Goal: Task Accomplishment & Management: Manage account settings

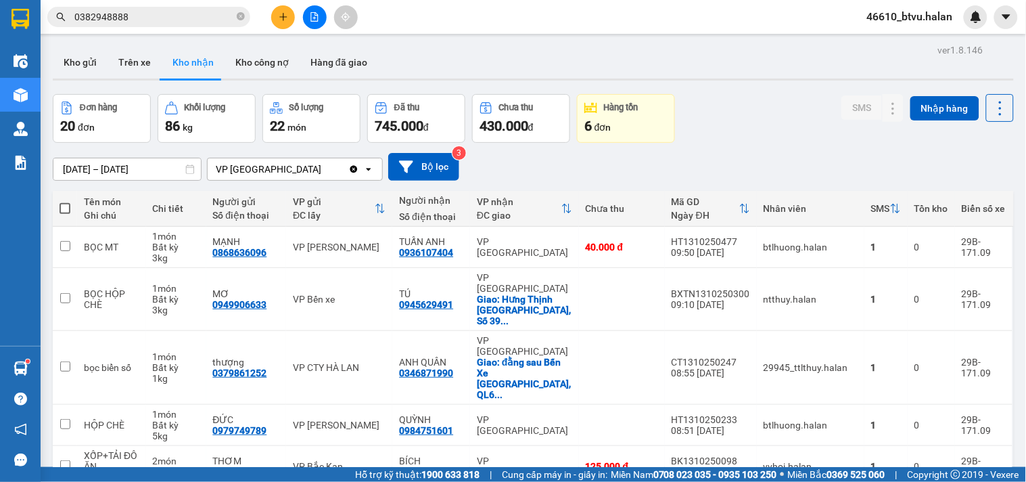
scroll to position [239, 0]
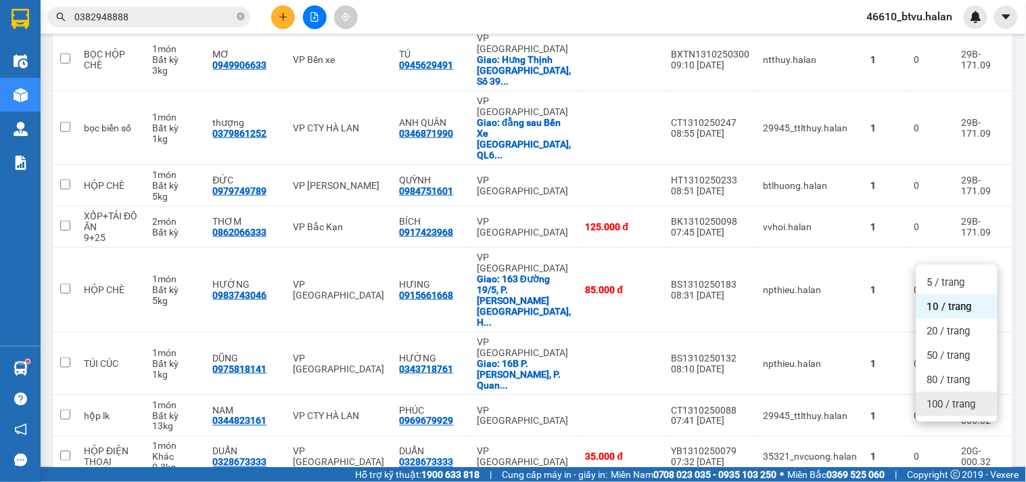
click at [935, 404] on span "100 / trang" at bounding box center [951, 404] width 49 height 14
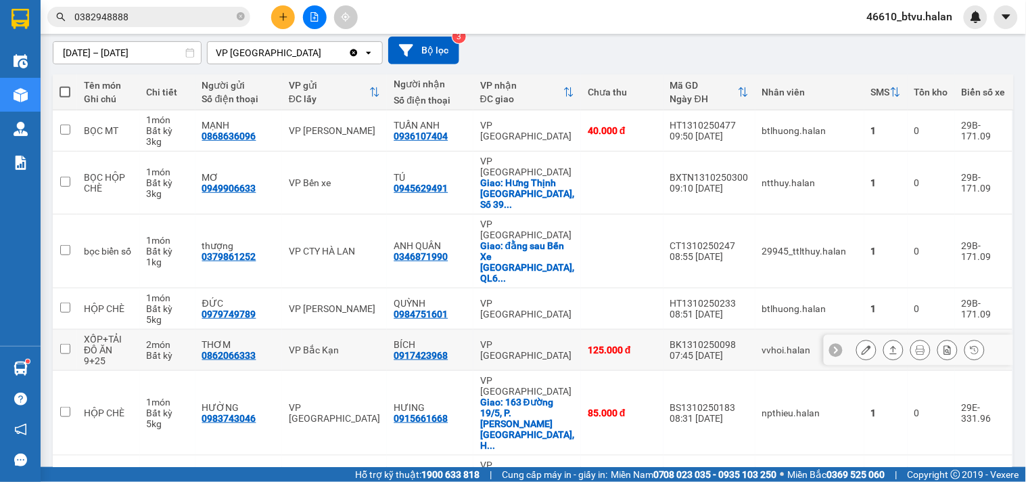
scroll to position [0, 0]
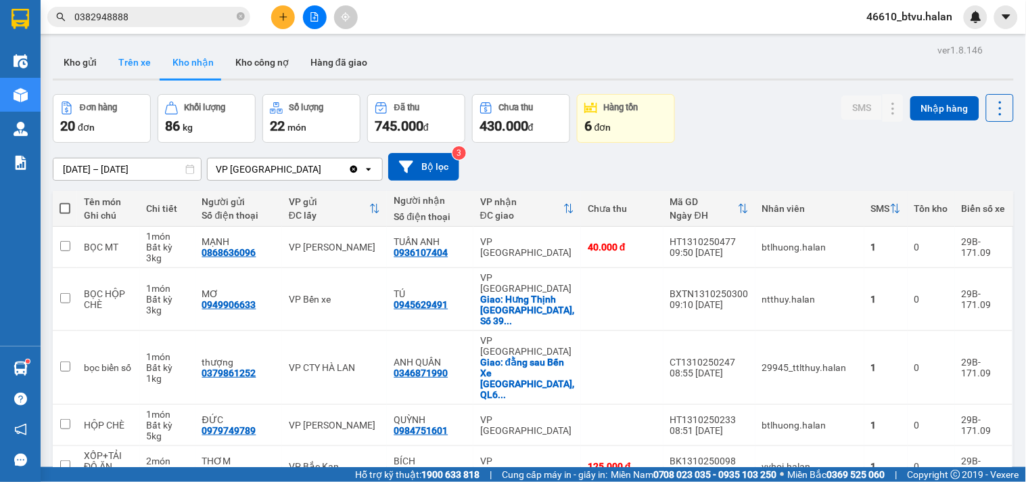
click at [143, 72] on button "Trên xe" at bounding box center [135, 62] width 54 height 32
type input "[DATE] – [DATE]"
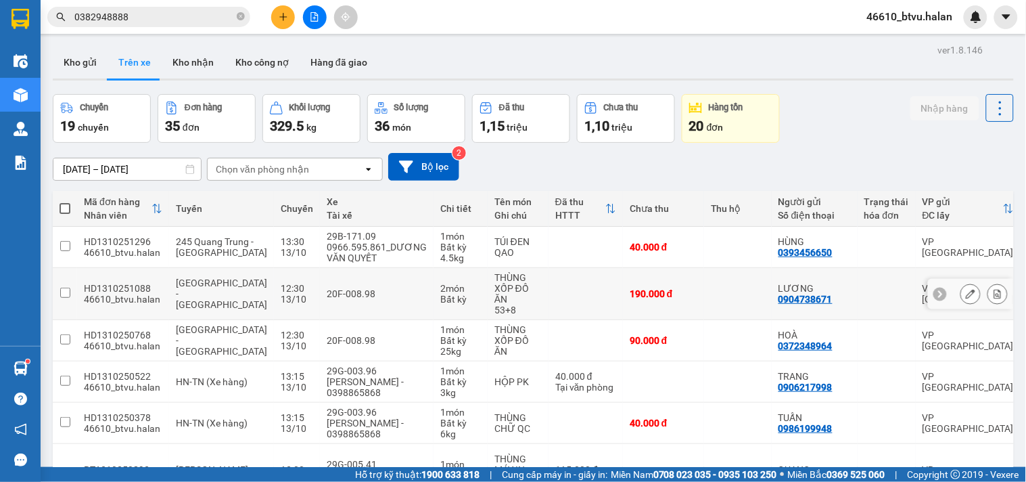
scroll to position [75, 0]
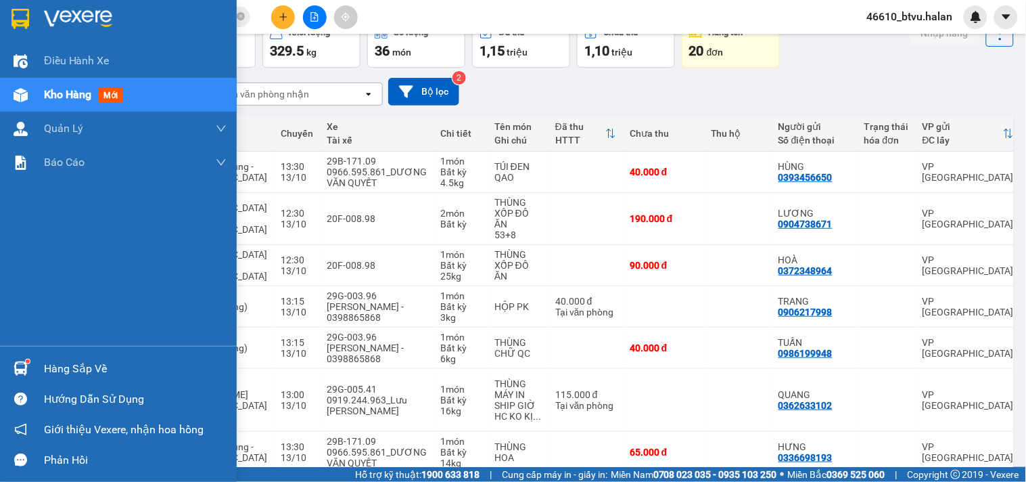
click at [20, 356] on div at bounding box center [21, 368] width 24 height 24
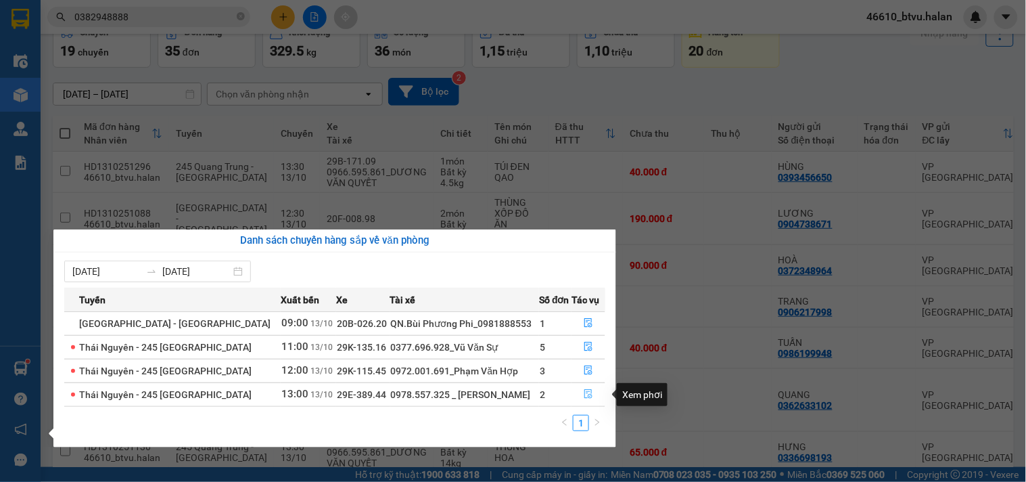
click at [583, 387] on button "button" at bounding box center [588, 394] width 32 height 22
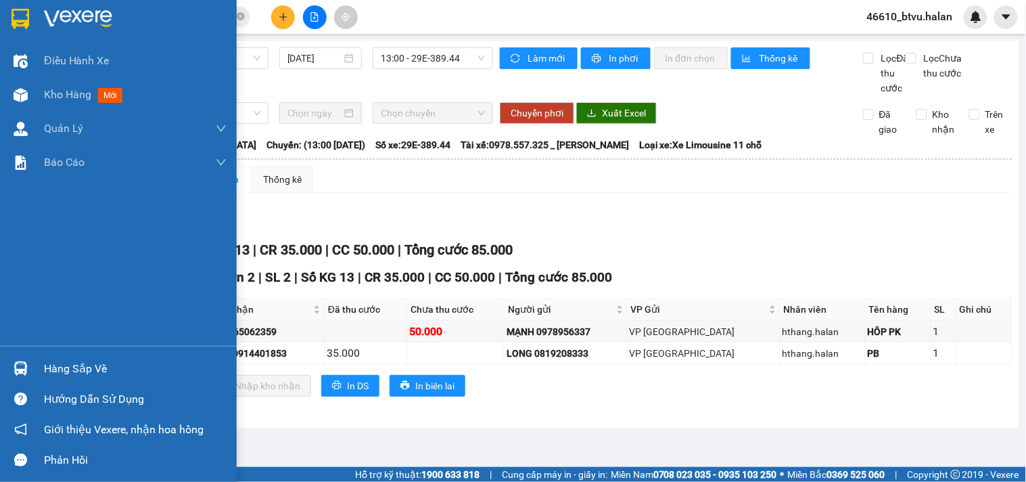
click at [20, 373] on img at bounding box center [21, 368] width 14 height 14
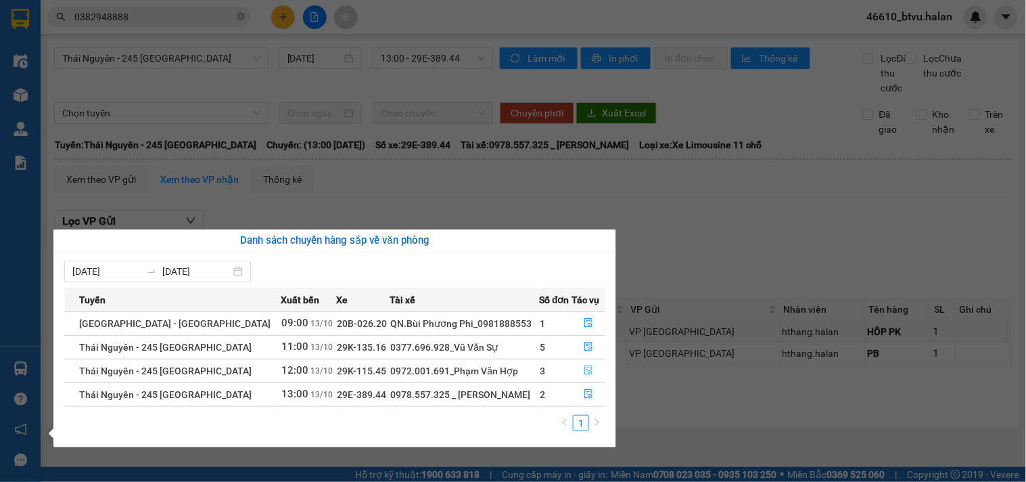
click at [589, 380] on button "button" at bounding box center [588, 371] width 32 height 22
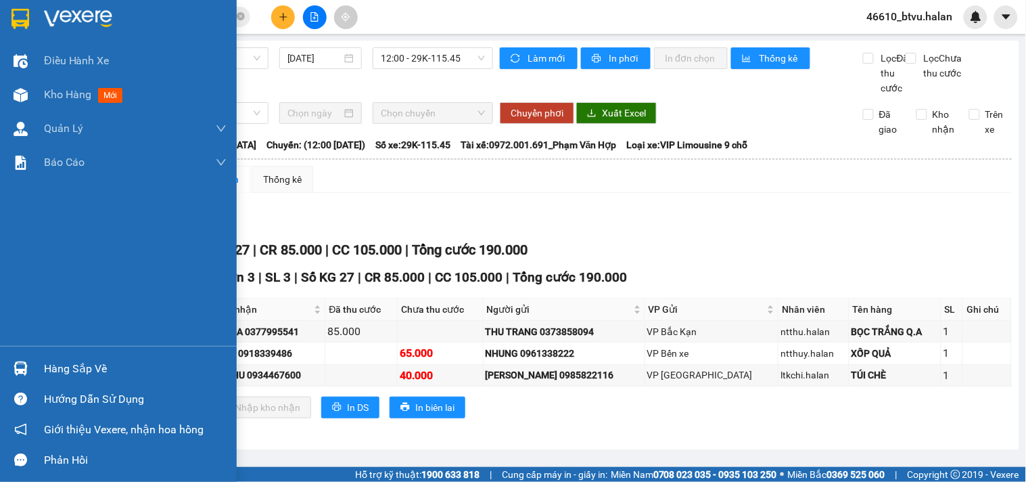
click at [30, 358] on div at bounding box center [21, 368] width 24 height 24
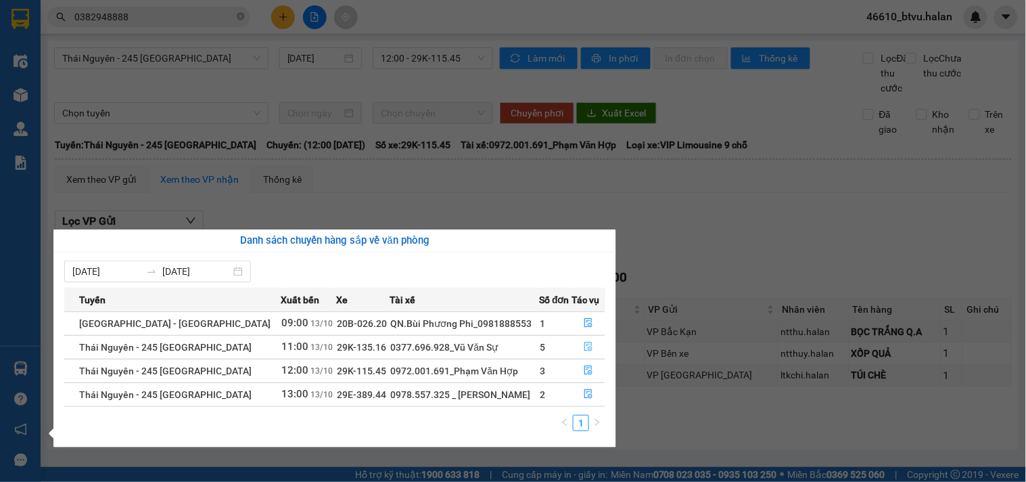
click at [579, 346] on button "button" at bounding box center [588, 347] width 32 height 22
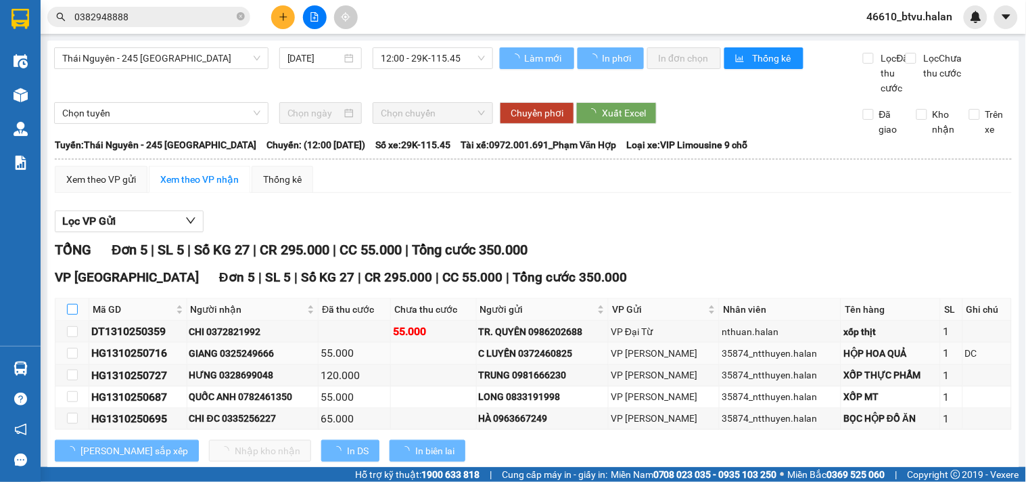
click at [74, 314] on input "checkbox" at bounding box center [72, 309] width 11 height 11
checkbox input "true"
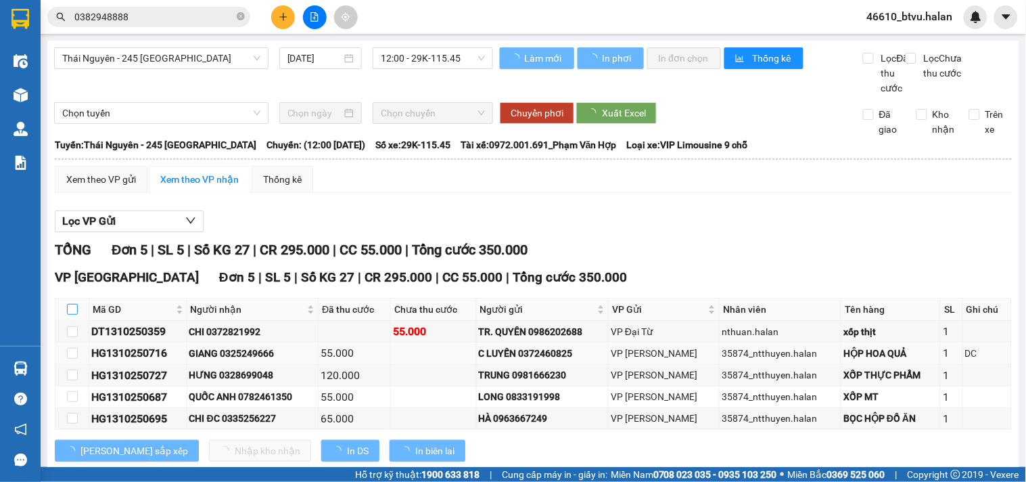
checkbox input "true"
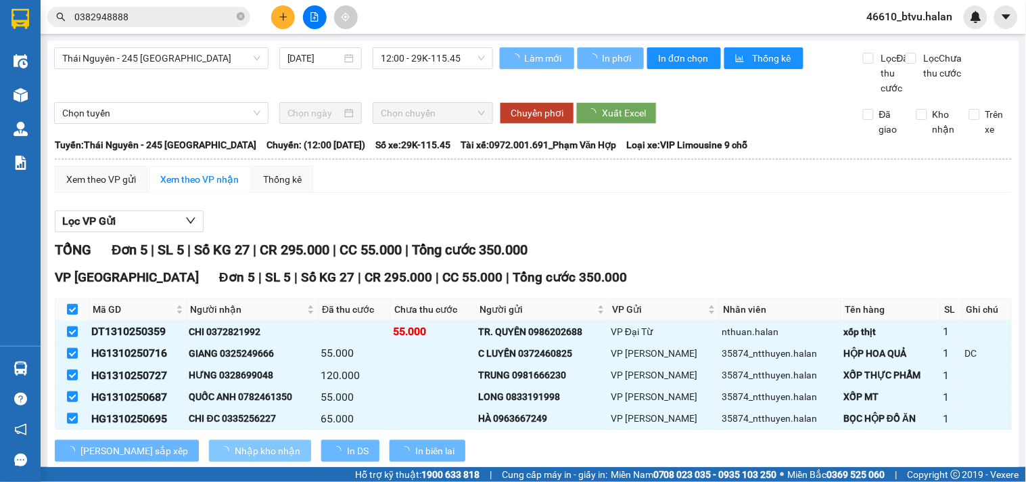
scroll to position [48, 0]
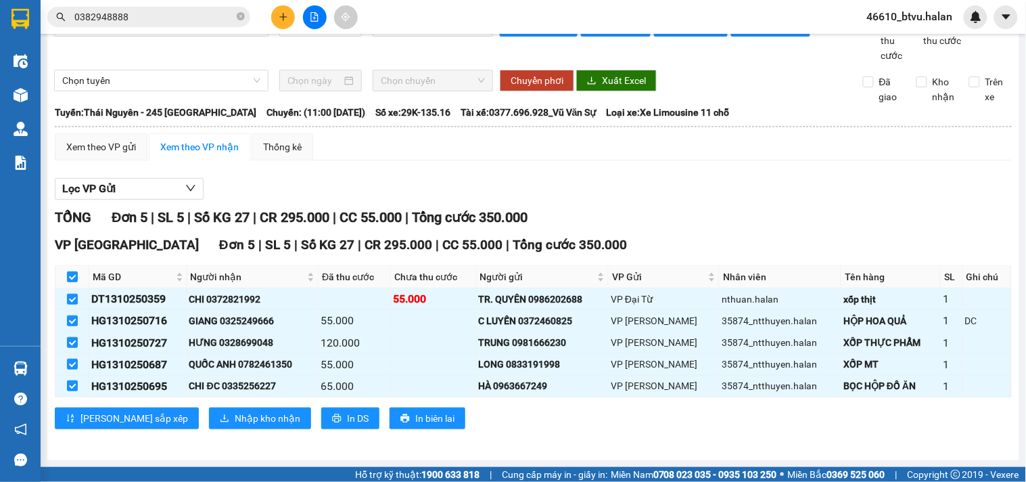
click at [212, 429] on div "VP [GEOGRAPHIC_DATA] 5 | SL 5 | Số KG 27 | CR 295.000 | CC 55.000 | Tổng cước 3…" at bounding box center [533, 337] width 957 height 204
click at [246, 416] on button "Nhập kho nhận" at bounding box center [260, 418] width 102 height 22
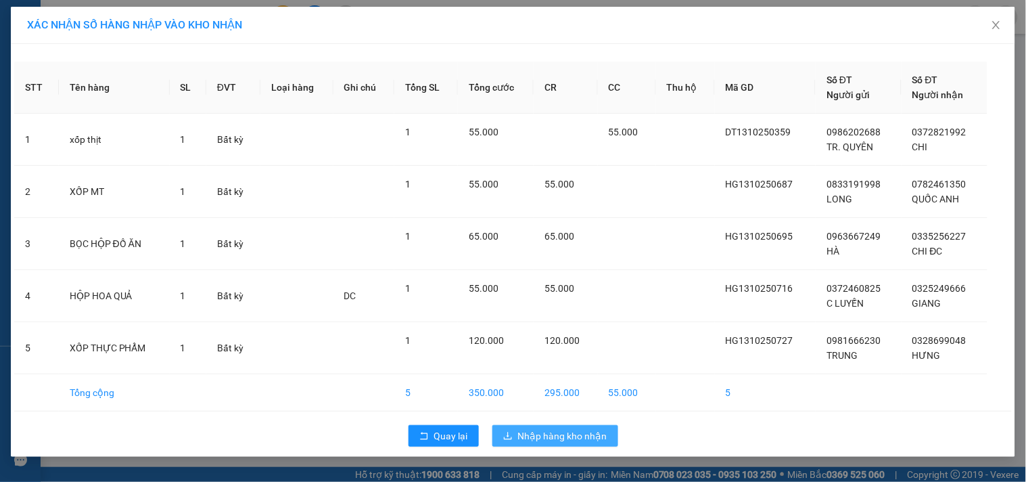
click at [548, 441] on span "Nhập hàng kho nhận" at bounding box center [562, 435] width 89 height 15
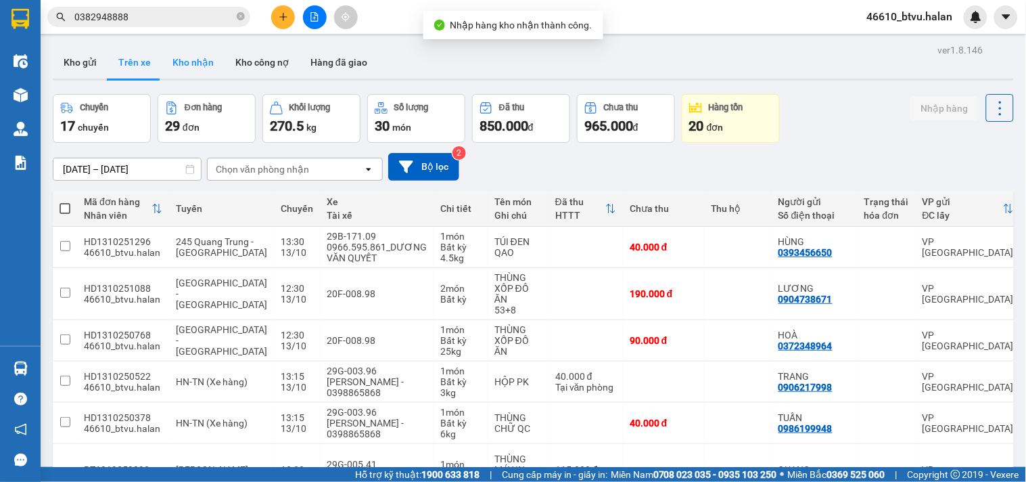
click at [183, 64] on button "Kho nhận" at bounding box center [193, 62] width 63 height 32
type input "[DATE] – [DATE]"
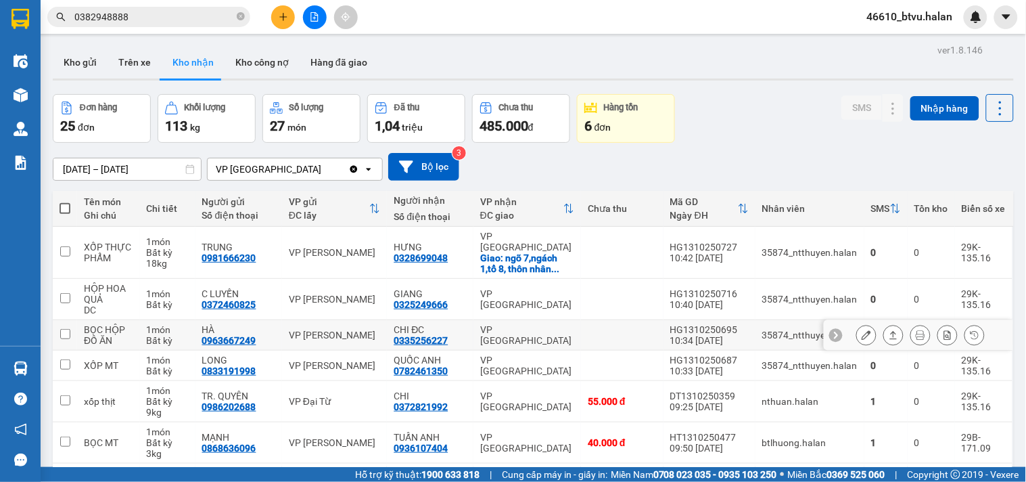
click at [480, 324] on div "VP [GEOGRAPHIC_DATA]" at bounding box center [527, 335] width 94 height 22
checkbox input "true"
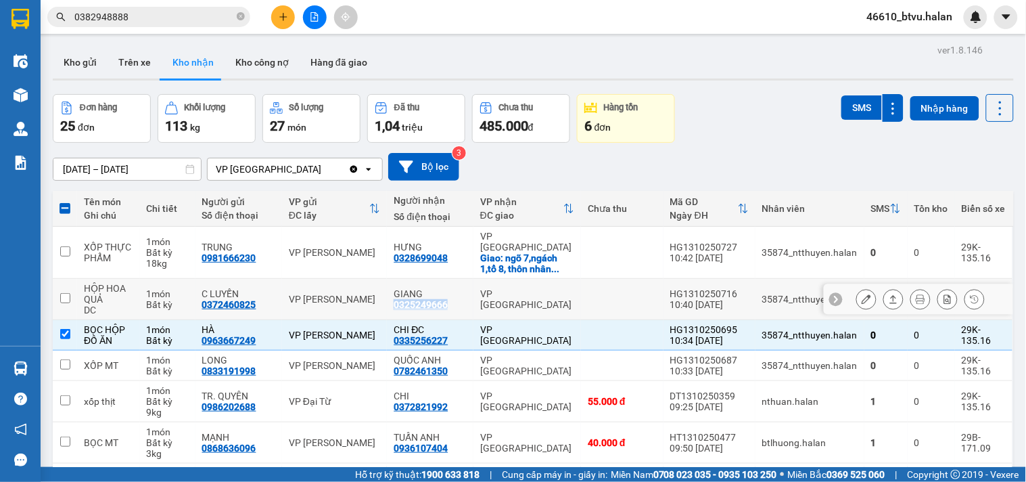
drag, startPoint x: 468, startPoint y: 292, endPoint x: 392, endPoint y: 302, distance: 76.3
click at [392, 302] on td "GIANG 0325249666" at bounding box center [430, 299] width 86 height 41
checkbox input "true"
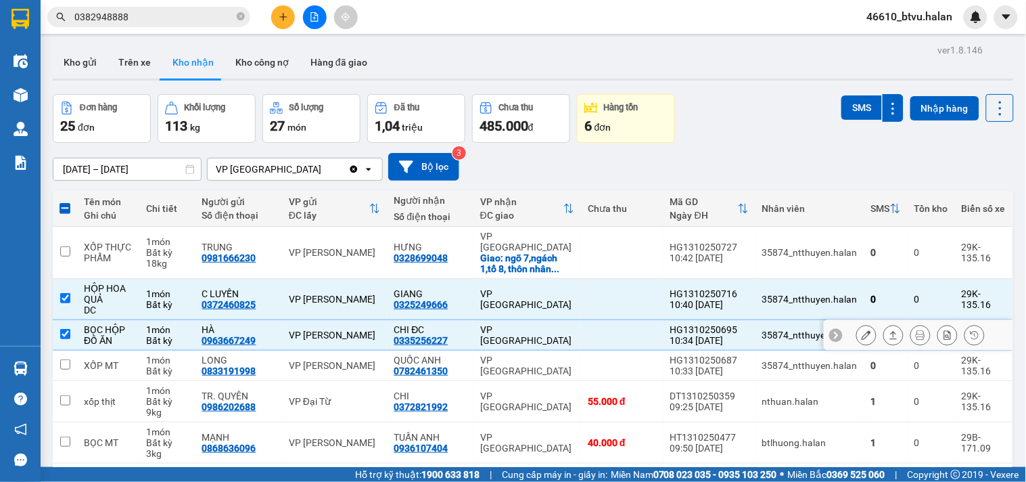
click at [352, 329] on div "VP [PERSON_NAME]" at bounding box center [335, 334] width 92 height 11
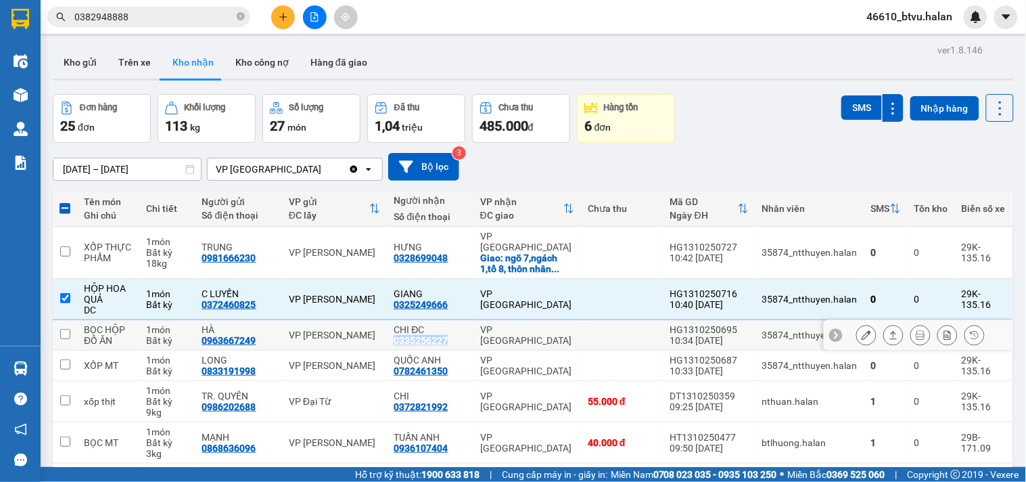
drag, startPoint x: 399, startPoint y: 334, endPoint x: 467, endPoint y: 332, distance: 67.7
click at [467, 332] on td "CHI ĐC 0335256227" at bounding box center [430, 335] width 86 height 30
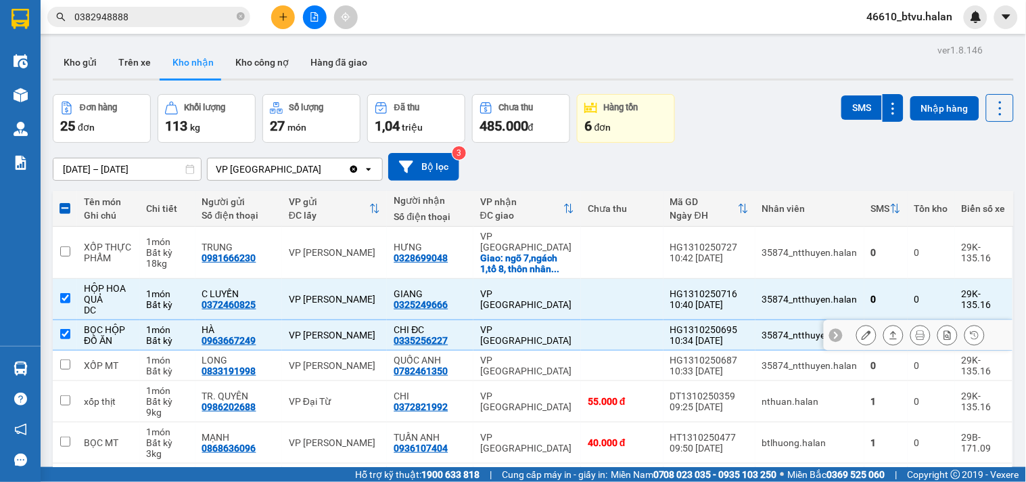
click at [467, 330] on td "CHI ĐC 0335256227" at bounding box center [430, 335] width 86 height 30
checkbox input "false"
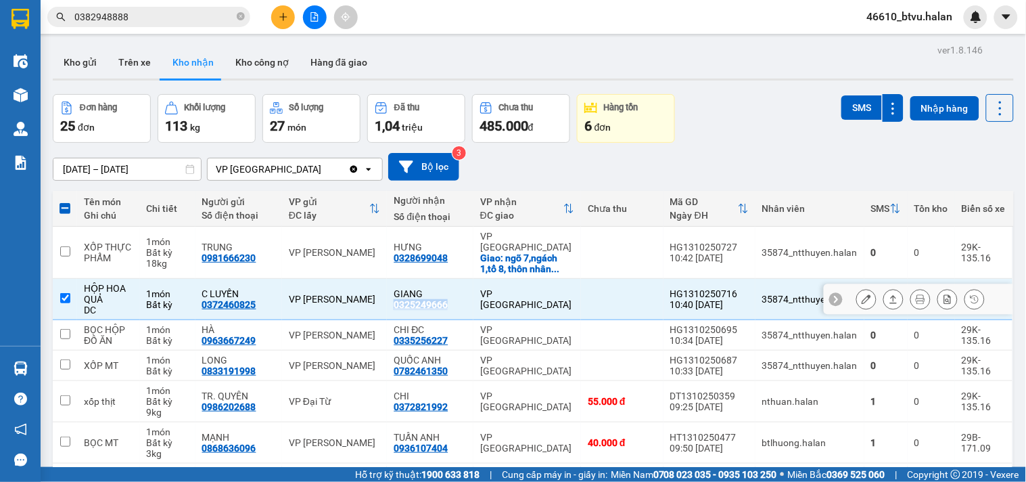
drag, startPoint x: 396, startPoint y: 298, endPoint x: 451, endPoint y: 299, distance: 54.8
click at [451, 299] on td "GIANG 0325249666" at bounding box center [430, 299] width 86 height 41
checkbox input "false"
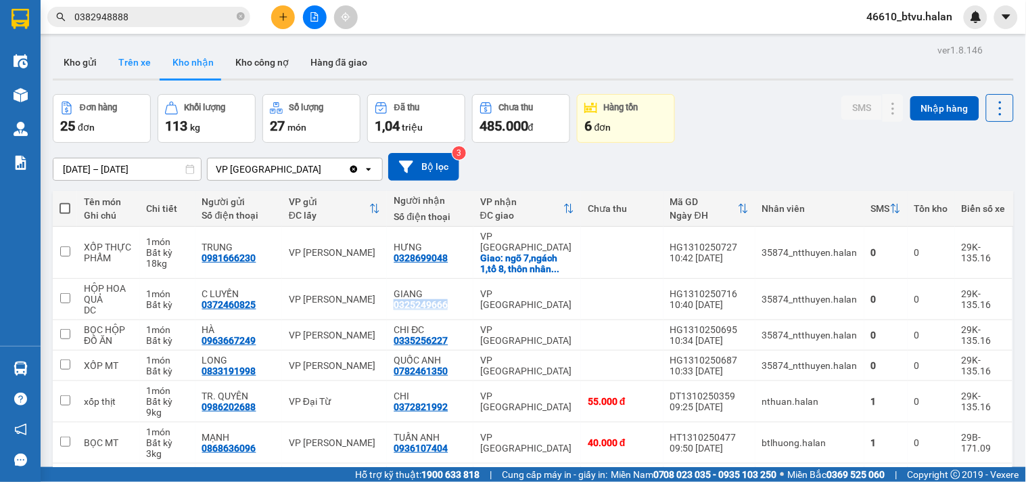
click at [118, 58] on button "Trên xe" at bounding box center [135, 62] width 54 height 32
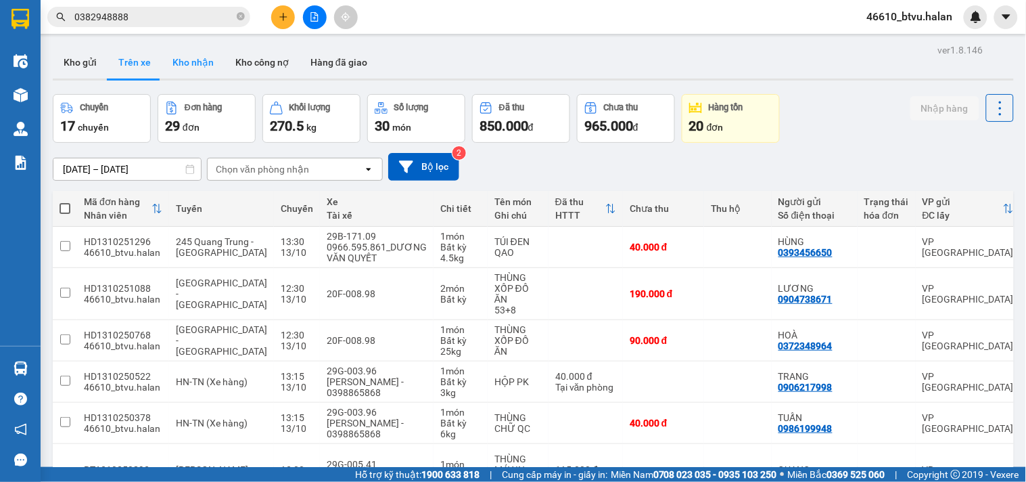
click at [202, 71] on button "Kho nhận" at bounding box center [193, 62] width 63 height 32
type input "[DATE] – [DATE]"
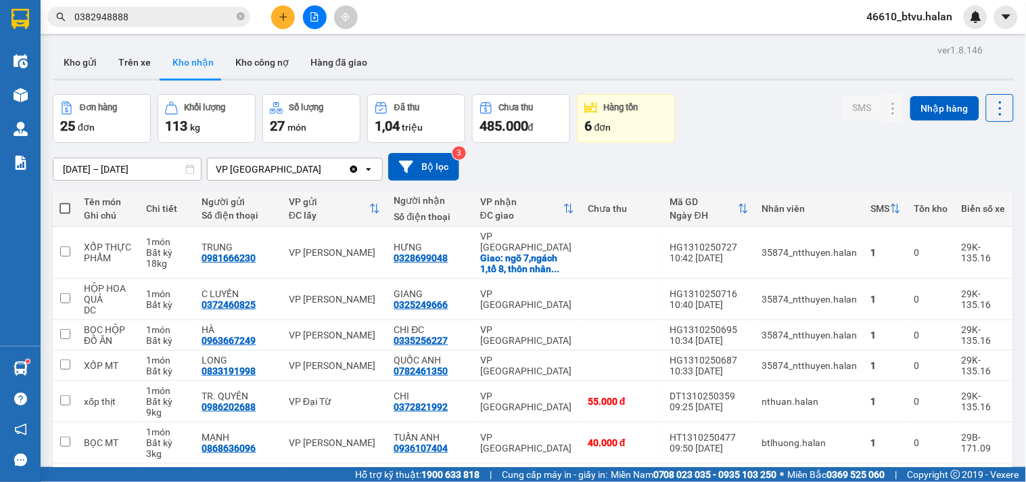
click at [146, 7] on span "0382948888" at bounding box center [148, 17] width 203 height 20
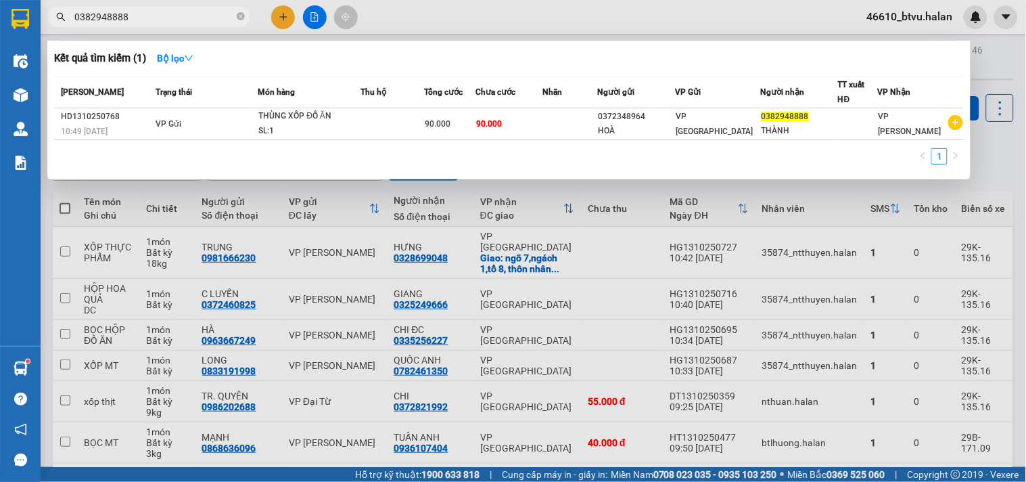
click at [145, 10] on input "0382948888" at bounding box center [154, 16] width 160 height 15
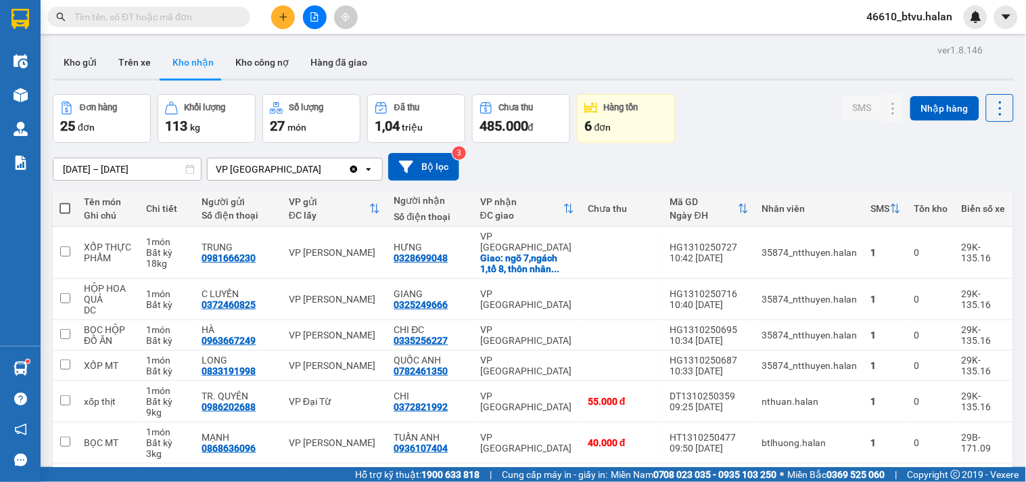
click at [216, 11] on input "text" at bounding box center [154, 16] width 160 height 15
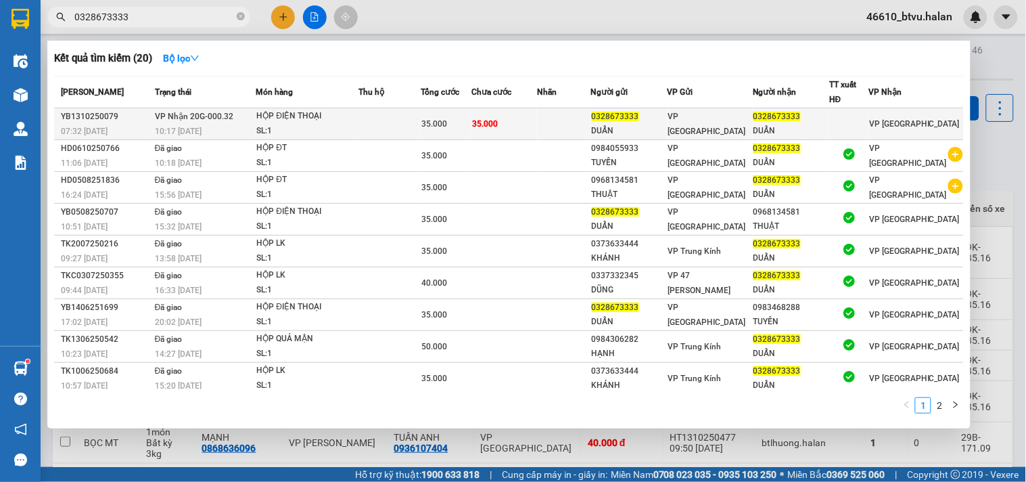
type input "0328673333"
click at [311, 116] on div "HỘP ĐIỆN THOẠI" at bounding box center [306, 116] width 101 height 15
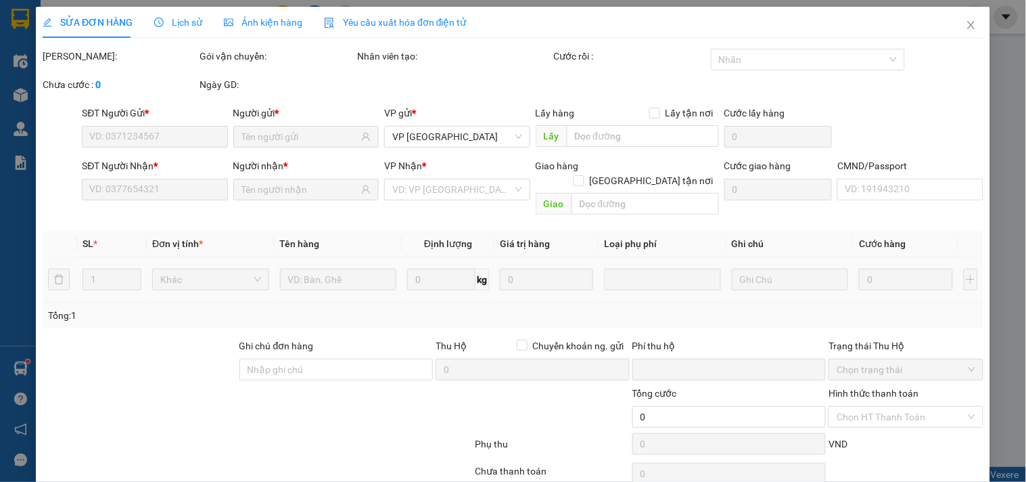
type input "0328673333"
type input "DUẨN"
type input "0328673333"
type input "DUẨN"
type input "0"
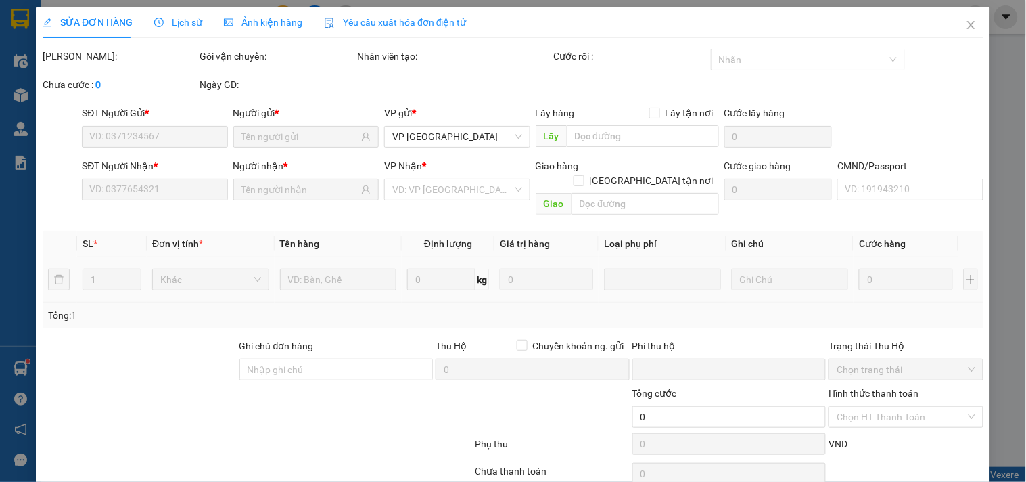
type input "35.000"
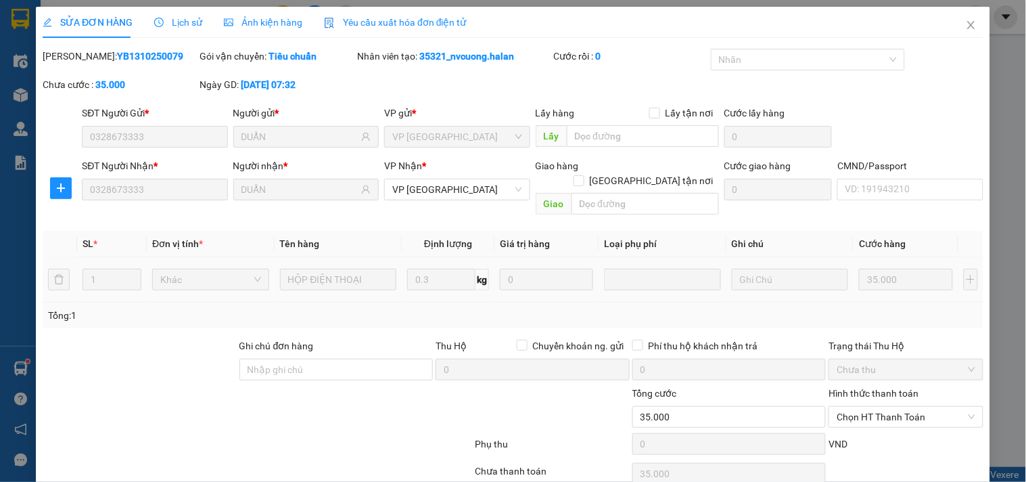
scroll to position [49, 0]
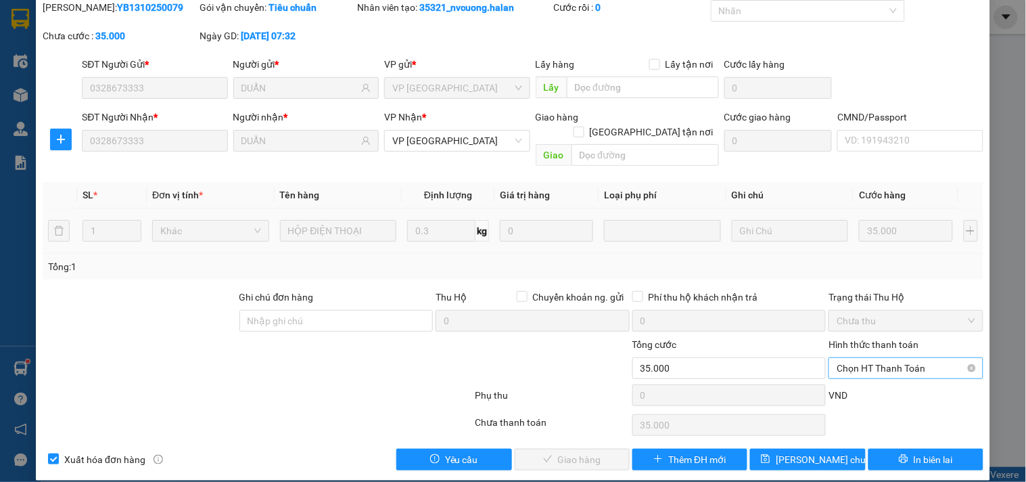
click at [869, 360] on span "Chọn HT Thanh Toán" at bounding box center [906, 368] width 138 height 20
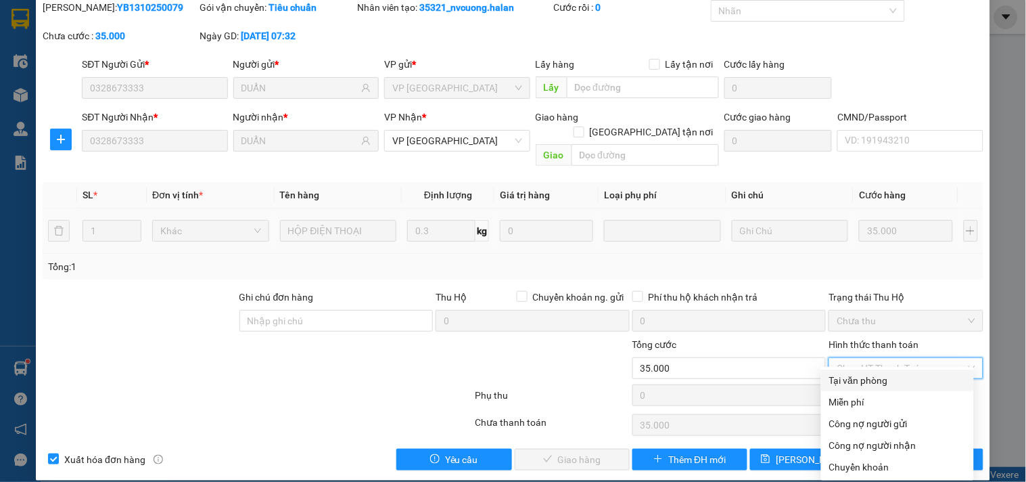
click at [854, 370] on div "Tại văn phòng" at bounding box center [897, 380] width 153 height 22
type input "0"
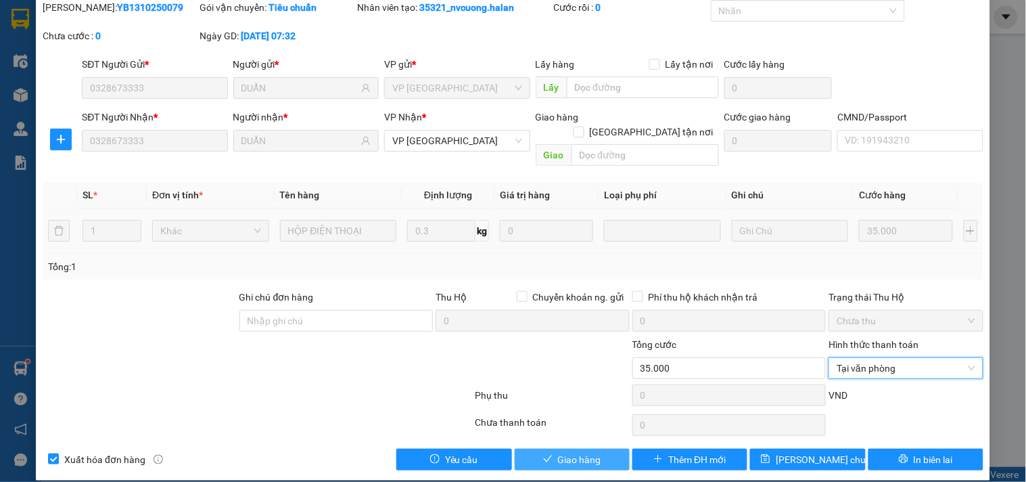
click at [580, 452] on span "Giao hàng" at bounding box center [579, 459] width 43 height 15
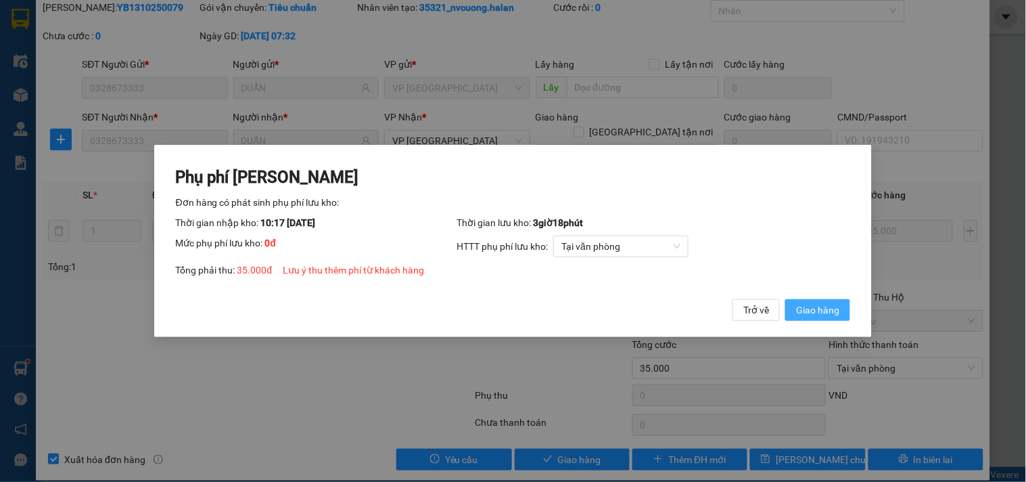
click at [808, 312] on span "Giao hàng" at bounding box center [817, 309] width 43 height 15
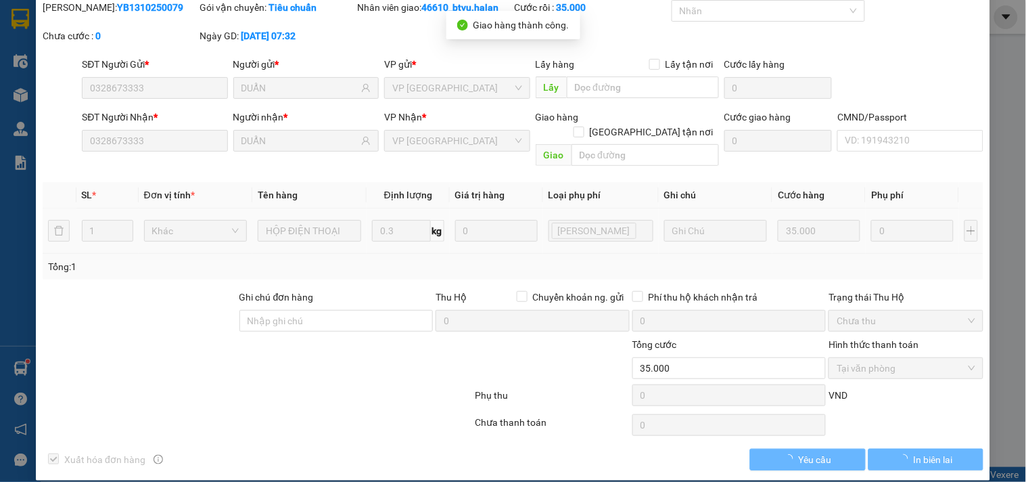
scroll to position [0, 0]
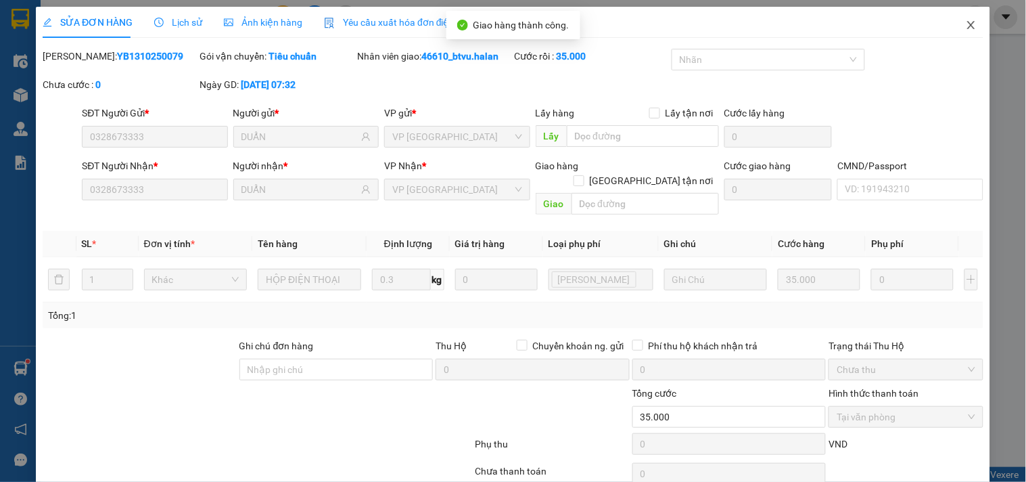
click at [958, 7] on span "Close" at bounding box center [971, 26] width 38 height 38
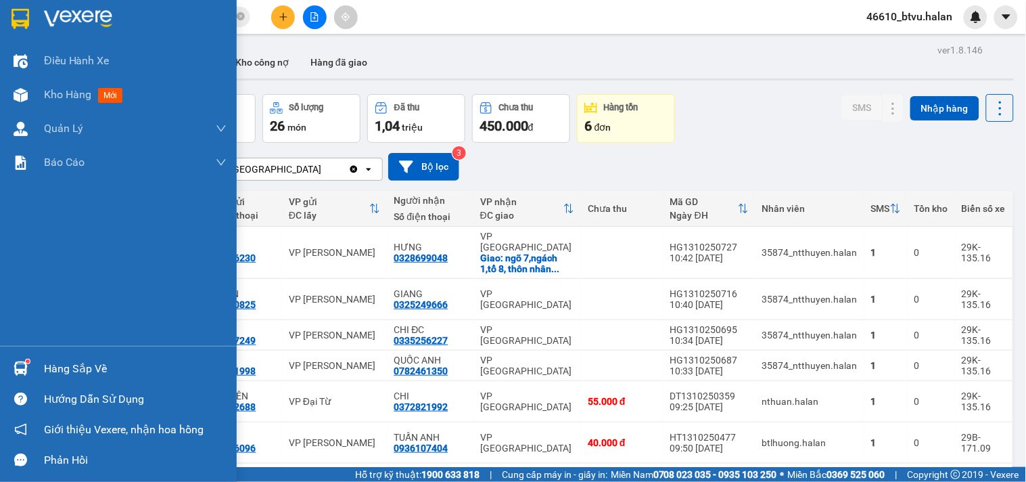
click at [28, 360] on sup at bounding box center [28, 361] width 4 height 4
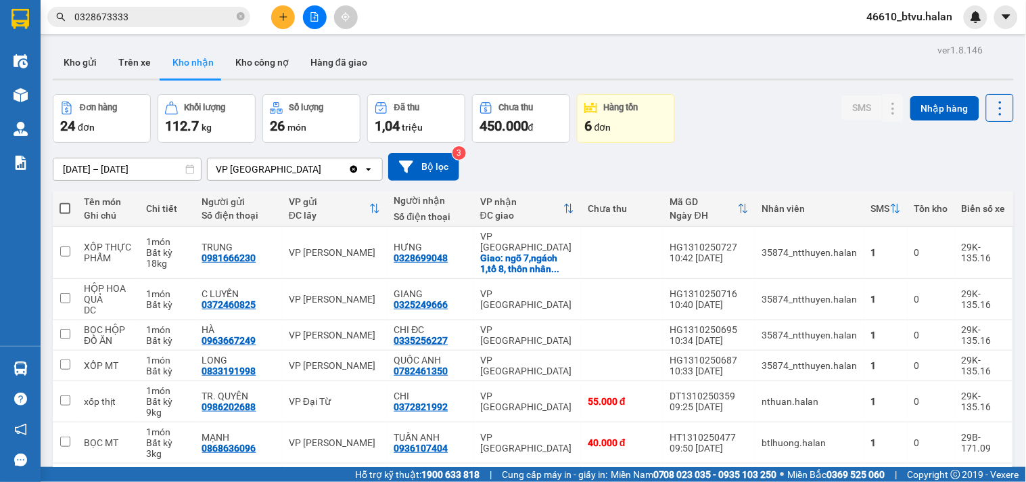
click at [214, 16] on section "Kết quả tìm kiếm ( 20 ) Bộ lọc Mã ĐH Trạng thái Món hàng Thu hộ Tổng cước Chưa …" at bounding box center [513, 241] width 1026 height 482
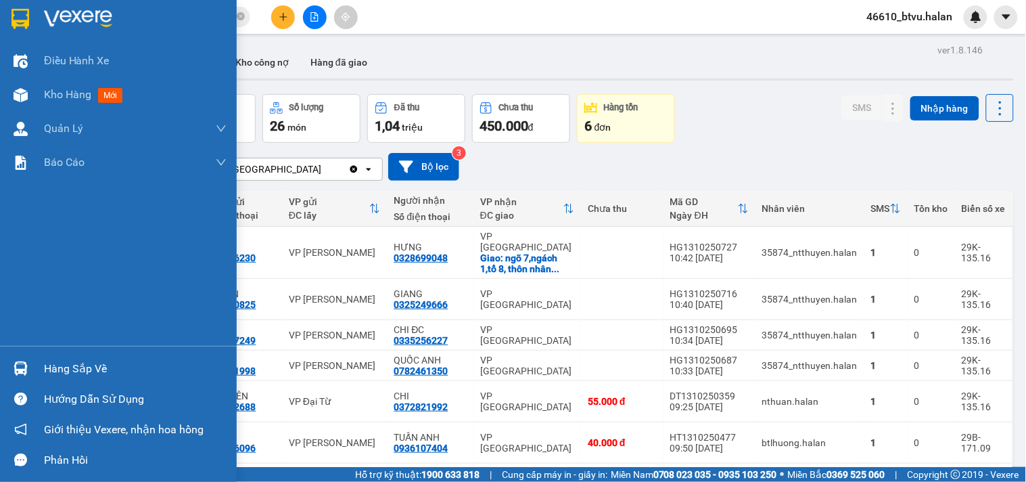
click at [35, 333] on div "Điều hành xe Kho hàng mới Quản [PERSON_NAME] lý chuyến Quản lý kiểm kho Báo cáo…" at bounding box center [118, 195] width 237 height 302
click at [43, 348] on div "Hàng sắp về Hướng dẫn sử dụng Giới thiệu Vexere, nhận hoa hồng Phản hồi" at bounding box center [118, 410] width 237 height 129
click at [57, 355] on div "Hàng sắp về" at bounding box center [118, 368] width 237 height 30
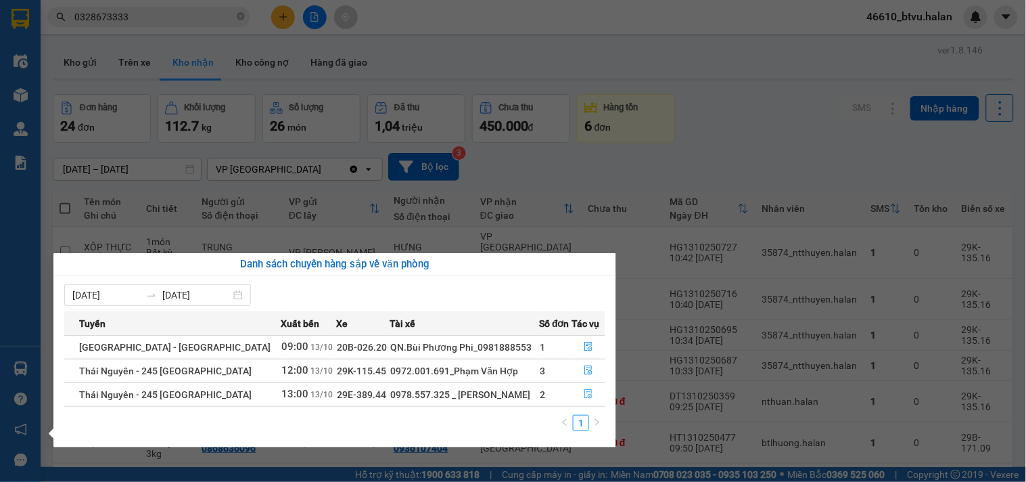
click at [576, 398] on button "button" at bounding box center [588, 394] width 32 height 22
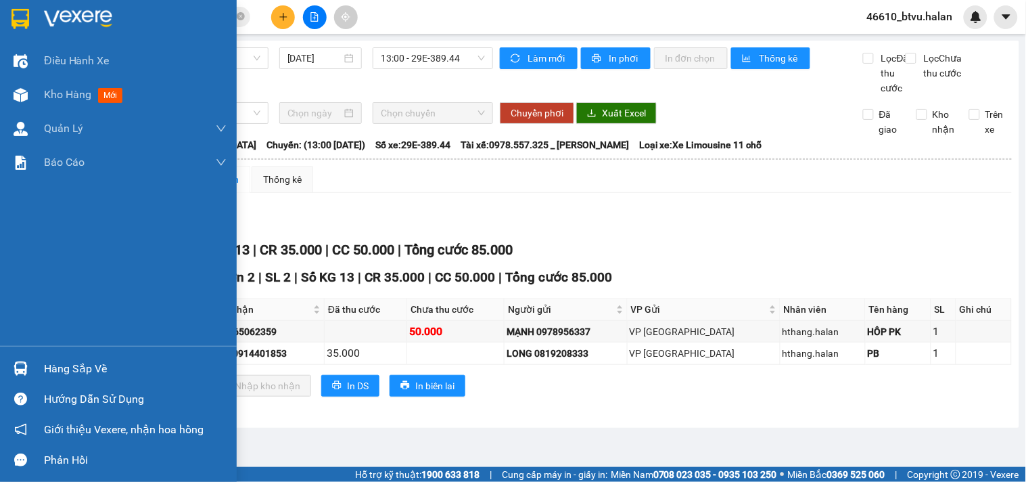
click at [24, 362] on img at bounding box center [21, 368] width 14 height 14
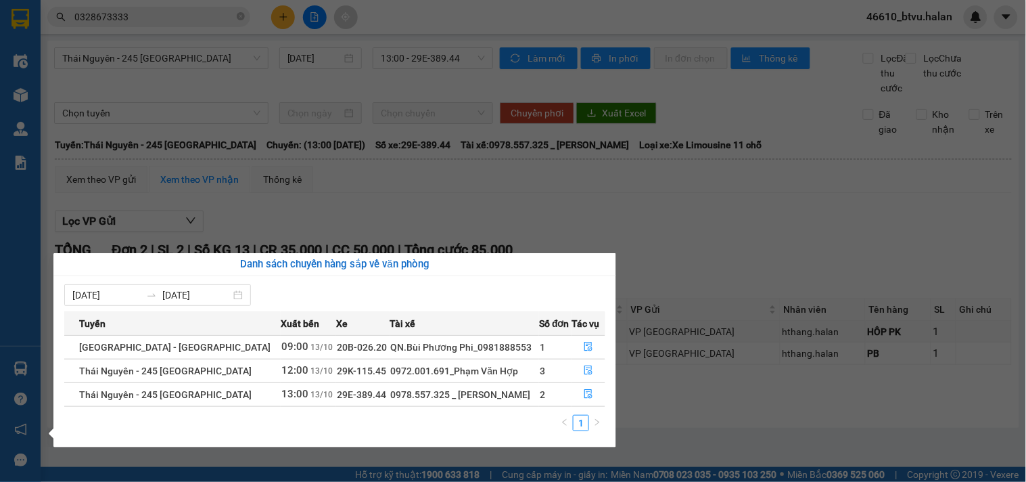
click at [360, 242] on section "Kết quả tìm kiếm ( 20 ) Bộ lọc Mã ĐH Trạng thái Món hàng Thu hộ Tổng cước Chưa …" at bounding box center [513, 241] width 1026 height 482
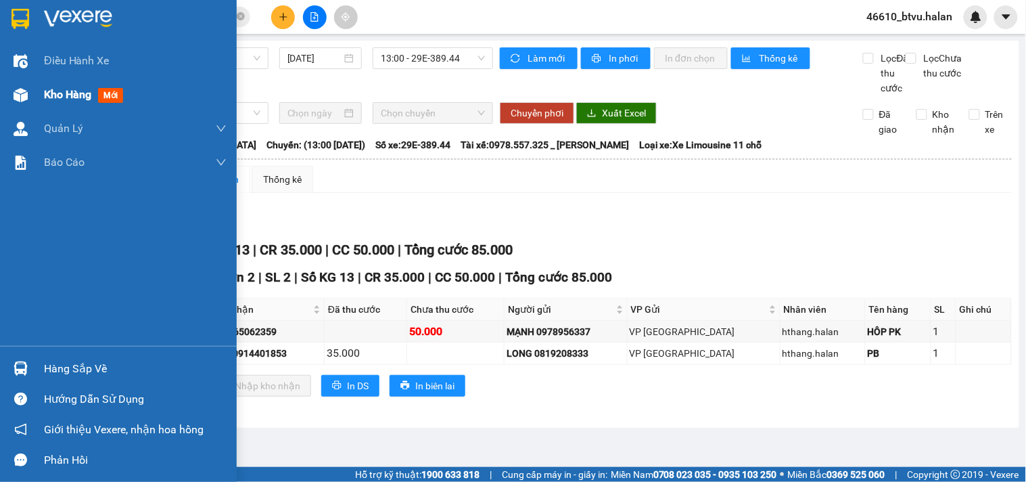
click at [80, 96] on span "Kho hàng" at bounding box center [67, 94] width 47 height 13
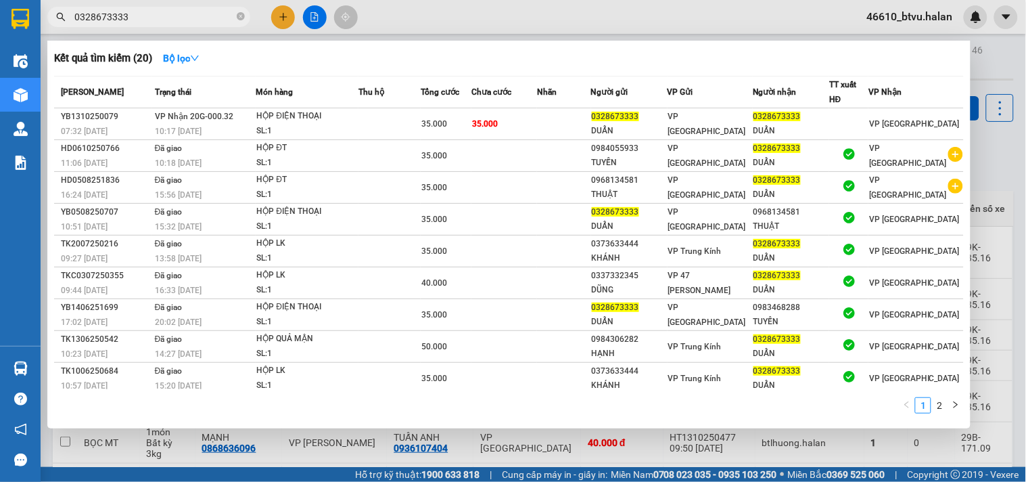
click at [174, 26] on span "0328673333" at bounding box center [148, 17] width 203 height 20
click at [176, 24] on input "0328673333" at bounding box center [154, 16] width 160 height 15
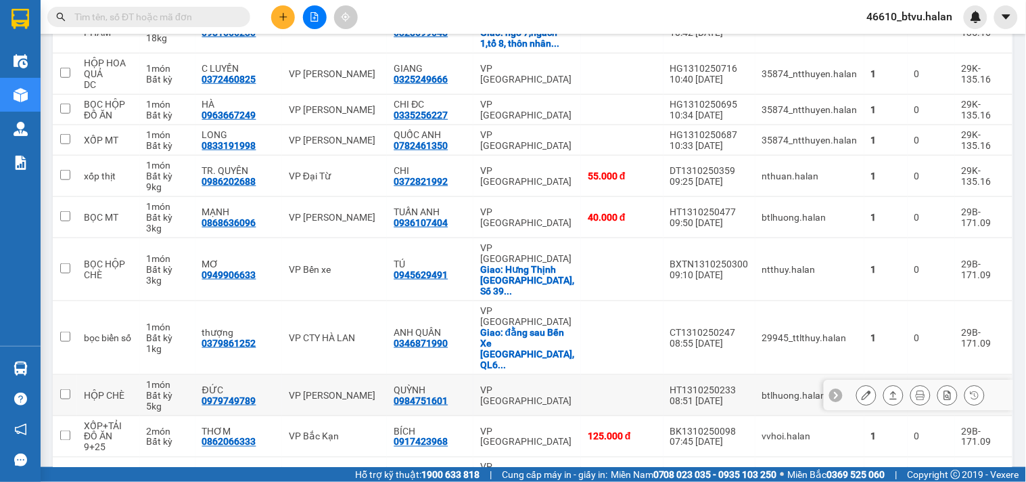
scroll to position [375, 0]
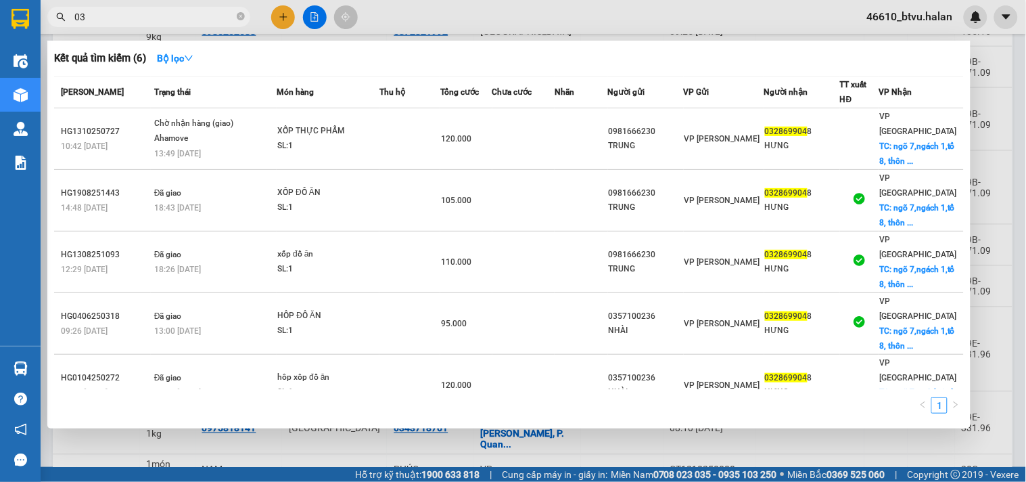
type input "0"
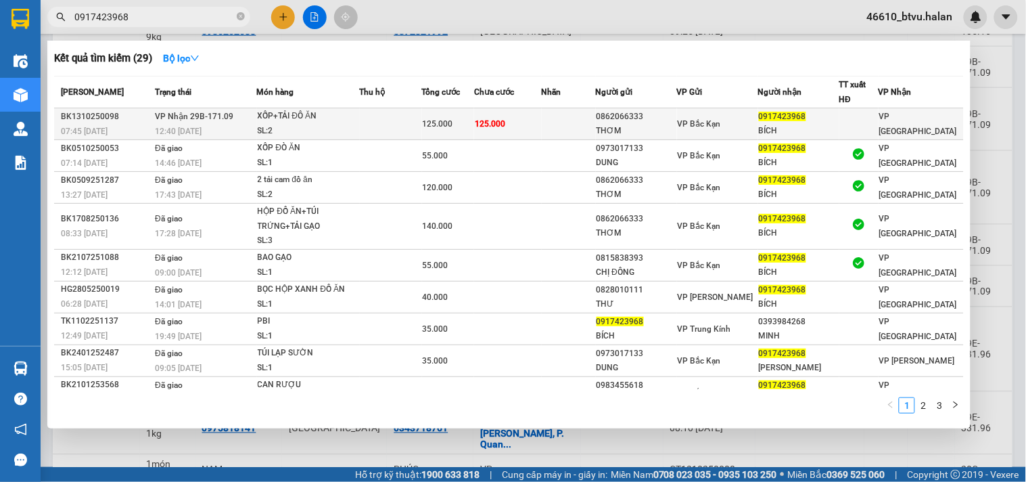
type input "0917423968"
click at [348, 114] on div "XỐP+TẢI ĐÔ ĂN" at bounding box center [308, 116] width 101 height 15
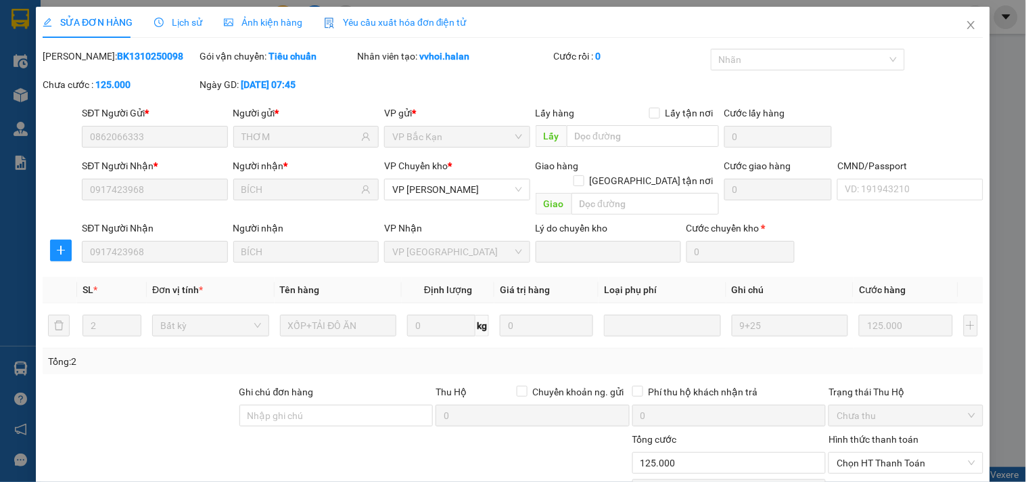
type input "0862066333"
type input "THƠM"
type input "0917423968"
type input "BÍCH"
type input "0"
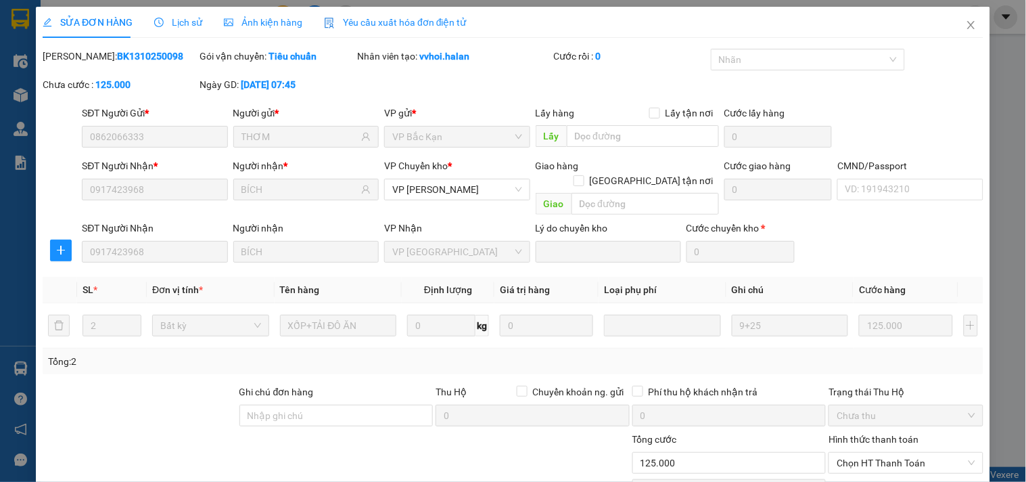
type input "125.000"
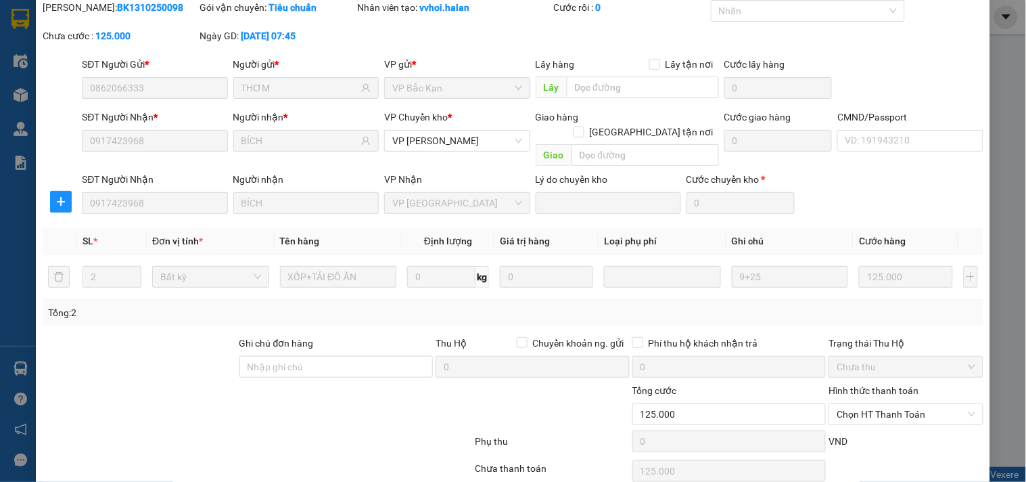
scroll to position [95, 0]
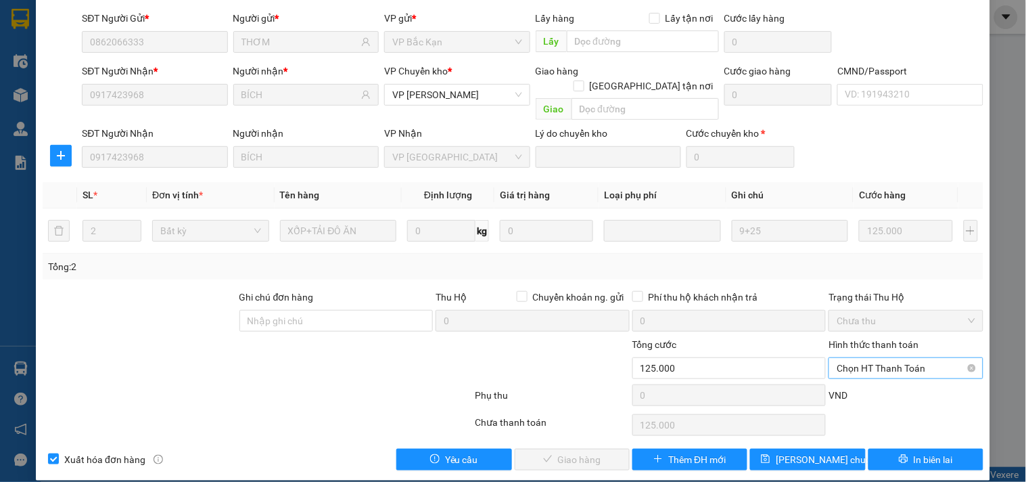
click at [851, 358] on span "Chọn HT Thanh Toán" at bounding box center [906, 368] width 138 height 20
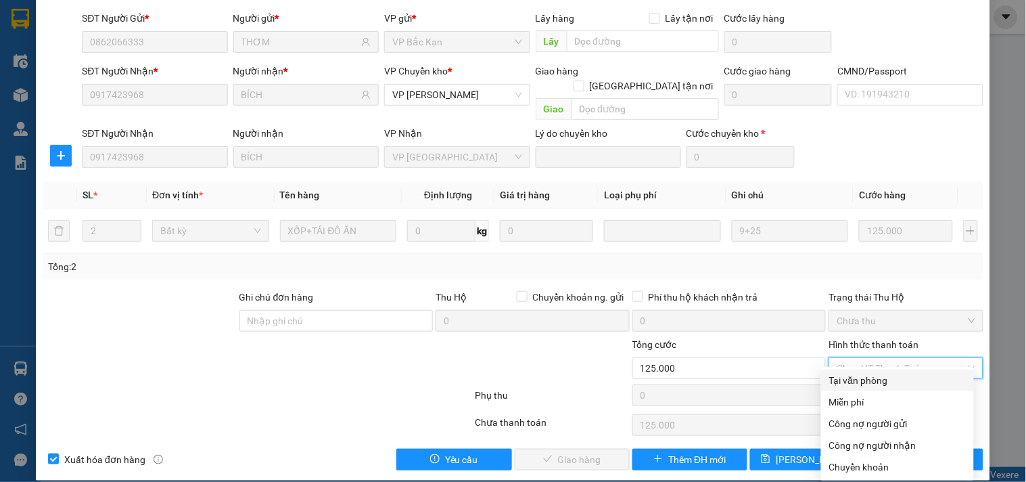
click at [833, 379] on div "Tại văn phòng" at bounding box center [897, 380] width 137 height 15
type input "0"
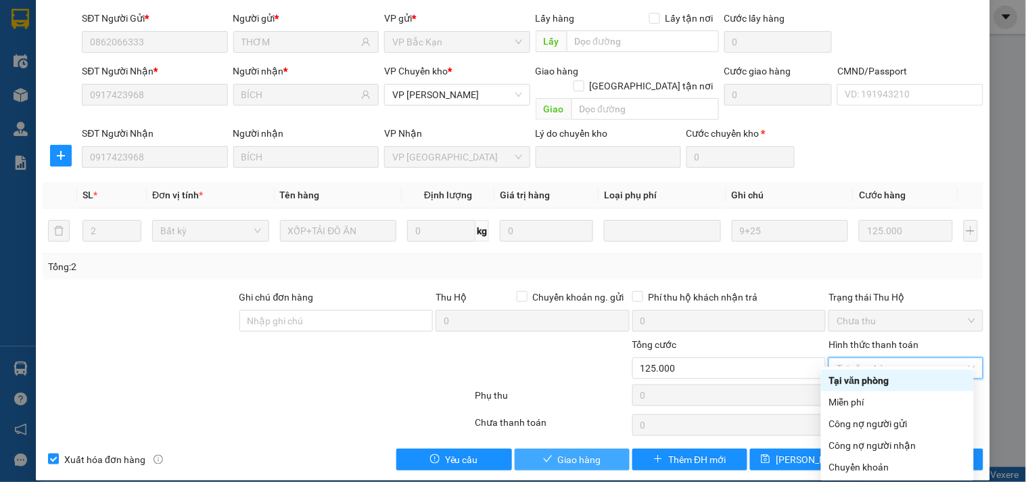
click at [573, 452] on span "Giao hàng" at bounding box center [579, 459] width 43 height 15
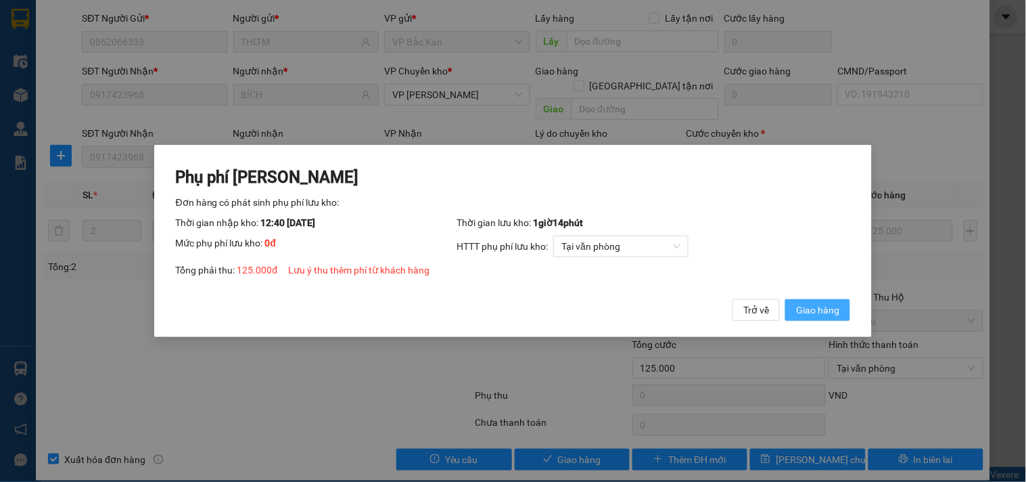
click at [822, 307] on span "Giao hàng" at bounding box center [817, 309] width 43 height 15
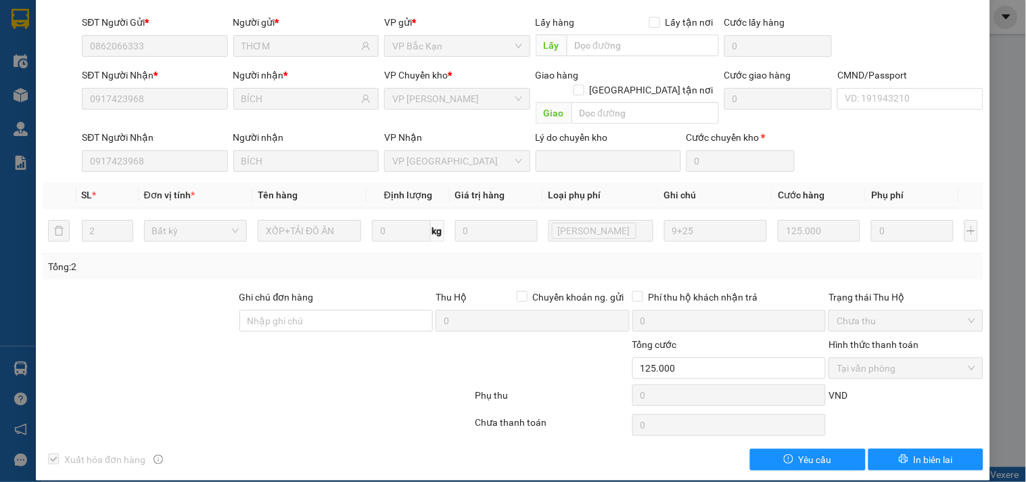
scroll to position [0, 0]
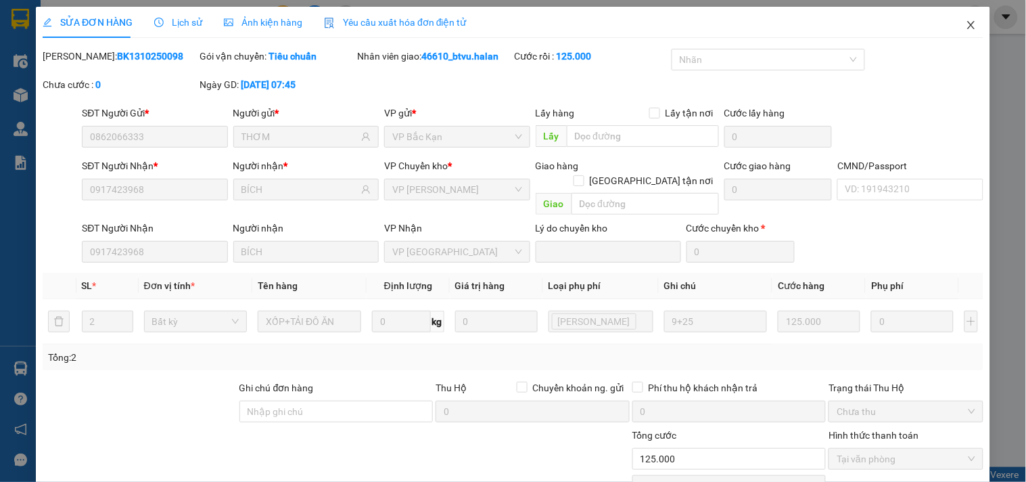
click at [968, 20] on span "Close" at bounding box center [971, 26] width 38 height 38
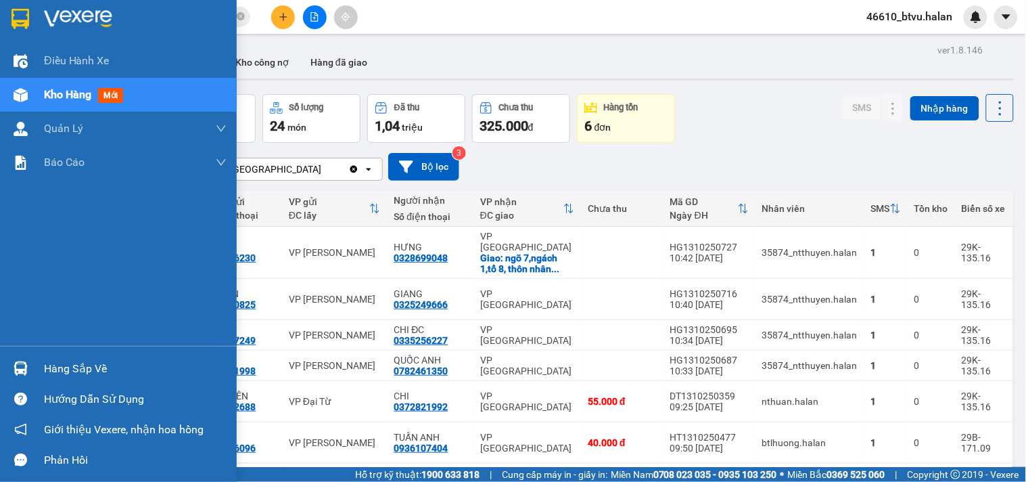
click at [9, 369] on div at bounding box center [21, 368] width 24 height 24
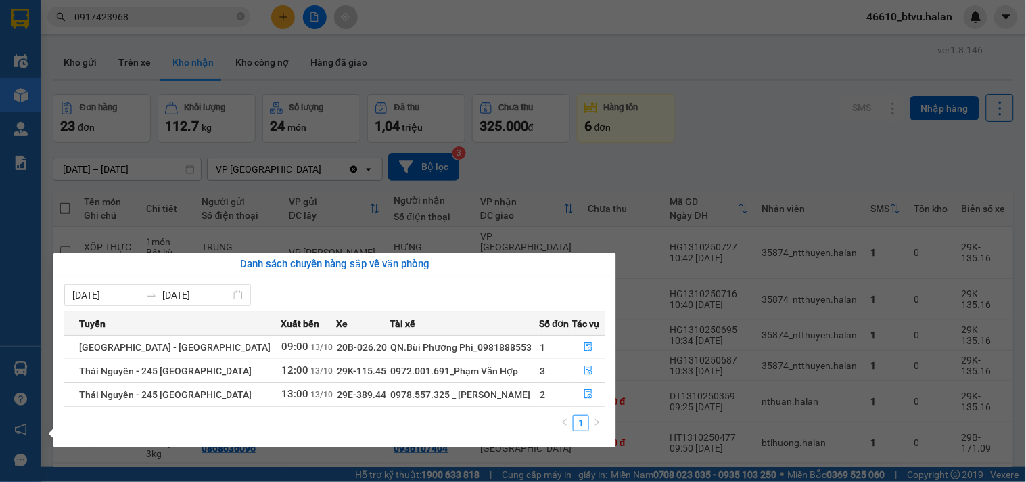
click at [710, 330] on section "Kết quả tìm kiếm ( 29 ) Bộ lọc Mã ĐH Trạng thái Món hàng Thu hộ Tổng cước Chưa …" at bounding box center [513, 241] width 1026 height 482
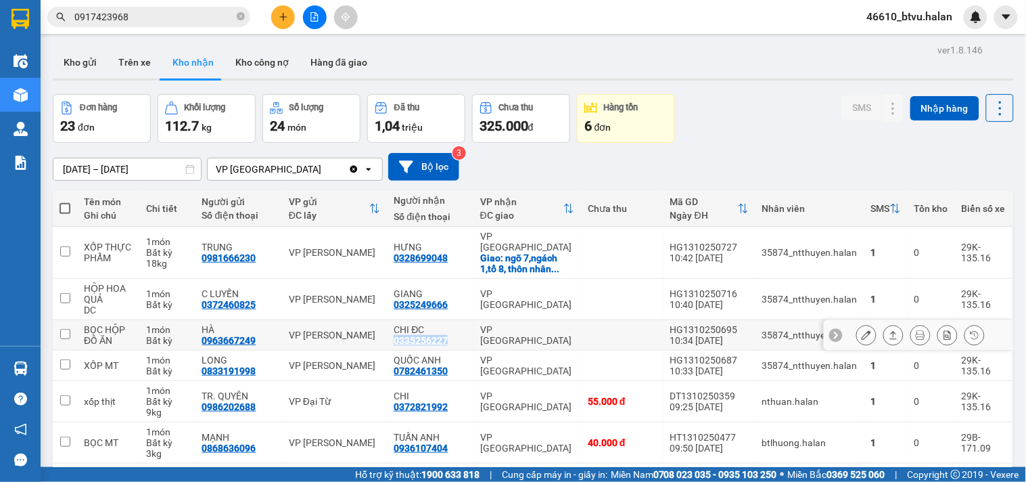
drag, startPoint x: 458, startPoint y: 328, endPoint x: 395, endPoint y: 333, distance: 63.1
click at [395, 333] on td "CHI ĐC 0335256227" at bounding box center [430, 335] width 86 height 30
checkbox input "true"
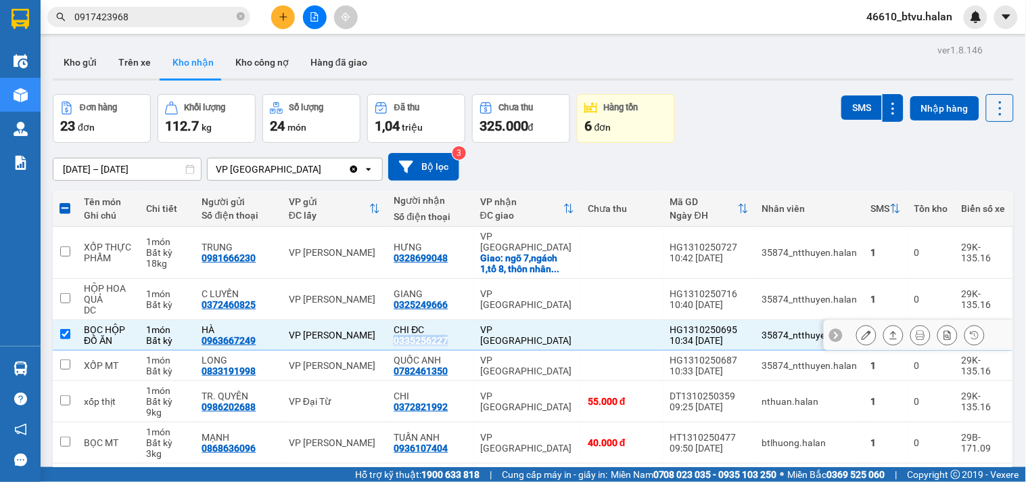
copy div "0335256227"
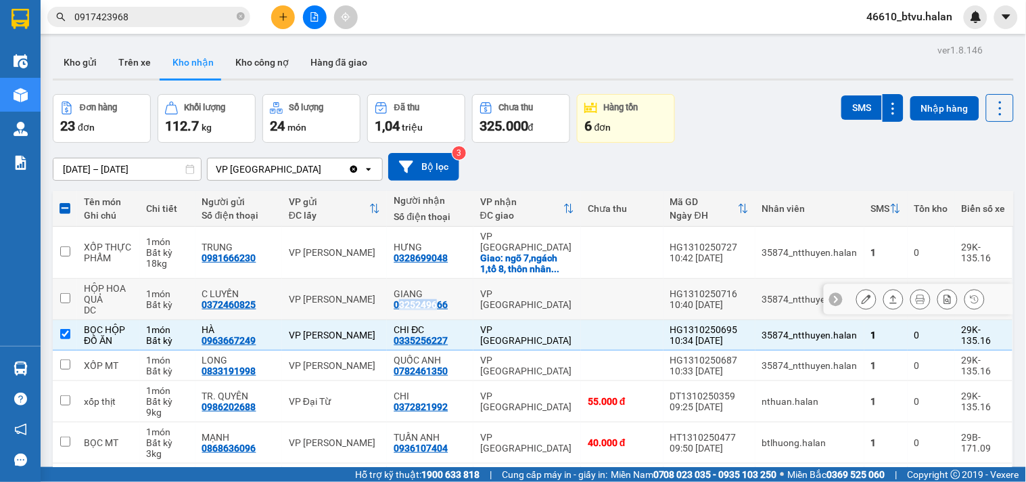
drag, startPoint x: 435, startPoint y: 296, endPoint x: 404, endPoint y: 296, distance: 30.4
click at [404, 299] on div "0325249666" at bounding box center [421, 304] width 54 height 11
drag, startPoint x: 458, startPoint y: 296, endPoint x: 393, endPoint y: 296, distance: 64.9
click at [393, 296] on td "GIANG 0325249666" at bounding box center [430, 299] width 86 height 41
checkbox input "true"
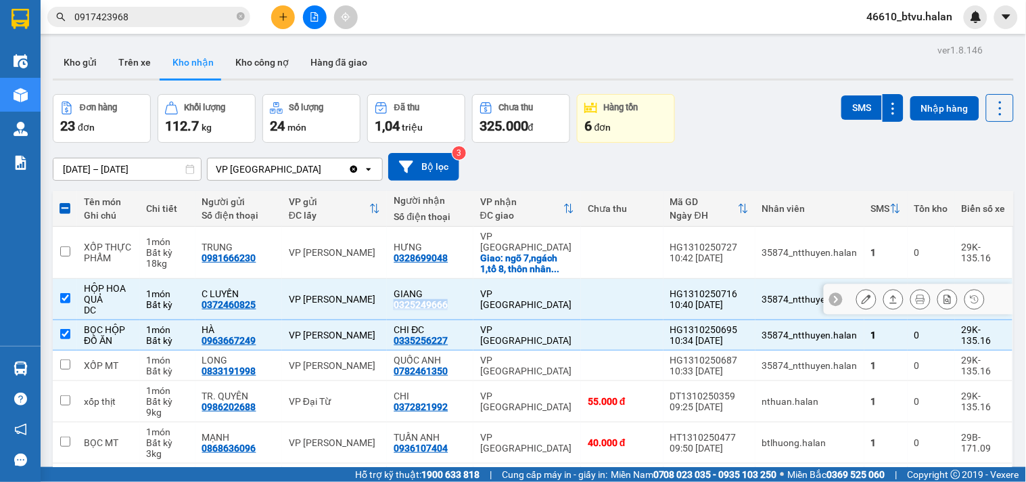
copy div "0325249666"
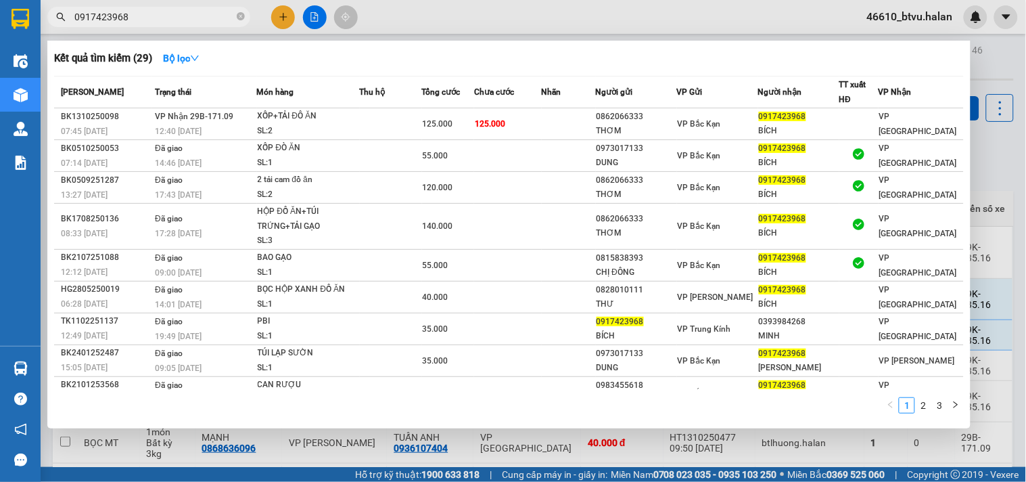
click at [183, 15] on input "0917423968" at bounding box center [154, 16] width 160 height 15
type input "\"
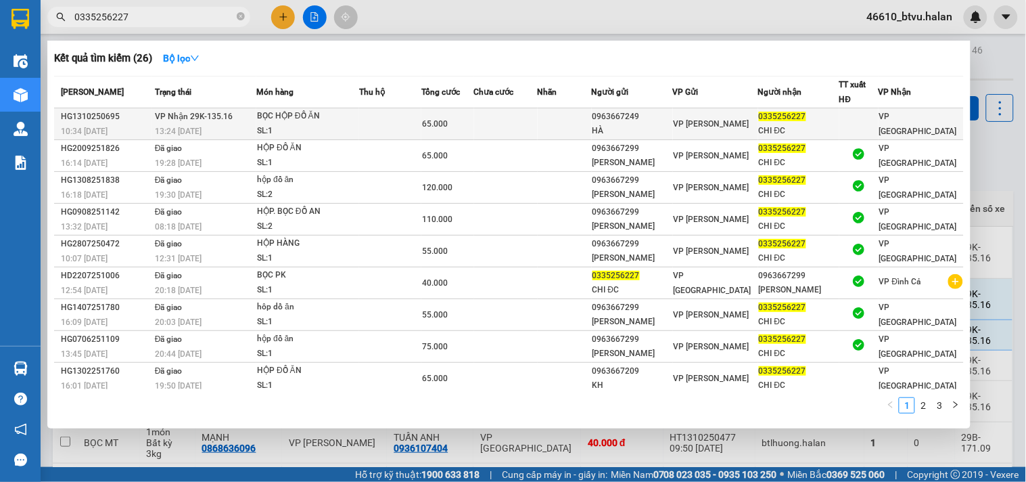
type input "0335256227"
click at [438, 116] on td "65.000" at bounding box center [447, 124] width 53 height 32
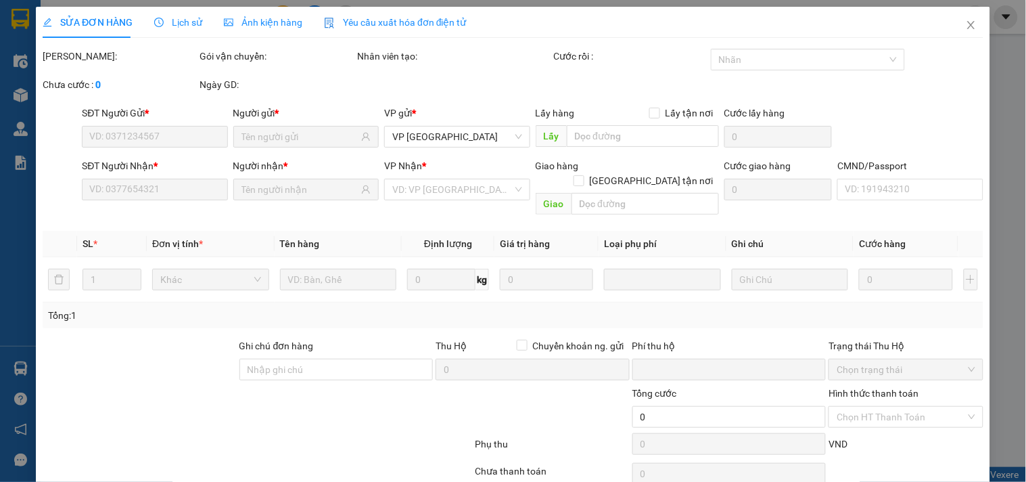
type input "0963667249"
type input "HÀ"
type input "0335256227"
type input "CHI ĐC"
type input "0"
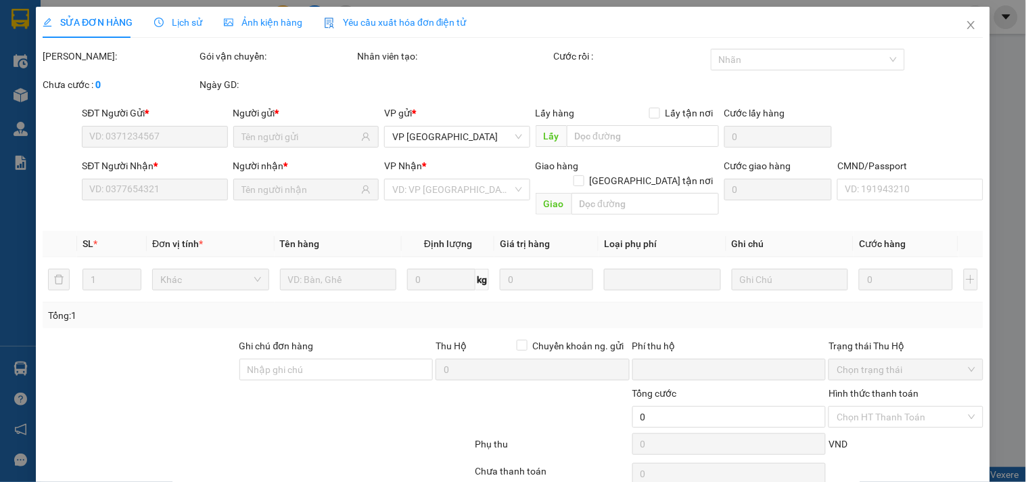
type input "65.000"
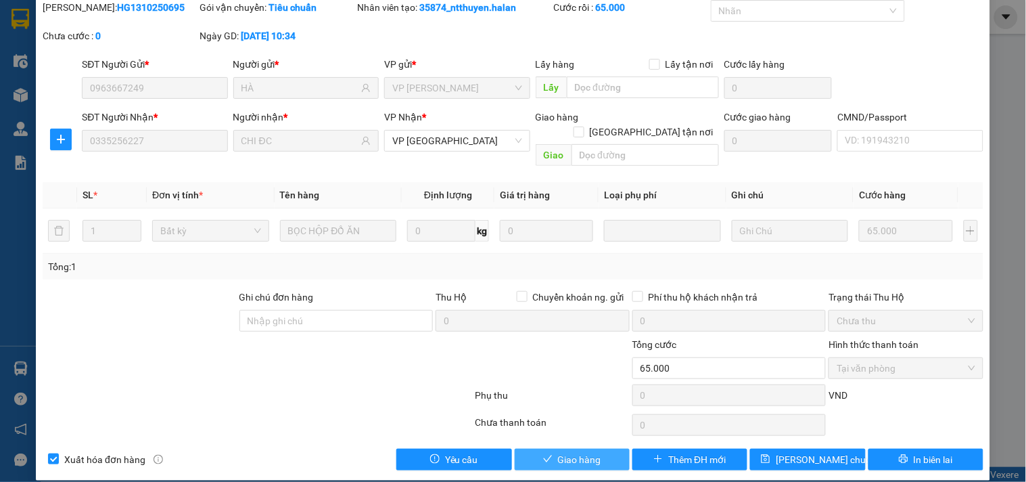
click at [522, 448] on button "Giao hàng" at bounding box center [572, 459] width 115 height 22
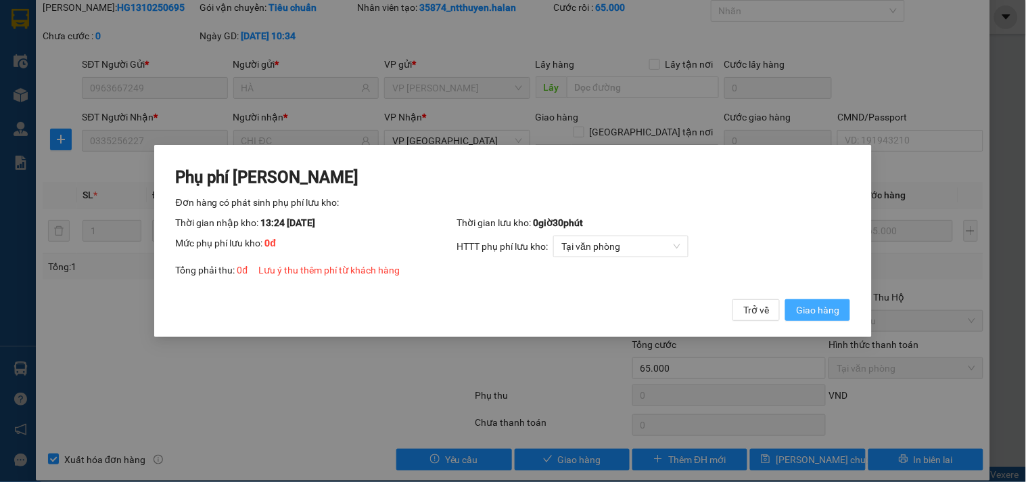
click at [800, 311] on span "Giao hàng" at bounding box center [817, 309] width 43 height 15
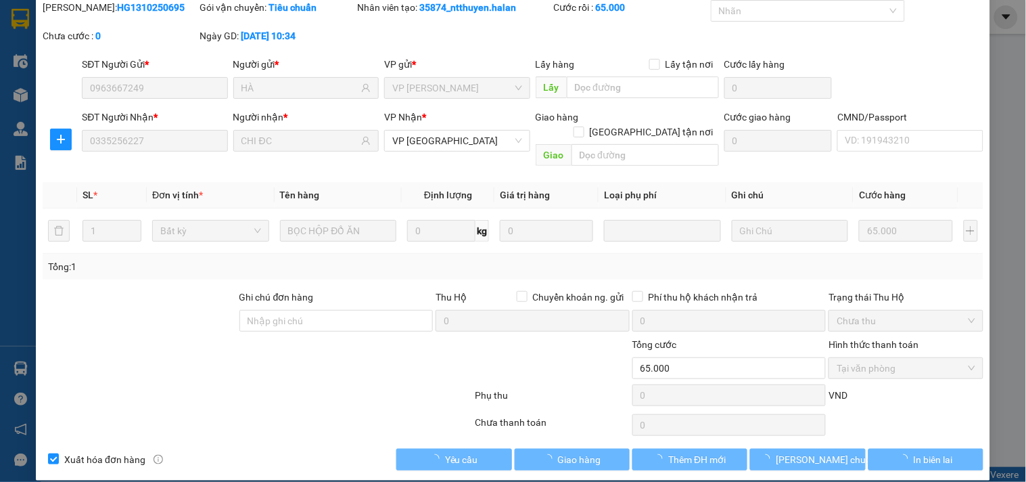
scroll to position [0, 0]
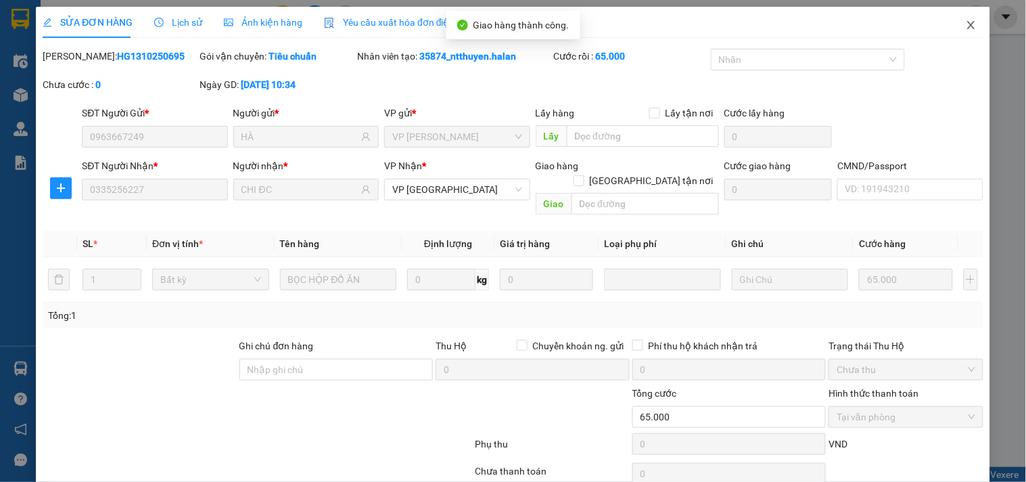
click at [952, 31] on span "Close" at bounding box center [971, 26] width 38 height 38
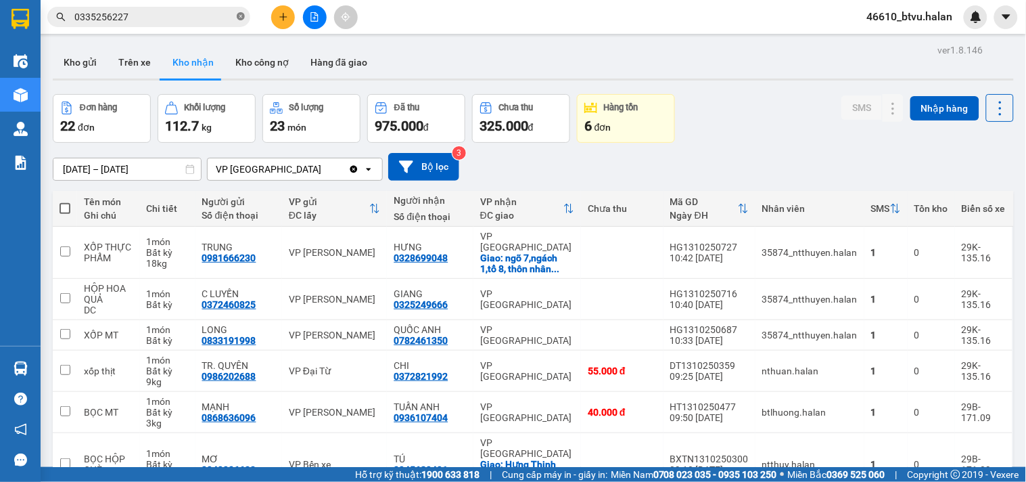
click at [237, 16] on icon "close-circle" at bounding box center [241, 16] width 8 height 8
click at [235, 15] on span at bounding box center [148, 17] width 203 height 20
click at [227, 16] on input "text" at bounding box center [154, 16] width 160 height 15
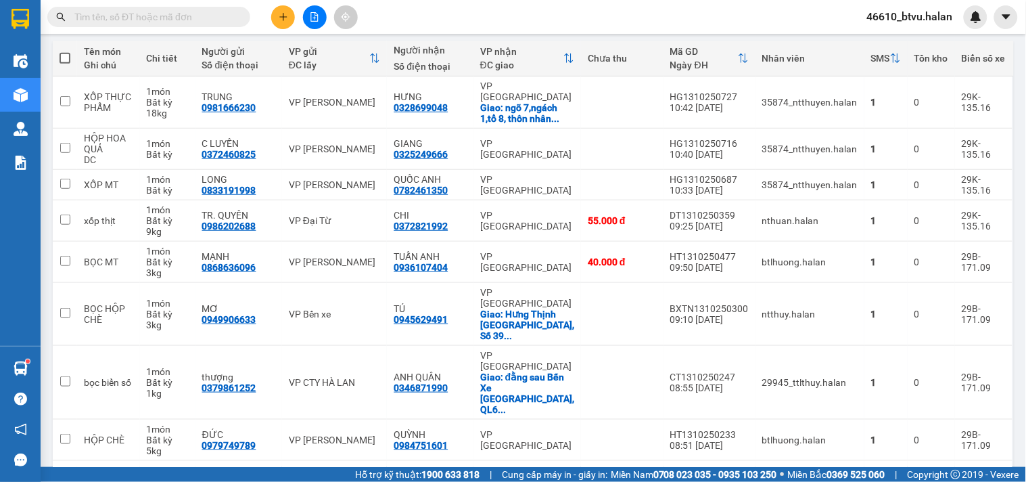
click at [134, 9] on input "text" at bounding box center [154, 16] width 160 height 15
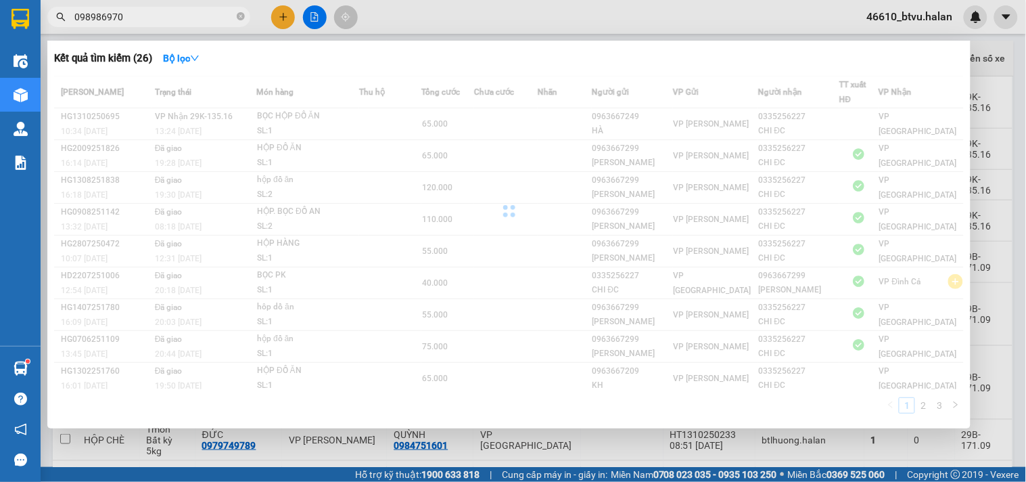
type input "0989869707"
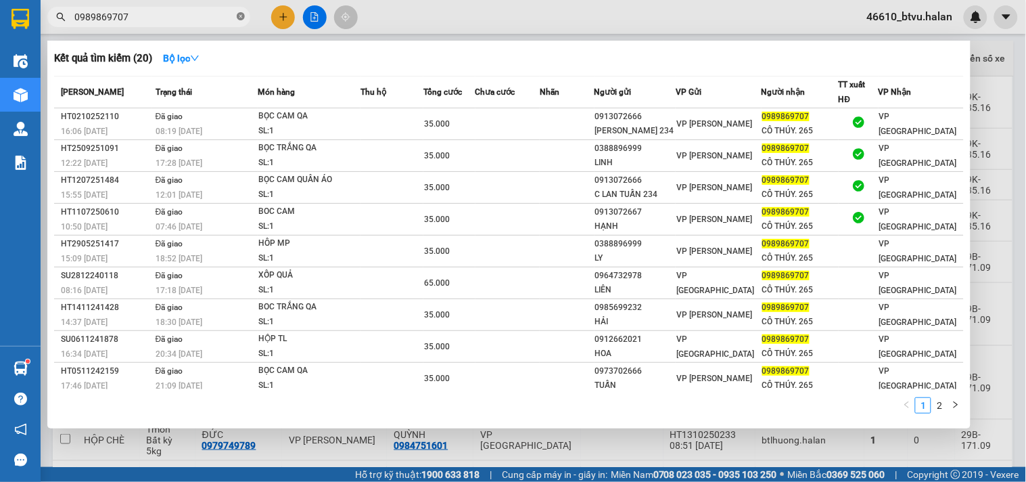
click at [237, 16] on icon "close-circle" at bounding box center [241, 16] width 8 height 8
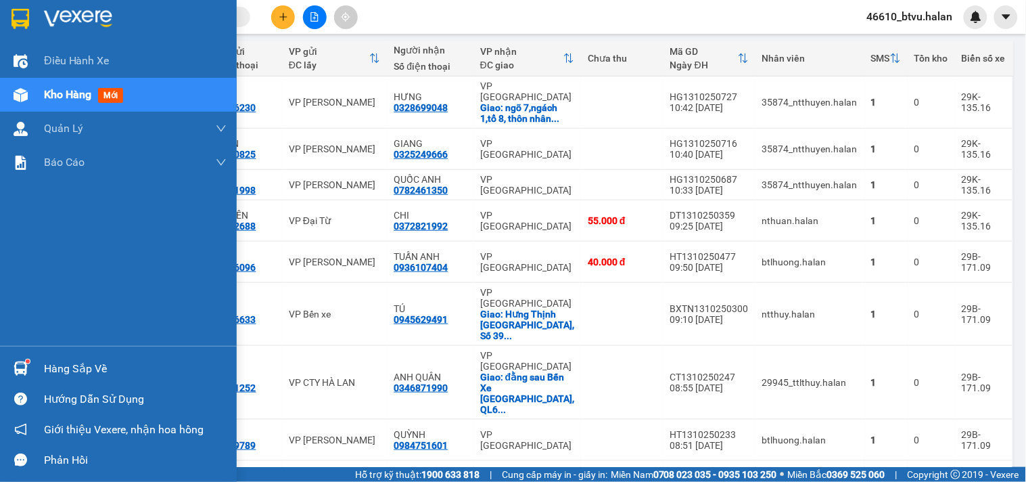
click at [22, 361] on img at bounding box center [21, 368] width 14 height 14
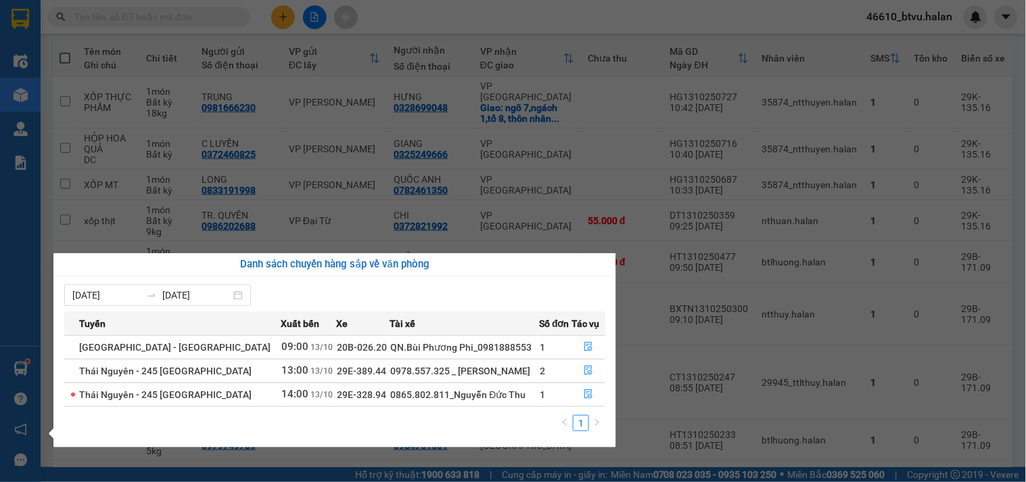
click at [680, 229] on section "Kết quả tìm kiếm ( 20 ) Bộ lọc Mã ĐH Trạng thái Món hàng Thu hộ Tổng cước Chưa …" at bounding box center [513, 241] width 1026 height 482
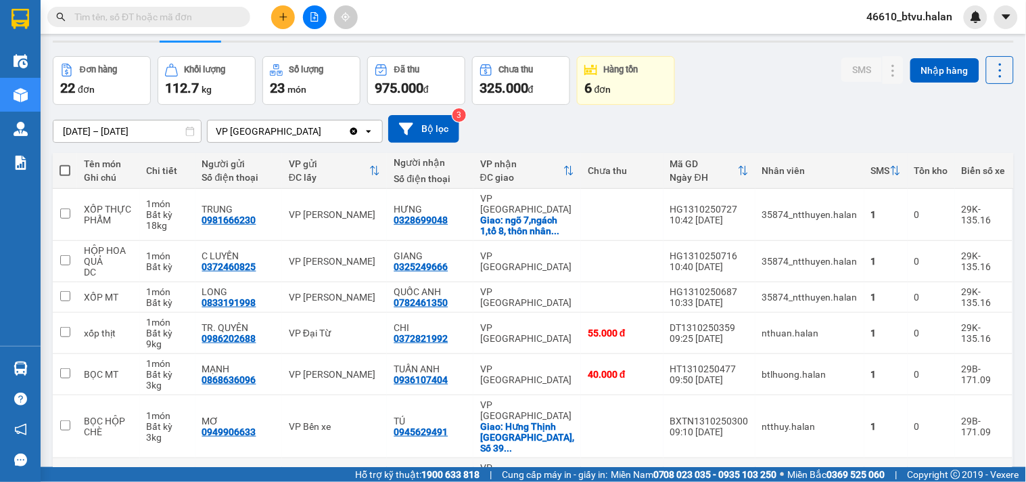
scroll to position [0, 0]
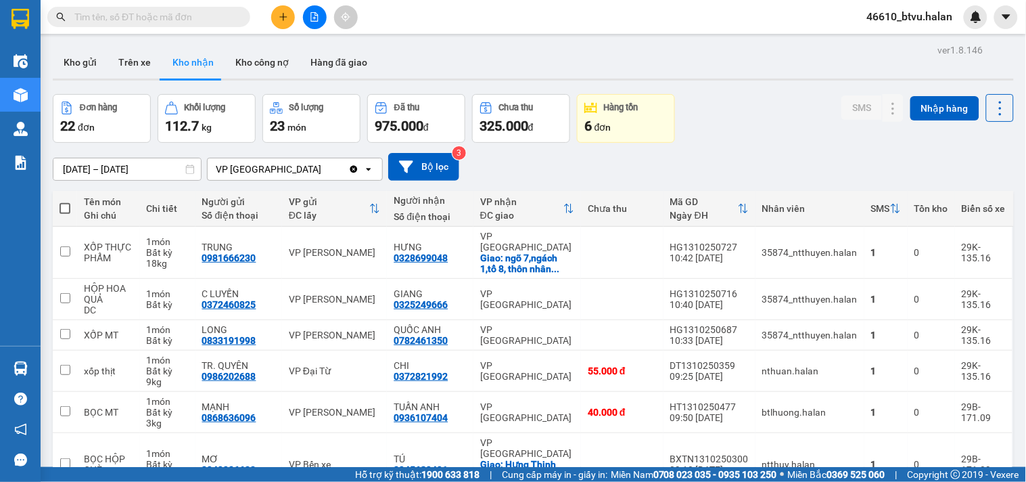
click at [998, 107] on button at bounding box center [1000, 108] width 28 height 28
click at [968, 168] on span "Làm mới" at bounding box center [969, 169] width 37 height 14
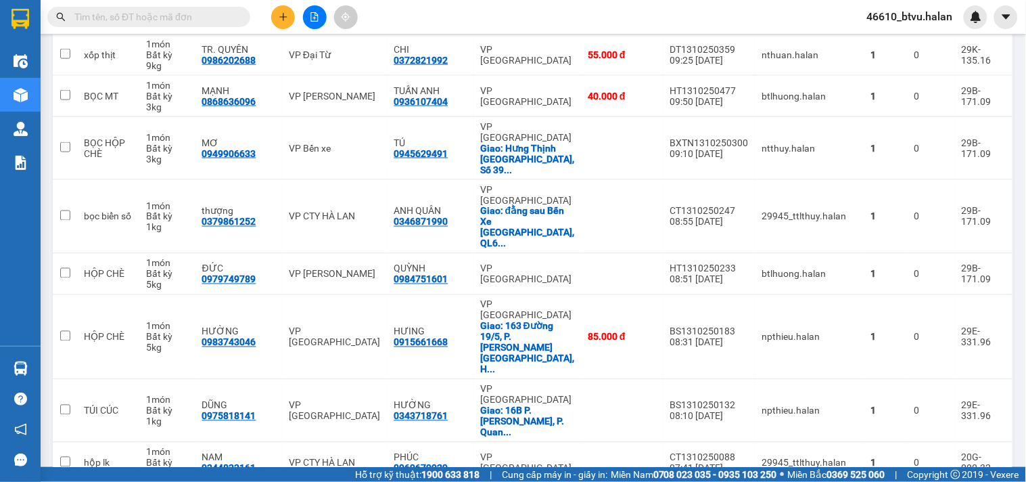
scroll to position [826, 0]
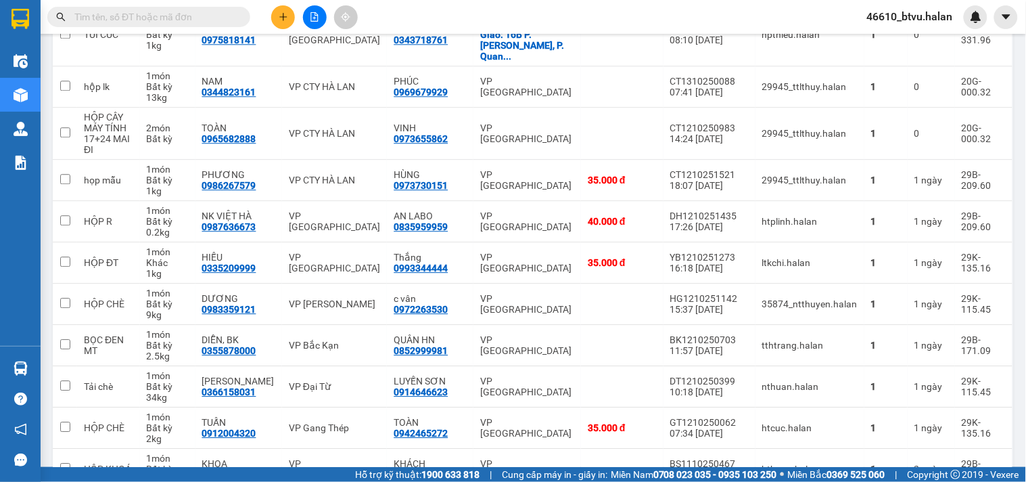
click at [126, 21] on input "text" at bounding box center [154, 16] width 160 height 15
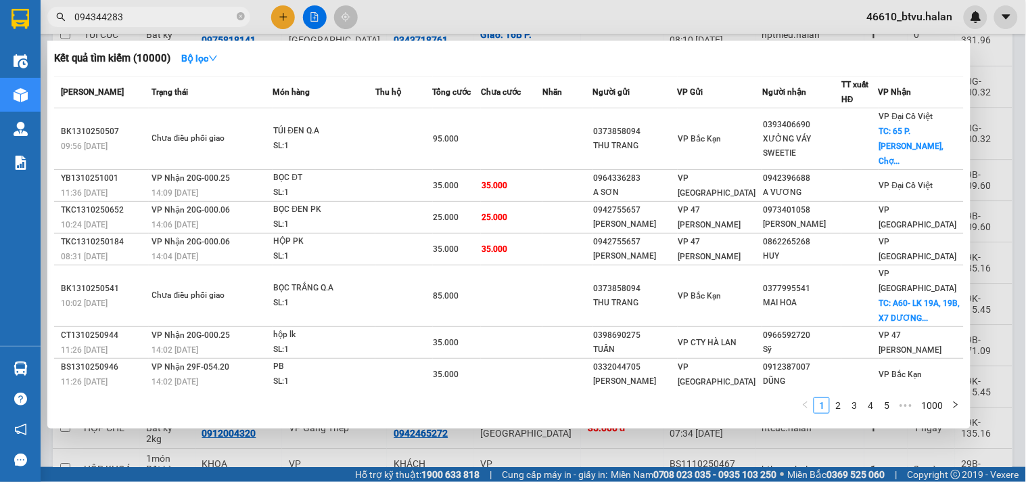
type input "0943442833"
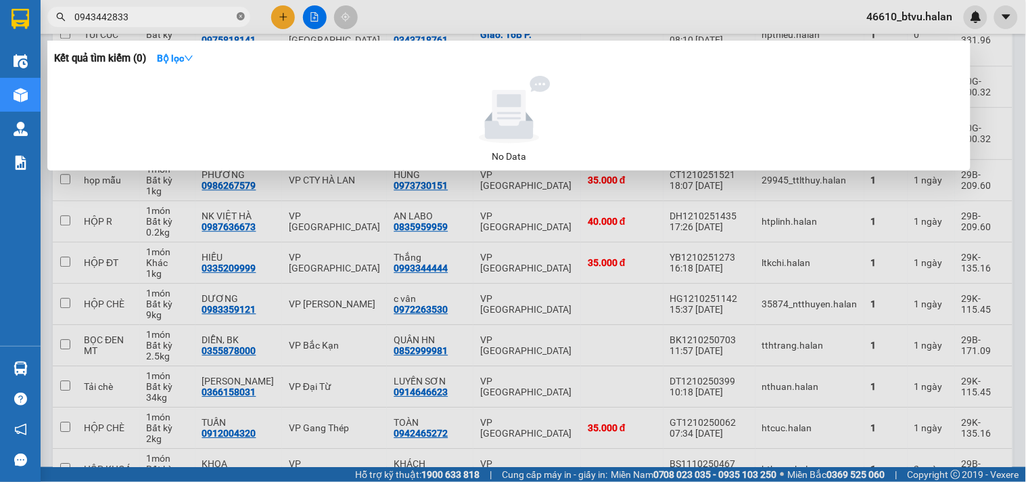
click at [241, 15] on icon "close-circle" at bounding box center [241, 16] width 8 height 8
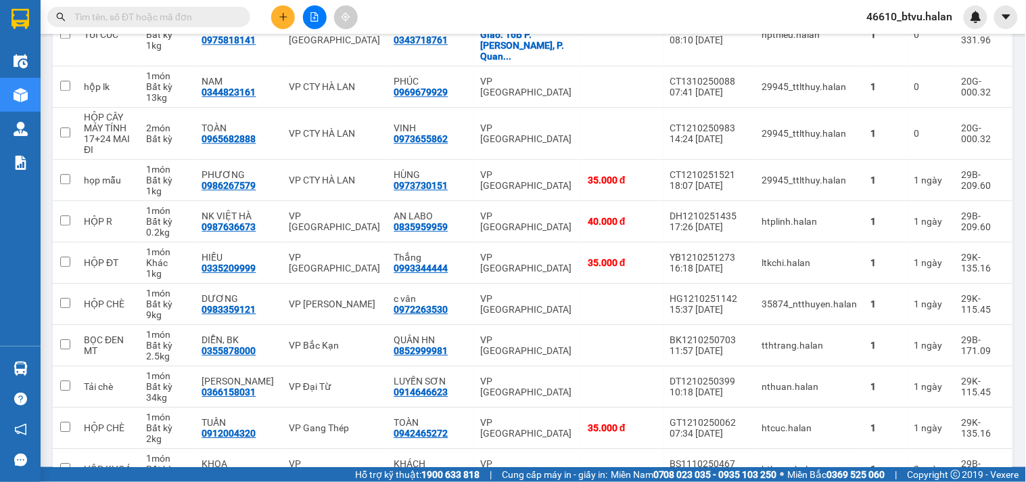
click at [111, 7] on span at bounding box center [148, 17] width 203 height 20
click at [103, 16] on input "text" at bounding box center [154, 16] width 160 height 15
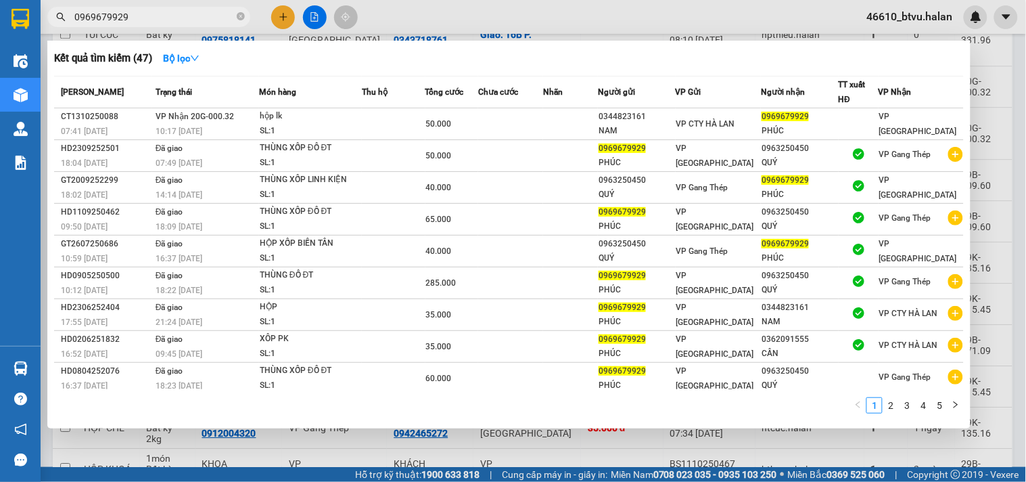
type input "0969679929"
click at [173, 107] on th "Trạng thái" at bounding box center [205, 92] width 107 height 32
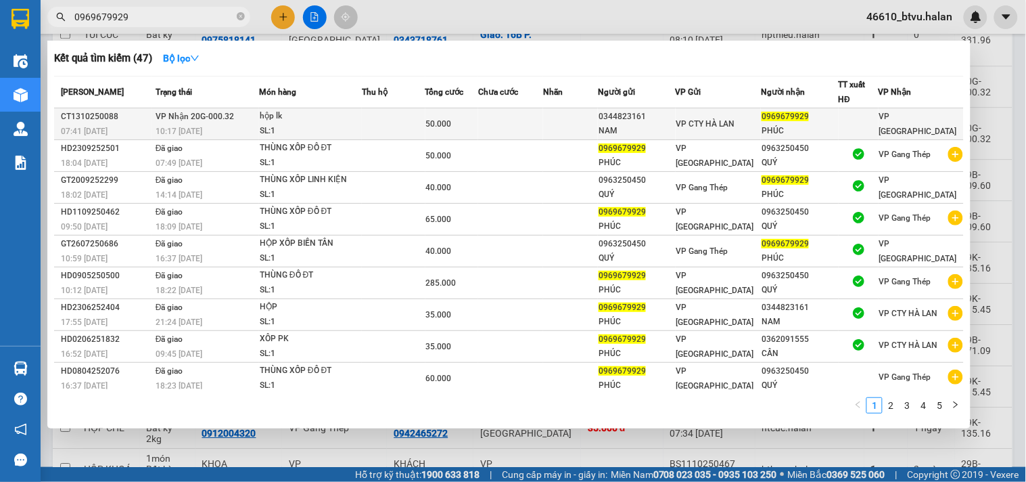
click at [152, 112] on td "VP Nhận 20G-000.32 10:17 [DATE]" at bounding box center [205, 124] width 107 height 32
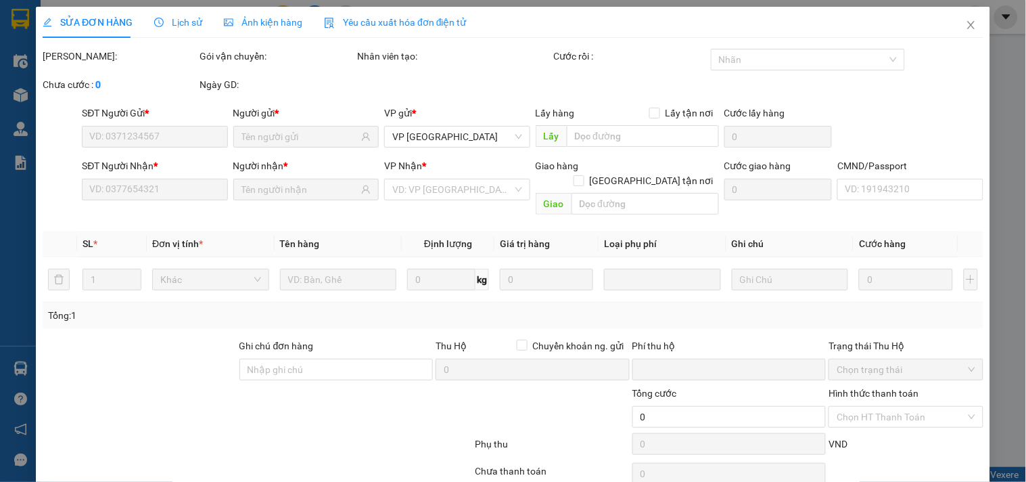
type input "0344823161"
type input "NAM"
type input "0969679929"
type input "PHÚC"
type input "0"
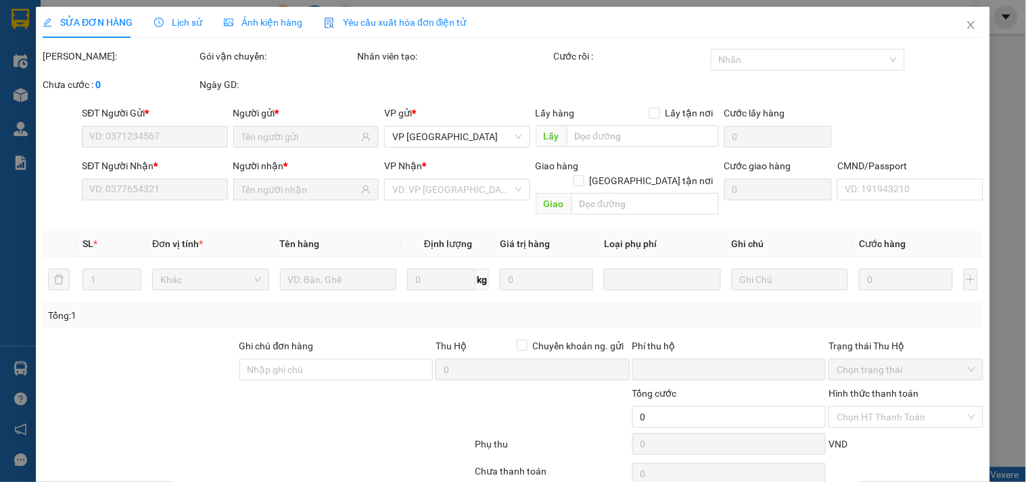
type input "50.000"
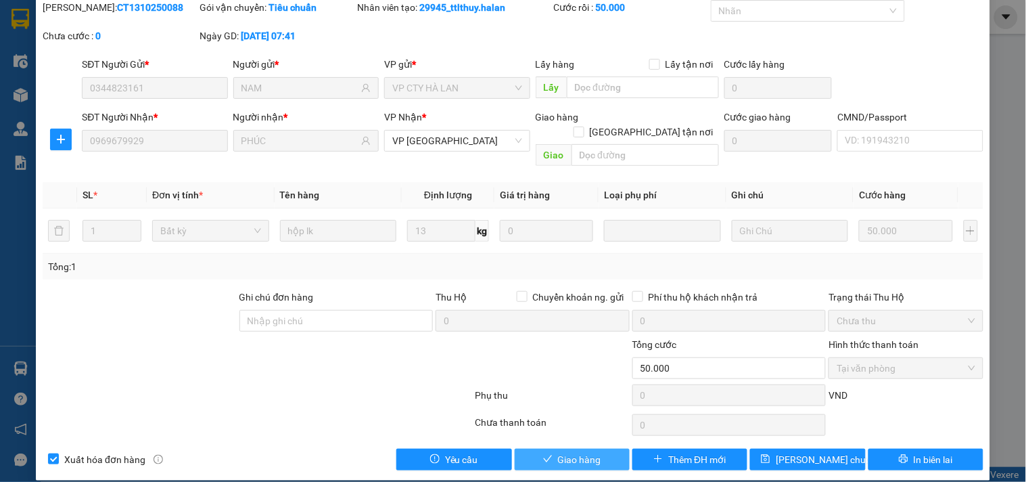
click at [560, 452] on span "Giao hàng" at bounding box center [579, 459] width 43 height 15
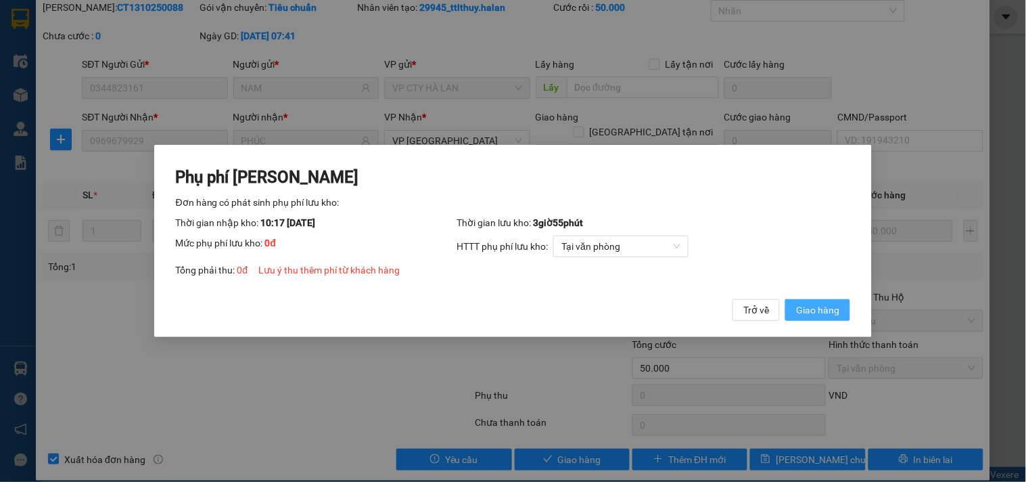
click at [803, 306] on span "Giao hàng" at bounding box center [817, 309] width 43 height 15
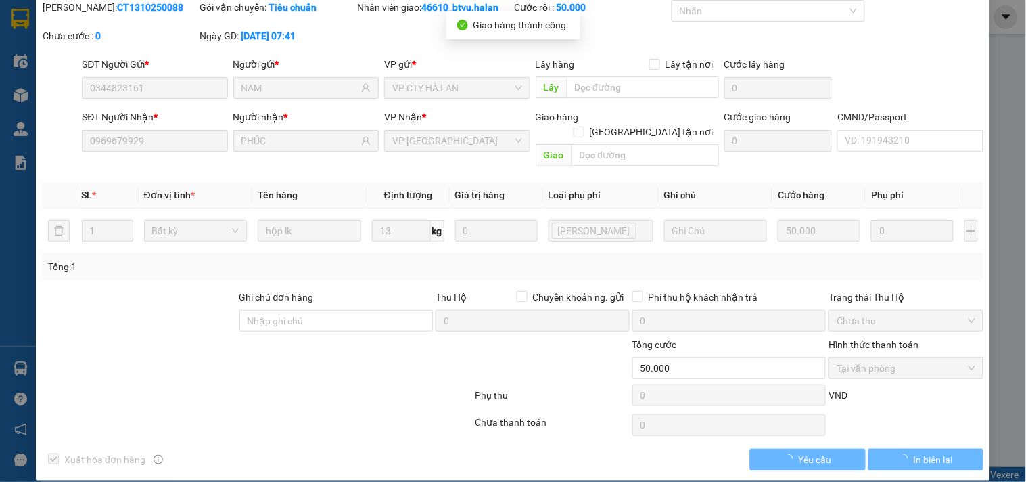
scroll to position [0, 0]
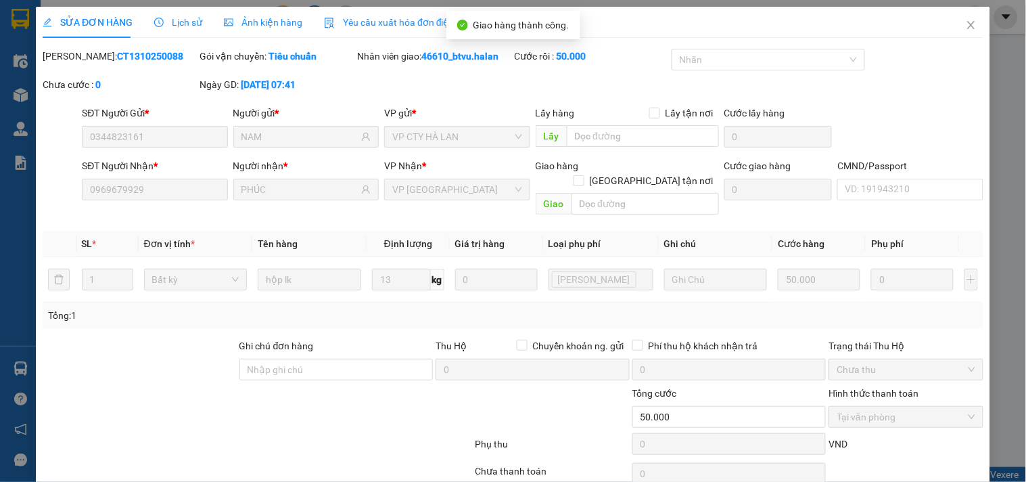
click at [933, 37] on div "SỬA ĐƠN HÀNG Lịch sử Ảnh kiện hàng Yêu cầu xuất hóa đơn điện tử" at bounding box center [513, 22] width 941 height 31
click at [952, 36] on span "Close" at bounding box center [971, 26] width 38 height 38
click at [947, 36] on main at bounding box center [513, 233] width 1026 height 467
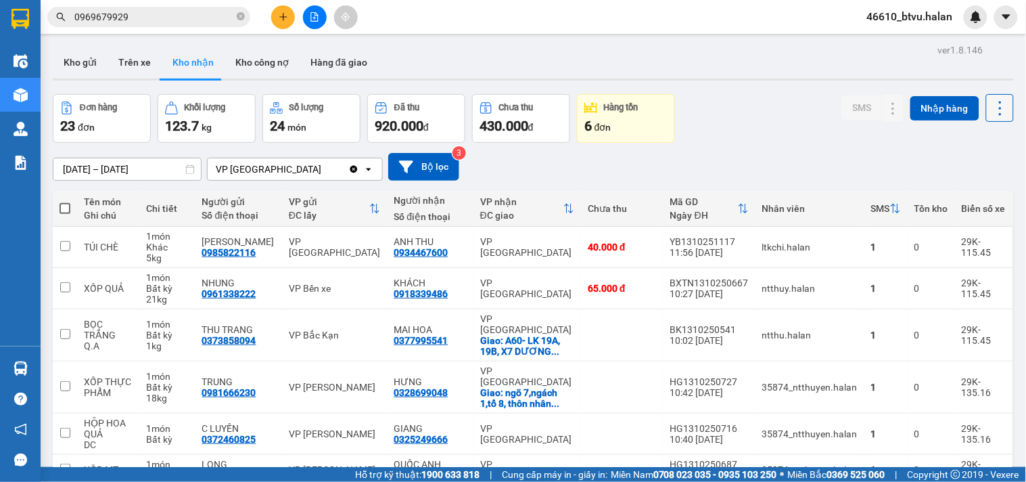
click at [999, 103] on button at bounding box center [1000, 108] width 28 height 28
click at [958, 170] on span "Làm mới" at bounding box center [969, 169] width 37 height 14
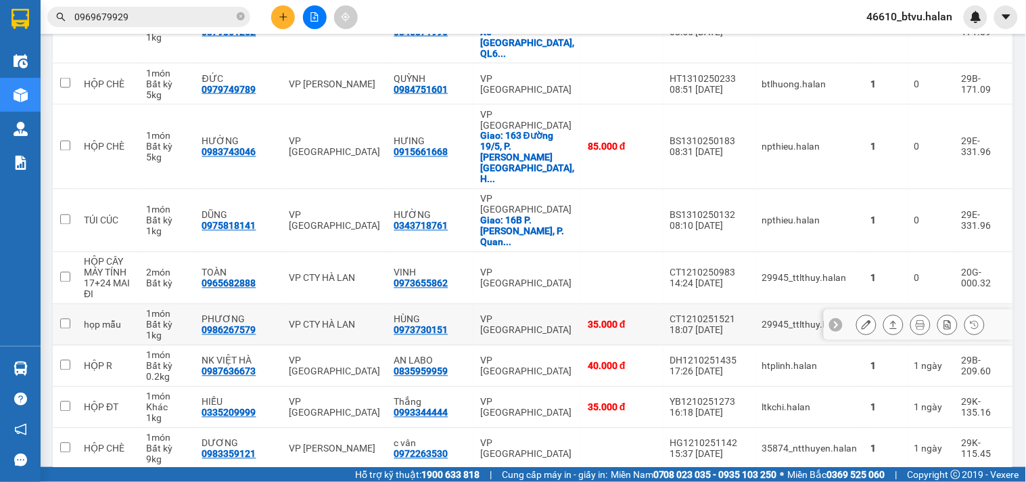
scroll to position [450, 0]
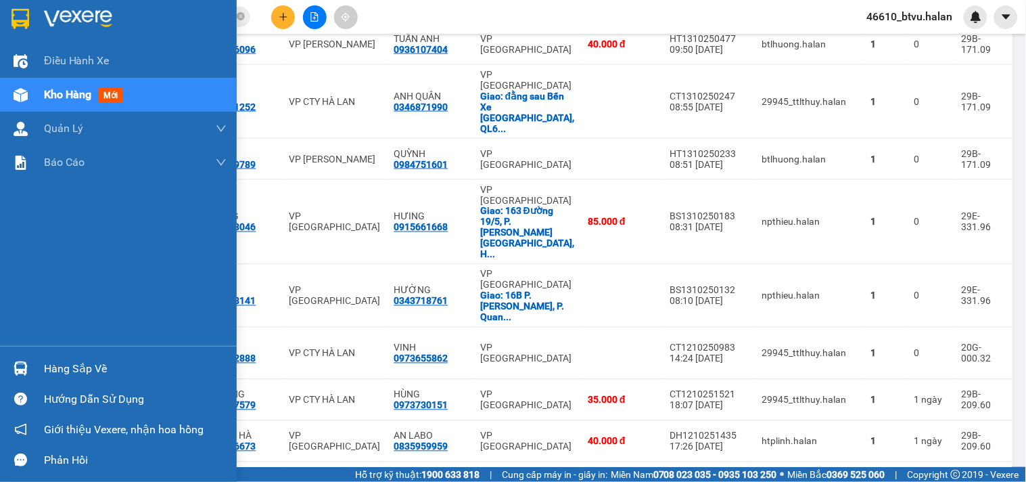
click at [16, 359] on div at bounding box center [21, 368] width 24 height 24
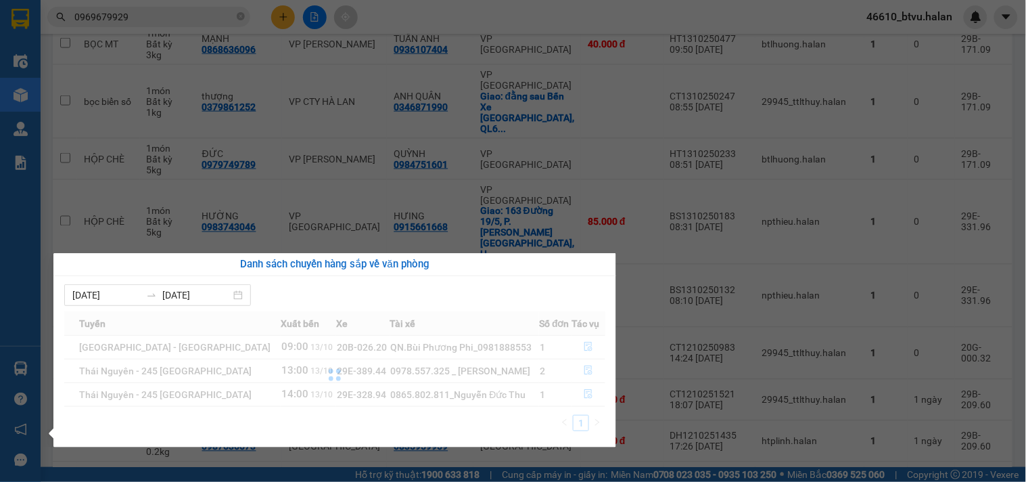
click at [1, 306] on div "Điều hành xe Kho hàng mới Quản [PERSON_NAME] lý chuyến Quản lý kiểm kho Báo cáo…" at bounding box center [20, 241] width 41 height 482
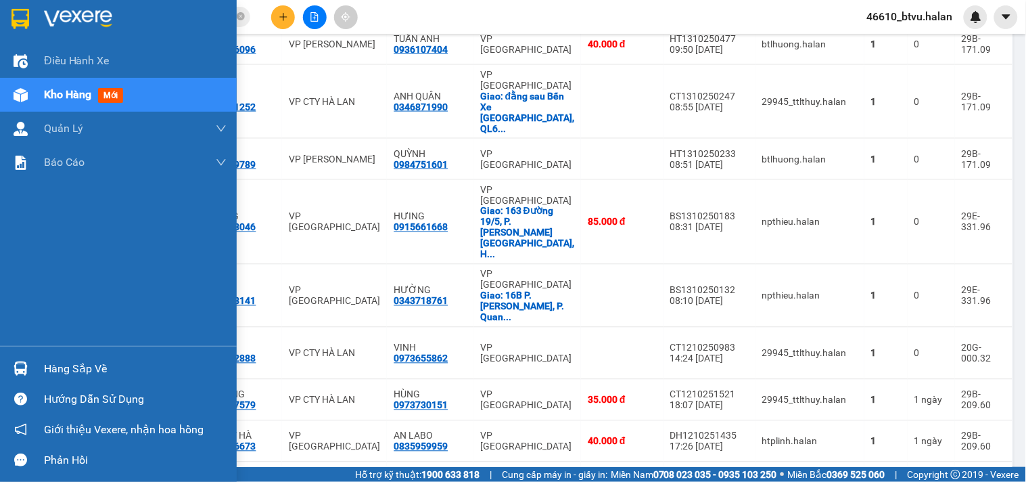
click at [30, 379] on div at bounding box center [21, 368] width 24 height 24
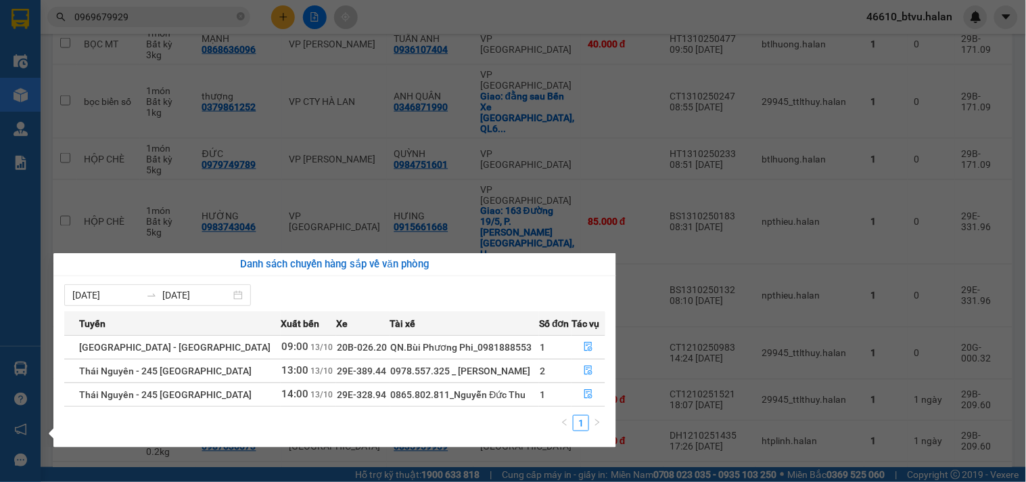
click at [176, 96] on section "Kết quả tìm kiếm ( 47 ) Bộ lọc Mã ĐH Trạng thái Món hàng Thu hộ Tổng cước Chưa …" at bounding box center [513, 241] width 1026 height 482
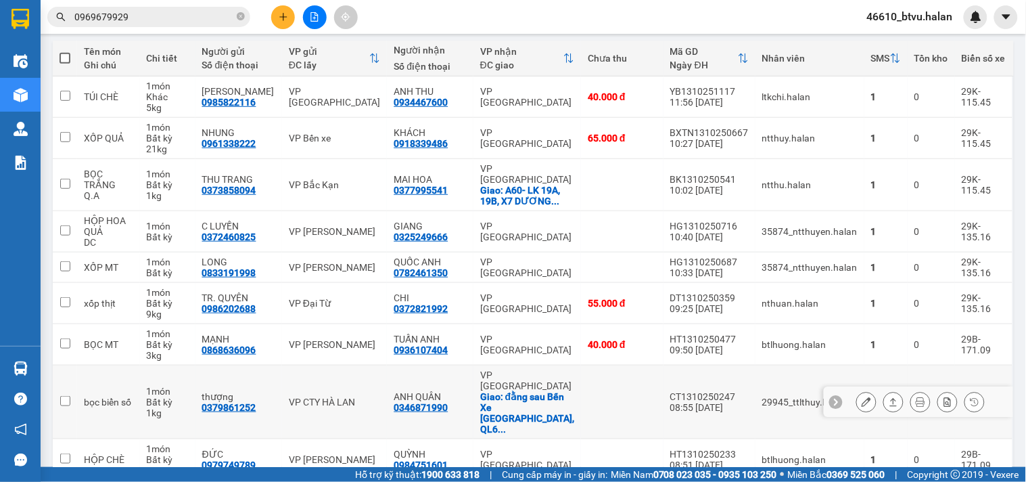
scroll to position [225, 0]
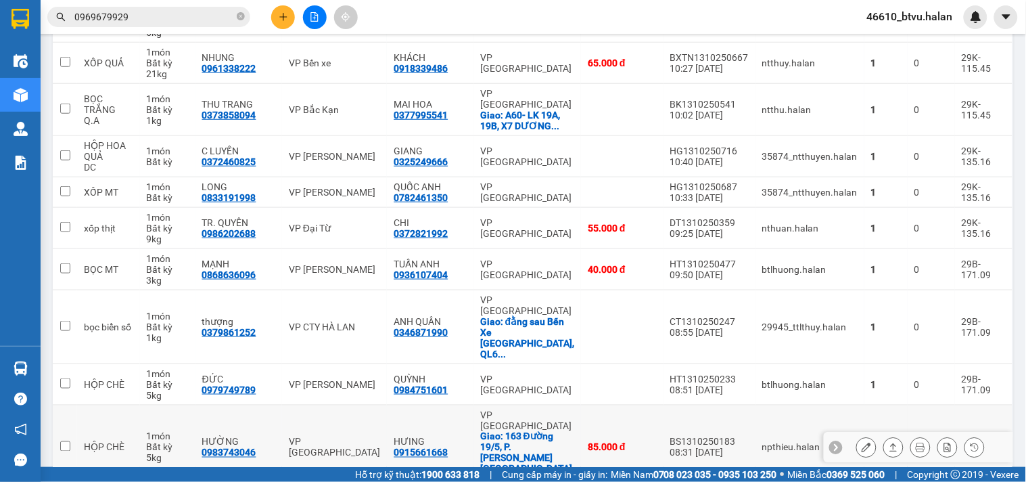
click at [486, 431] on div "Giao: 163 Đường 19/5, P. [PERSON_NAME]" at bounding box center [527, 458] width 94 height 54
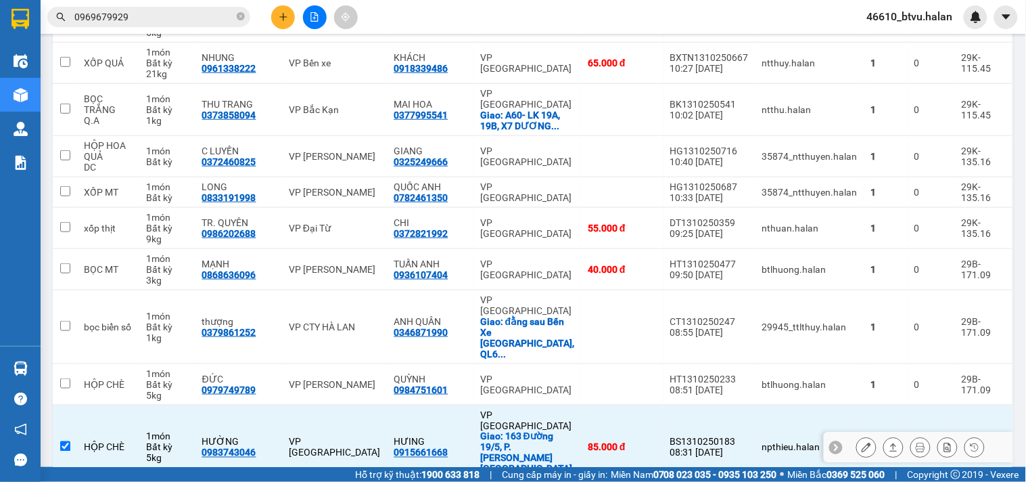
click at [318, 405] on td "VP [GEOGRAPHIC_DATA]" at bounding box center [335, 447] width 106 height 85
checkbox input "false"
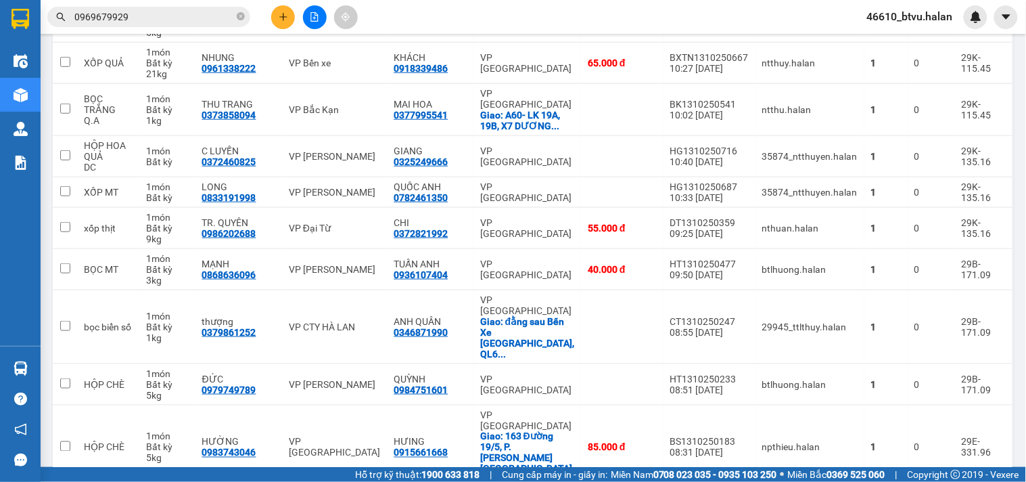
click at [186, 30] on div "Kết quả tìm kiếm ( 47 ) Bộ lọc Mã ĐH Trạng thái Món hàng Thu hộ Tổng cước Chưa …" at bounding box center [513, 17] width 1026 height 34
click at [186, 27] on div "Kết quả tìm kiếm ( 47 ) Bộ lọc Mã ĐH Trạng thái Món hàng Thu hộ Tổng cước Chưa …" at bounding box center [132, 17] width 264 height 24
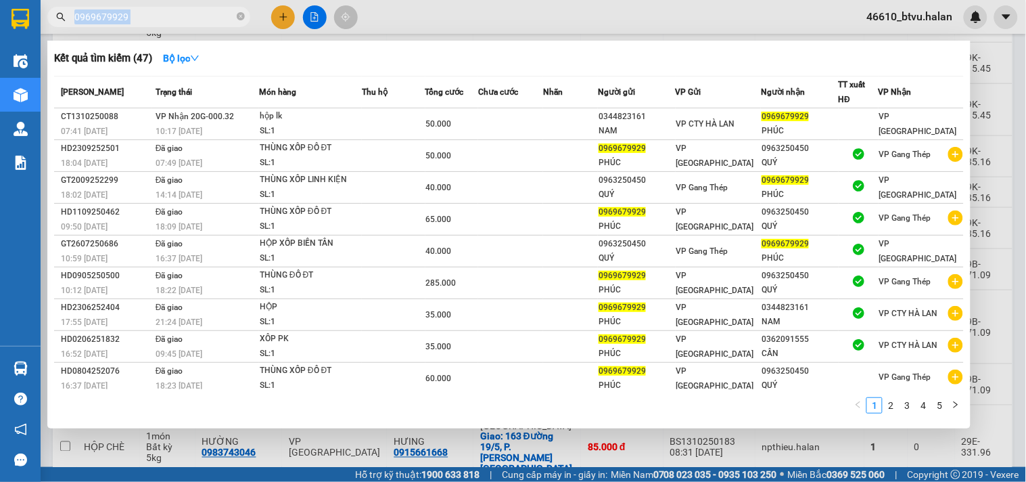
click at [186, 19] on input "0969679929" at bounding box center [154, 16] width 160 height 15
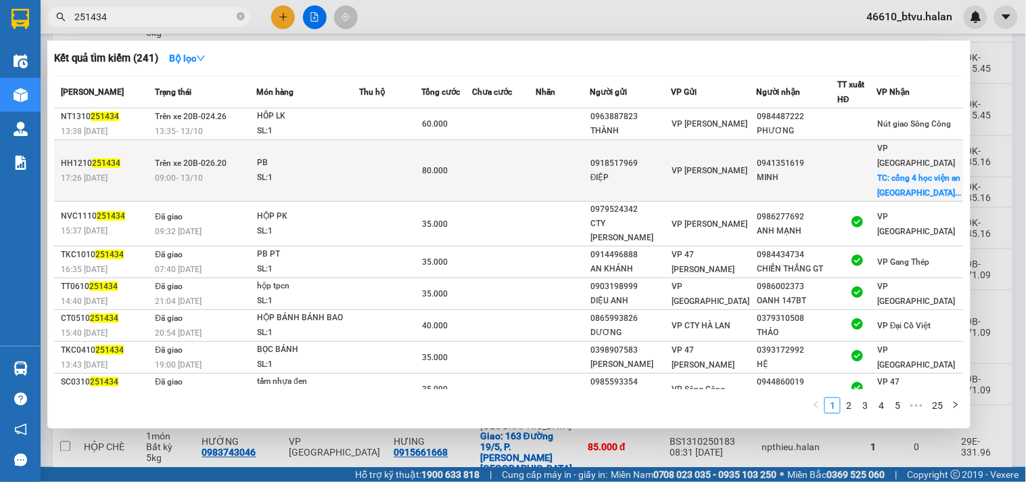
type input "251434"
click at [241, 153] on td "Trên xe 20B-026.20 09:00 [DATE]" at bounding box center [203, 171] width 105 height 62
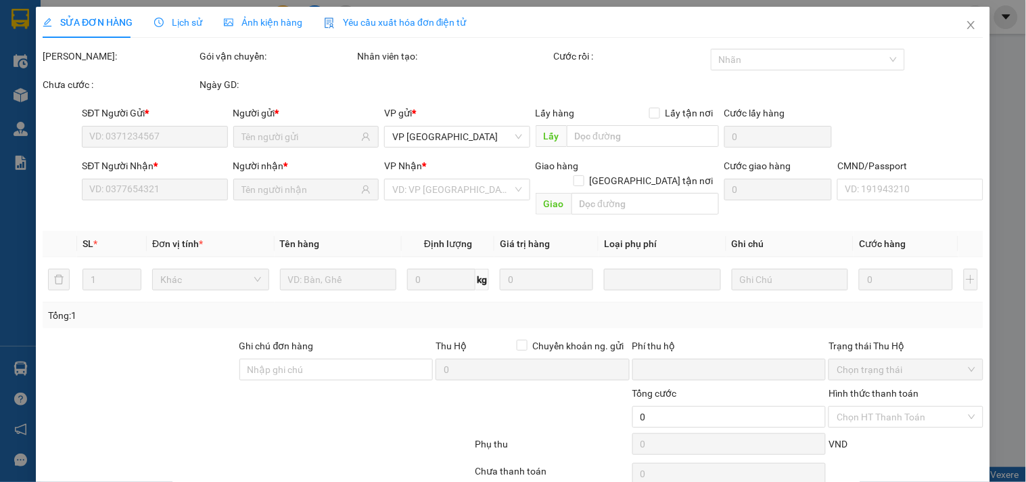
scroll to position [49, 0]
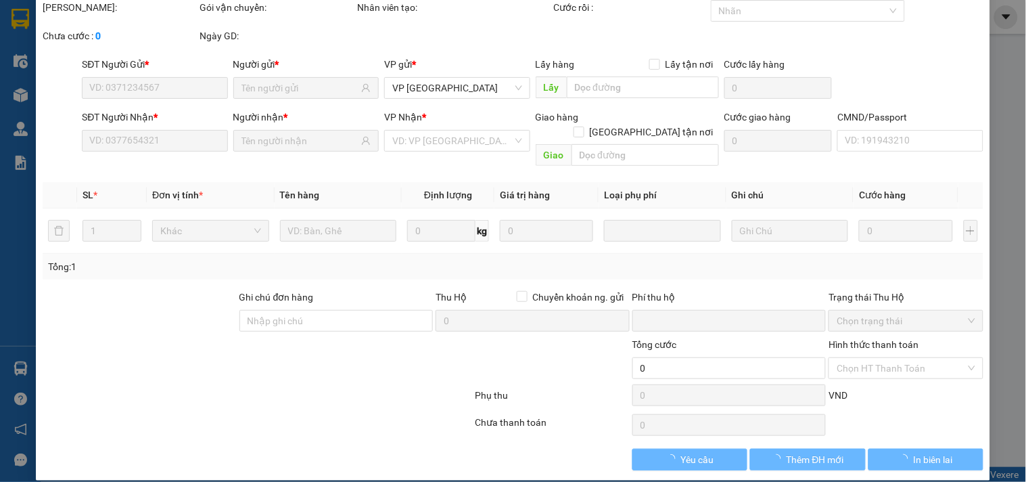
type input "0918517969"
type input "ĐIỆP"
type input "0941351619"
type input "MINH"
checkbox input "true"
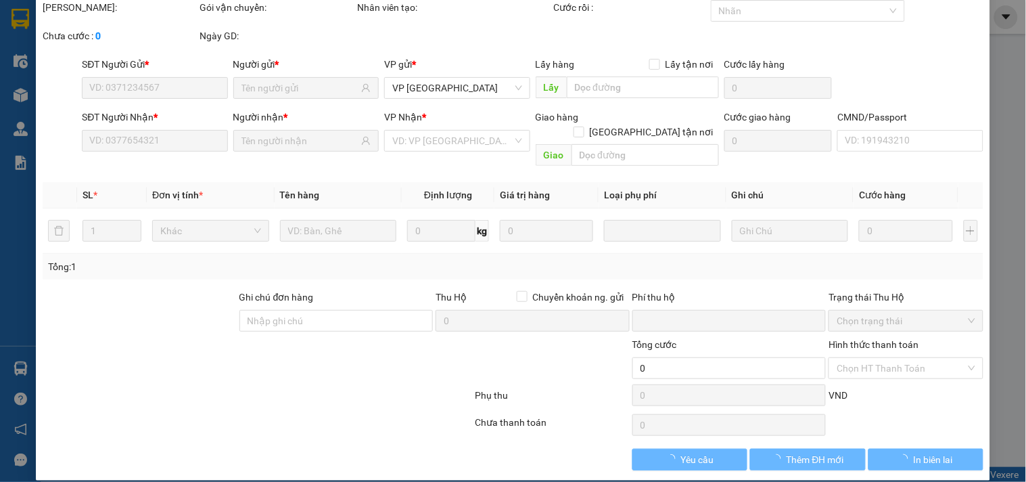
type input "cổng 4 học viện an ninh đường [DATE]"
type input "30.000"
type input "0"
type input "80.000"
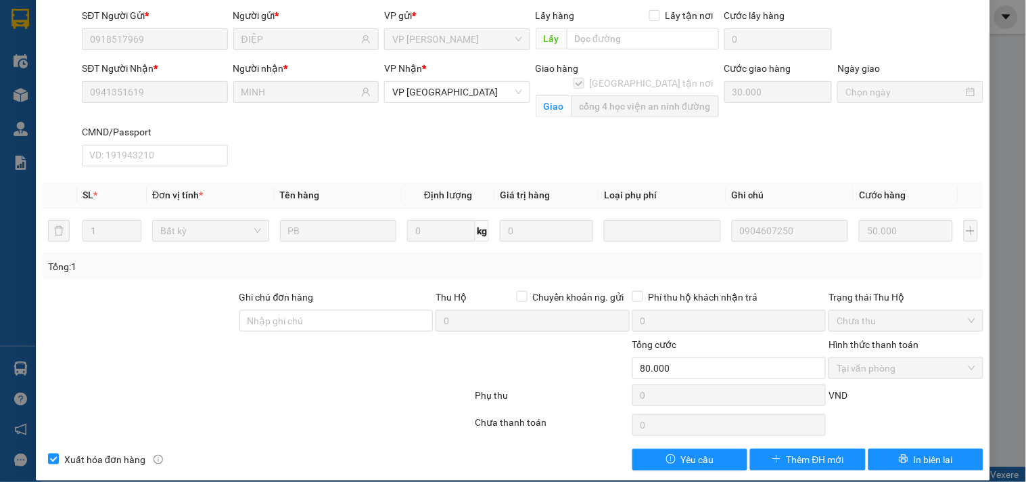
scroll to position [0, 0]
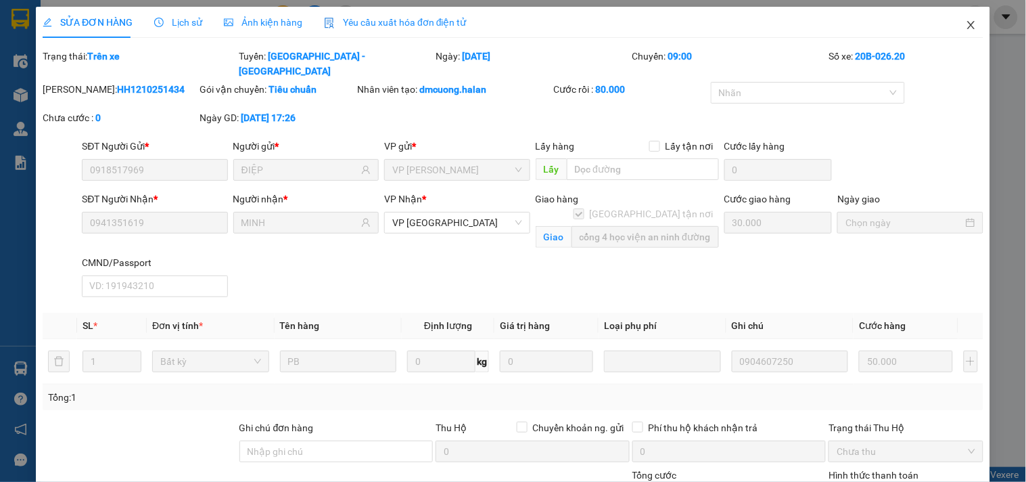
click at [966, 30] on icon "close" at bounding box center [971, 25] width 11 height 11
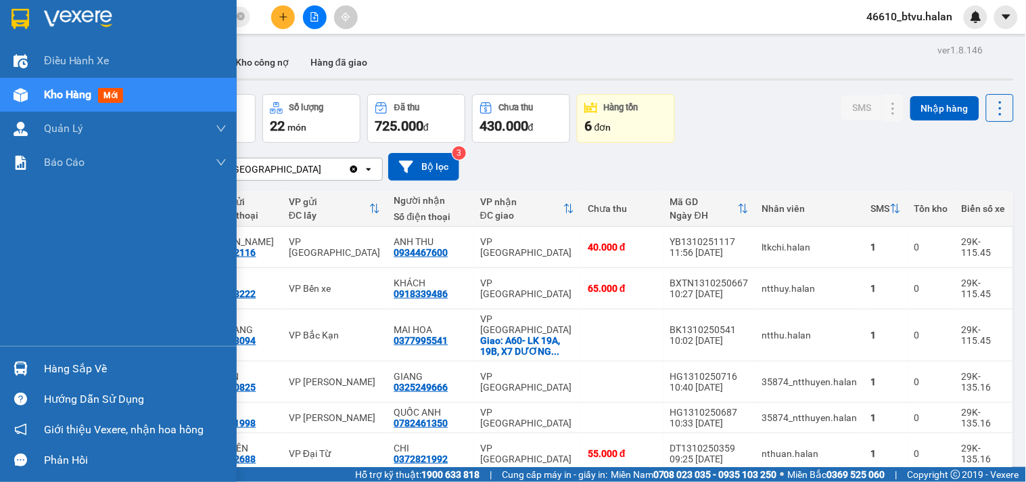
click at [23, 375] on div at bounding box center [21, 368] width 24 height 24
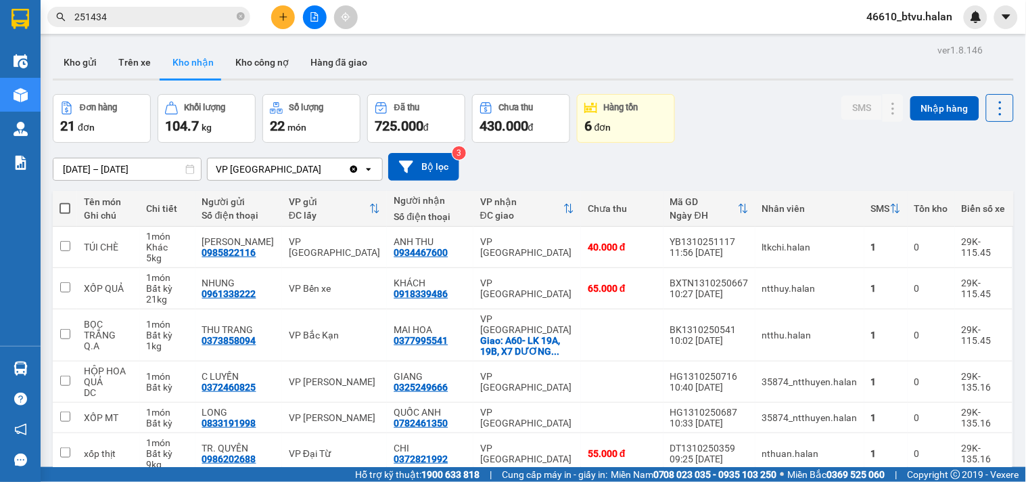
click at [84, 14] on section "Kết quả tìm kiếm ( 241 ) Bộ lọc Mã ĐH Trạng thái Món hàng Thu hộ Tổng cước Chưa…" at bounding box center [513, 241] width 1026 height 482
click at [85, 52] on button "Kho gửi" at bounding box center [80, 62] width 55 height 32
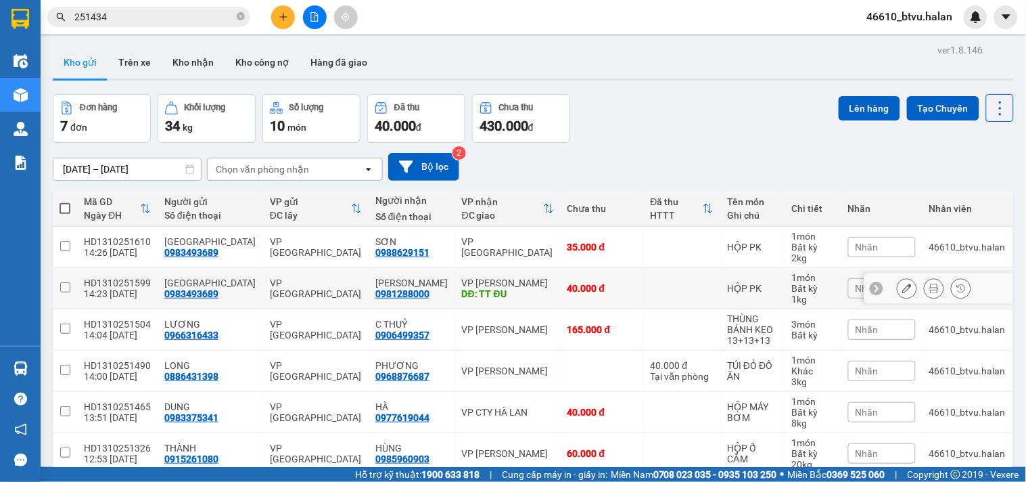
click at [489, 296] on div "DĐ: TT ĐU" at bounding box center [508, 293] width 92 height 11
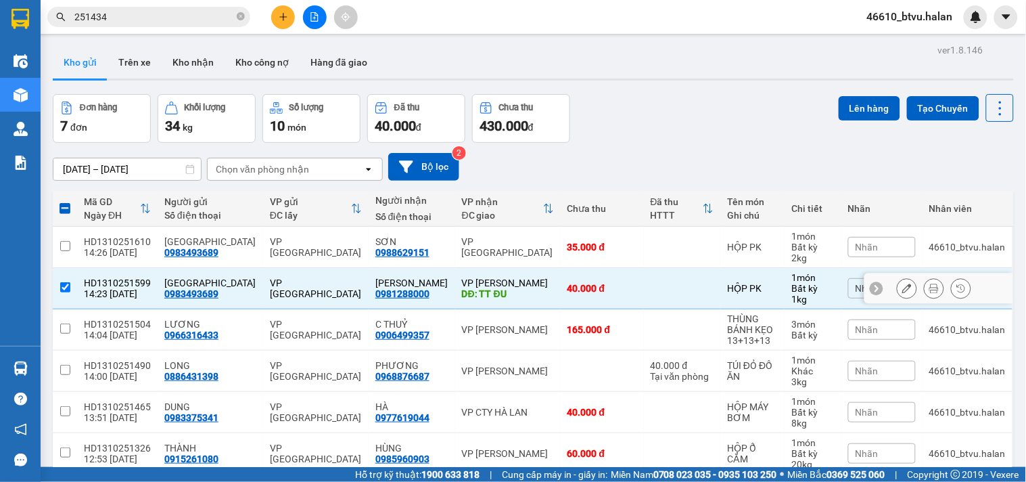
drag, startPoint x: 508, startPoint y: 288, endPoint x: 810, endPoint y: 279, distance: 302.4
click at [509, 288] on div "DĐ: TT ĐU" at bounding box center [508, 293] width 92 height 11
checkbox input "false"
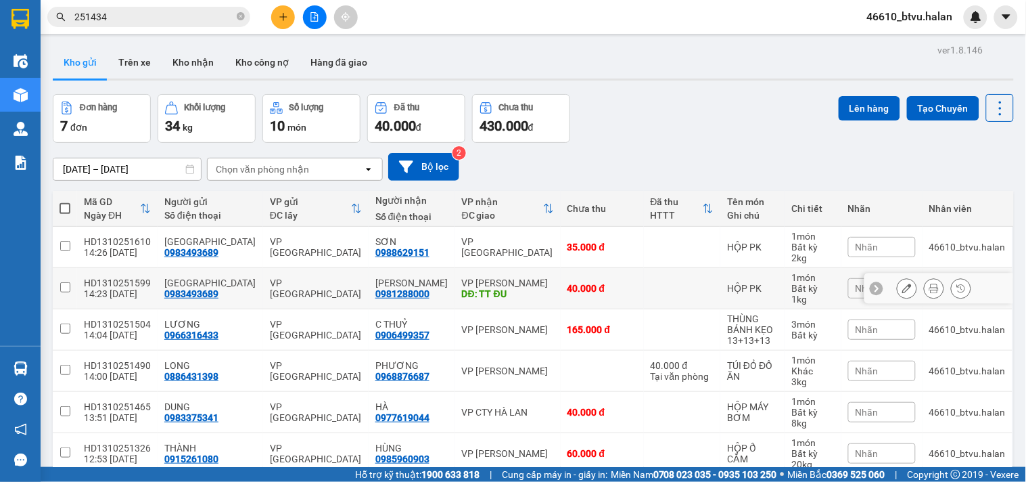
click at [901, 289] on button at bounding box center [906, 289] width 19 height 24
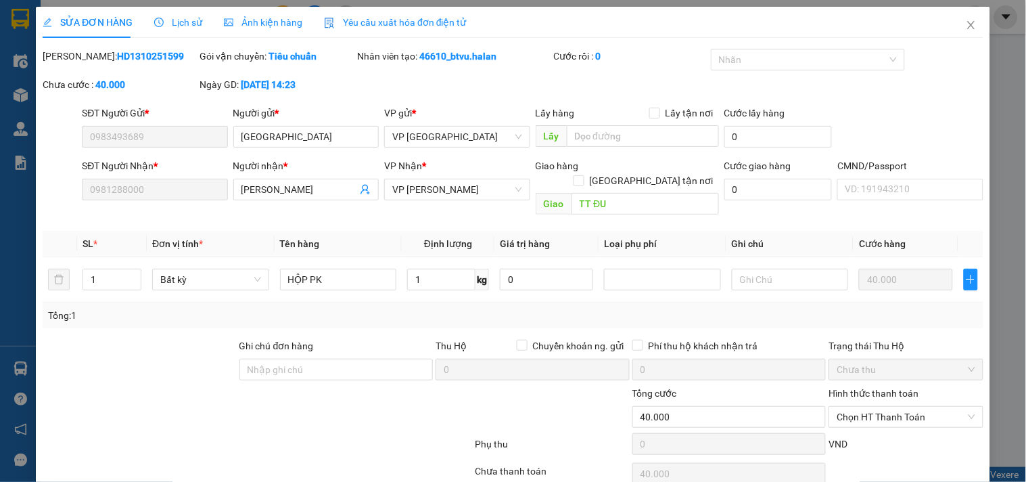
type input "0983493689"
type input "0981288000"
type input "TT ĐU"
type input "0"
type input "40.000"
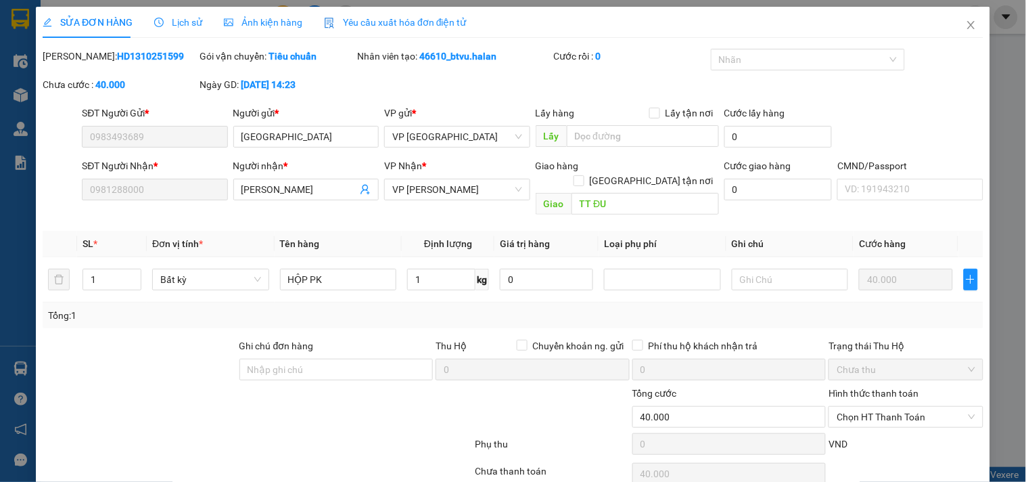
type input "40.000"
click at [652, 173] on span "[GEOGRAPHIC_DATA] tận nơi" at bounding box center [651, 180] width 135 height 15
click at [583, 175] on input "[GEOGRAPHIC_DATA] tận nơi" at bounding box center [578, 179] width 9 height 9
checkbox input "true"
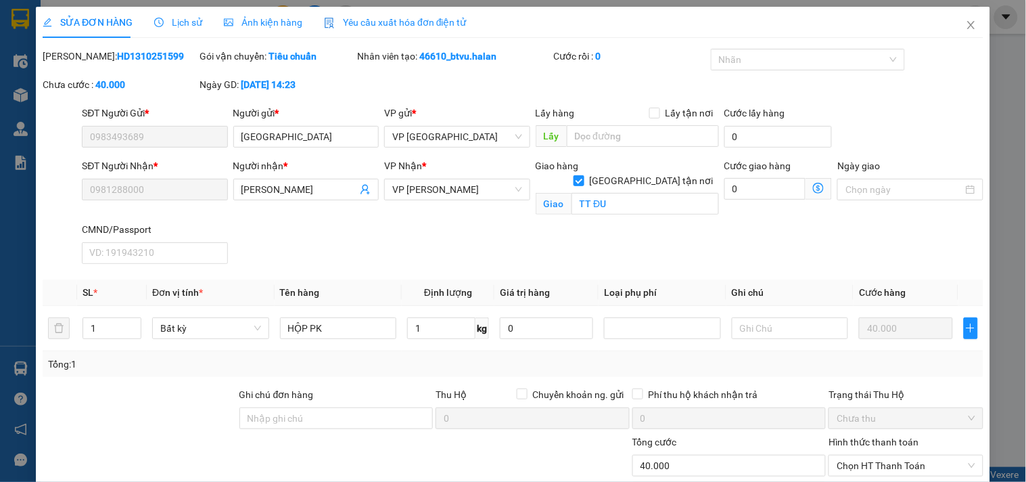
scroll to position [112, 0]
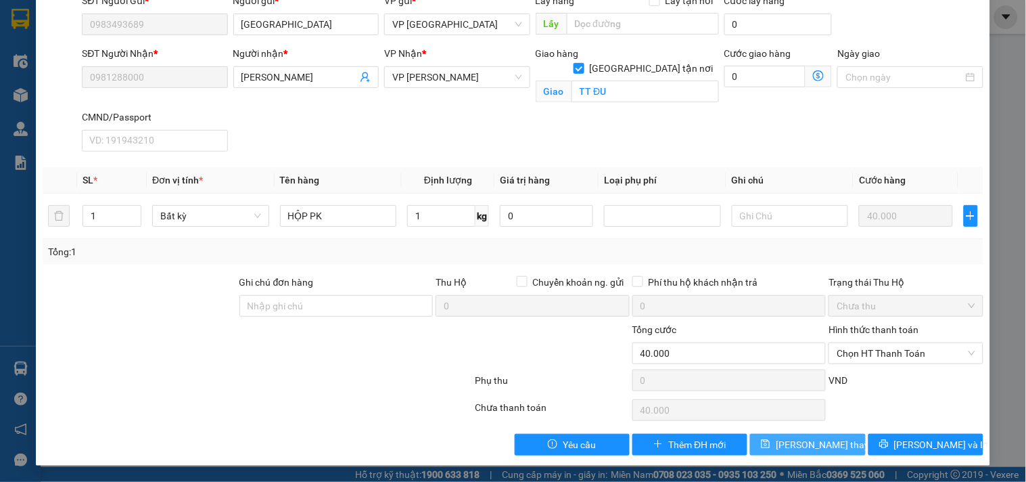
click at [799, 435] on button "[PERSON_NAME] thay đổi" at bounding box center [807, 445] width 115 height 22
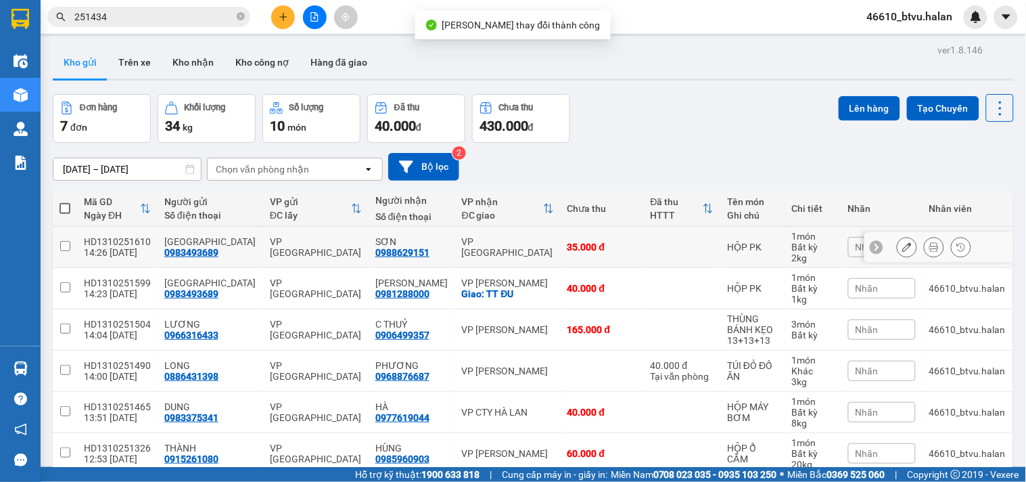
drag, startPoint x: 579, startPoint y: 246, endPoint x: 570, endPoint y: 269, distance: 24.6
click at [578, 248] on div "35.000 đ" at bounding box center [602, 246] width 70 height 11
checkbox input "true"
click at [567, 285] on div "40.000 đ" at bounding box center [602, 288] width 70 height 11
checkbox input "true"
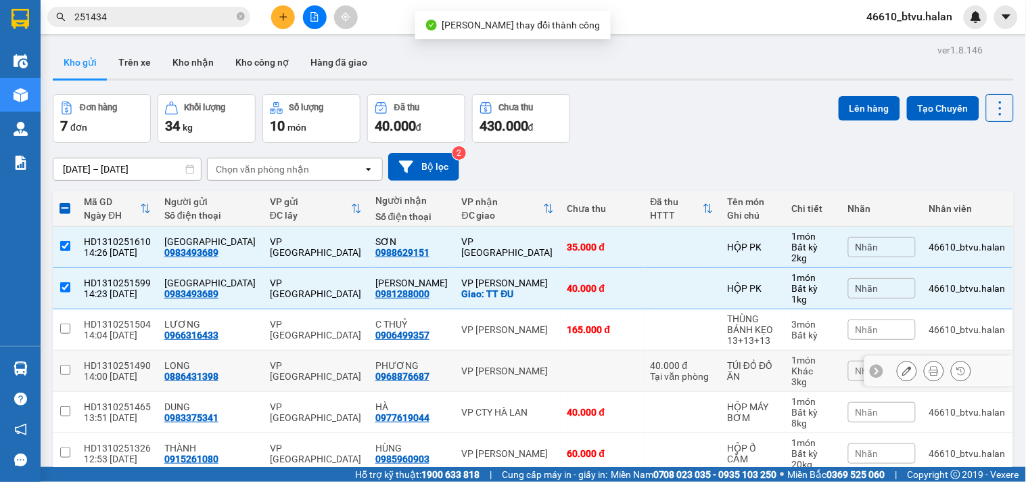
click at [561, 352] on td at bounding box center [602, 370] width 83 height 41
checkbox input "true"
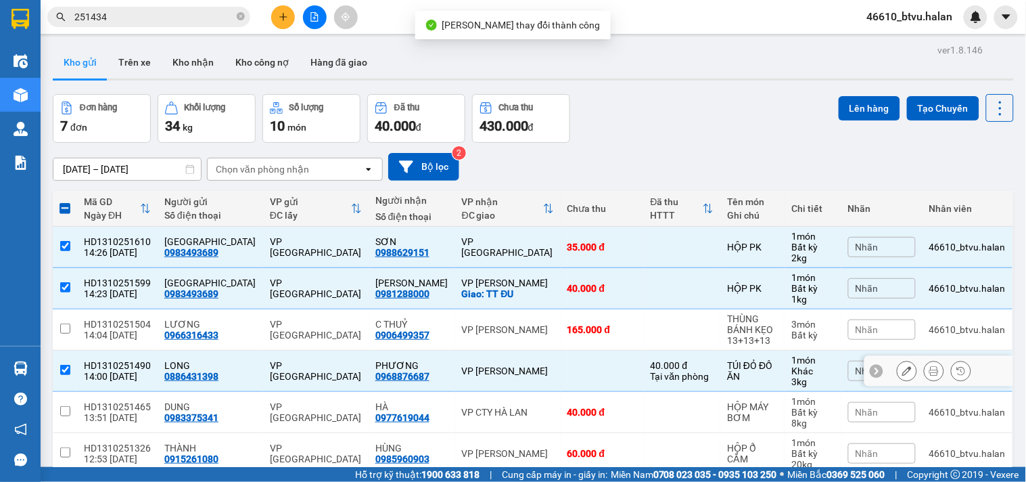
click at [562, 345] on td "165.000 đ" at bounding box center [602, 329] width 83 height 41
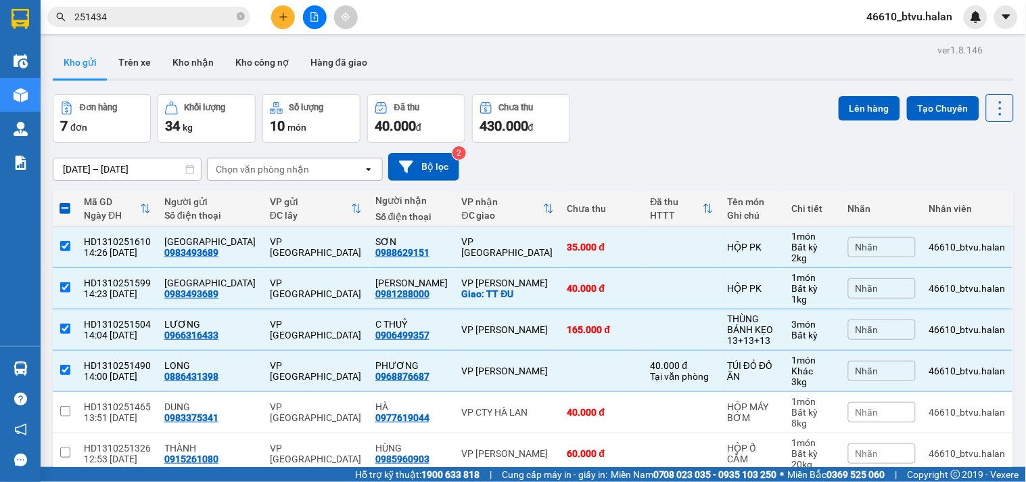
scroll to position [116, 0]
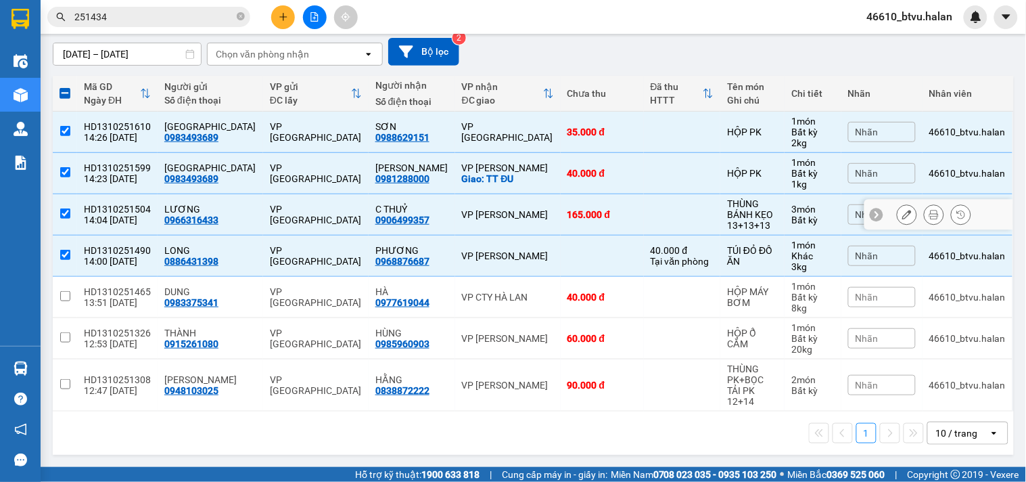
drag, startPoint x: 590, startPoint y: 219, endPoint x: 615, endPoint y: 306, distance: 90.8
click at [591, 220] on td "165.000 đ" at bounding box center [602, 214] width 83 height 41
checkbox input "false"
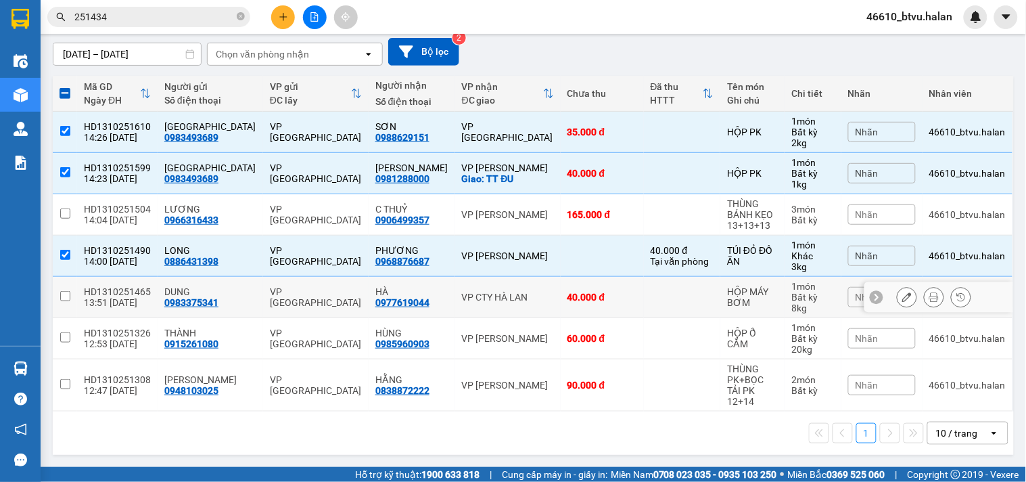
click at [644, 311] on td at bounding box center [682, 297] width 77 height 41
checkbox input "true"
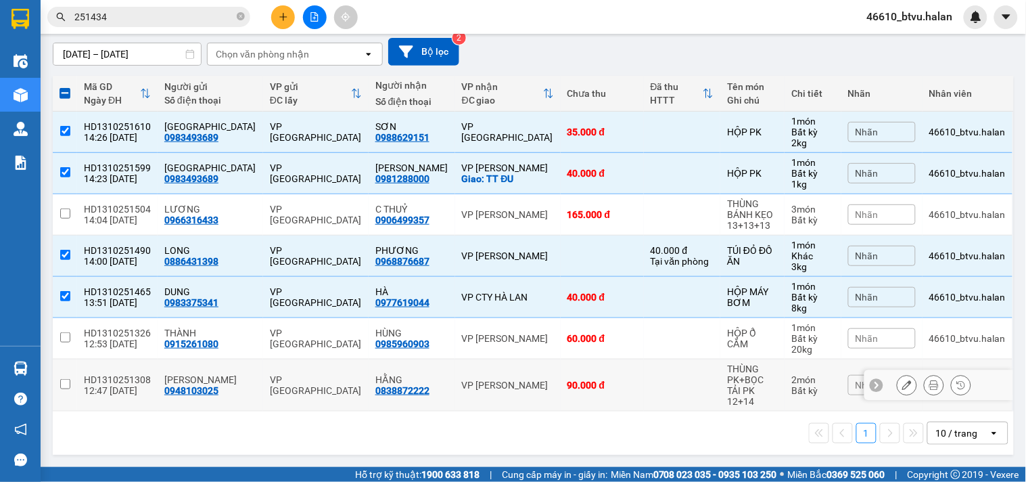
click at [644, 387] on td at bounding box center [682, 385] width 77 height 52
checkbox input "true"
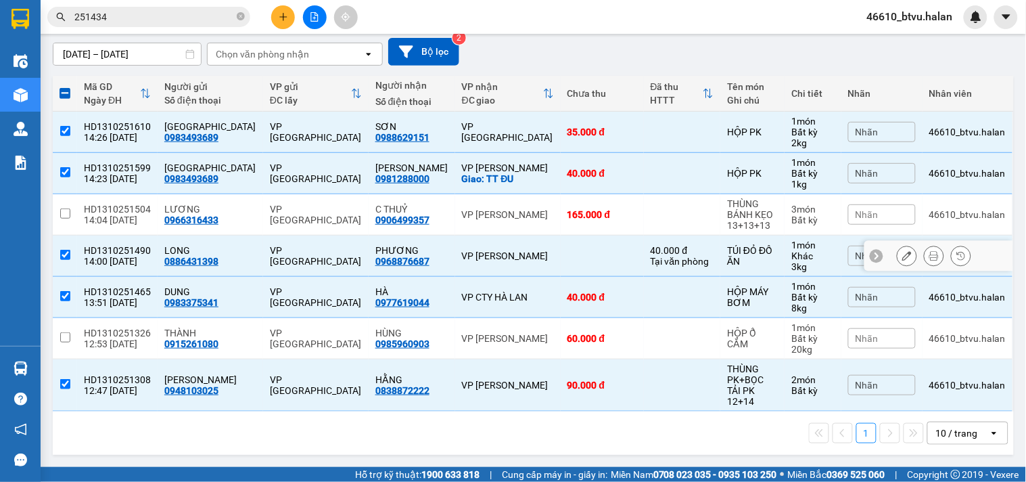
scroll to position [41, 0]
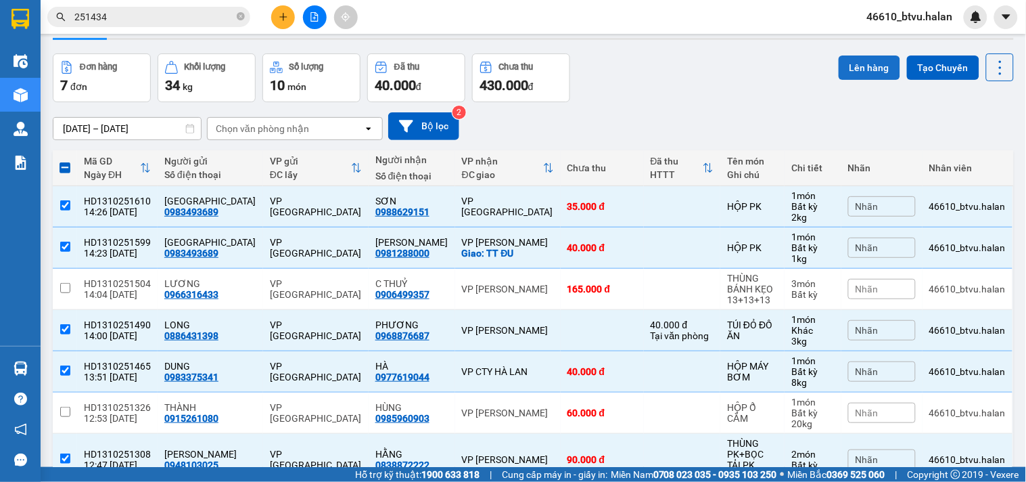
click at [874, 77] on button "Lên hàng" at bounding box center [870, 67] width 62 height 24
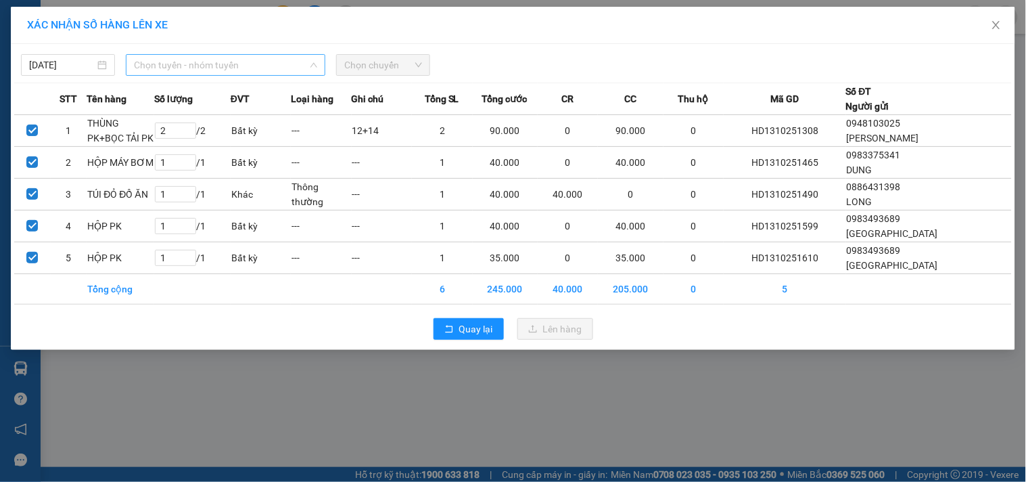
click at [184, 71] on span "Chọn tuyến - nhóm tuyến" at bounding box center [225, 65] width 183 height 20
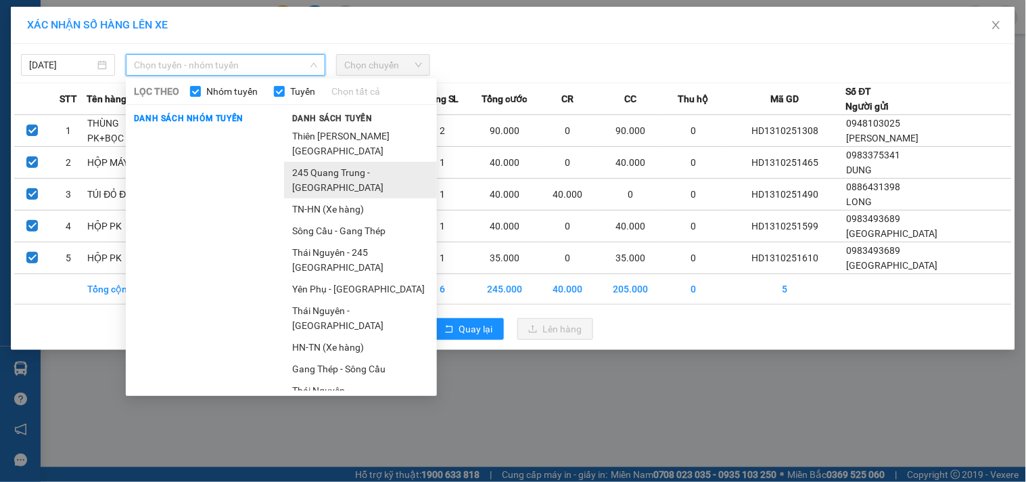
click at [376, 197] on li "245 Quang Trung - [GEOGRAPHIC_DATA]" at bounding box center [360, 180] width 153 height 37
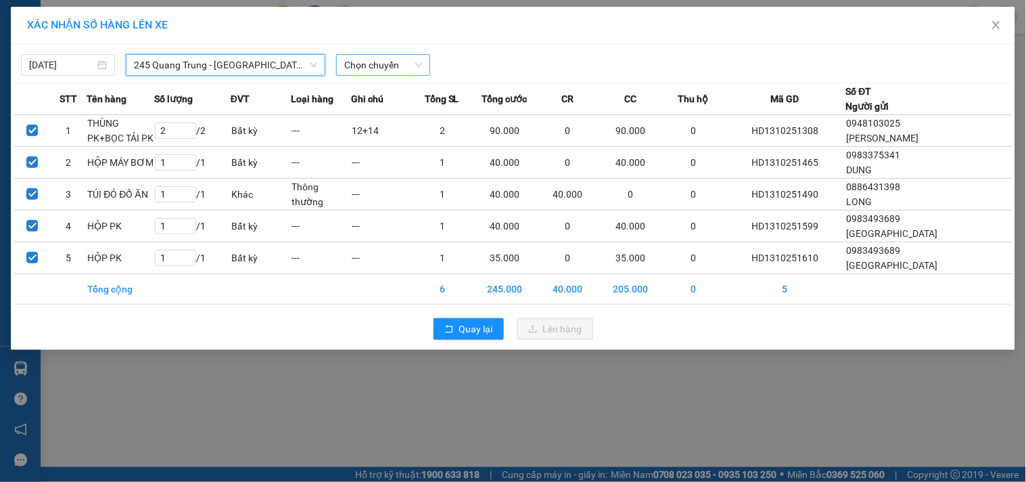
click at [389, 70] on span "Chọn chuyến" at bounding box center [383, 65] width 78 height 20
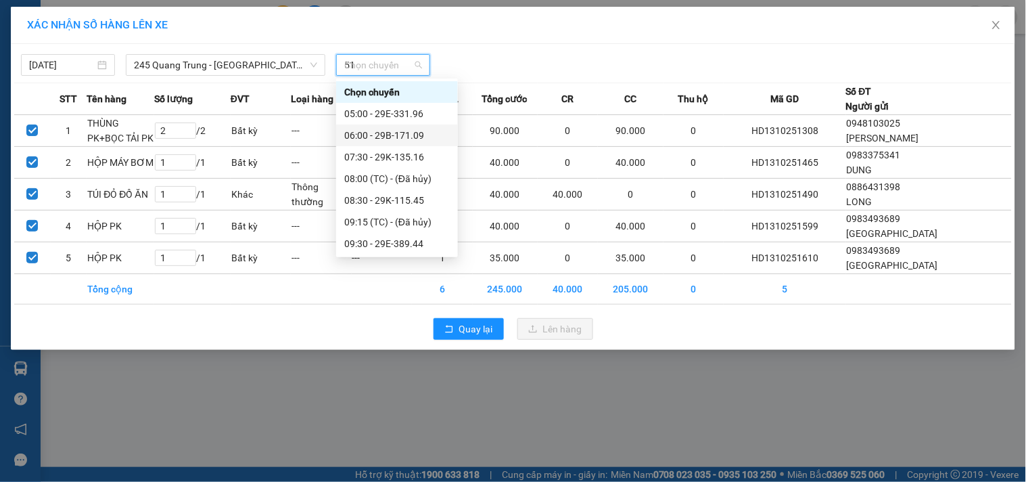
type input "516"
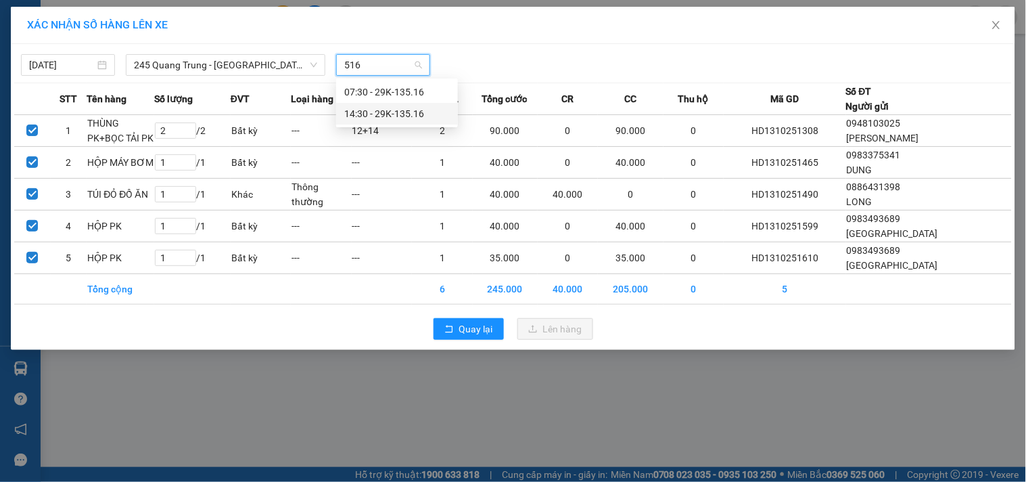
click at [404, 113] on div "14:30 - 29K-135.16" at bounding box center [397, 113] width 106 height 15
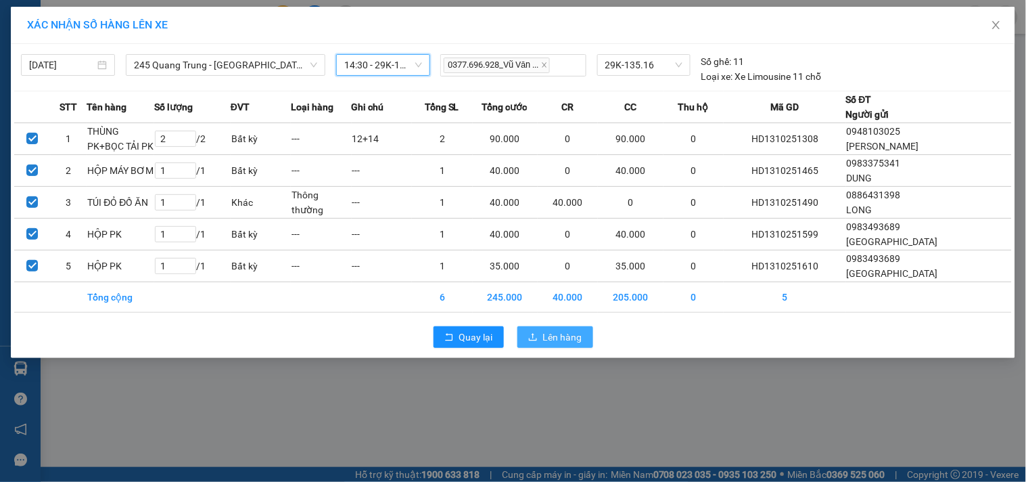
click at [545, 336] on span "Lên hàng" at bounding box center [562, 336] width 39 height 15
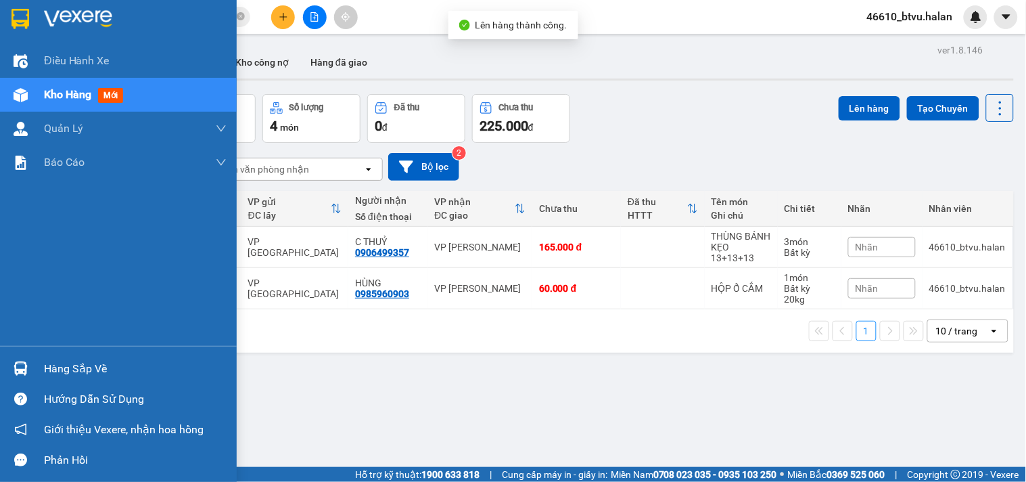
click at [22, 369] on img at bounding box center [21, 368] width 14 height 14
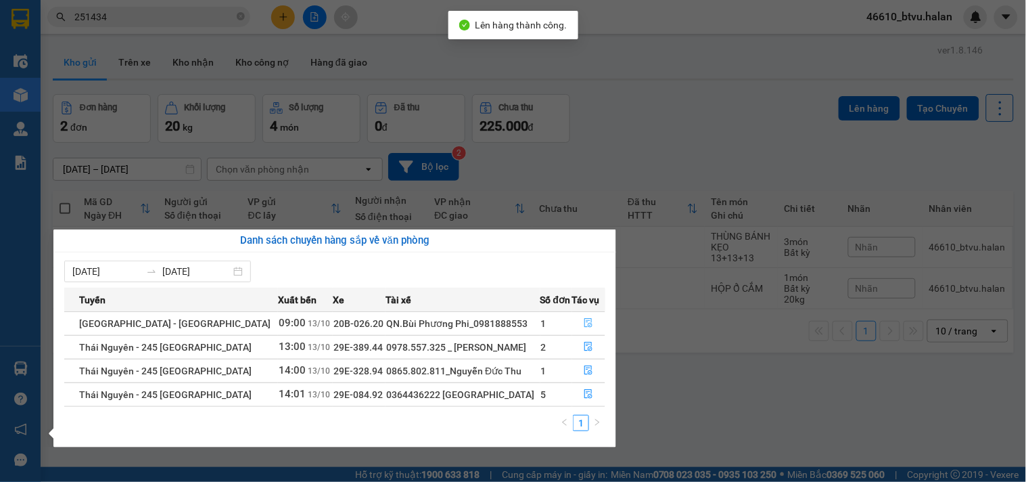
click at [584, 320] on icon "file-done" at bounding box center [588, 322] width 9 height 9
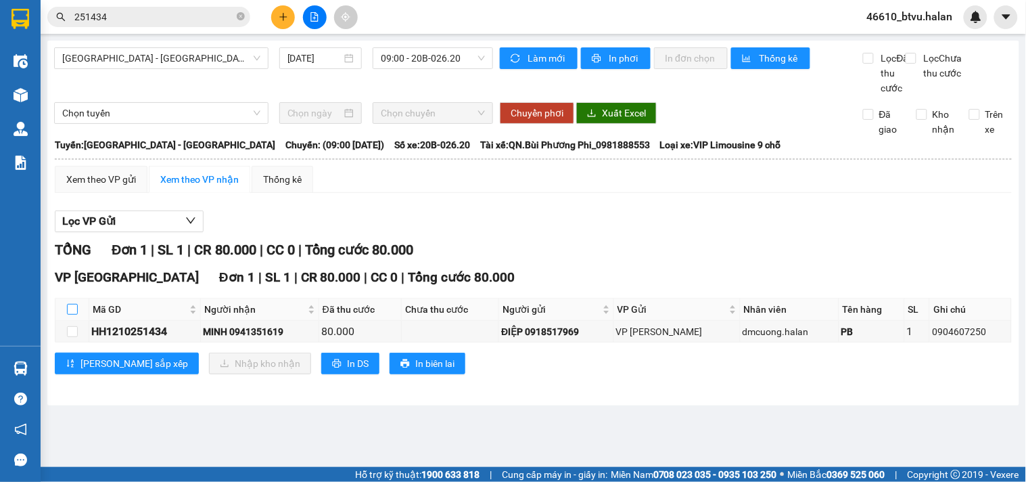
click at [70, 314] on input "checkbox" at bounding box center [72, 309] width 11 height 11
checkbox input "true"
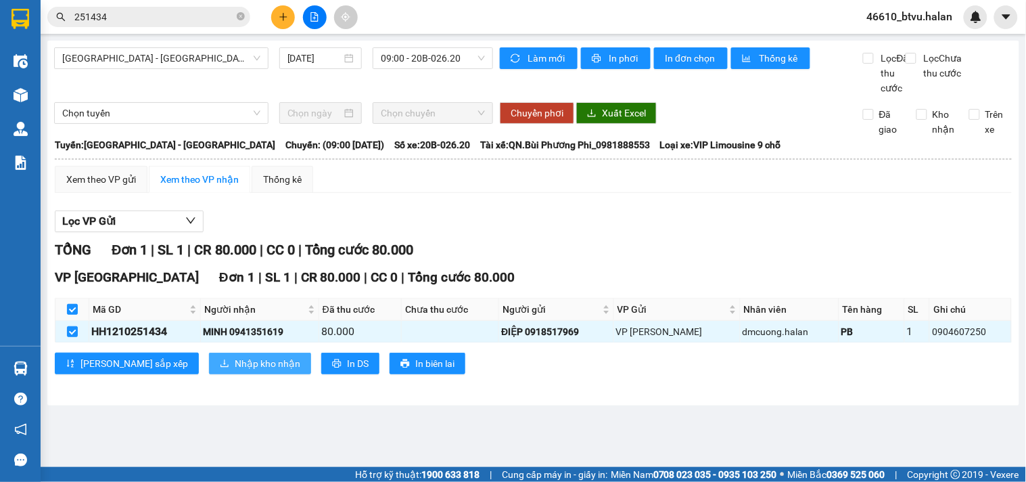
click at [235, 371] on span "Nhập kho nhận" at bounding box center [268, 363] width 66 height 15
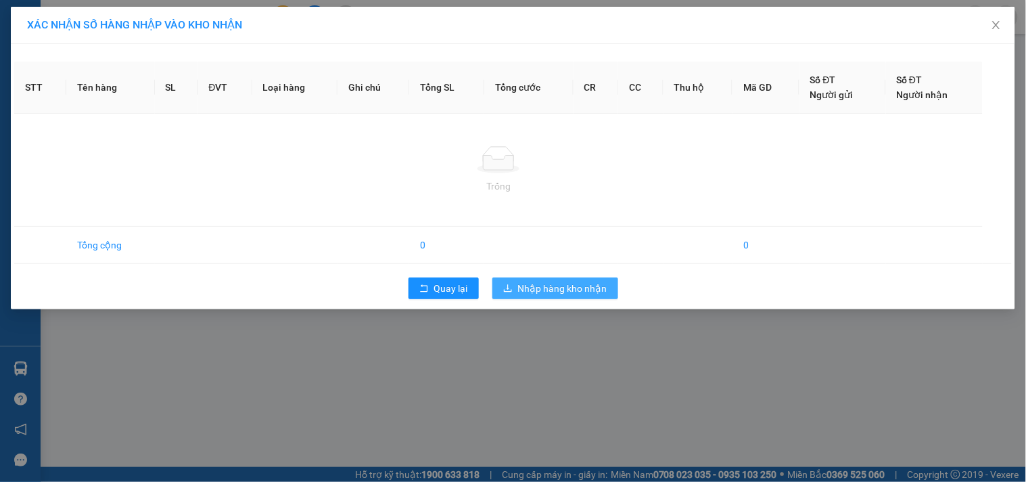
click at [546, 294] on div "XÁC NHẬN SỐ HÀNG NHẬP VÀO KHO NHẬN STT Tên hàng SL ĐVT Loại hàng Ghi chú Tổng S…" at bounding box center [513, 241] width 1026 height 482
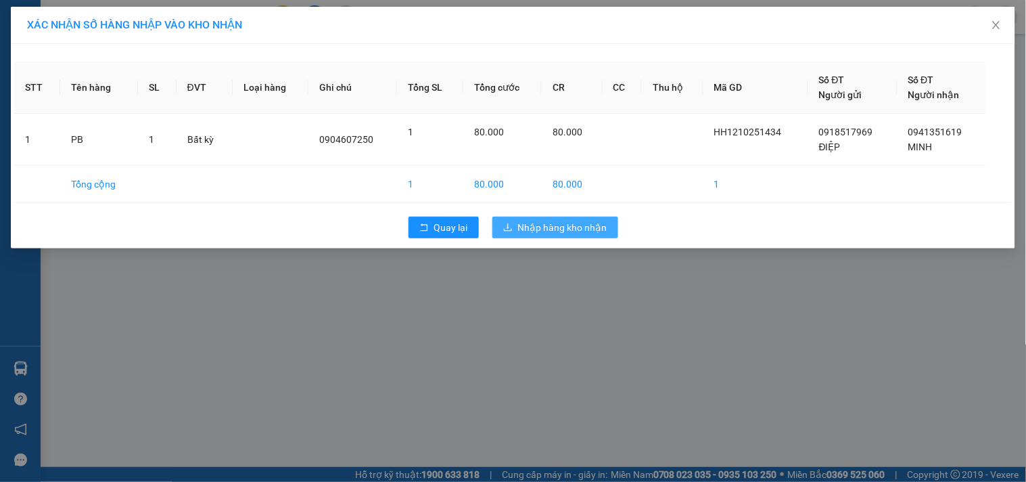
click at [570, 233] on span "Nhập hàng kho nhận" at bounding box center [562, 227] width 89 height 15
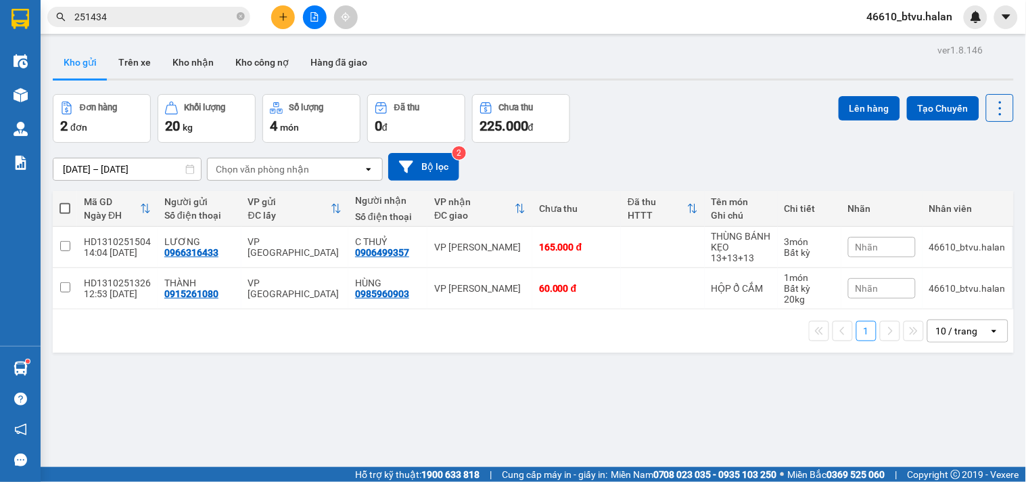
click at [151, 12] on input "251434" at bounding box center [154, 16] width 160 height 15
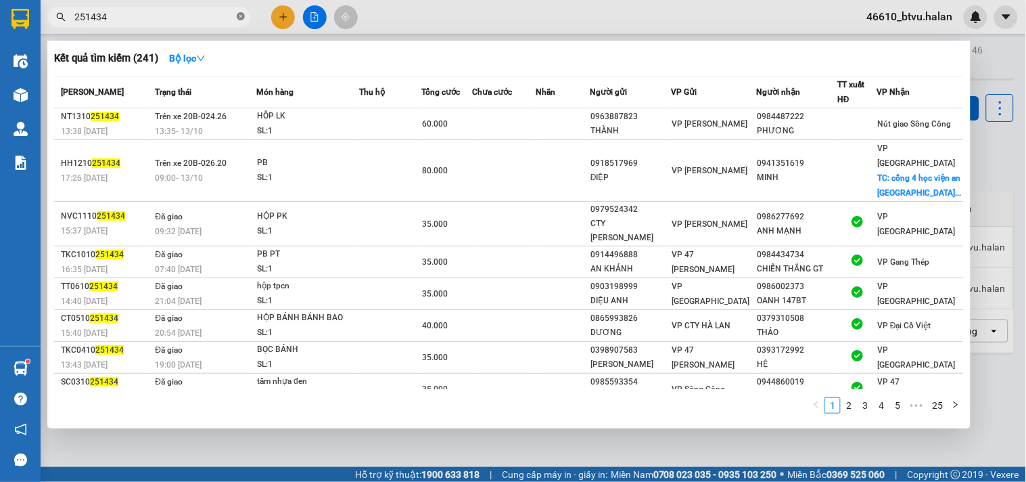
click at [244, 15] on icon "close-circle" at bounding box center [241, 16] width 8 height 8
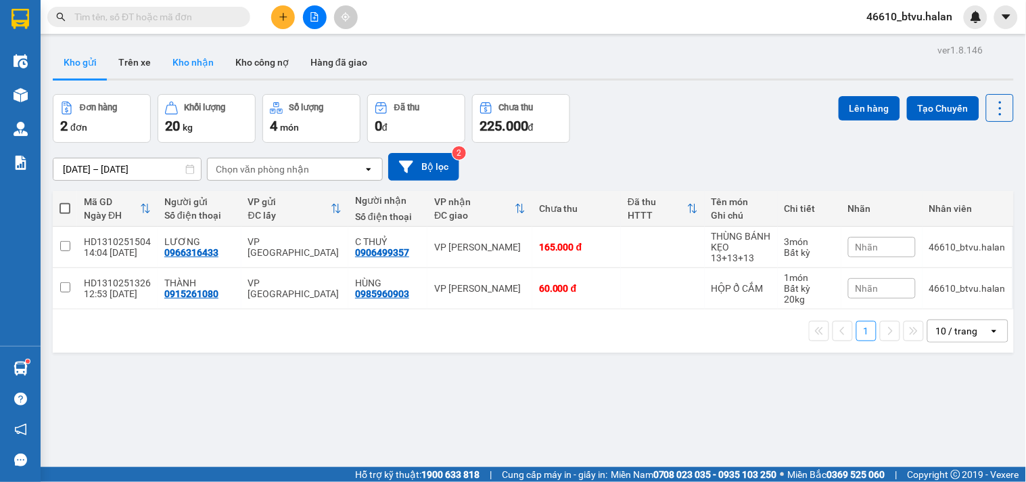
click at [210, 51] on button "Kho nhận" at bounding box center [193, 62] width 63 height 32
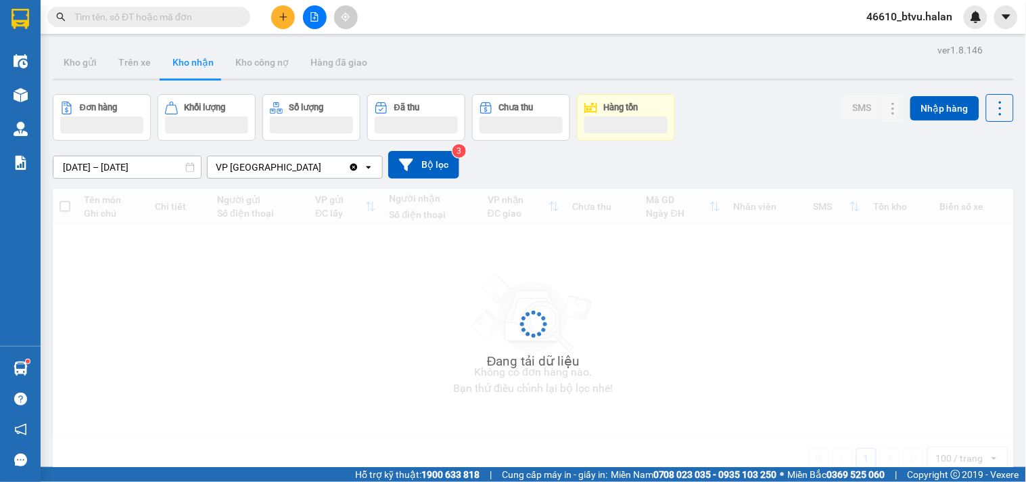
click at [204, 28] on div "Kết quả tìm kiếm ( 241 ) Bộ lọc Mã ĐH Trạng thái Món hàng Thu hộ Tổng cước Chưa…" at bounding box center [132, 17] width 264 height 24
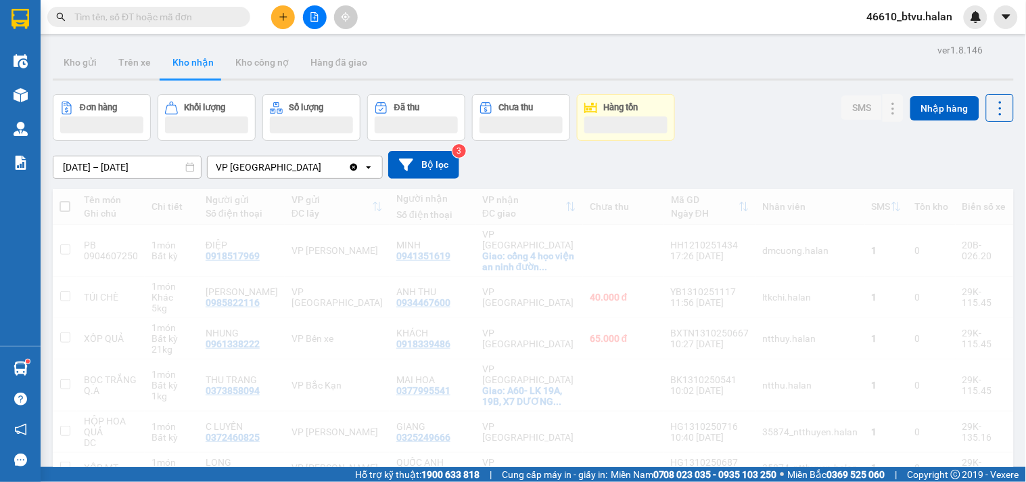
click at [204, 22] on input "text" at bounding box center [154, 16] width 160 height 15
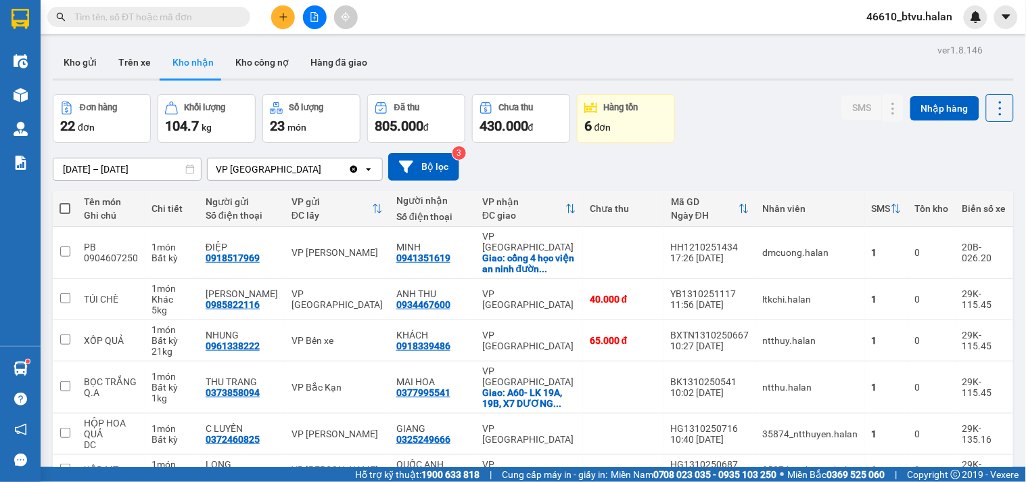
click at [204, 22] on input "text" at bounding box center [154, 16] width 160 height 15
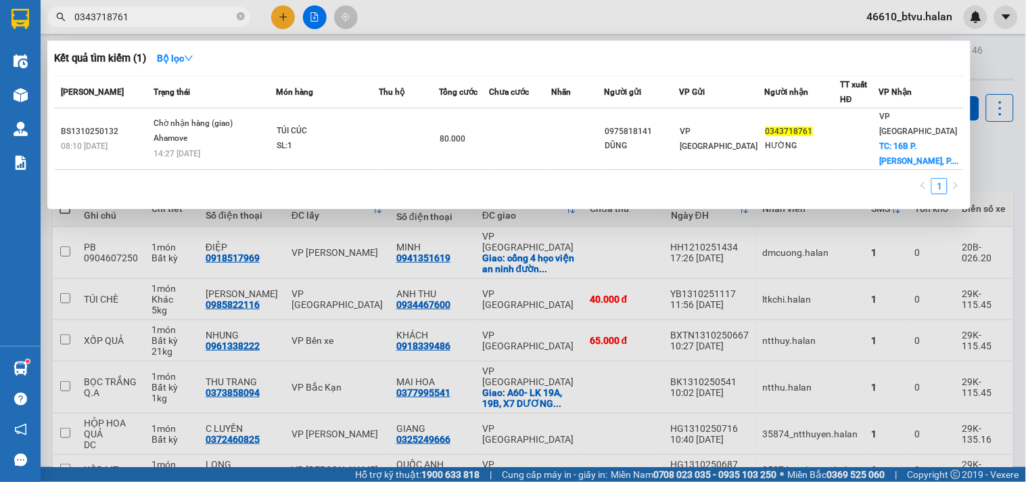
type input "0343718761"
click at [630, 235] on div at bounding box center [513, 241] width 1026 height 482
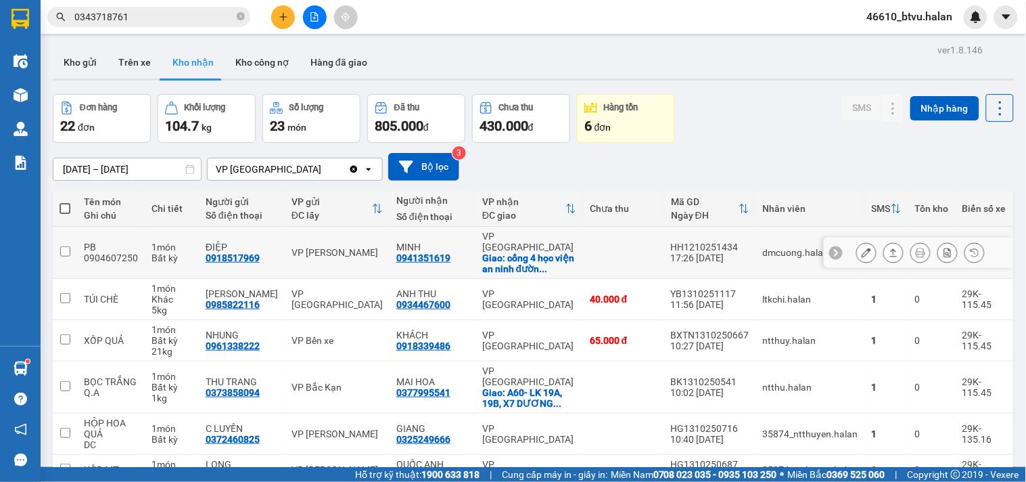
click at [862, 248] on icon at bounding box center [866, 252] width 9 height 9
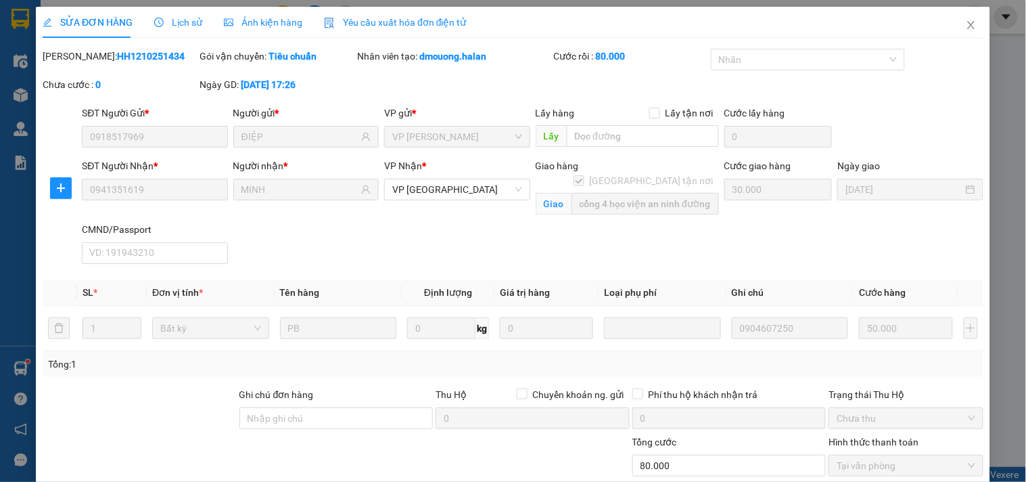
type input "0918517969"
type input "ĐIỆP"
type input "0941351619"
type input "MINH"
checkbox input "true"
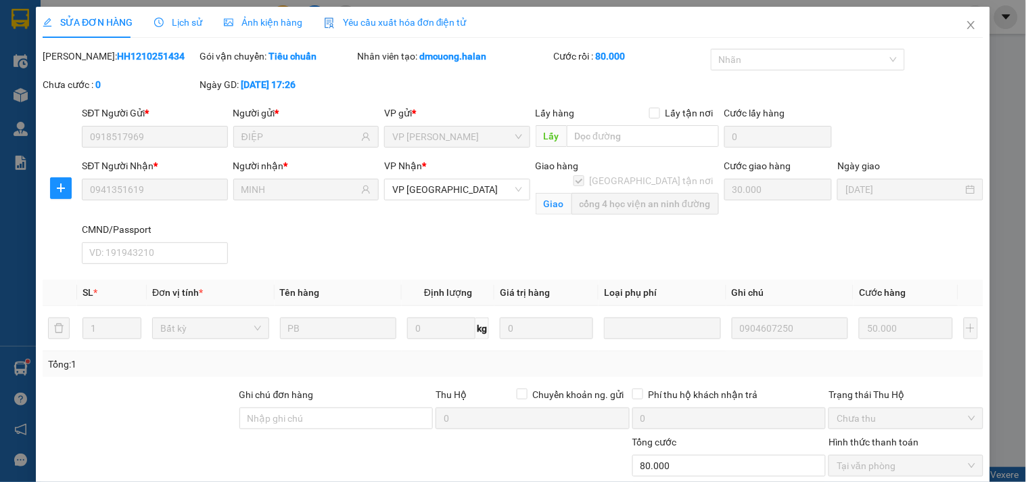
type input "cổng 4 học viện an ninh đường [DATE]"
type input "30.000"
type input "0"
type input "80.000"
click at [126, 53] on b "HH1210251434" at bounding box center [151, 56] width 68 height 11
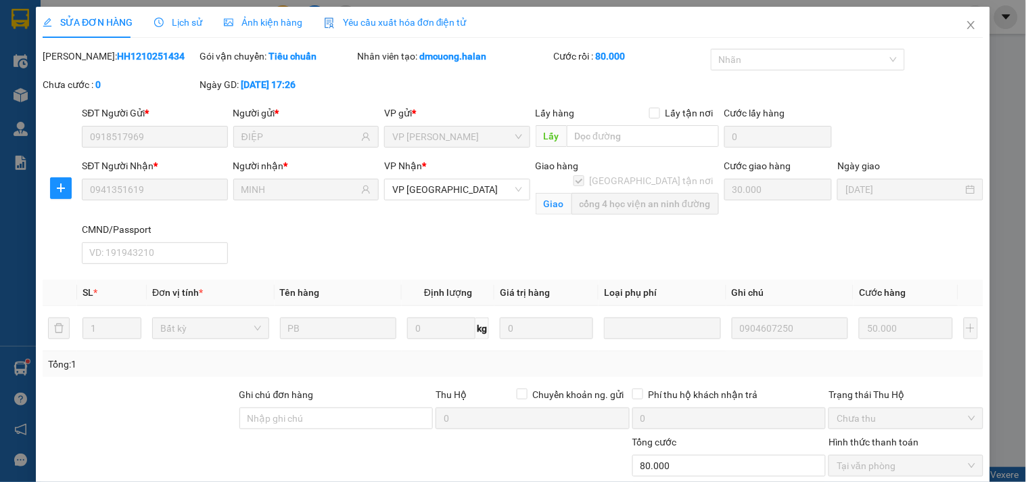
click at [132, 55] on b "HH1210251434" at bounding box center [151, 56] width 68 height 11
click at [183, 37] on div "Lịch sử" at bounding box center [178, 22] width 48 height 31
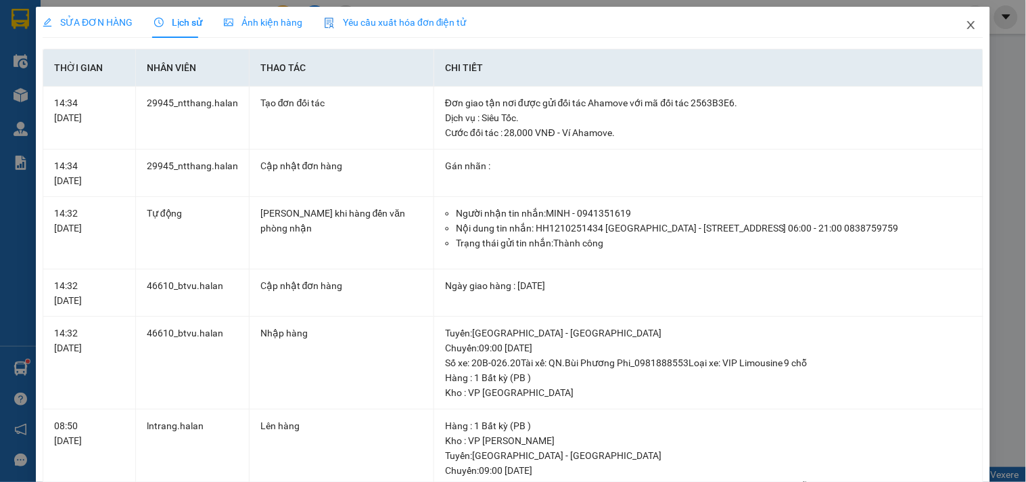
click at [966, 21] on icon "close" at bounding box center [971, 25] width 11 height 11
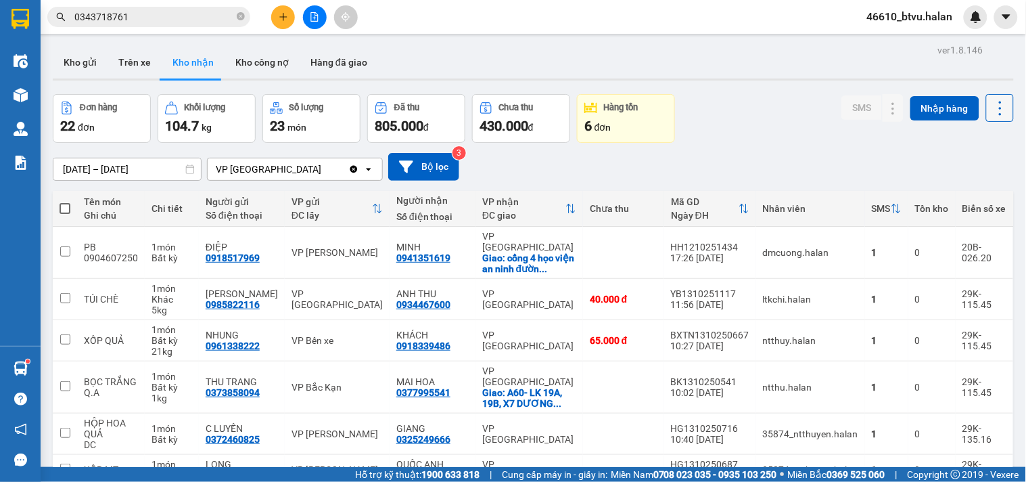
click at [986, 100] on button at bounding box center [1000, 108] width 28 height 28
click at [963, 169] on span "Làm mới" at bounding box center [969, 169] width 37 height 14
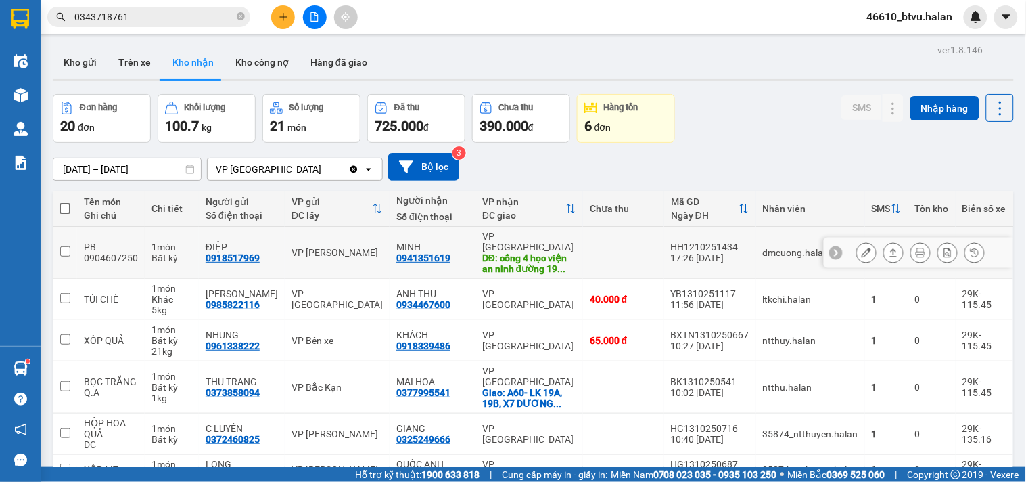
click at [864, 245] on div at bounding box center [866, 252] width 20 height 20
click at [857, 241] on button at bounding box center [866, 253] width 19 height 24
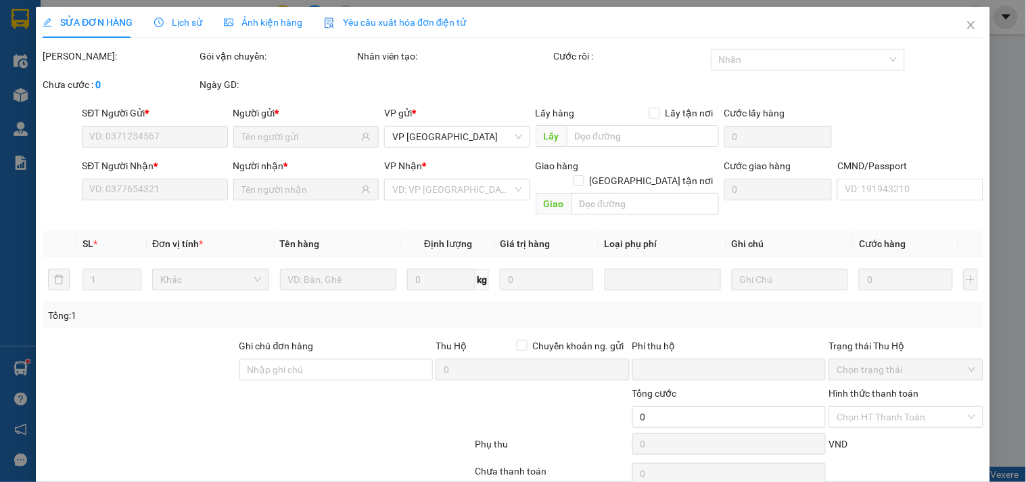
type input "0918517969"
type input "ĐIỆP"
type input "0941351619"
type input "MINH"
type input "cổng 4 học viện an ninh đường [DATE]"
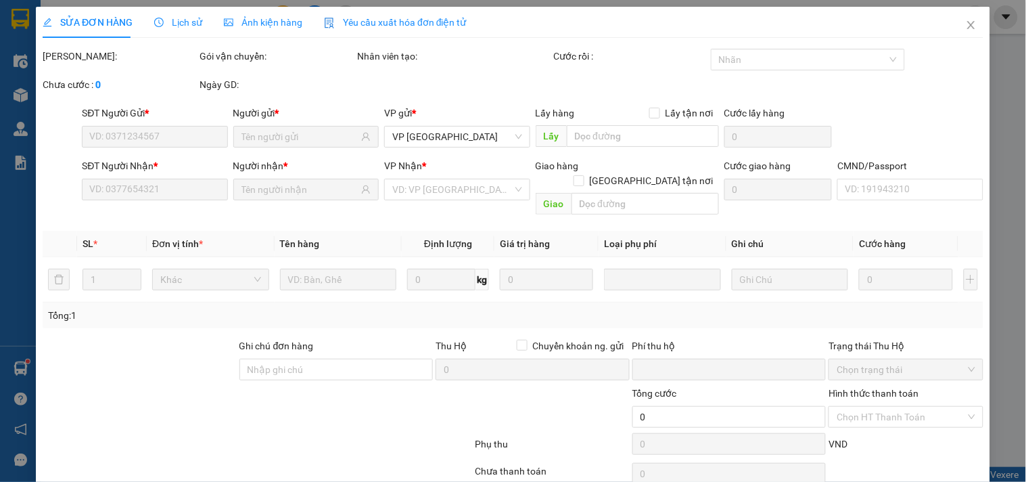
type input "30.000"
type input "0"
type input "80.000"
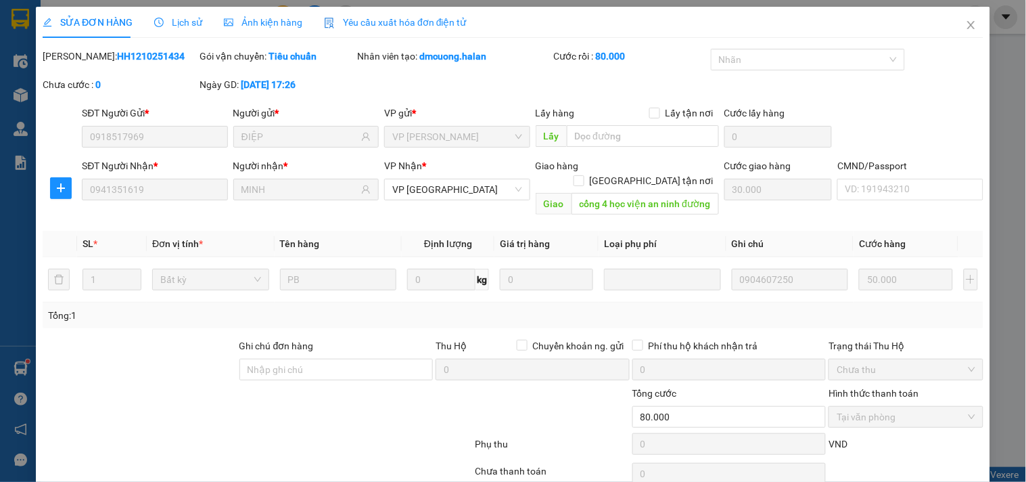
scroll to position [49, 0]
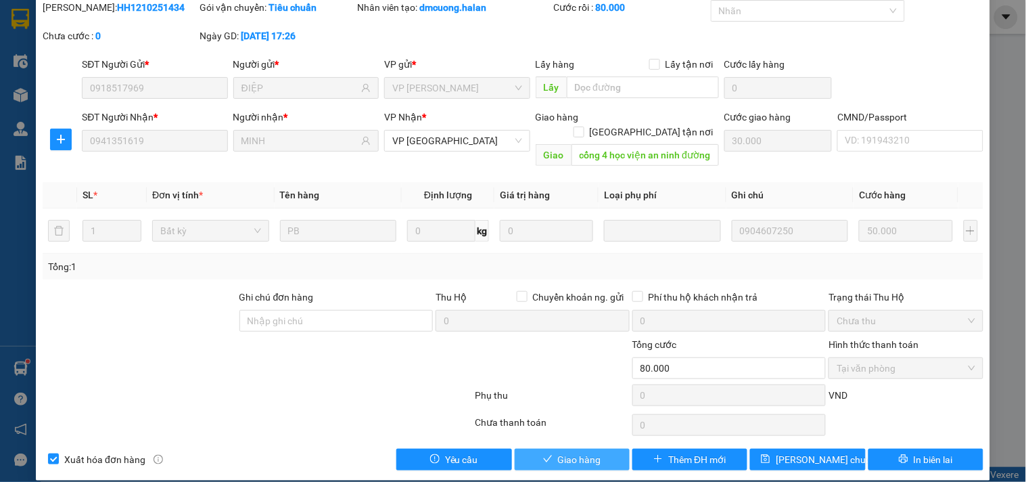
click at [576, 452] on span "Giao hàng" at bounding box center [579, 459] width 43 height 15
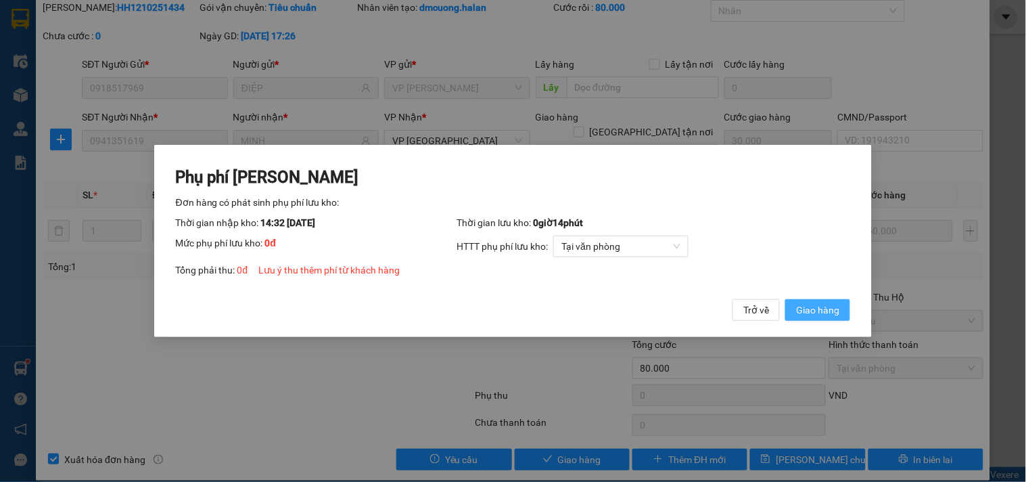
click at [803, 305] on span "Giao hàng" at bounding box center [817, 309] width 43 height 15
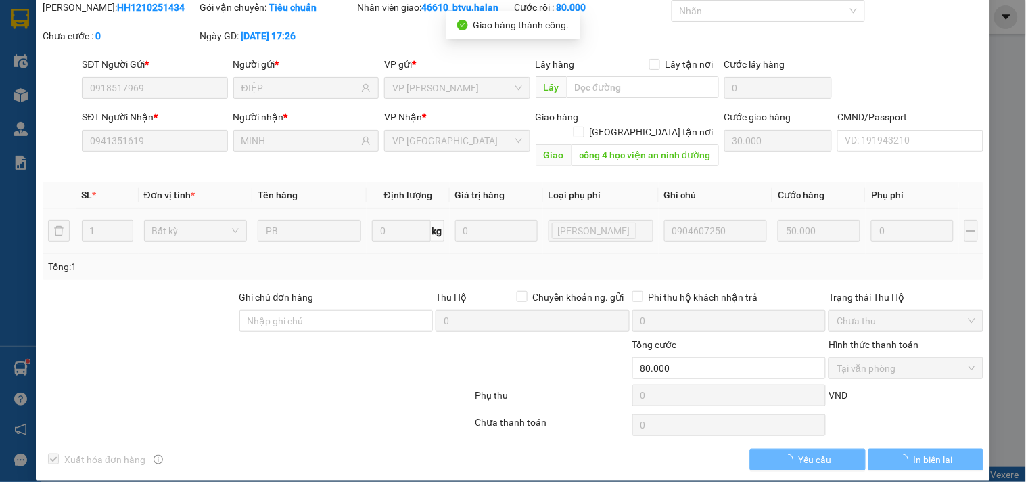
scroll to position [0, 0]
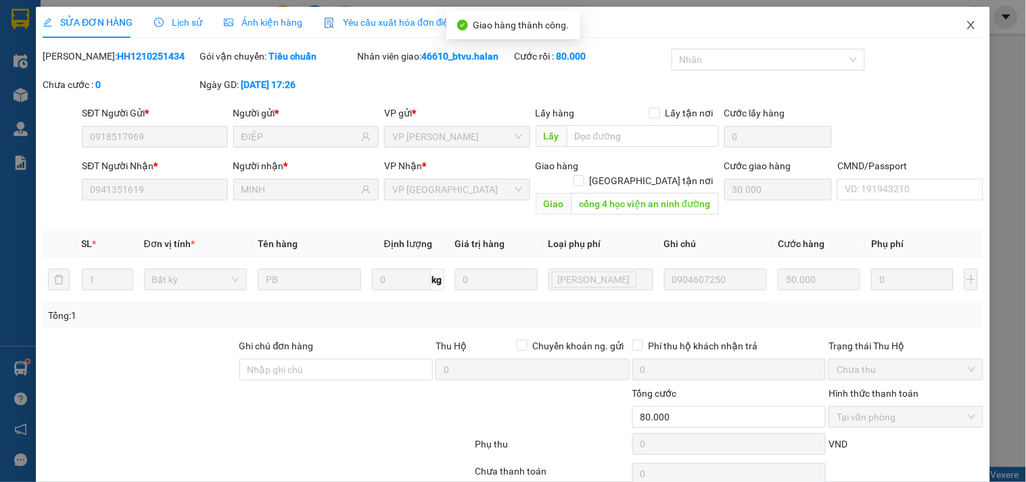
click at [973, 27] on span "Close" at bounding box center [971, 26] width 38 height 38
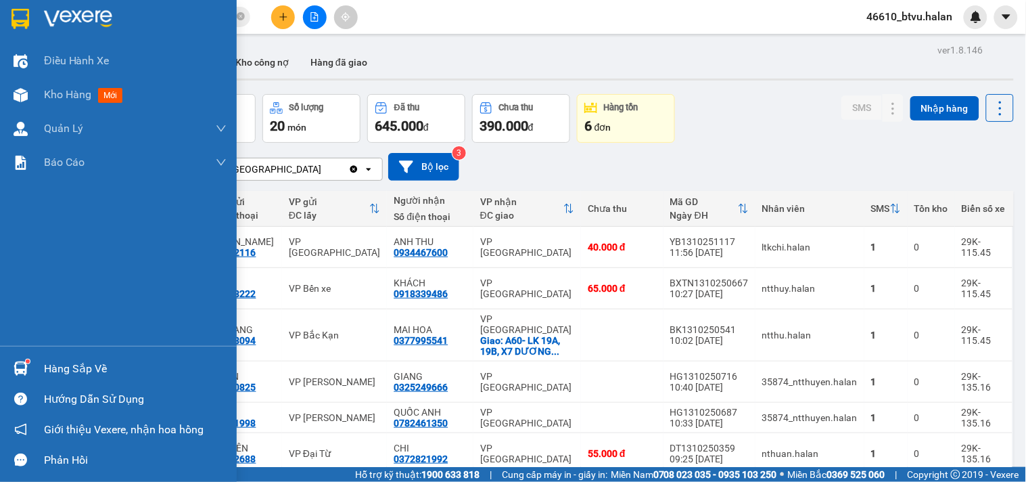
click at [18, 354] on div "Hàng sắp về" at bounding box center [118, 368] width 237 height 30
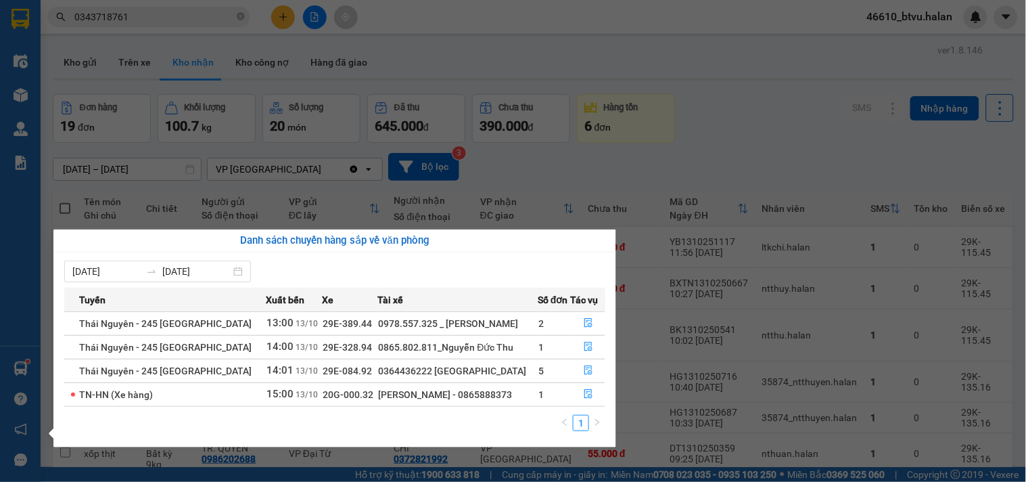
click at [629, 179] on section "Kết quả tìm kiếm ( 1 ) Bộ lọc Mã ĐH Trạng thái Món hàng Thu hộ Tổng cước Chưa c…" at bounding box center [513, 241] width 1026 height 482
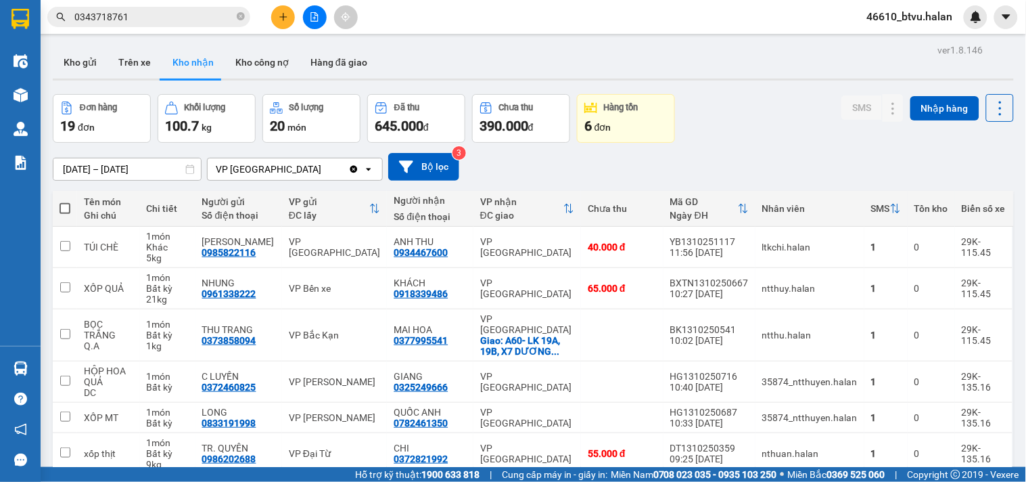
click at [139, 24] on input "0343718761" at bounding box center [154, 16] width 160 height 15
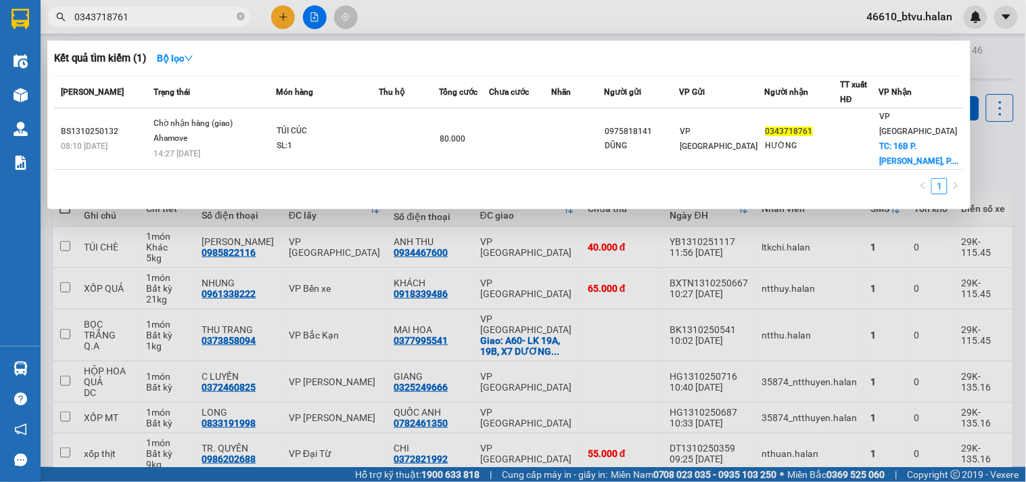
click at [149, 16] on input "0343718761" at bounding box center [154, 16] width 160 height 15
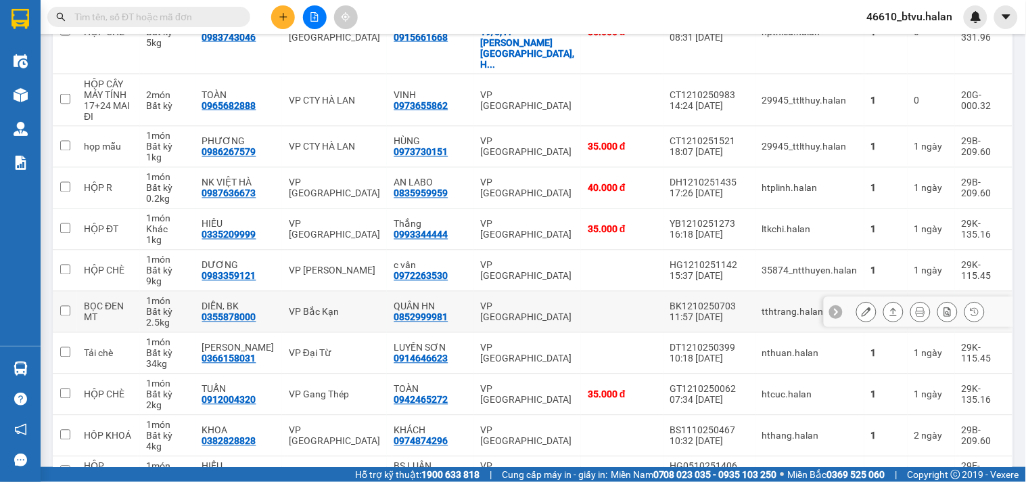
scroll to position [590, 0]
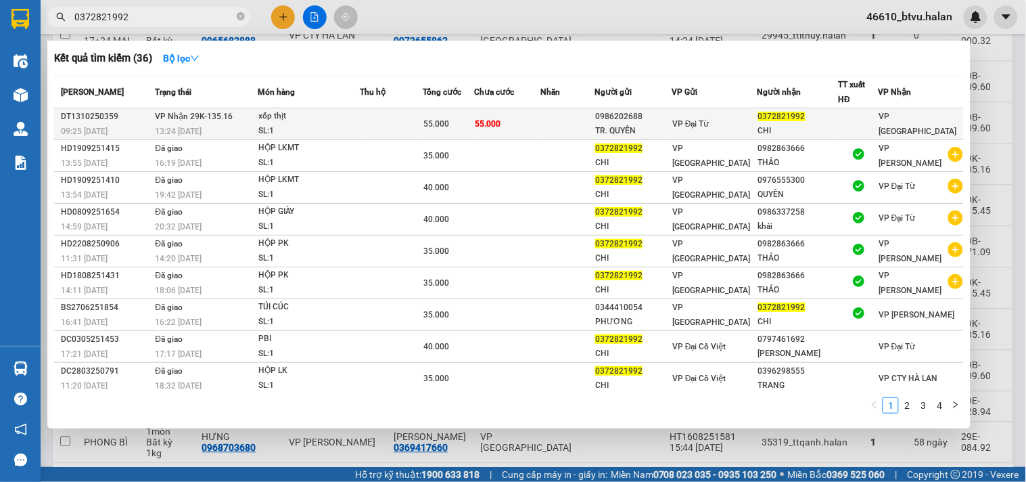
type input "0372821992"
click at [177, 114] on span "VP Nhận 29K-135.16" at bounding box center [194, 116] width 78 height 9
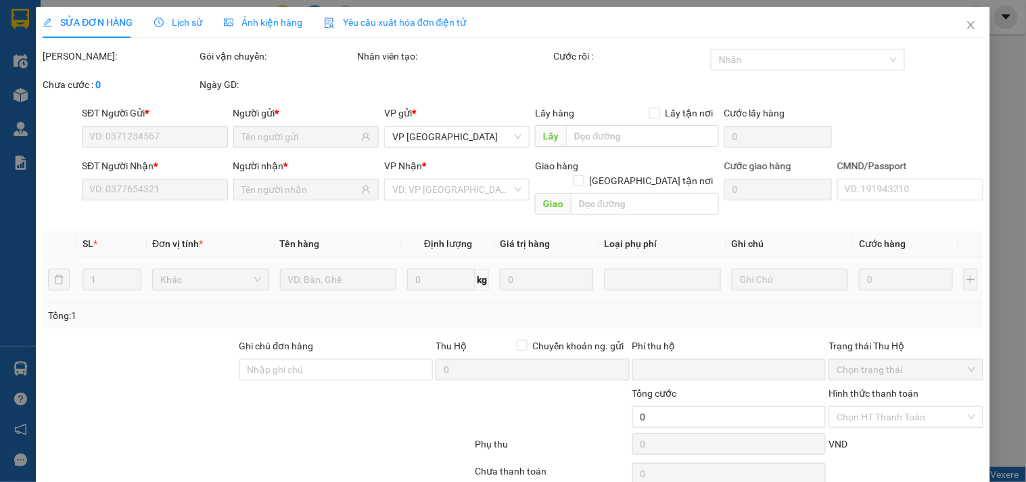
type input "0986202688"
type input "TR. QUYÊN"
type input "0372821992"
type input "CHI"
type input "0"
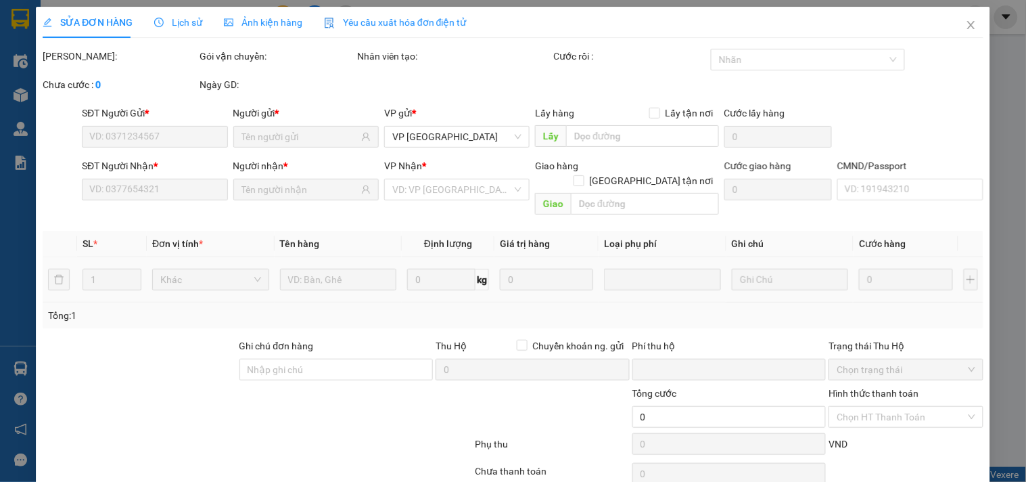
type input "55.000"
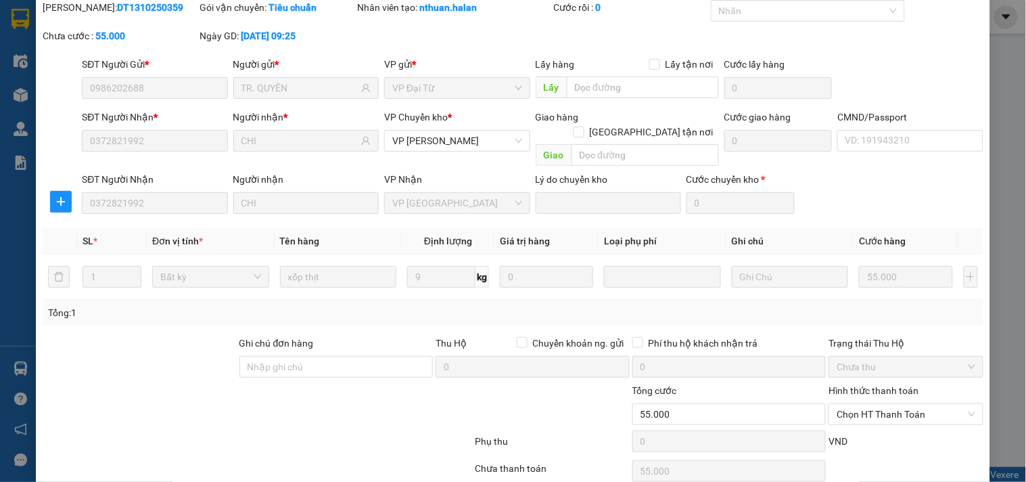
scroll to position [95, 0]
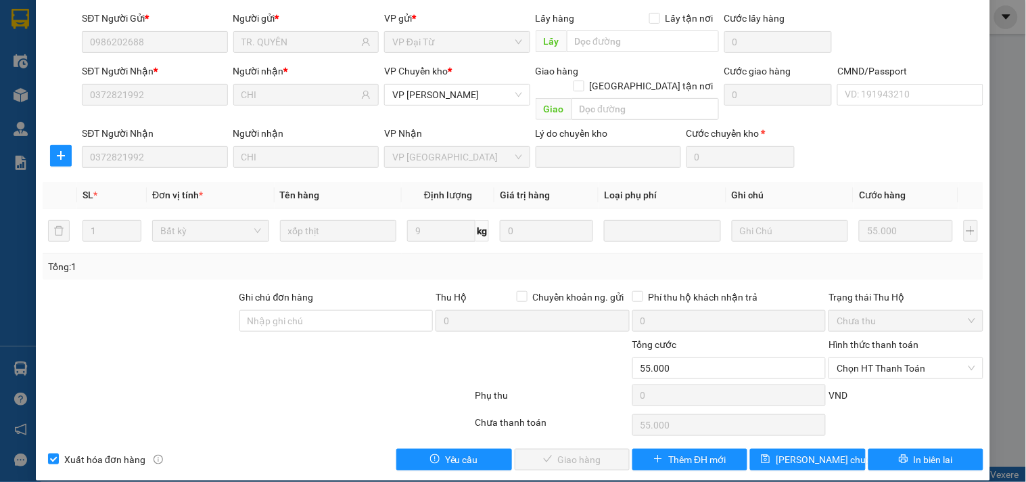
drag, startPoint x: 856, startPoint y: 346, endPoint x: 835, endPoint y: 365, distance: 28.7
click at [856, 358] on span "Chọn HT Thanh Toán" at bounding box center [906, 368] width 138 height 20
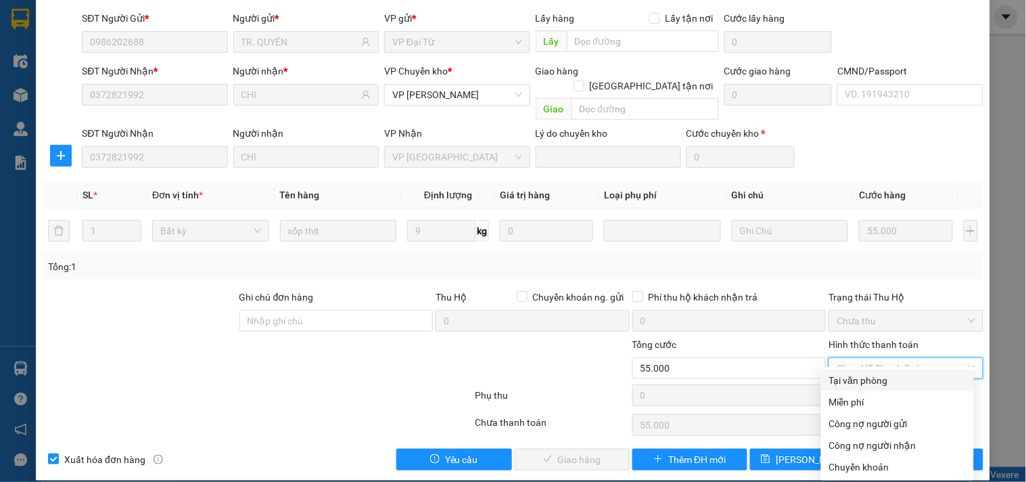
drag, startPoint x: 833, startPoint y: 369, endPoint x: 822, endPoint y: 374, distance: 11.5
click at [832, 370] on div "Tại văn phòng" at bounding box center [897, 380] width 153 height 22
type input "0"
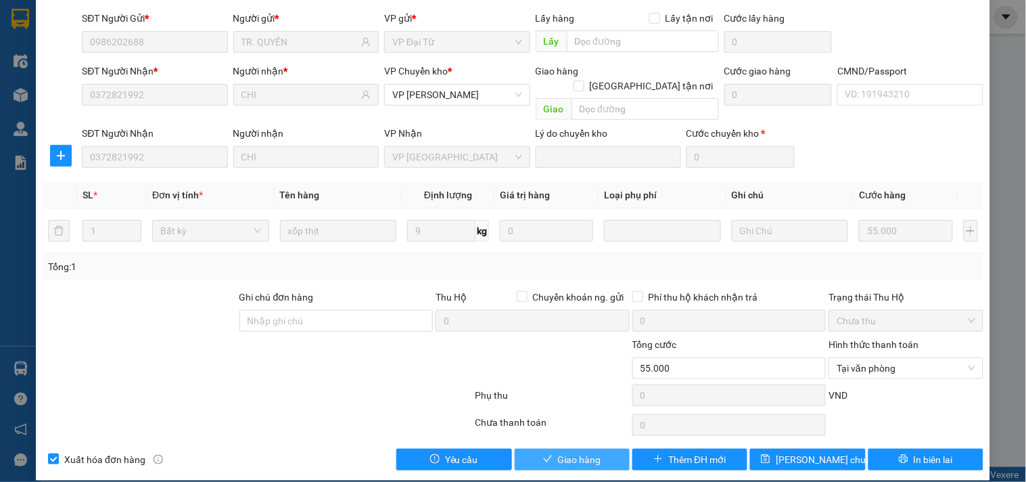
click at [579, 448] on button "Giao hàng" at bounding box center [572, 459] width 115 height 22
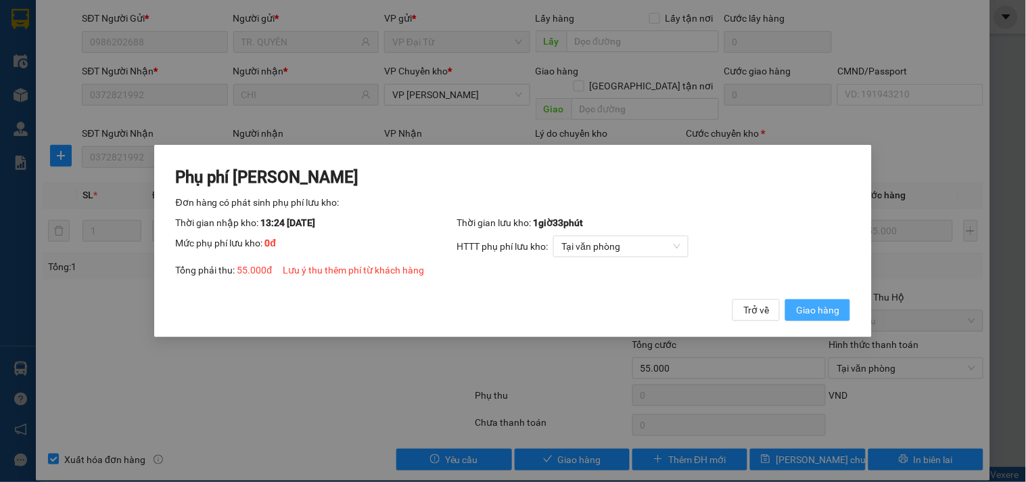
click at [830, 312] on span "Giao hàng" at bounding box center [817, 309] width 43 height 15
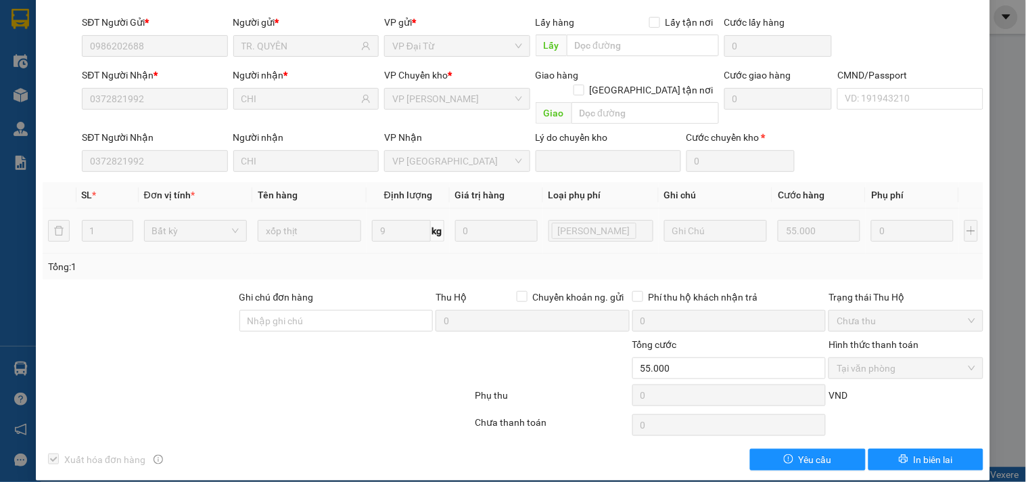
scroll to position [0, 0]
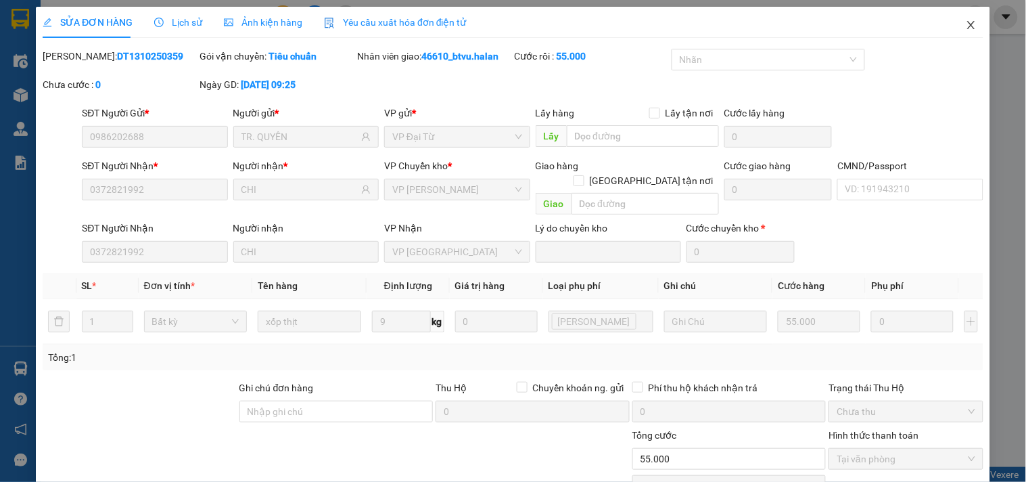
click at [956, 35] on span "Close" at bounding box center [971, 26] width 38 height 38
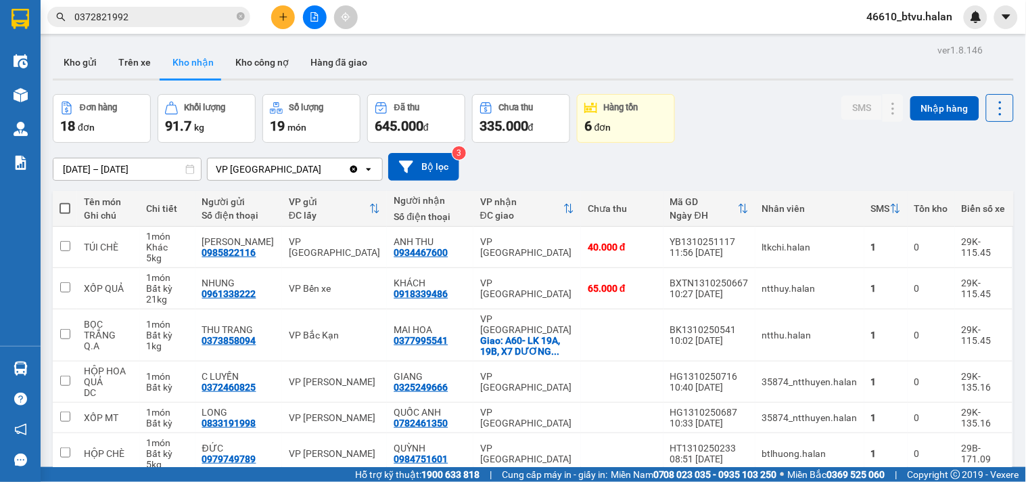
scroll to position [300, 0]
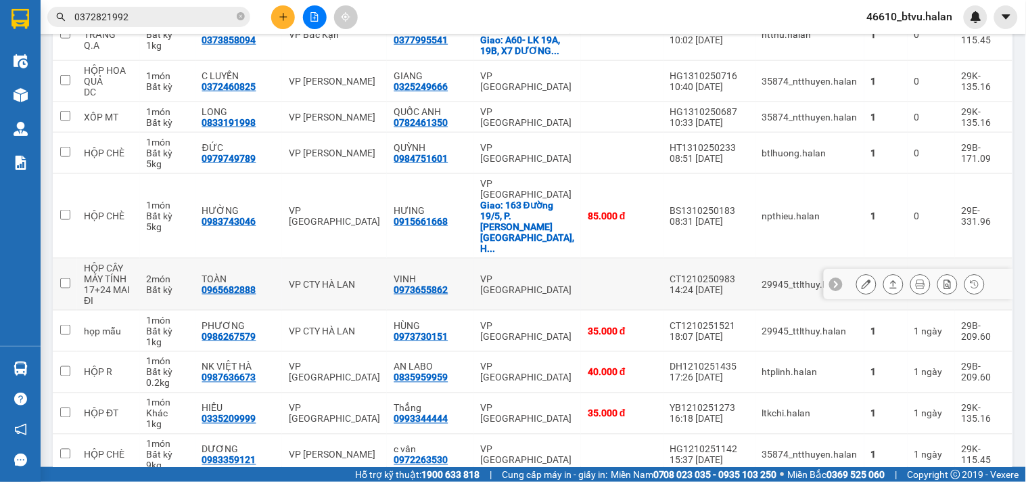
click at [168, 258] on td "2 món Bất kỳ" at bounding box center [167, 284] width 55 height 52
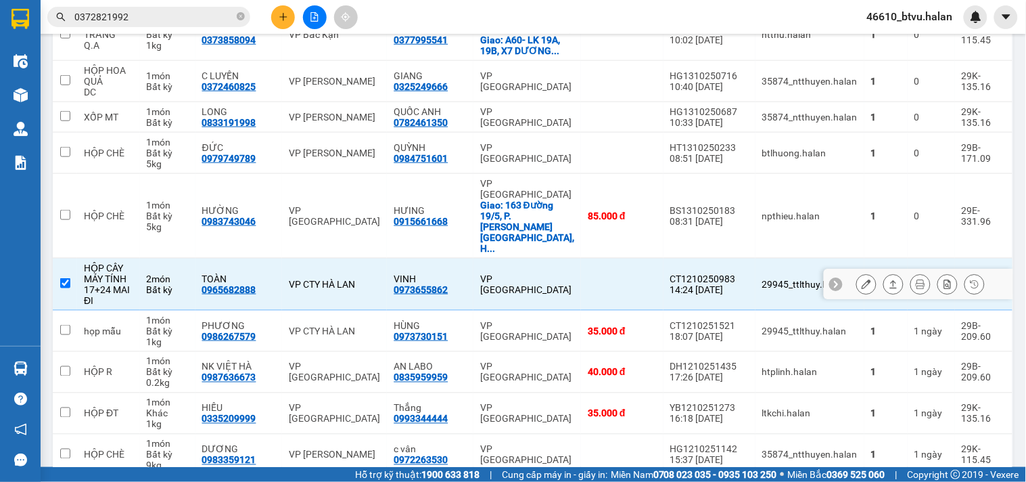
click at [157, 258] on td "2 món Bất kỳ" at bounding box center [167, 284] width 55 height 52
checkbox input "false"
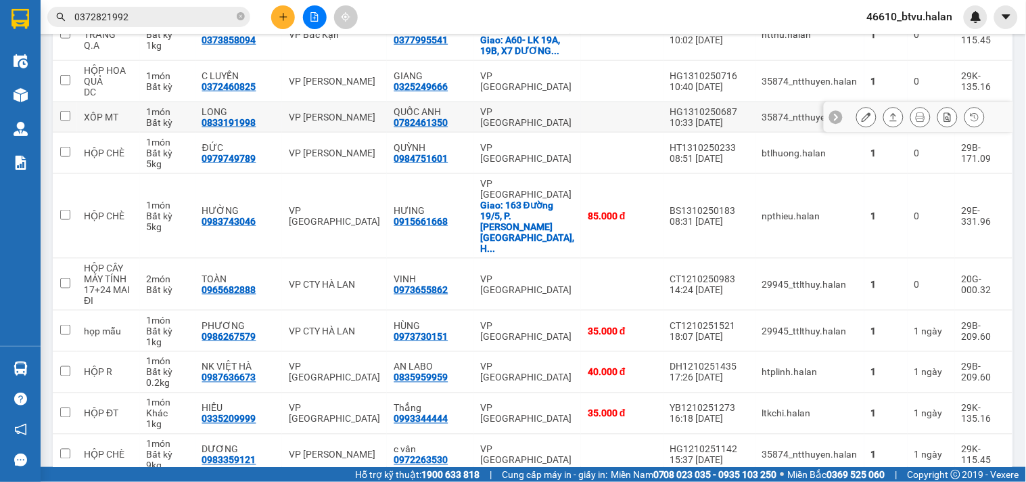
click at [156, 117] on div "Bất kỳ" at bounding box center [168, 122] width 42 height 11
checkbox input "true"
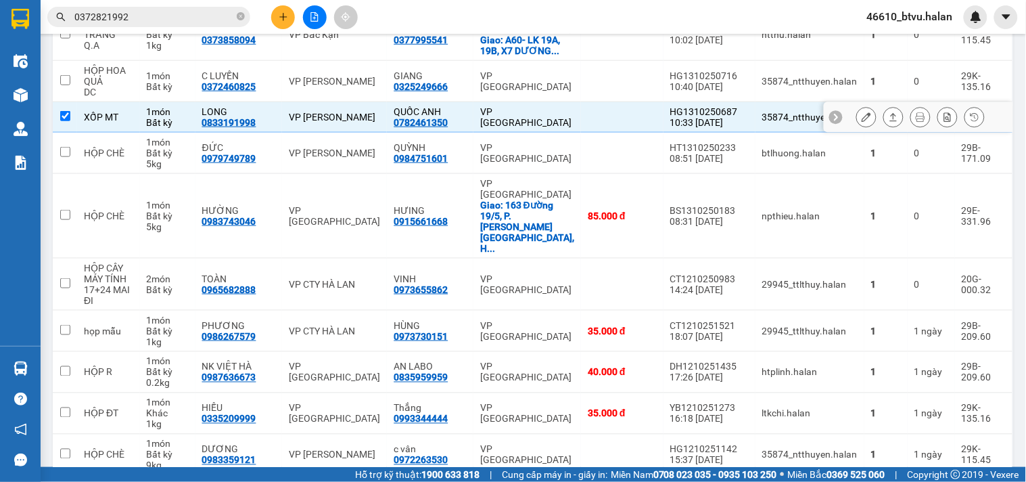
scroll to position [225, 0]
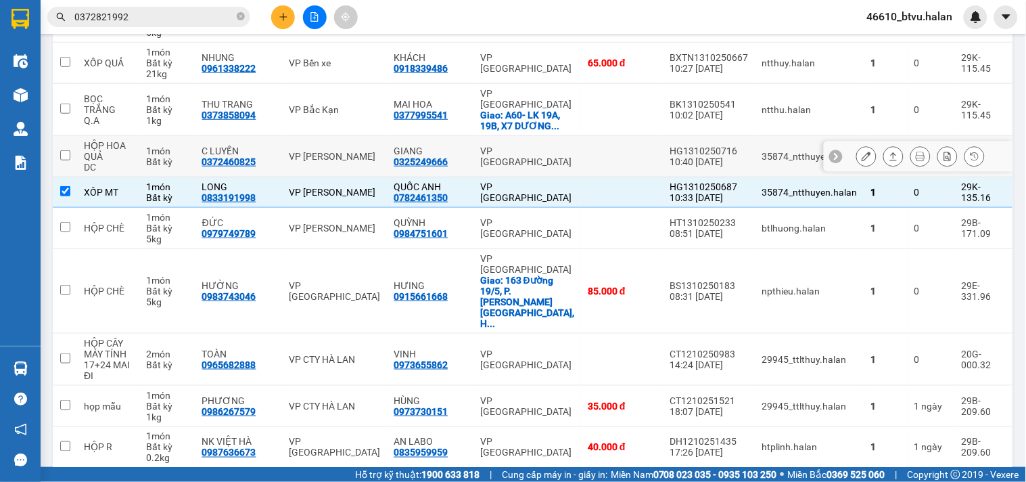
click at [133, 143] on div "HỘP HOA QUẢ" at bounding box center [108, 151] width 49 height 22
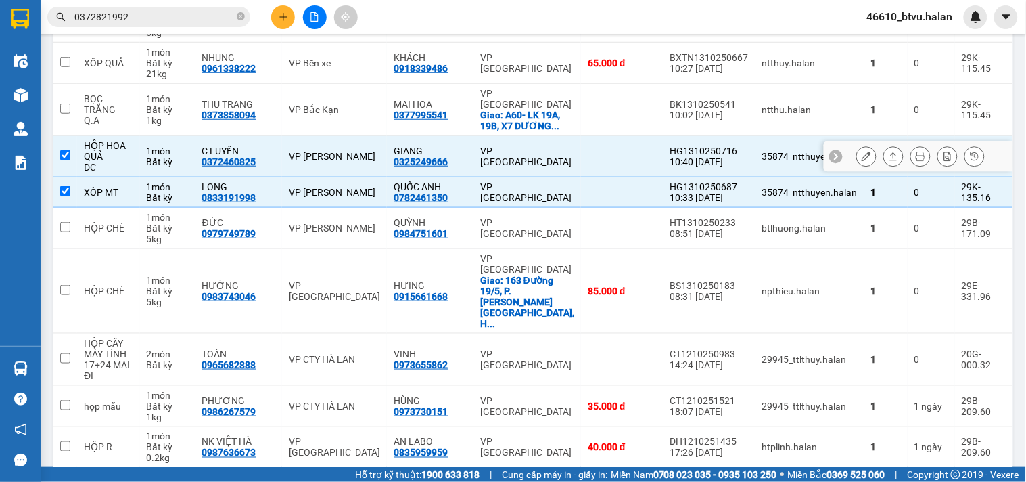
click at [133, 143] on div "HỘP HOA QUẢ" at bounding box center [108, 151] width 49 height 22
checkbox input "false"
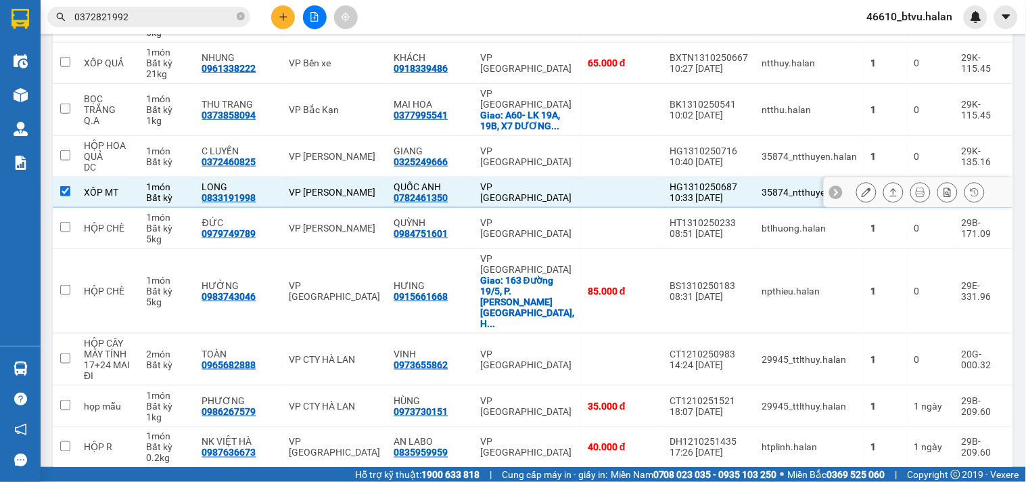
click at [123, 191] on td "XỐP MT" at bounding box center [108, 192] width 63 height 30
checkbox input "false"
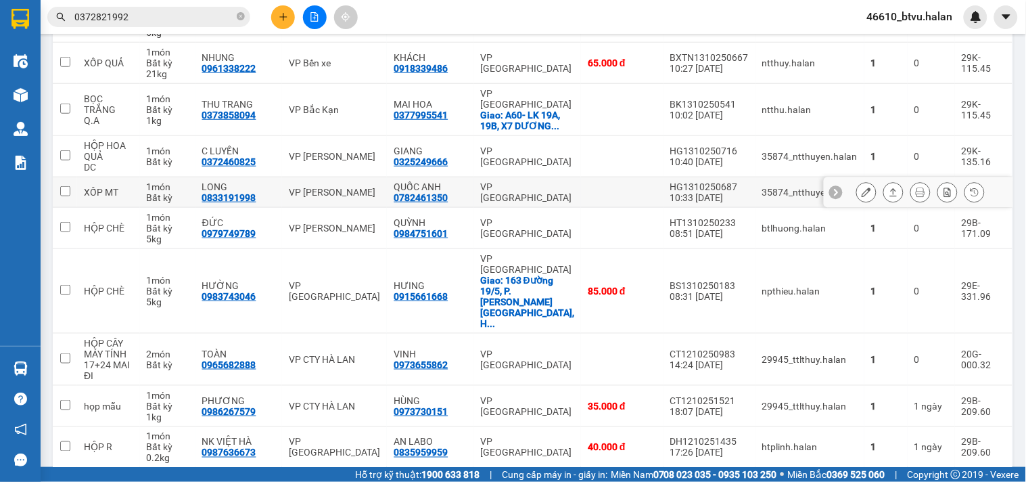
scroll to position [75, 0]
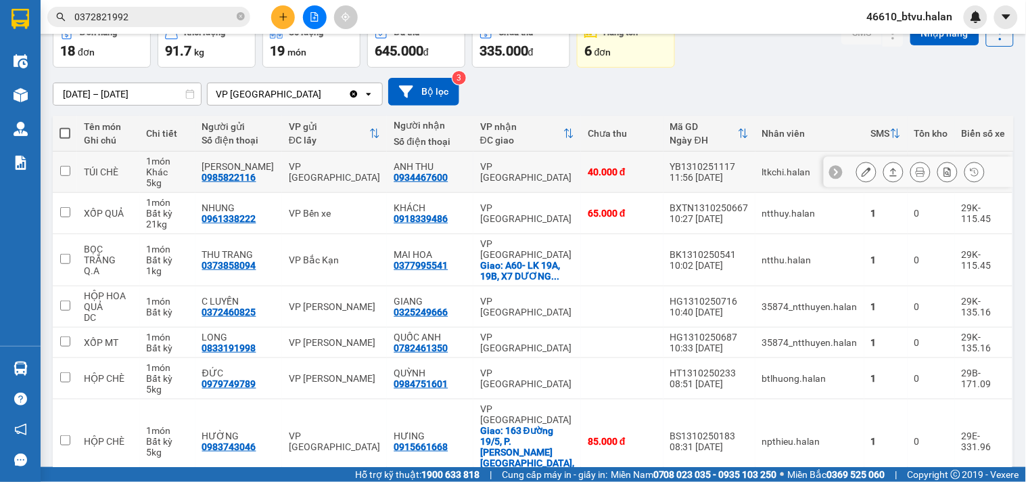
click at [123, 191] on td "TÚI CHÈ" at bounding box center [108, 171] width 63 height 41
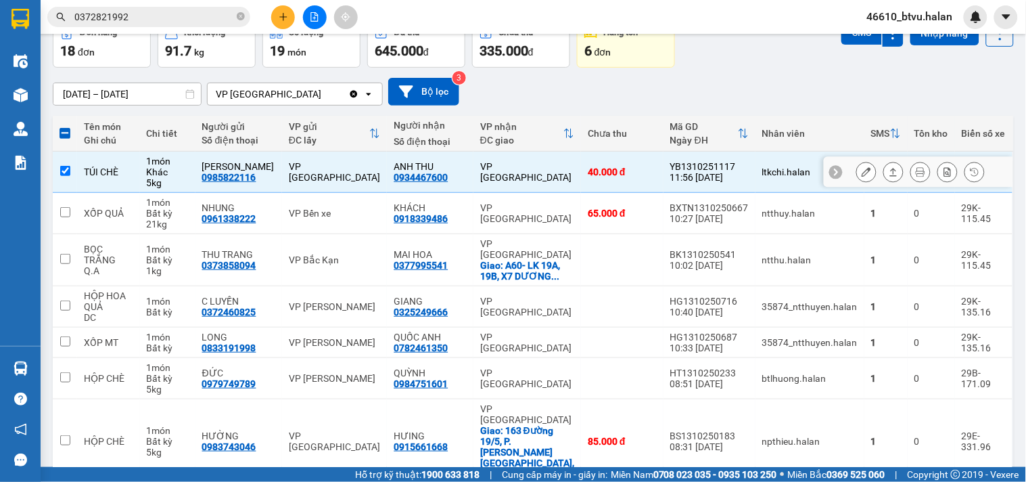
click at [123, 191] on td "TÚI CHÈ" at bounding box center [108, 171] width 63 height 41
checkbox input "false"
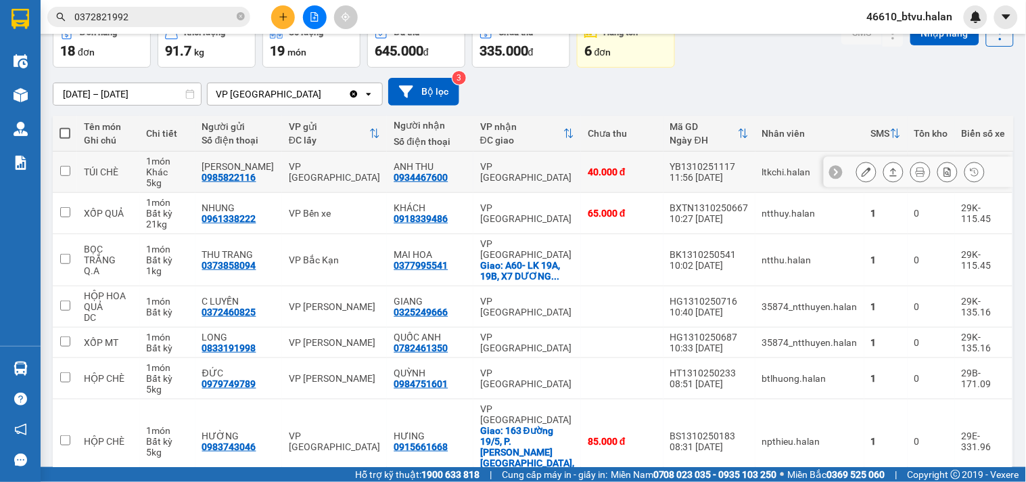
scroll to position [549, 0]
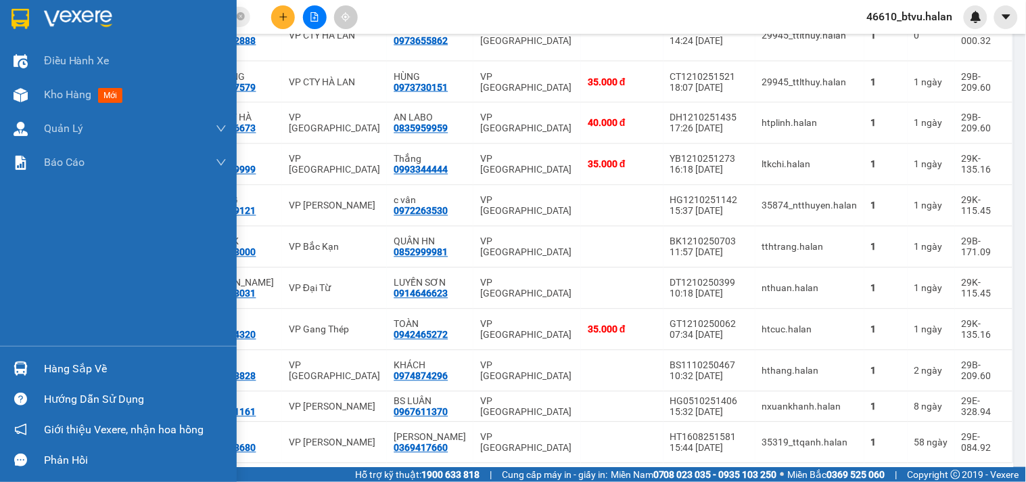
click at [51, 352] on div "Hàng sắp về Hướng dẫn sử dụng Giới thiệu Vexere, nhận hoa hồng Phản hồi" at bounding box center [118, 410] width 237 height 129
click at [53, 352] on div "Hàng sắp về Hướng dẫn sử dụng Giới thiệu Vexere, nhận hoa hồng Phản hồi" at bounding box center [118, 410] width 237 height 129
click at [59, 354] on div "Hàng sắp về" at bounding box center [118, 368] width 237 height 30
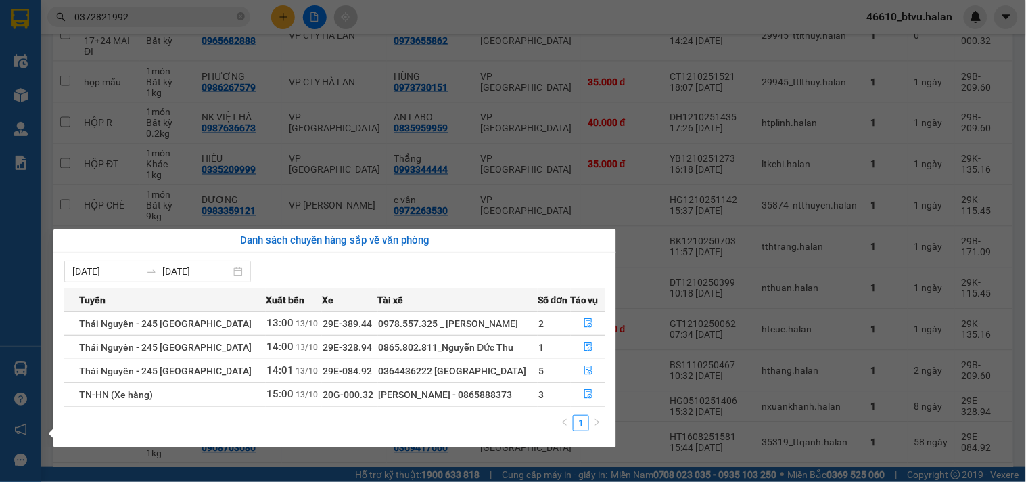
click at [145, 1] on section "Kết quả tìm kiếm ( 36 ) Bộ lọc Mã ĐH Trạng thái Món hàng Thu hộ Tổng cước Chưa …" at bounding box center [513, 241] width 1026 height 482
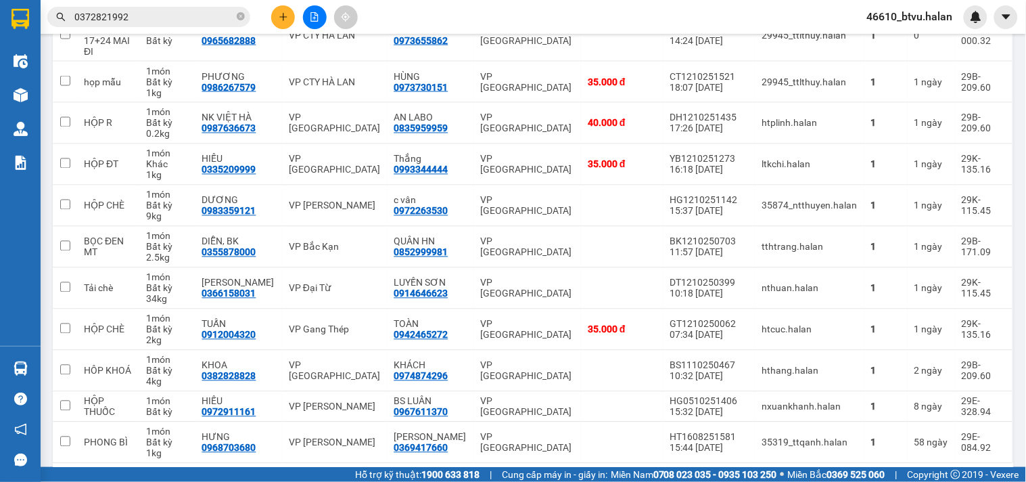
click at [134, 10] on input "0372821992" at bounding box center [154, 16] width 160 height 15
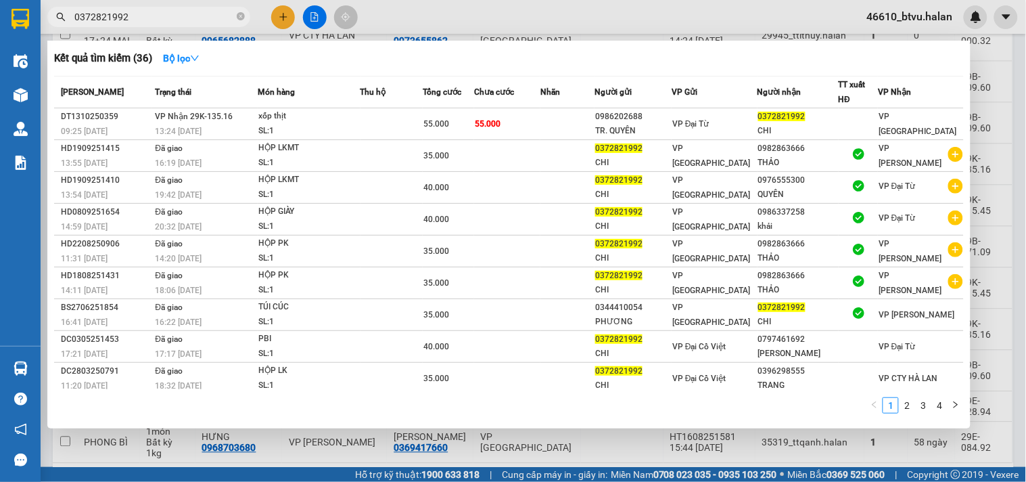
click at [134, 10] on input "0372821992" at bounding box center [154, 16] width 160 height 15
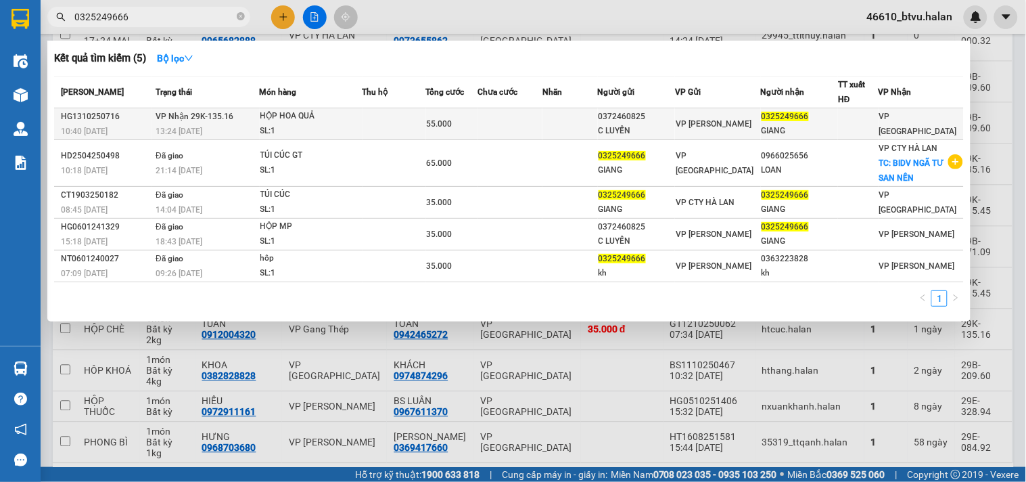
type input "0325249666"
click at [653, 132] on div "C LUYẾN" at bounding box center [637, 131] width 76 height 14
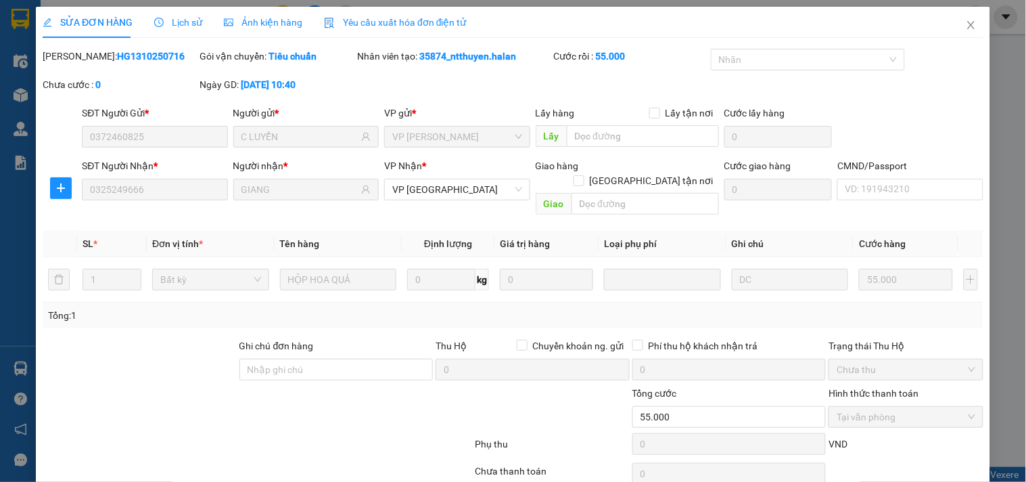
type input "0372460825"
type input "C LUYẾN"
type input "0325249666"
type input "GIANG"
type input "0"
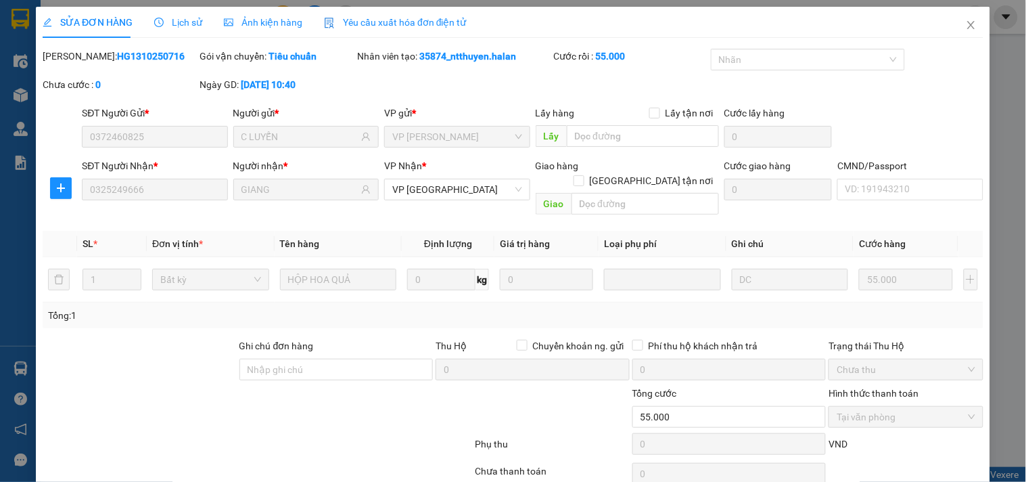
type input "55.000"
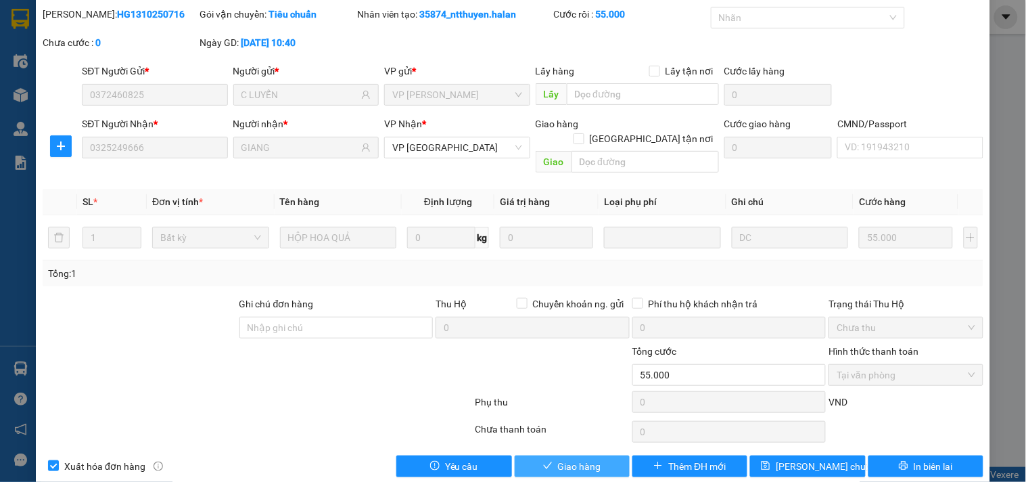
click at [575, 459] on span "Giao hàng" at bounding box center [579, 466] width 43 height 15
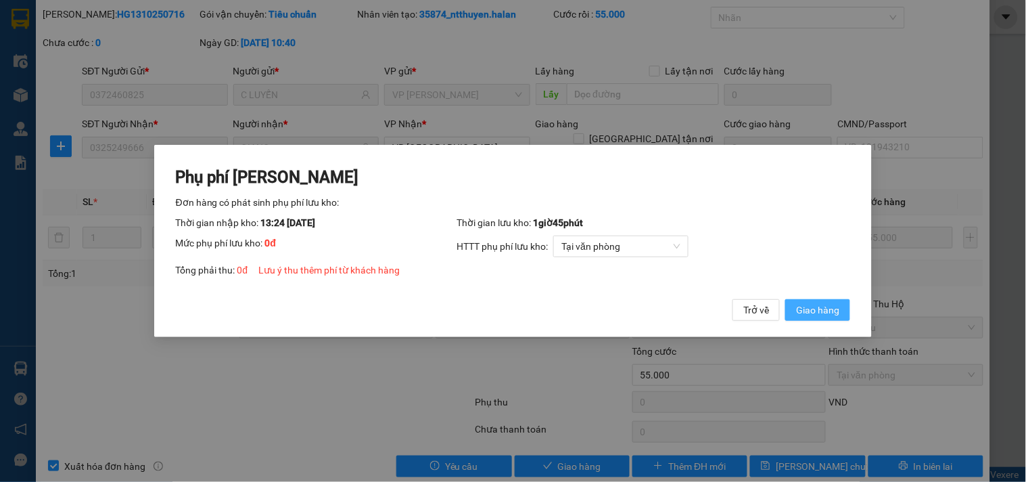
click at [812, 303] on span "Giao hàng" at bounding box center [817, 309] width 43 height 15
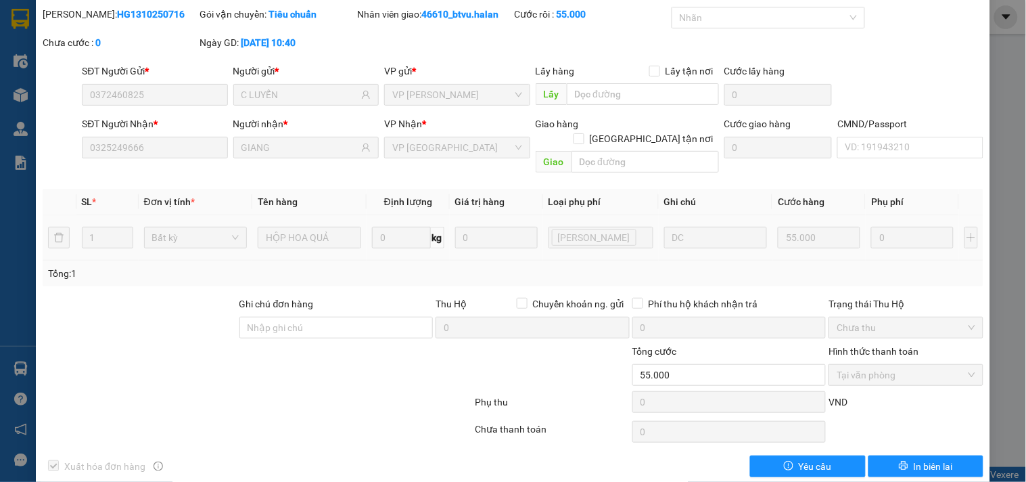
scroll to position [0, 0]
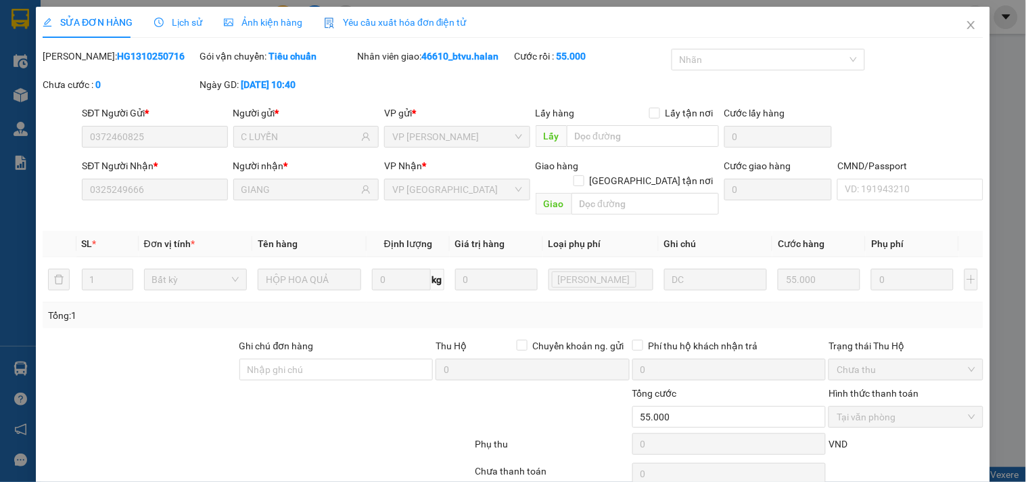
click at [933, 23] on div "SỬA ĐƠN HÀNG Lịch sử Ảnh kiện hàng Yêu cầu xuất hóa đơn điện tử" at bounding box center [513, 22] width 941 height 31
click at [952, 22] on span "Close" at bounding box center [971, 26] width 38 height 38
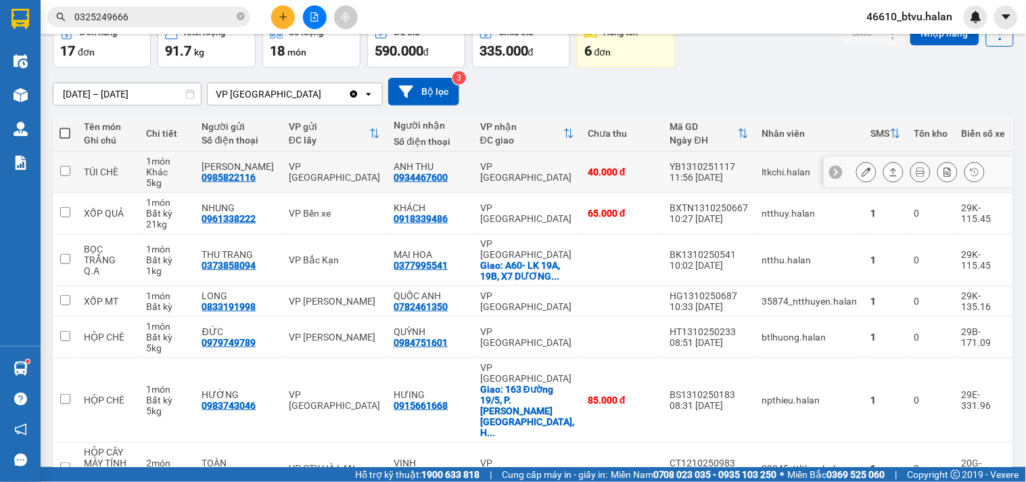
scroll to position [150, 0]
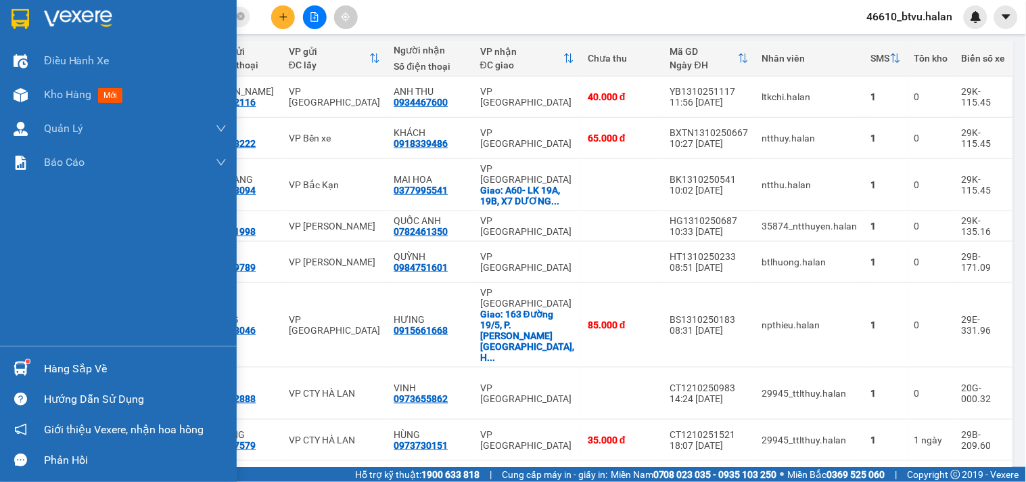
click at [32, 360] on div "Hàng sắp về" at bounding box center [118, 368] width 237 height 30
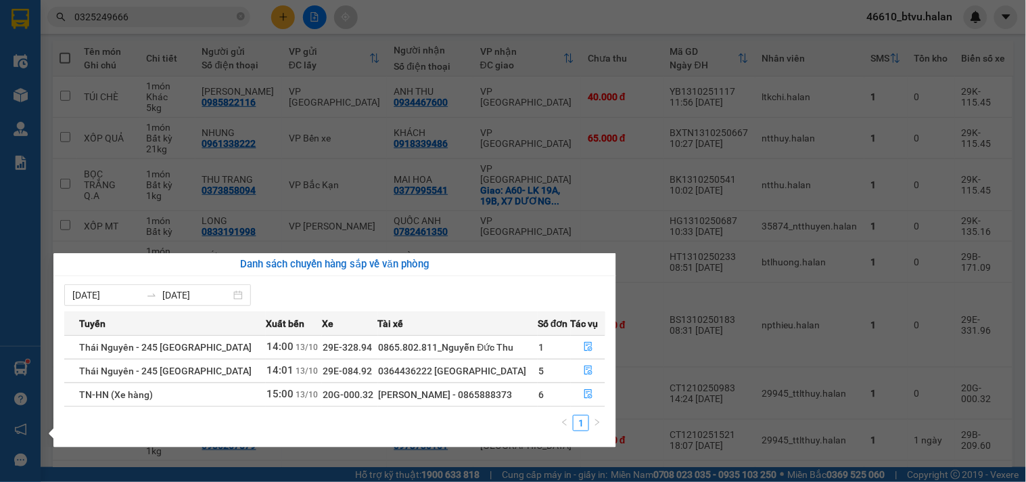
click at [321, 197] on section "Kết quả tìm kiếm ( 5 ) Bộ lọc Mã ĐH Trạng thái Món hàng Thu hộ Tổng cước Chưa c…" at bounding box center [513, 241] width 1026 height 482
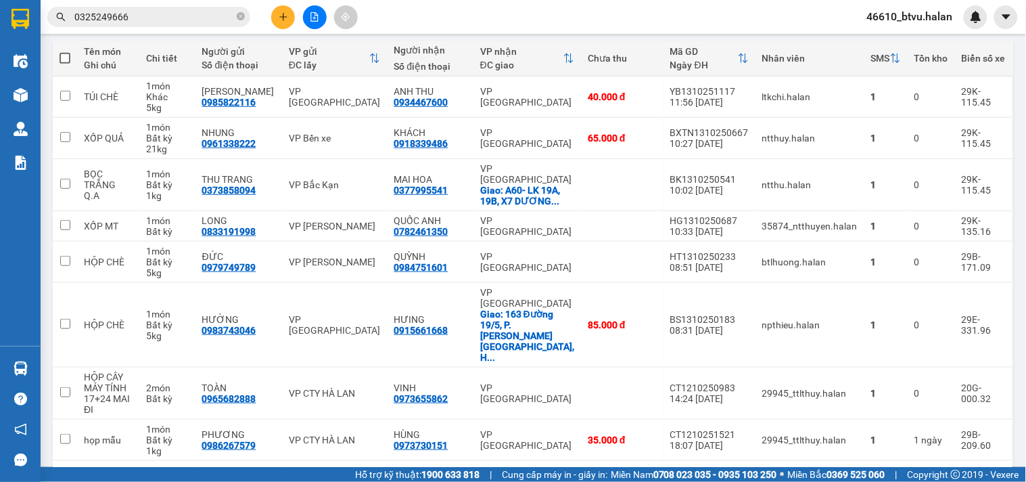
scroll to position [0, 0]
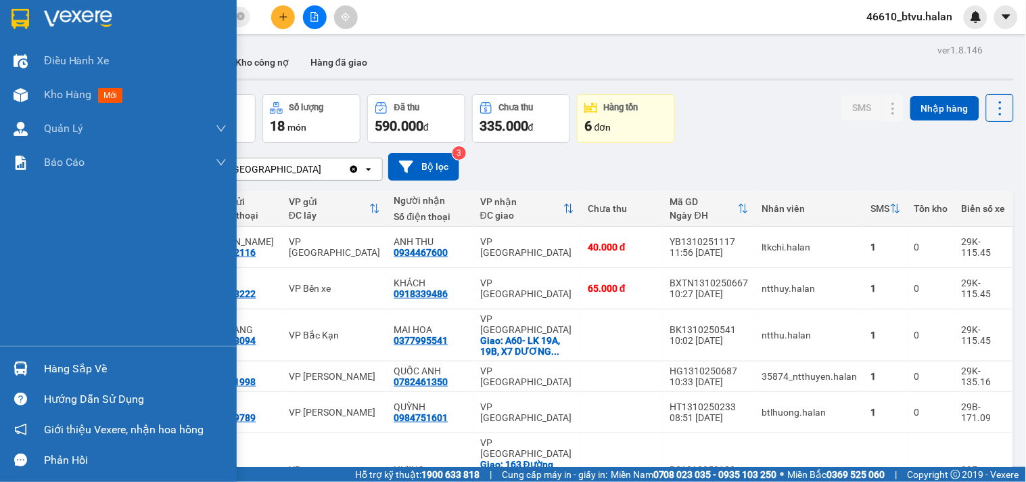
click at [16, 370] on img at bounding box center [21, 368] width 14 height 14
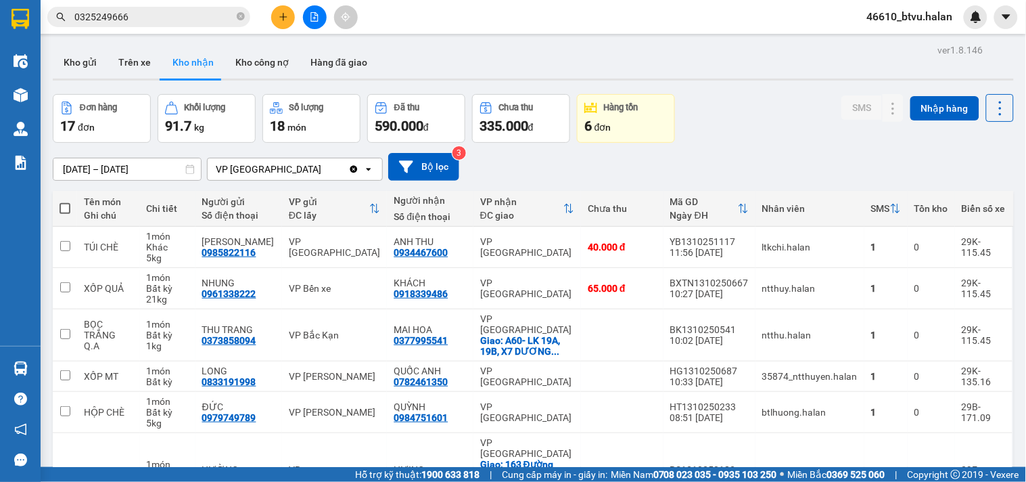
click at [489, 78] on section "Kết quả tìm kiếm ( 5 ) Bộ lọc Mã ĐH Trạng thái Món hàng Thu hộ Tổng cước Chưa c…" at bounding box center [513, 241] width 1026 height 482
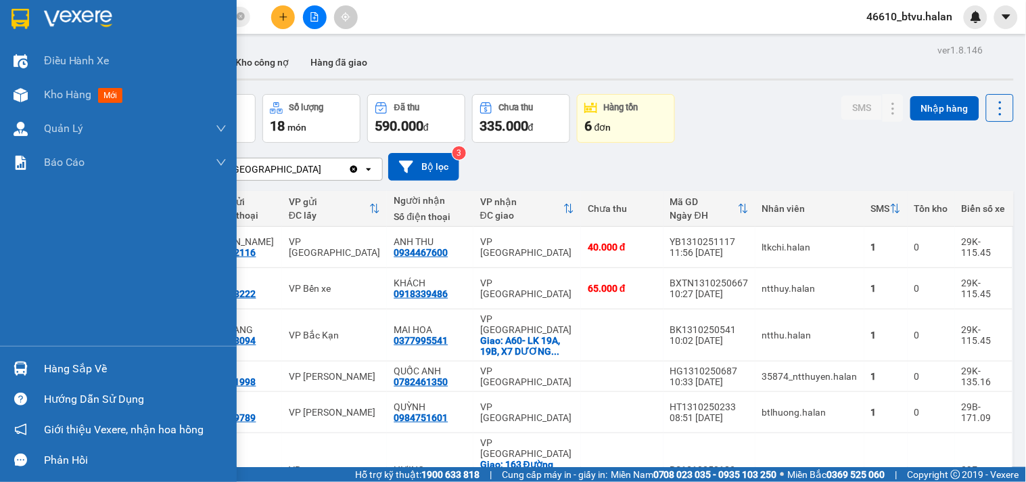
click at [87, 377] on div "Hàng sắp về" at bounding box center [135, 368] width 183 height 20
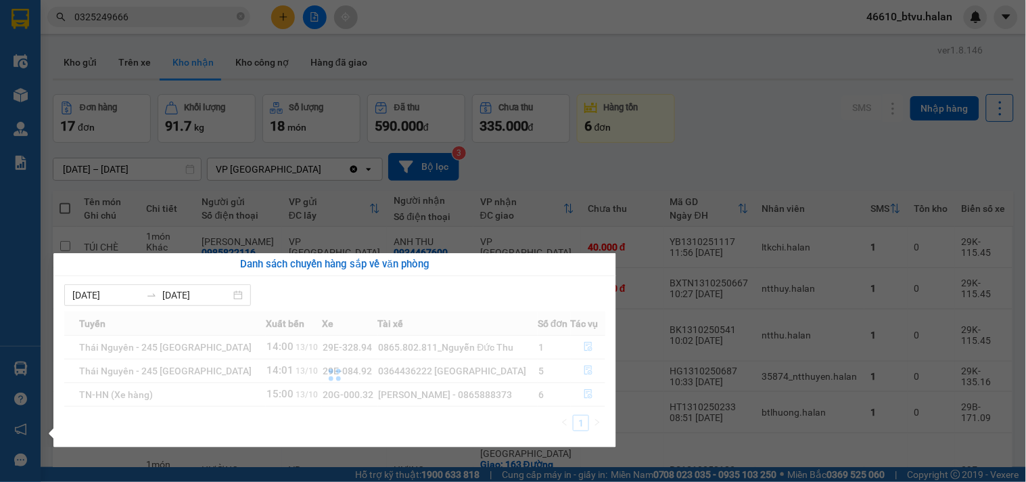
click at [747, 134] on section "Kết quả tìm kiếm ( 5 ) Bộ lọc Mã ĐH Trạng thái Món hàng Thu hộ Tổng cước Chưa c…" at bounding box center [513, 241] width 1026 height 482
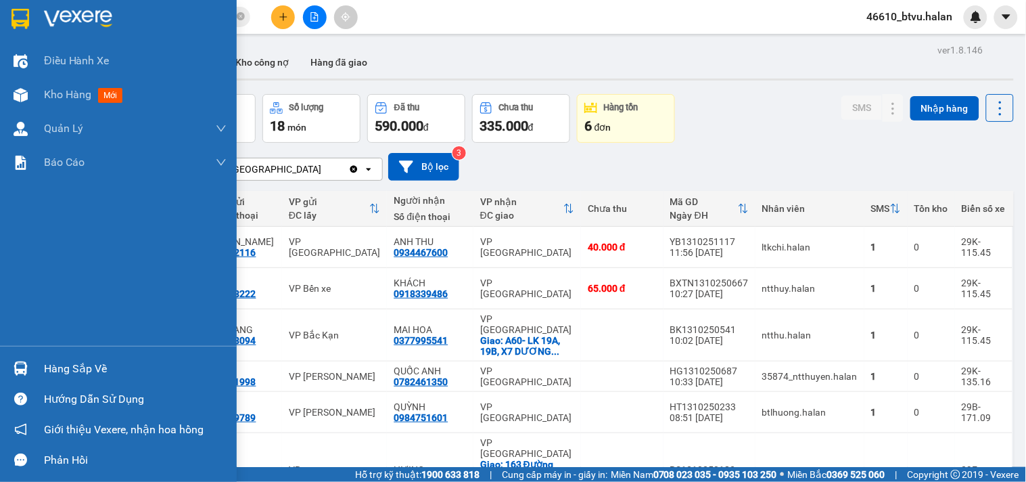
click at [38, 345] on div "Điều hành xe Kho hàng mới Quản [PERSON_NAME] lý chuyến Quản lý kiểm kho Báo cáo…" at bounding box center [118, 195] width 237 height 302
click at [85, 359] on div "Hàng sắp về" at bounding box center [135, 368] width 183 height 20
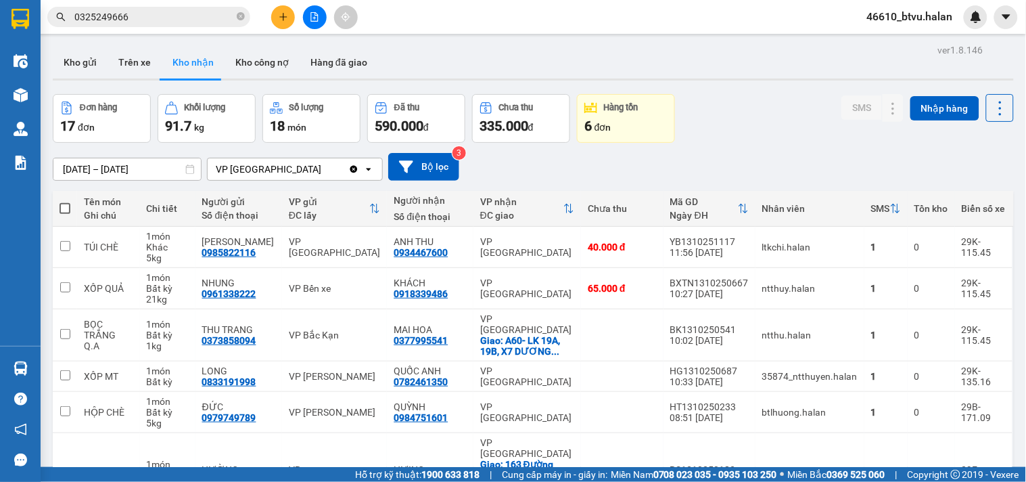
click at [651, 131] on section "Kết quả tìm kiếm ( 5 ) Bộ lọc Mã ĐH Trạng thái Món hàng Thu hộ Tổng cước Chưa c…" at bounding box center [513, 241] width 1026 height 482
click at [702, 122] on div "Đơn hàng 17 đơn Khối lượng 91.7 kg Số lượng 18 món Đã thu 590.000 đ Chưa thu 33…" at bounding box center [533, 118] width 961 height 49
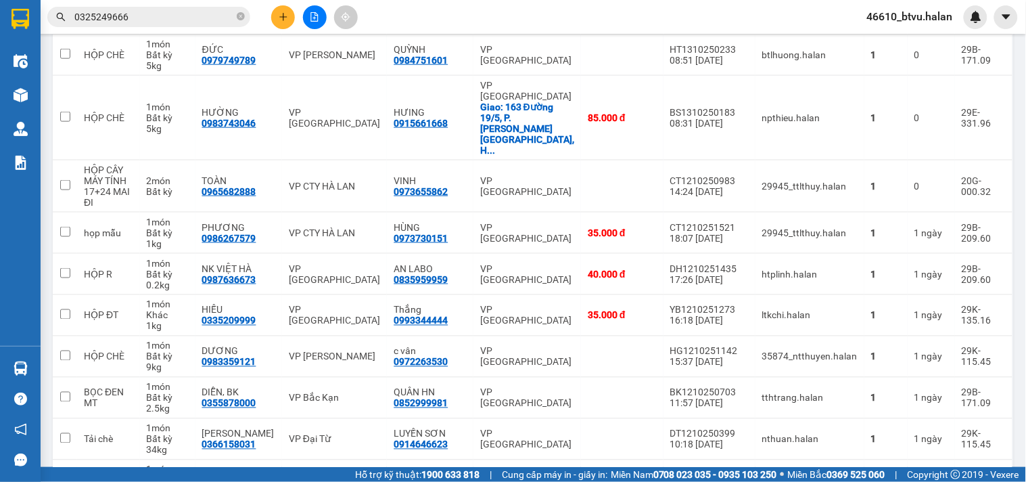
scroll to position [207, 0]
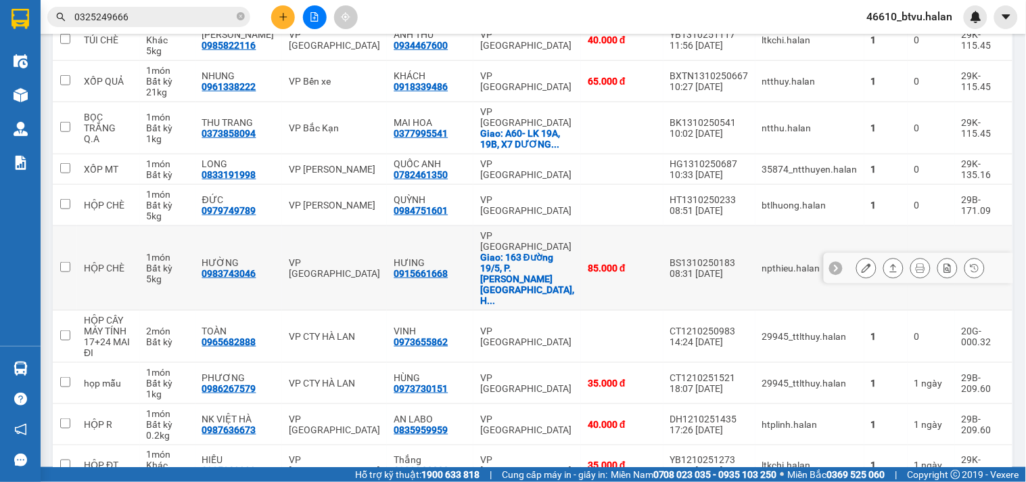
click at [529, 252] on div "Giao: 163 Đường 19/5, P. [PERSON_NAME]" at bounding box center [527, 279] width 94 height 54
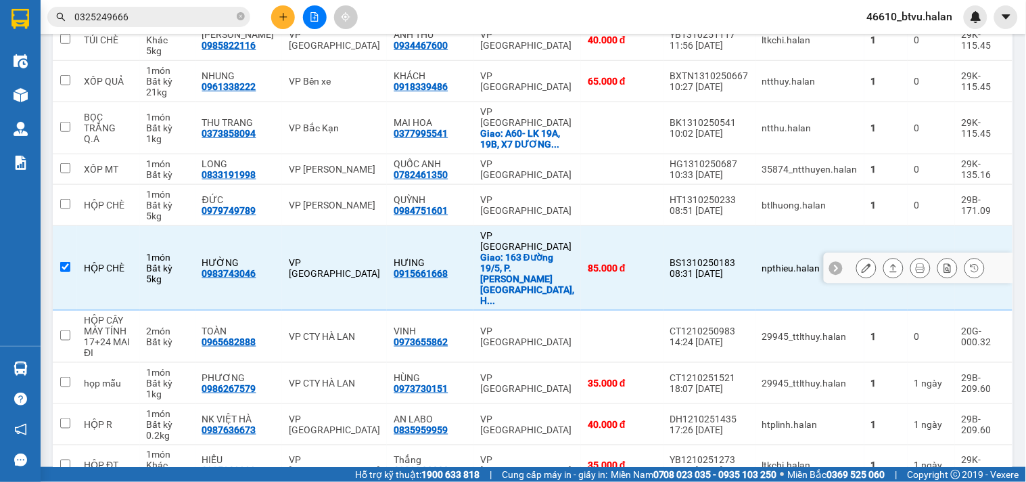
click at [530, 252] on div "Giao: 163 Đường 19/5, P. [PERSON_NAME]" at bounding box center [527, 279] width 94 height 54
checkbox input "false"
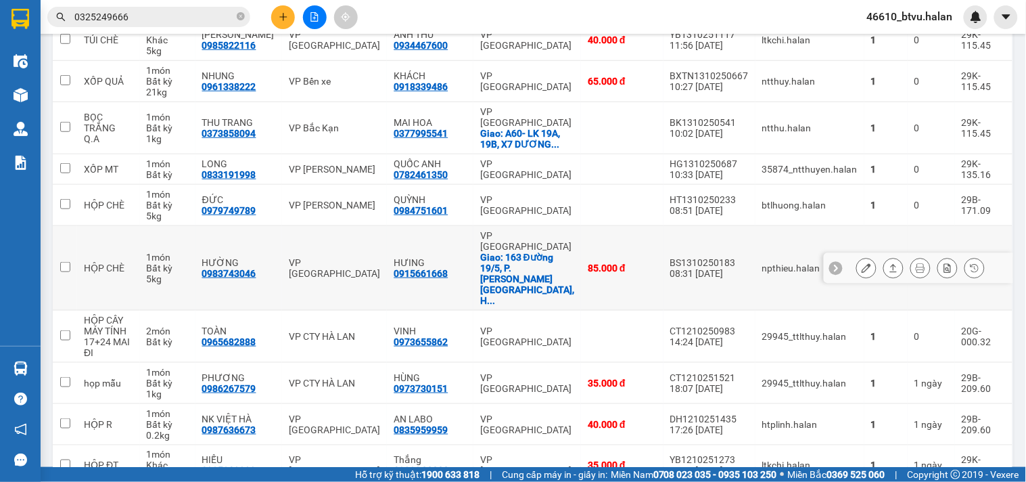
click at [857, 256] on button at bounding box center [866, 268] width 19 height 24
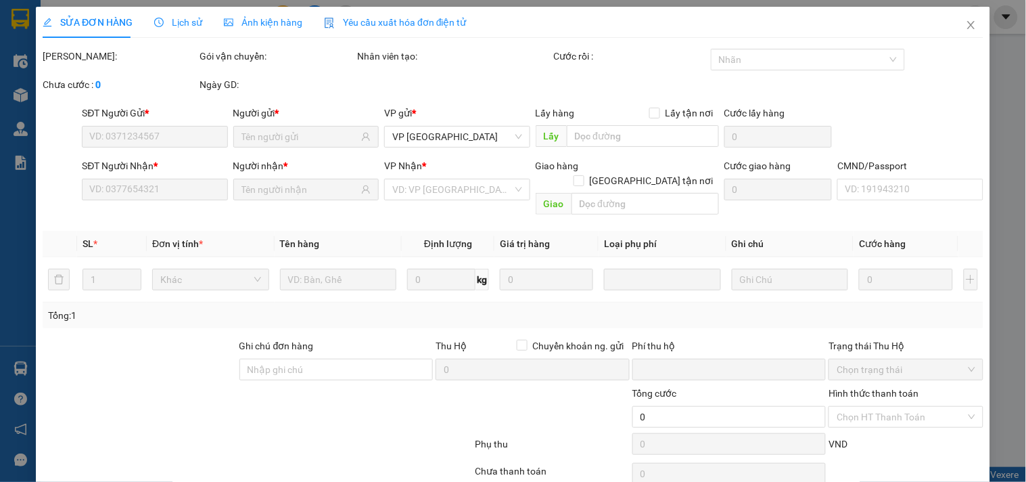
type input "0983743046"
type input "HƯỜNG"
type input "0915661668"
type input "HƯING"
checkbox input "true"
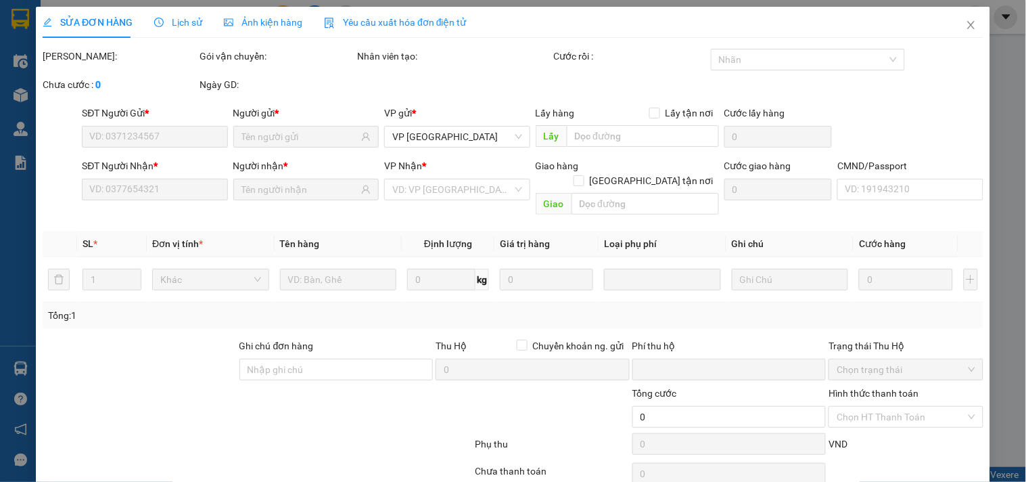
type input "163 Đường 19/5, P. [GEOGRAPHIC_DATA], [GEOGRAPHIC_DATA], [GEOGRAPHIC_DATA], [GE…"
type input "40.000"
type input "0"
type input "80.000"
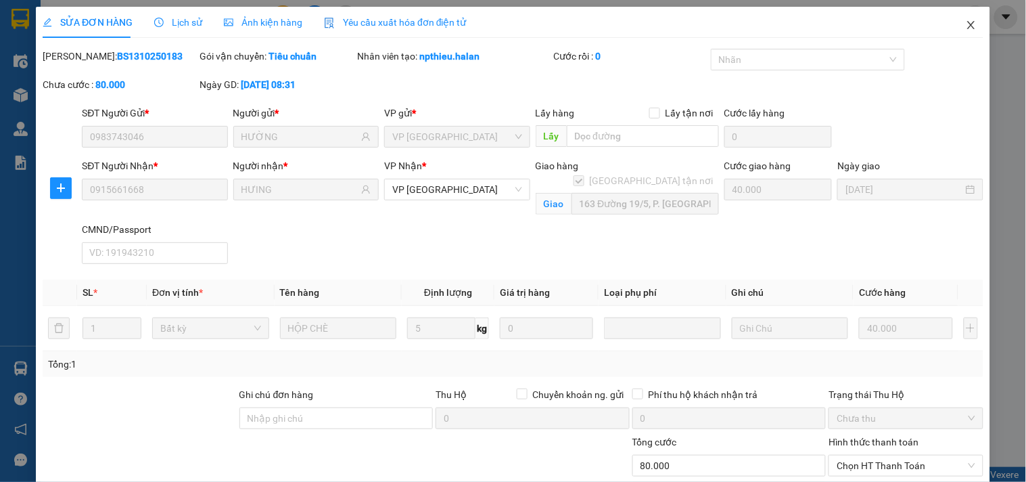
click at [952, 24] on span "Close" at bounding box center [971, 26] width 38 height 38
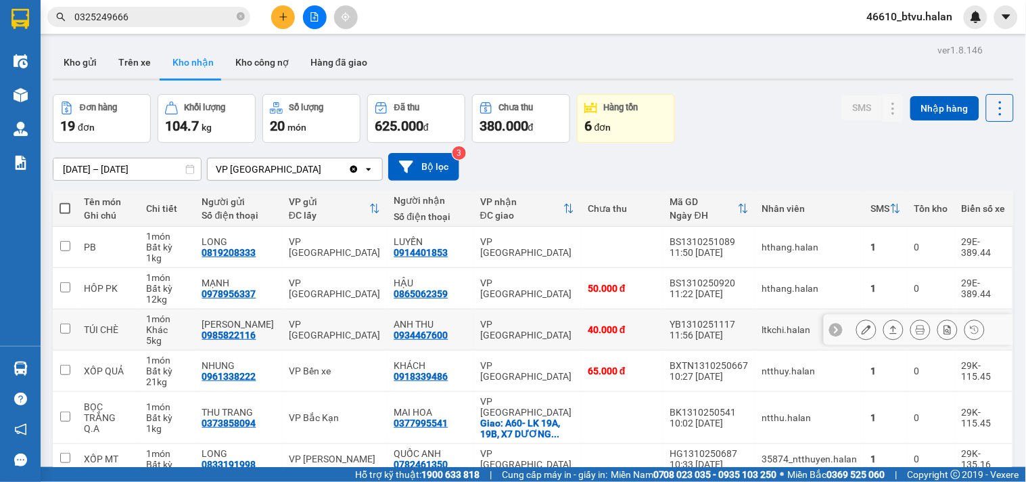
scroll to position [75, 0]
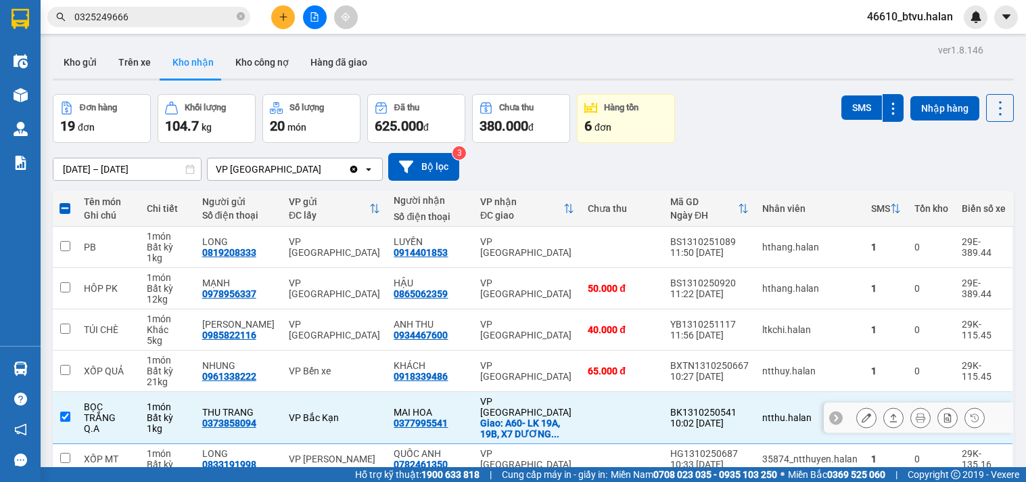
click at [163, 423] on div "1 kg" at bounding box center [168, 428] width 42 height 11
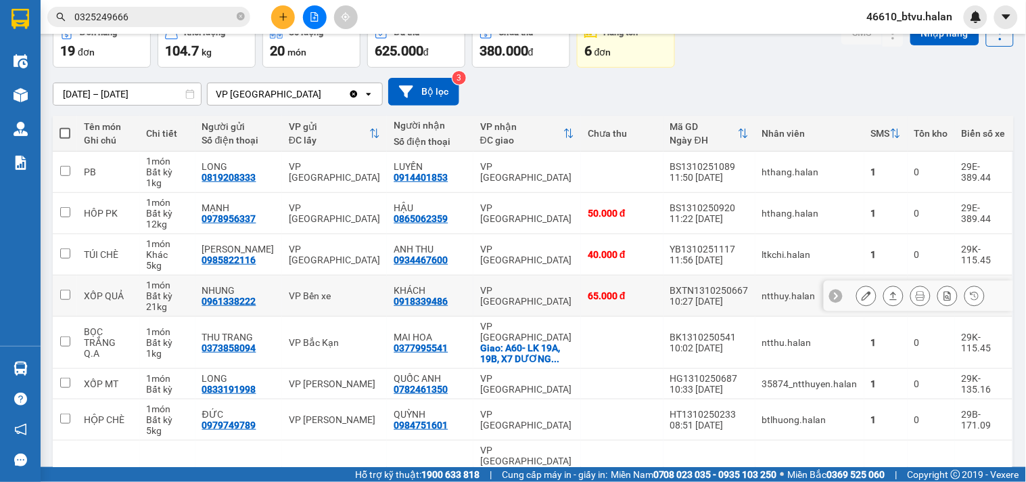
scroll to position [150, 0]
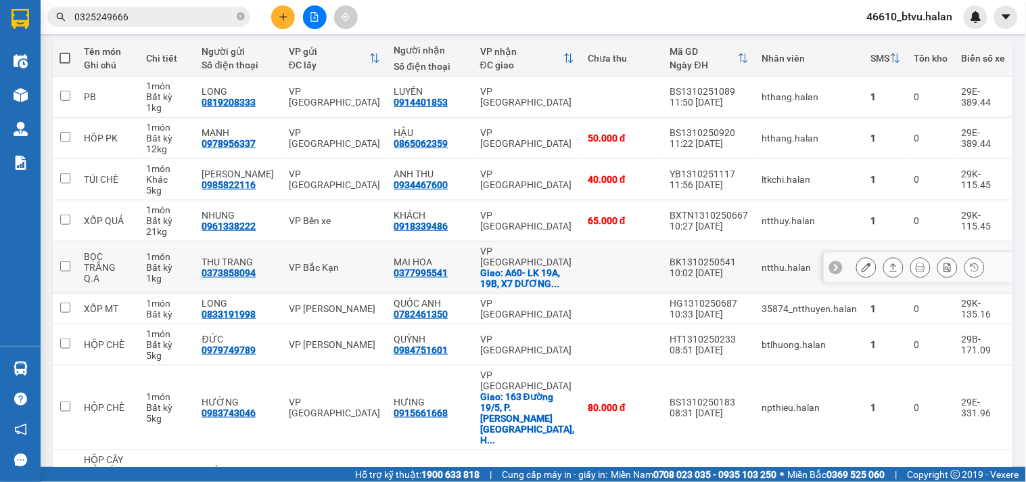
click at [177, 273] on div "1 kg" at bounding box center [168, 278] width 42 height 11
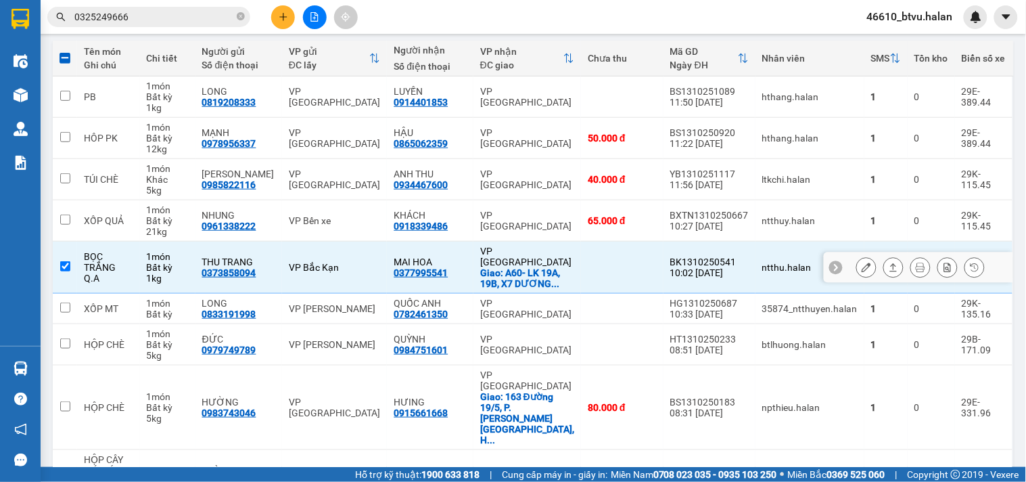
click at [177, 273] on div "1 kg" at bounding box center [168, 278] width 42 height 11
checkbox input "false"
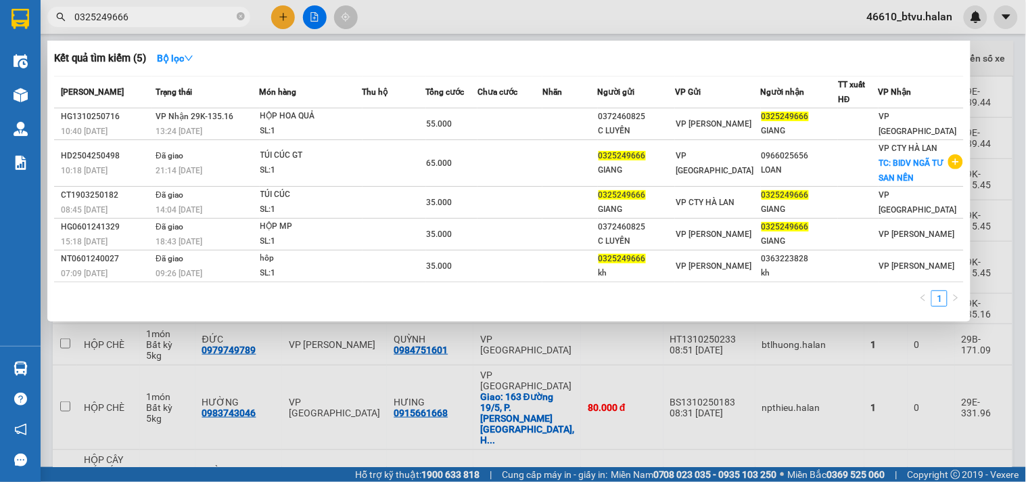
click at [154, 7] on span "0325249666" at bounding box center [148, 17] width 203 height 20
click at [151, 14] on input "0325249666" at bounding box center [154, 16] width 160 height 15
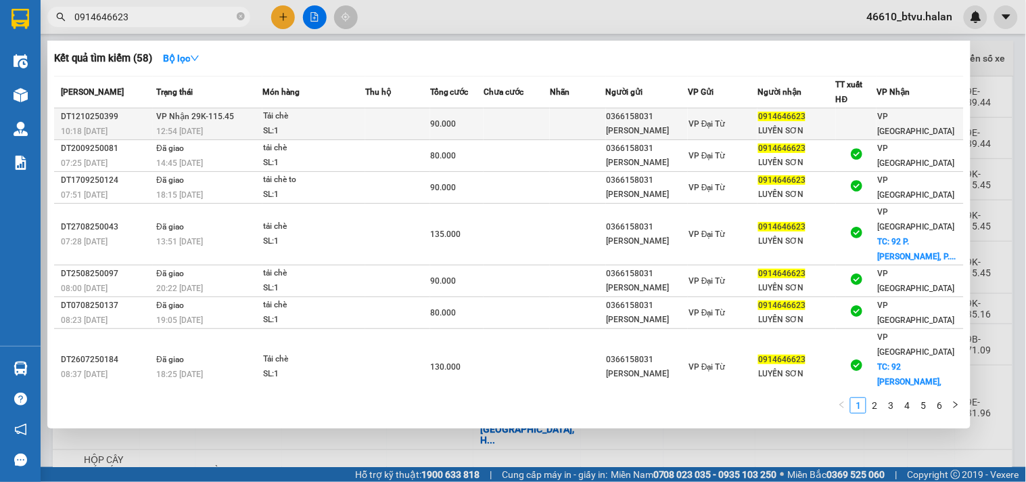
type input "0914646623"
click at [584, 130] on td at bounding box center [578, 124] width 56 height 32
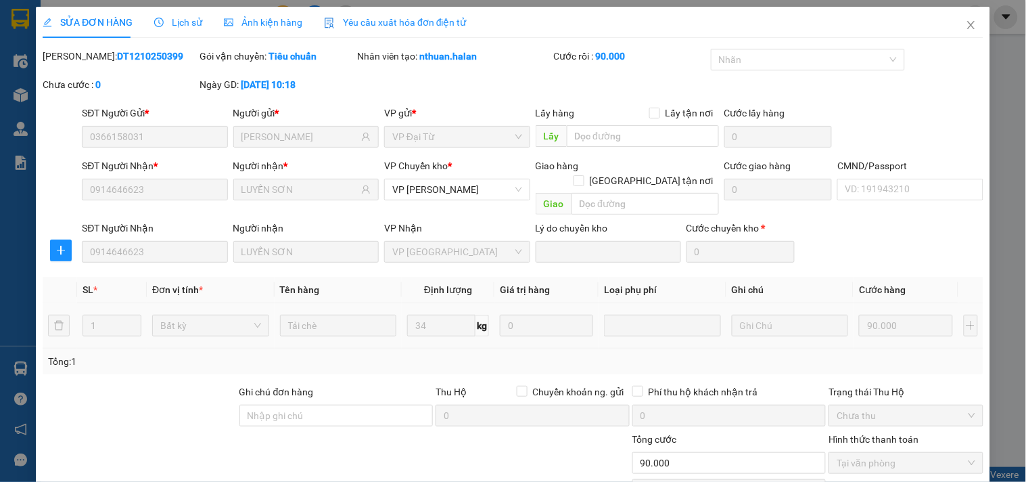
type input "0366158031"
type input "[PERSON_NAME]"
type input "0914646623"
type input "LUYẾN SƠN"
type input "0"
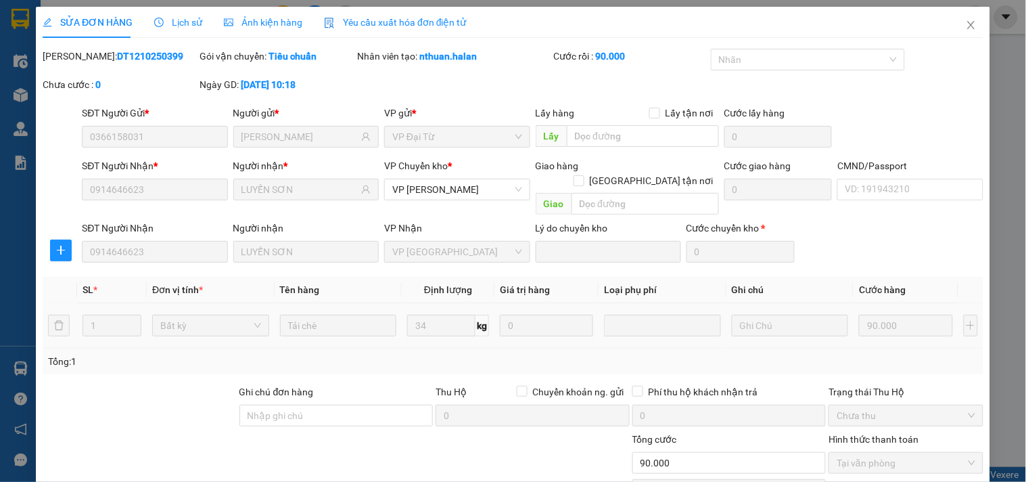
type input "90.000"
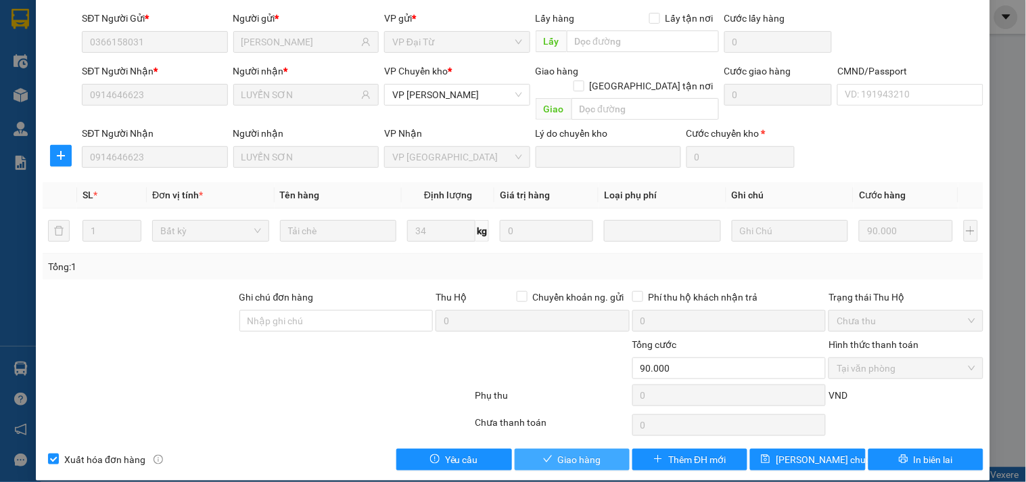
click at [560, 448] on button "Giao hàng" at bounding box center [572, 459] width 115 height 22
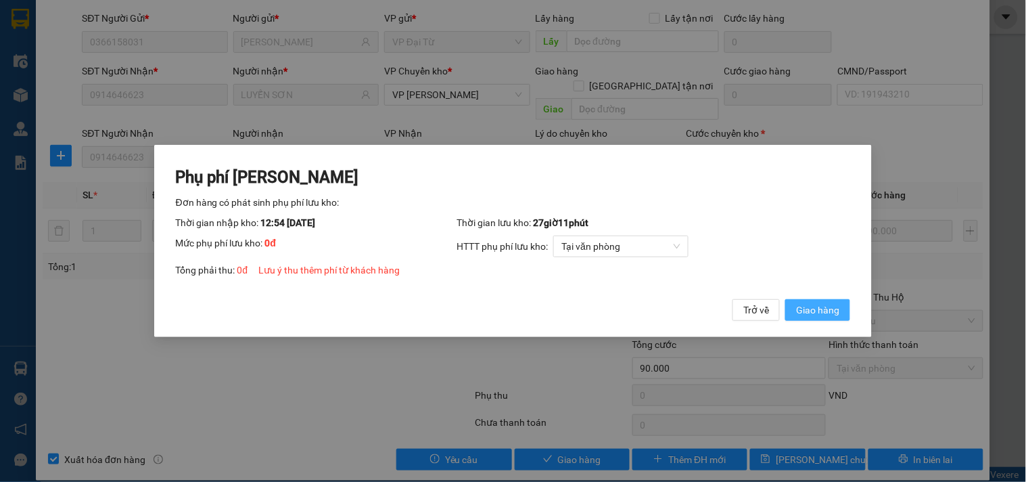
click at [829, 314] on span "Giao hàng" at bounding box center [817, 309] width 43 height 15
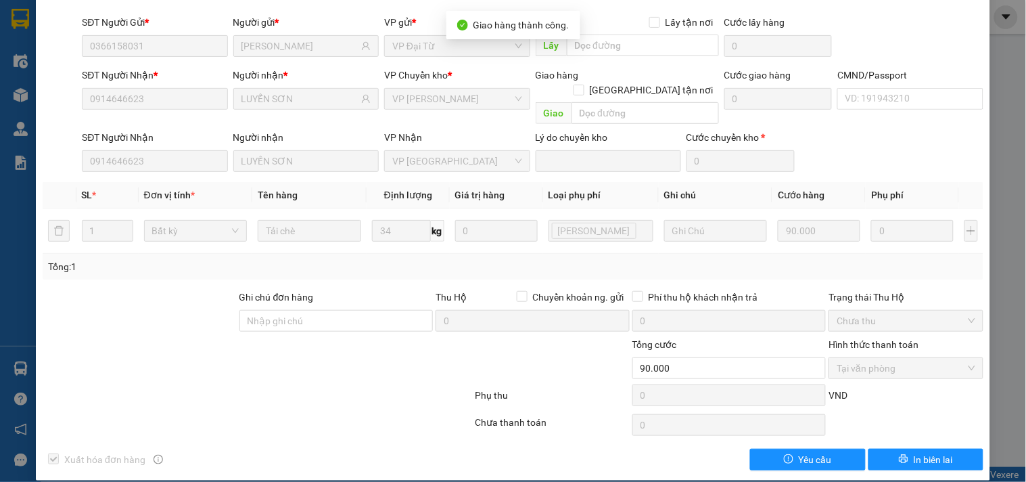
scroll to position [0, 0]
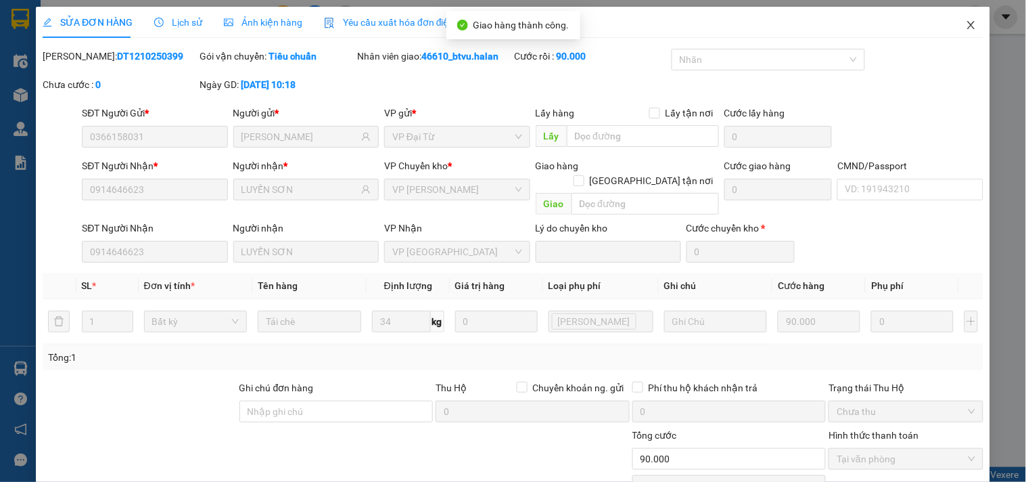
click at [952, 27] on span "Close" at bounding box center [971, 26] width 38 height 38
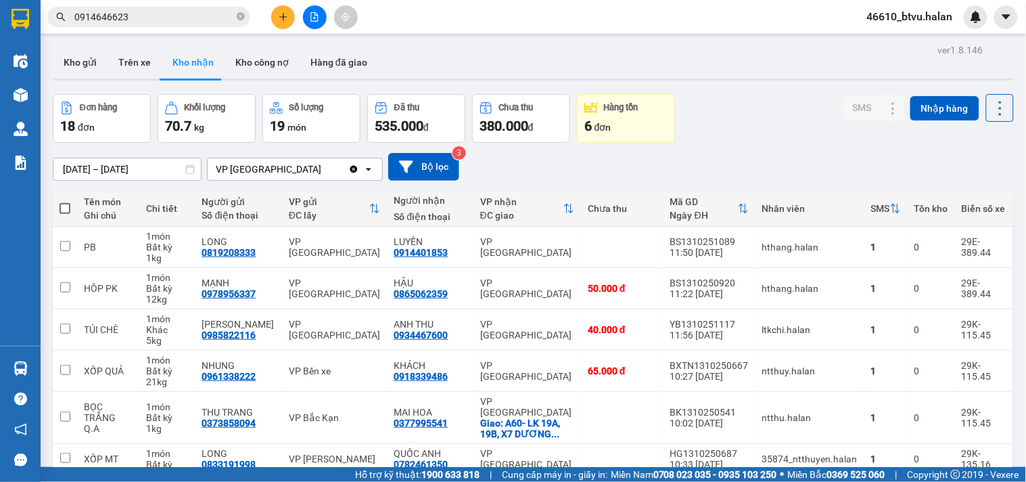
scroll to position [549, 0]
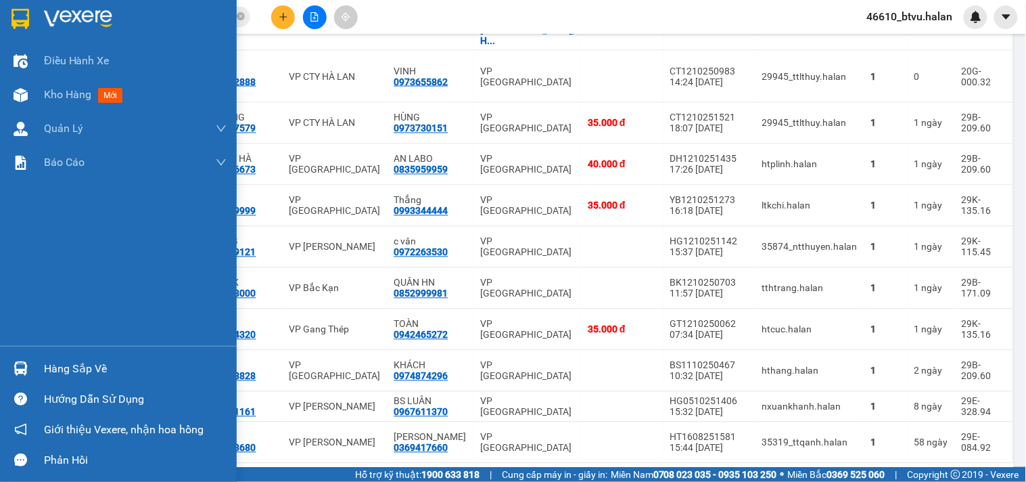
click at [32, 367] on div "Hàng sắp về" at bounding box center [118, 368] width 237 height 30
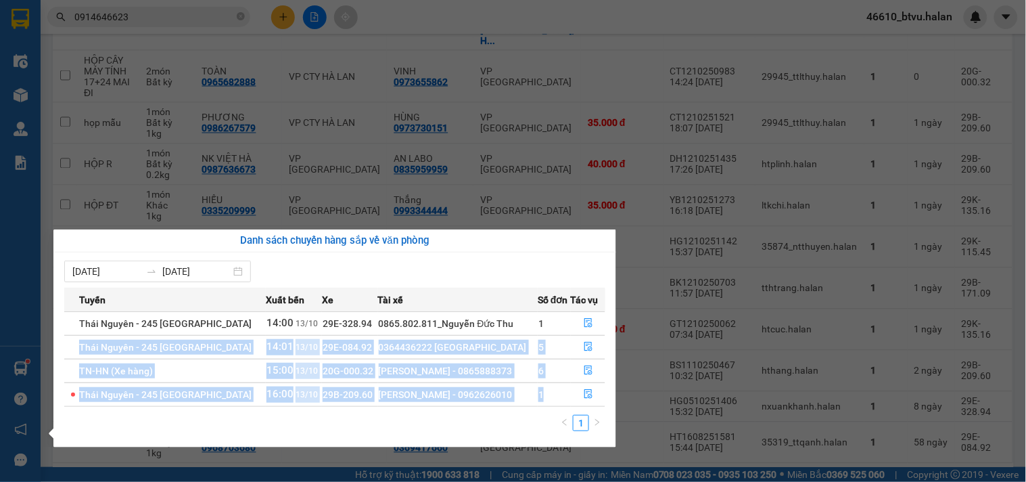
drag, startPoint x: 537, startPoint y: 400, endPoint x: 536, endPoint y: 321, distance: 79.8
click at [536, 321] on tbody "Thái Nguyên - 245 Quang Trung 14:00 13/10 29E-328.94 0865.802.811_Nguyễn Đức Th…" at bounding box center [334, 358] width 541 height 95
click at [538, 321] on td "1" at bounding box center [554, 323] width 33 height 24
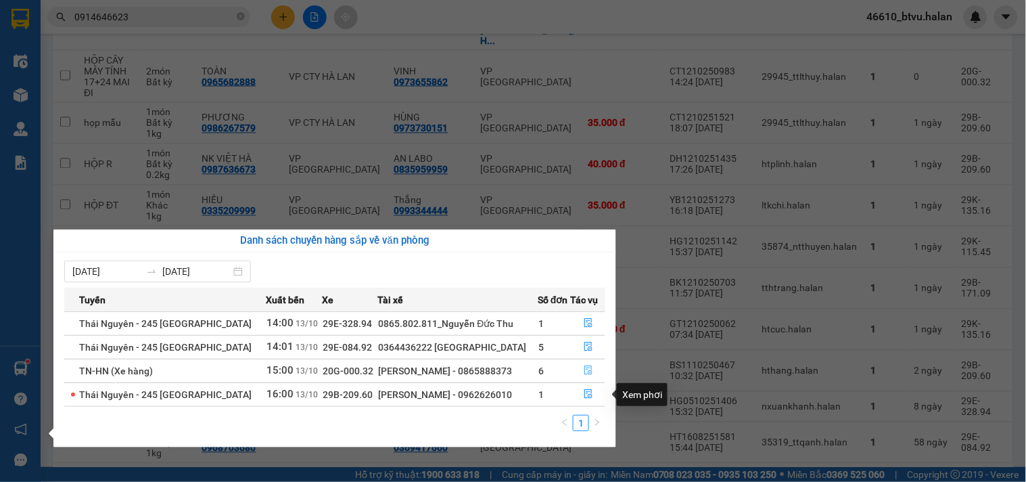
click at [585, 364] on button "button" at bounding box center [587, 371] width 33 height 22
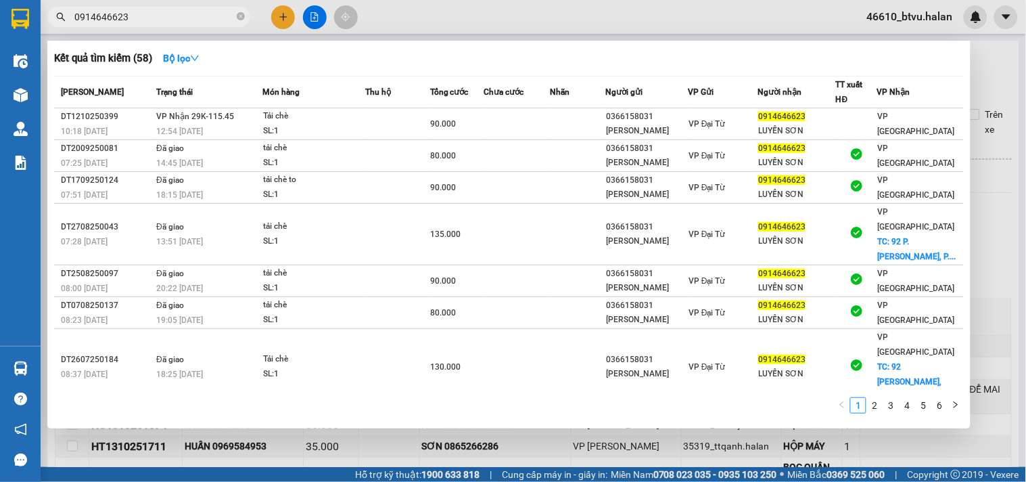
click at [146, 8] on span "0914646623" at bounding box center [148, 17] width 203 height 20
click at [139, 22] on input "0914646623" at bounding box center [154, 16] width 160 height 15
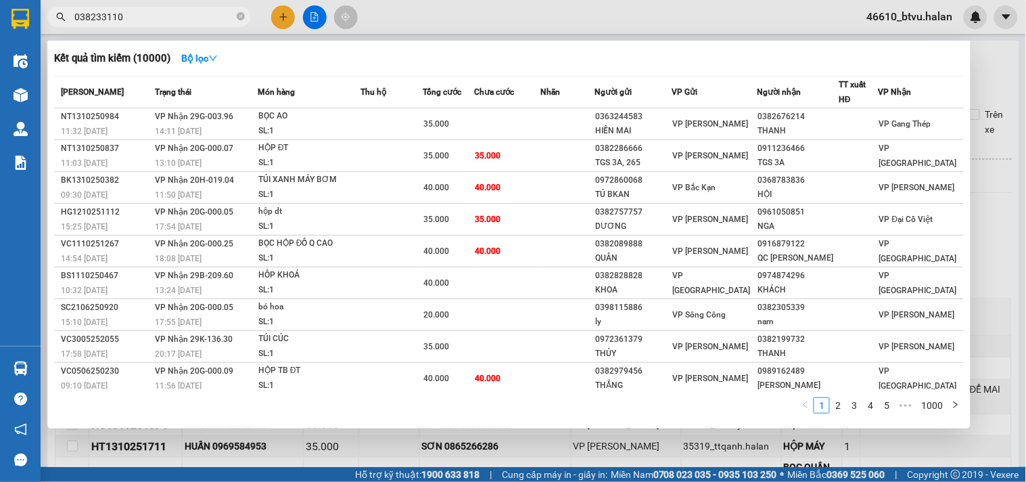
type input "0382331102"
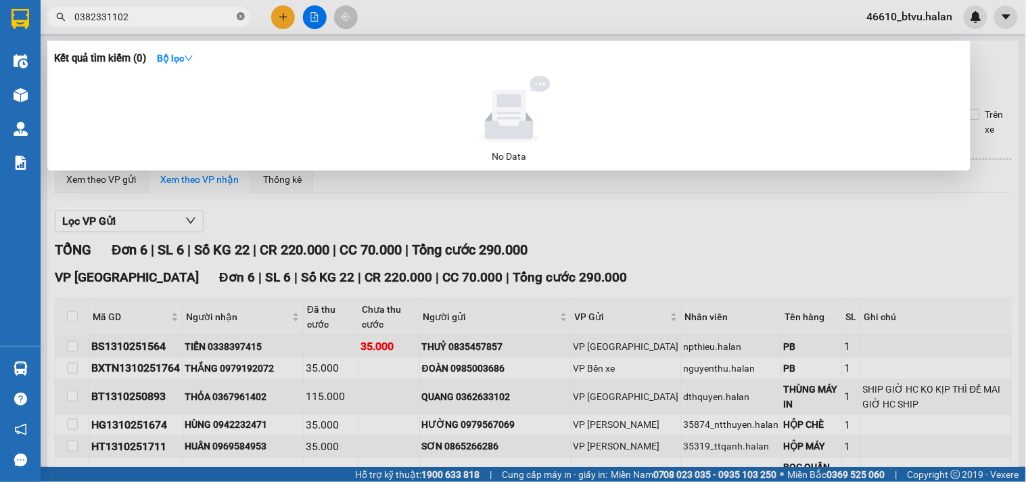
click at [244, 14] on icon "close-circle" at bounding box center [241, 16] width 8 height 8
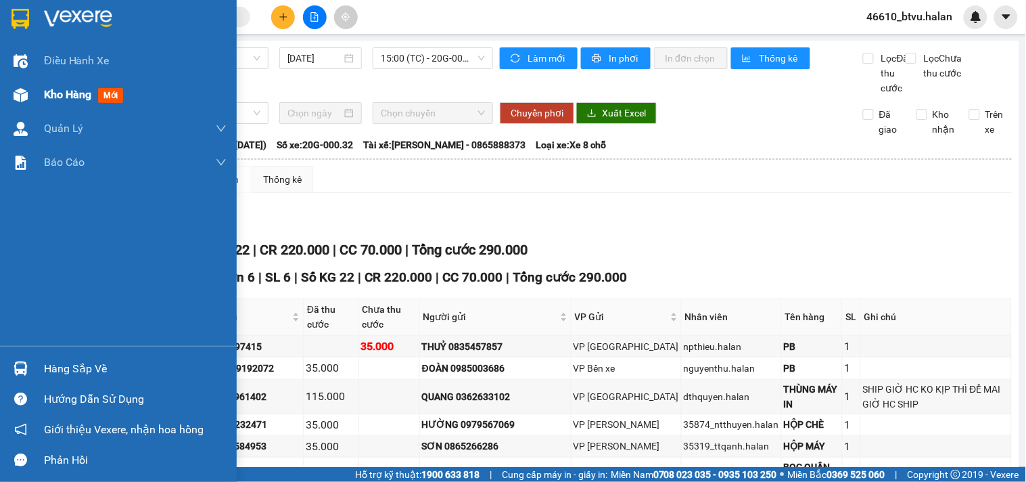
click at [111, 104] on div "Kho hàng mới" at bounding box center [135, 95] width 183 height 34
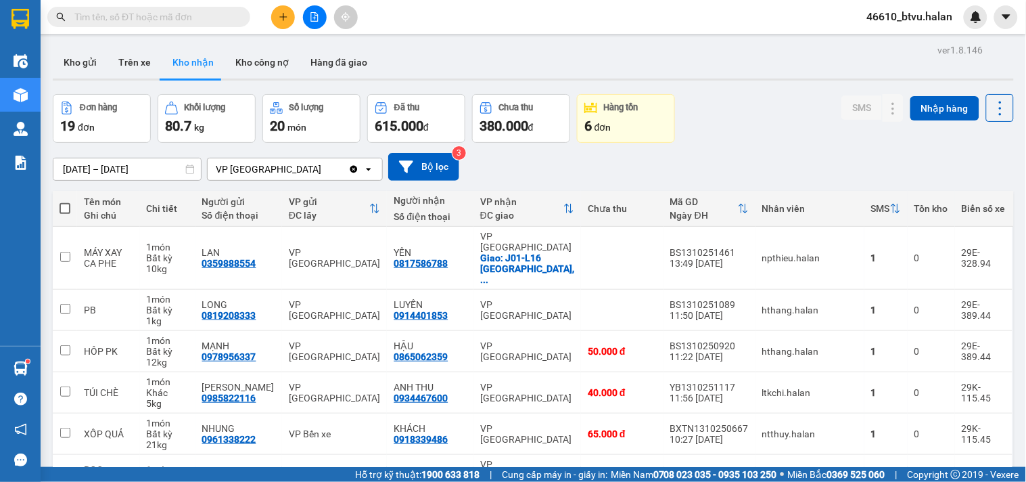
click at [118, 25] on span at bounding box center [148, 17] width 203 height 20
click at [122, 20] on input "text" at bounding box center [154, 16] width 160 height 15
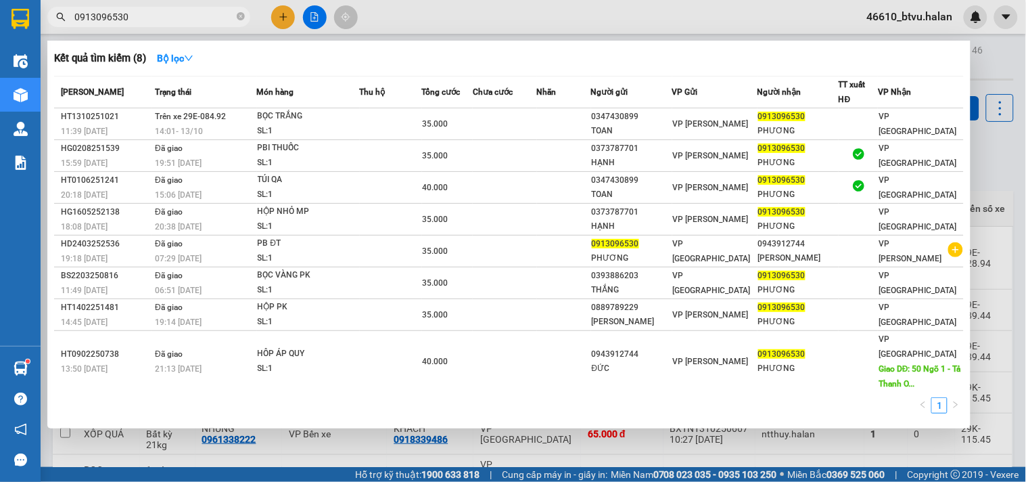
click at [430, 24] on div at bounding box center [513, 241] width 1026 height 482
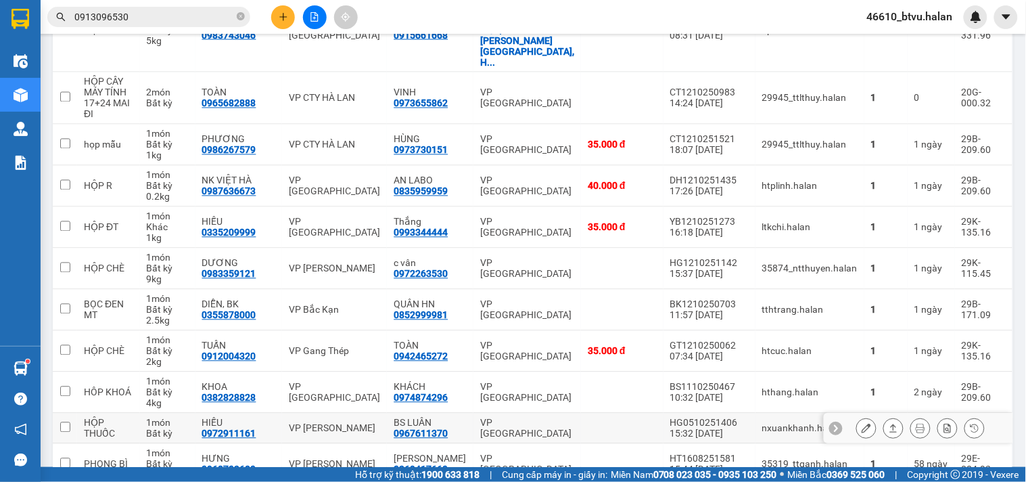
scroll to position [64, 0]
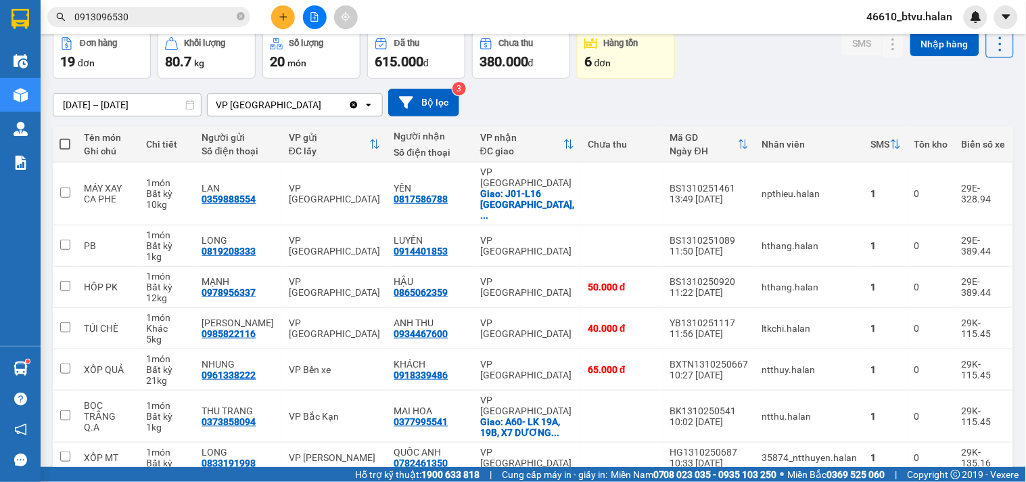
click at [150, 27] on div "Kết quả tìm kiếm ( 8 ) Bộ lọc Mã ĐH Trạng thái Món hàng Thu hộ Tổng cước Chưa c…" at bounding box center [132, 17] width 264 height 24
click at [160, 11] on input "0913096530" at bounding box center [154, 16] width 160 height 15
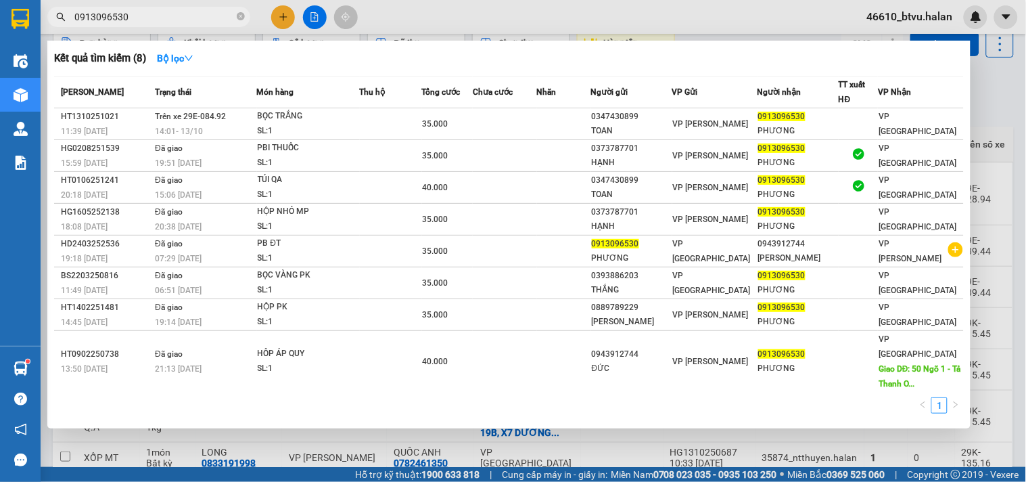
click at [160, 11] on input "0913096530" at bounding box center [154, 16] width 160 height 15
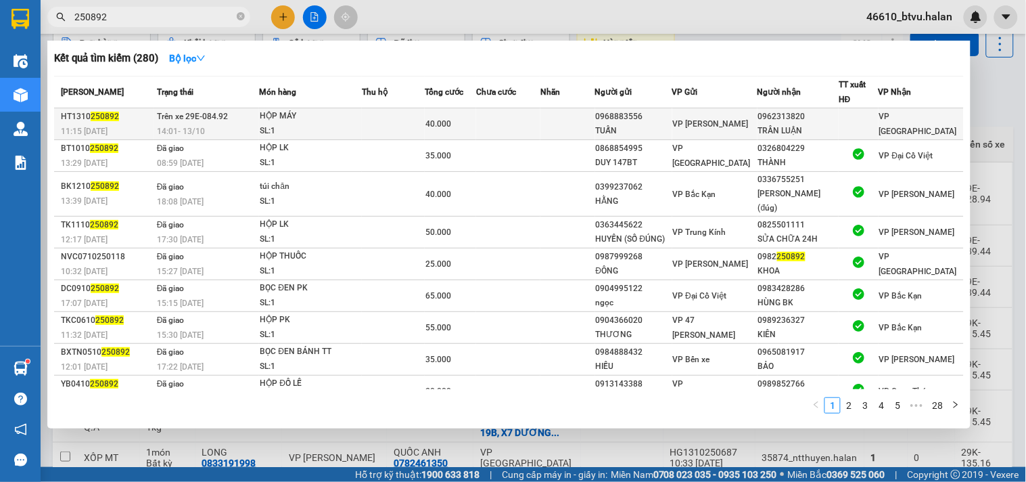
type input "250892"
click at [205, 130] on span "14:01 - 13/10" at bounding box center [181, 130] width 48 height 9
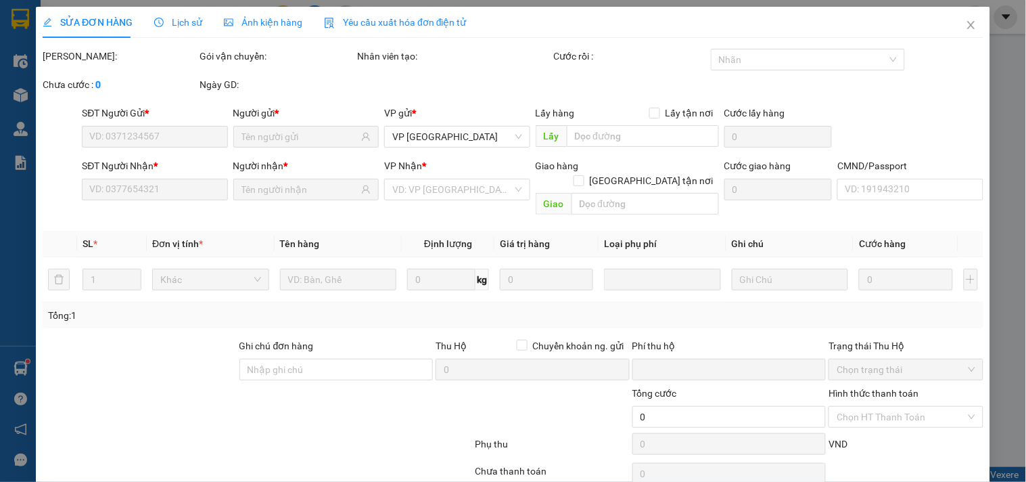
type input "0968883556"
type input "TUẤN"
type input "0962313820"
type input "TRẦN LUẬN"
type input "0"
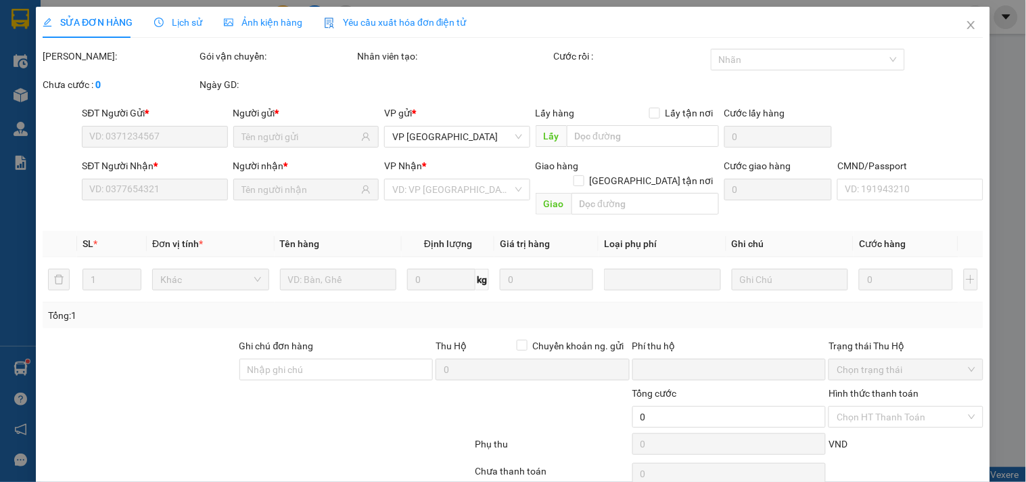
type input "40.000"
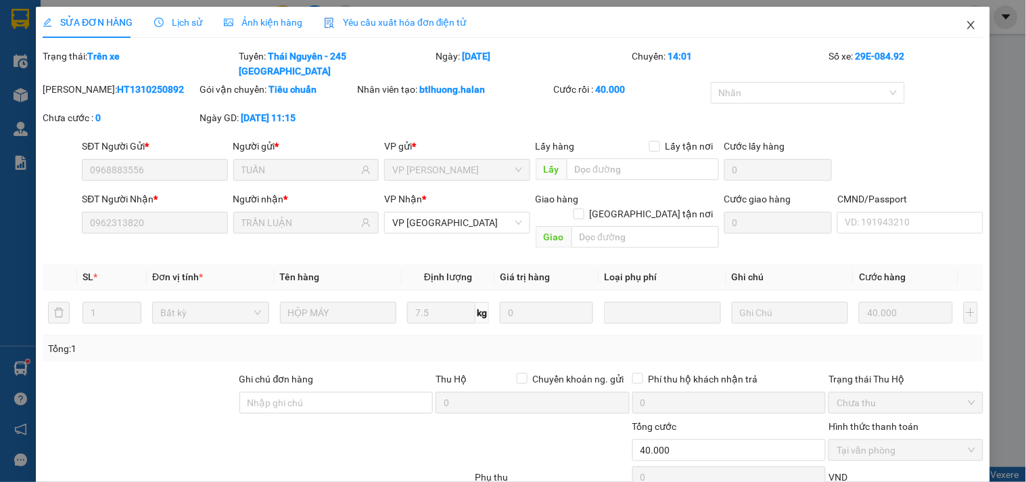
click at [954, 24] on span "Close" at bounding box center [971, 26] width 38 height 38
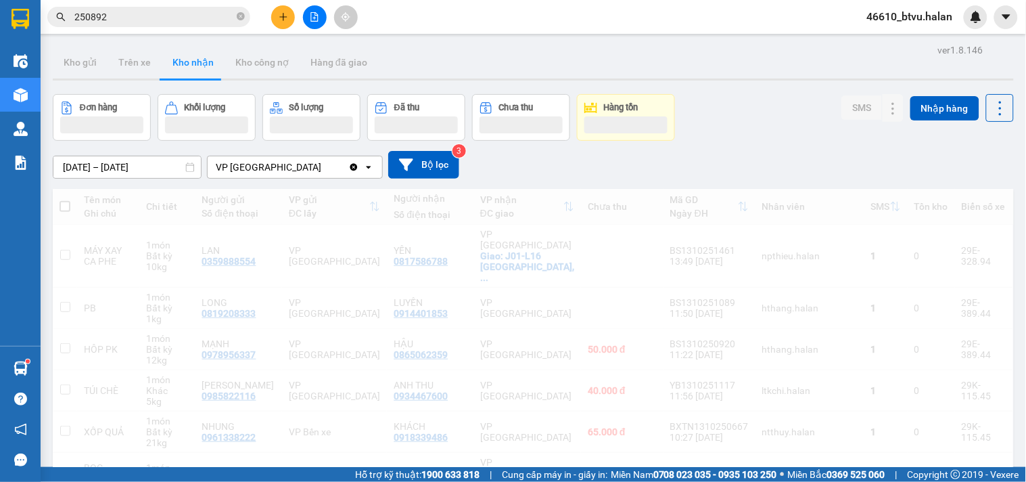
click at [151, 22] on input "250892" at bounding box center [154, 16] width 160 height 15
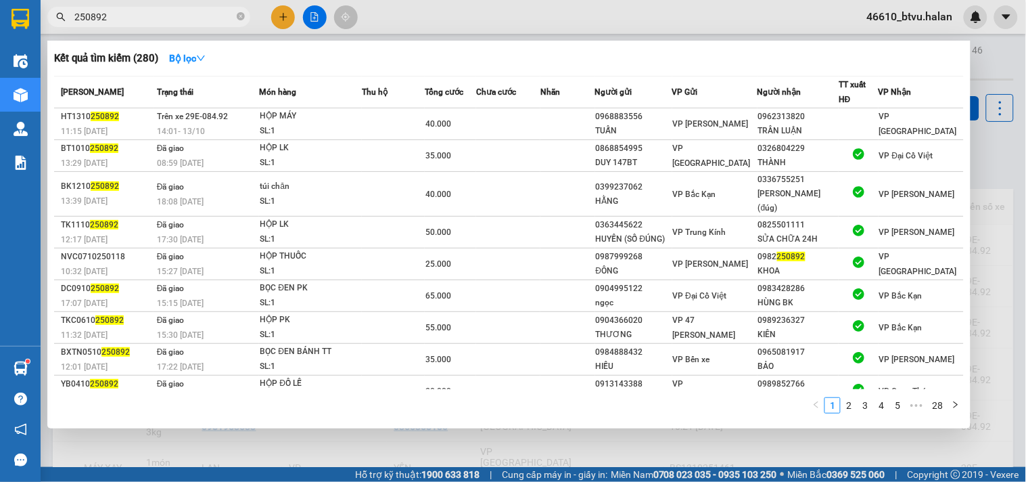
click at [152, 19] on input "250892" at bounding box center [154, 16] width 160 height 15
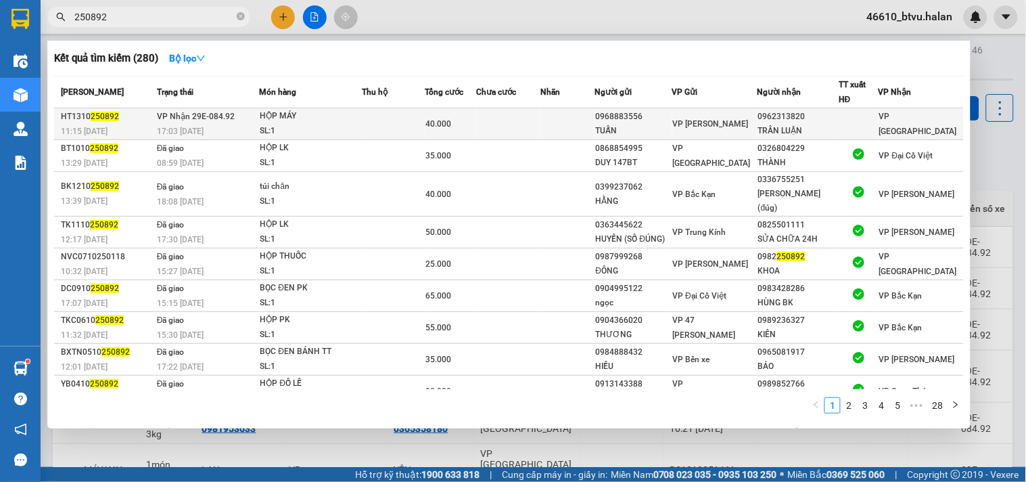
click at [417, 133] on td at bounding box center [393, 124] width 63 height 32
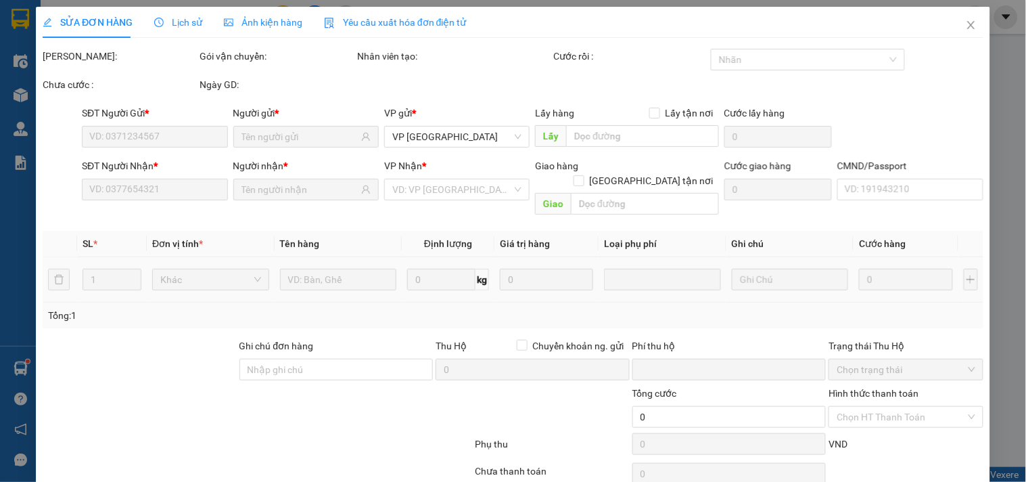
type input "0968883556"
type input "TUẤN"
type input "0962313820"
type input "TRẦN LUẬN"
type input "0"
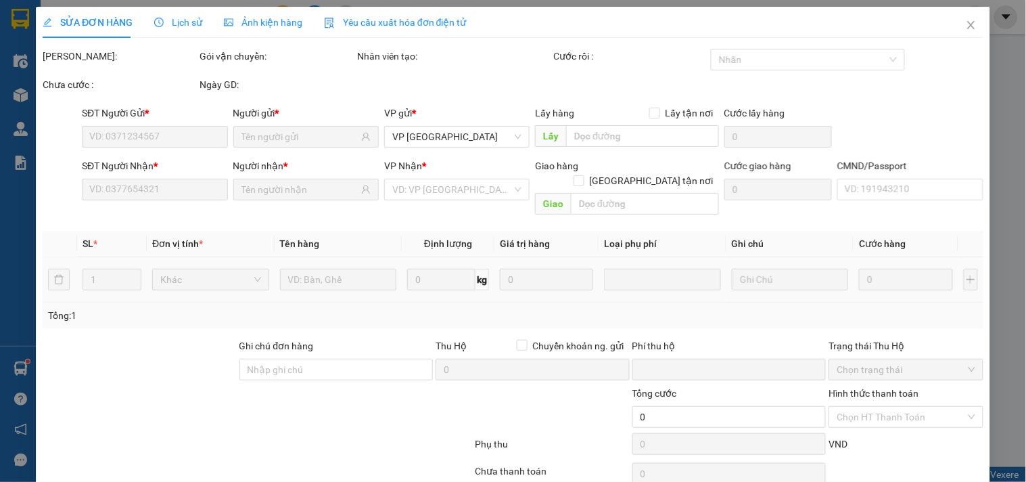
type input "40.000"
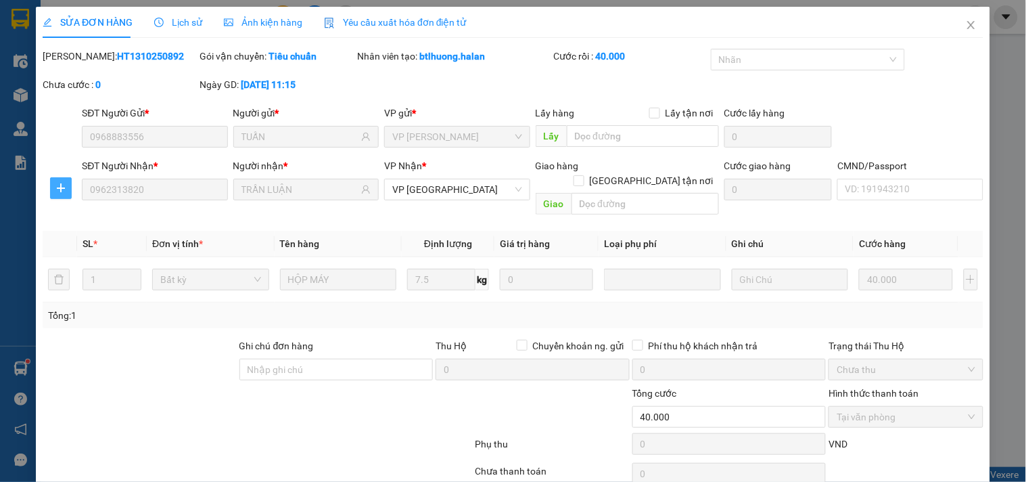
click at [65, 187] on icon "plus" at bounding box center [60, 188] width 11 height 11
click at [90, 231] on span "Chuyển hoàn" at bounding box center [84, 236] width 55 height 15
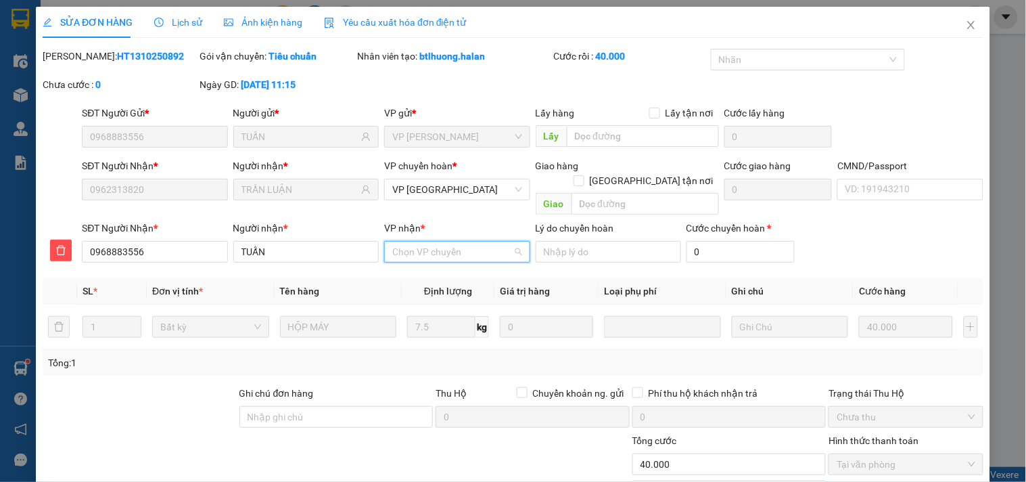
click at [406, 241] on input "VP nhận *" at bounding box center [452, 251] width 120 height 20
type input "HVT"
click at [414, 261] on div "VP [PERSON_NAME]" at bounding box center [452, 263] width 128 height 15
click at [708, 241] on input "0" at bounding box center [740, 252] width 108 height 22
type input "40.002"
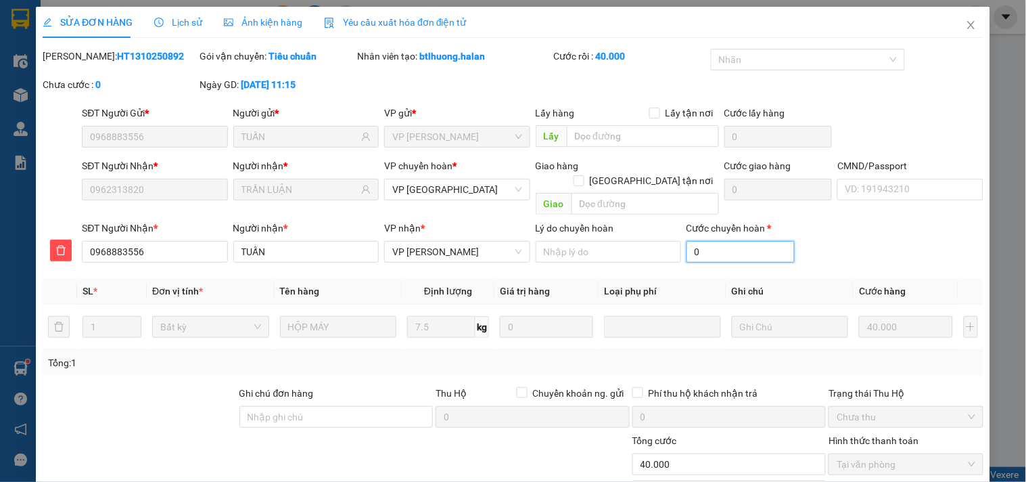
type input "2"
type input "20.000"
type input "60.000"
type input "20.000"
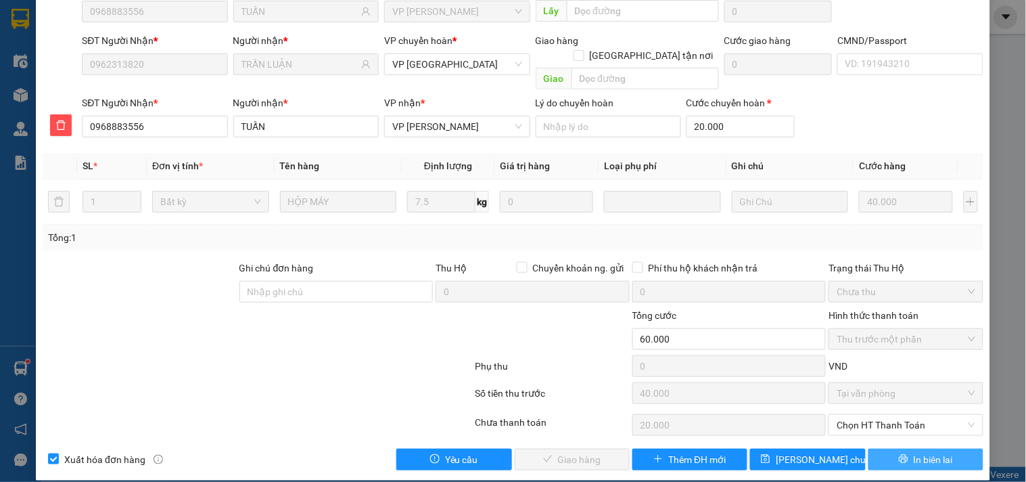
click at [885, 448] on button "In biên lai" at bounding box center [925, 459] width 115 height 22
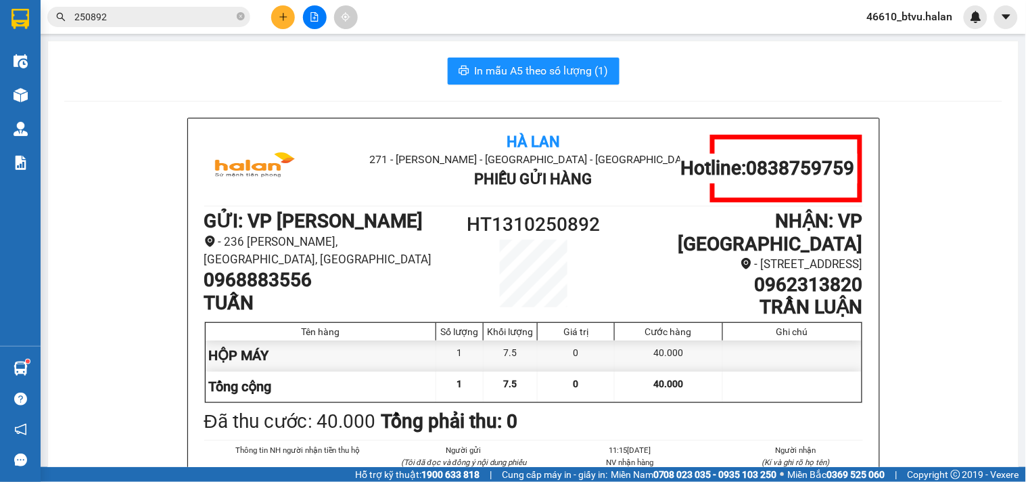
click at [146, 32] on div "Kết quả tìm kiếm ( 280 ) Bộ lọc Mã ĐH Trạng thái Món hàng Thu hộ Tổng cước Chưa…" at bounding box center [513, 17] width 1026 height 34
click at [151, 18] on input "250892" at bounding box center [154, 16] width 160 height 15
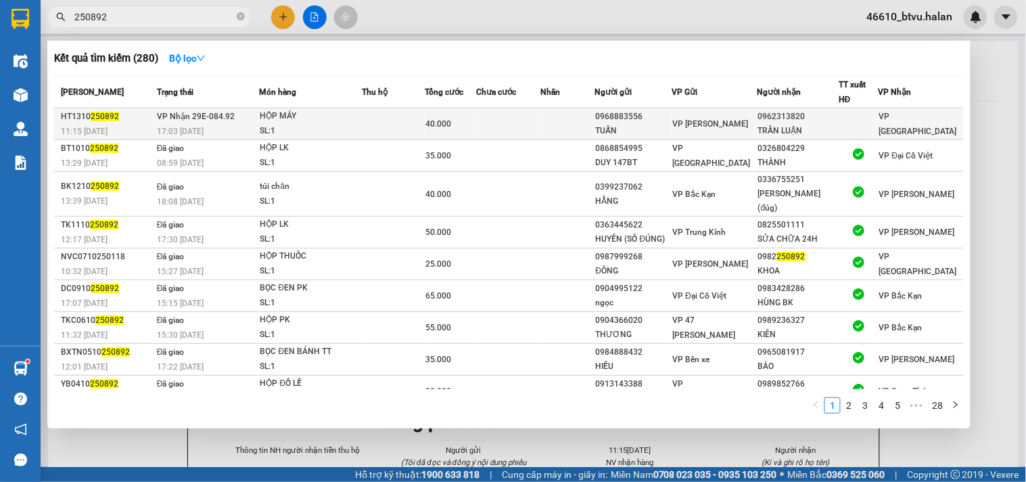
click at [210, 126] on div "17:03 - 13/10" at bounding box center [208, 131] width 102 height 15
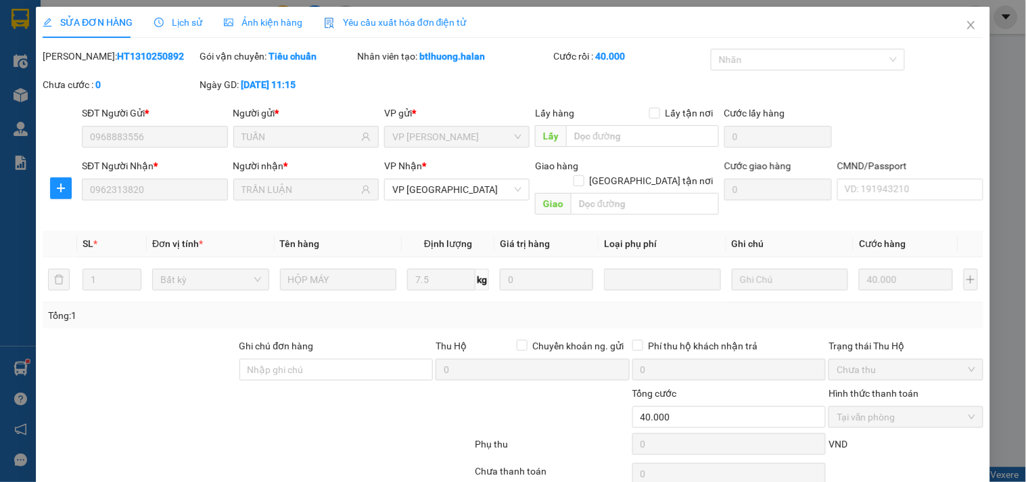
type input "0968883556"
type input "TUẤN"
type input "0962313820"
type input "TRẦN LUẬN"
type input "0"
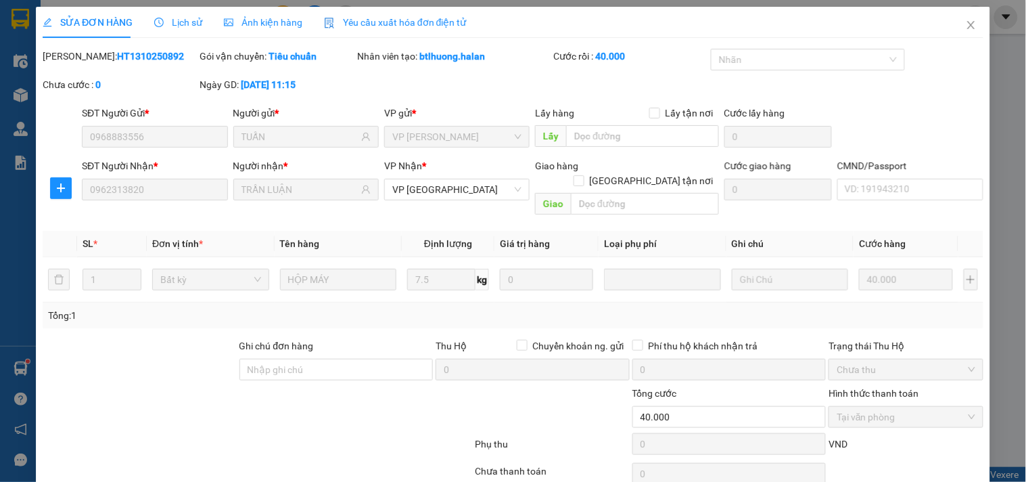
type input "40.000"
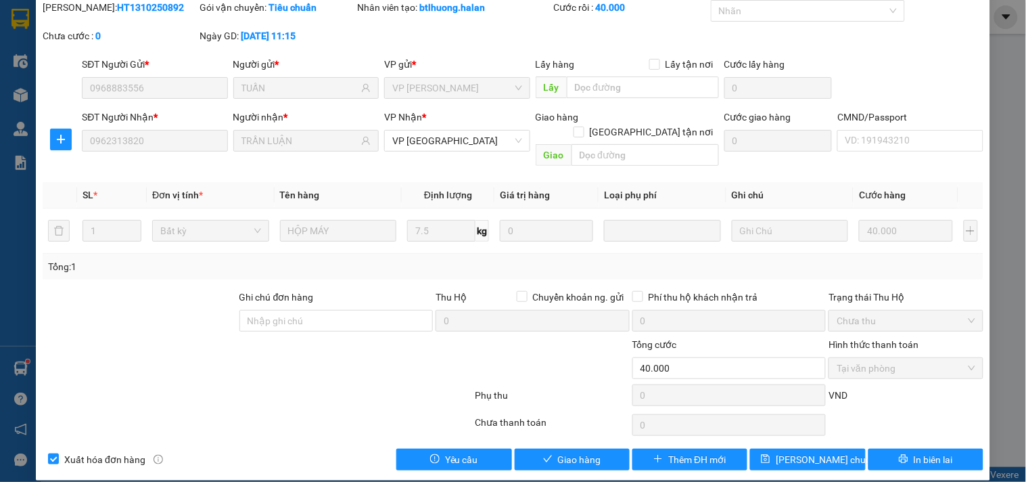
click at [79, 150] on div "SĐT Người Nhận * 0962313820" at bounding box center [154, 141] width 151 height 62
click at [70, 147] on button "button" at bounding box center [61, 140] width 22 height 22
click at [416, 144] on span "VP [GEOGRAPHIC_DATA]" at bounding box center [456, 141] width 129 height 20
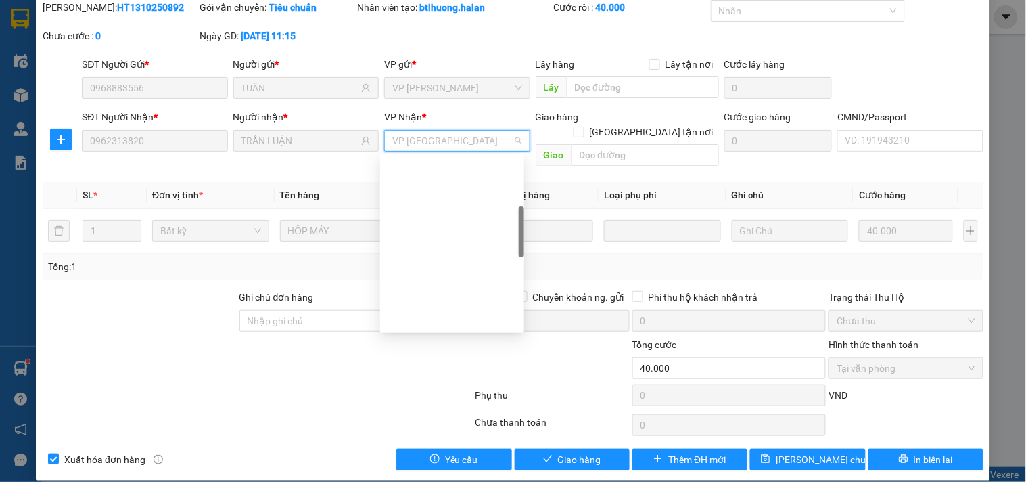
scroll to position [194, 0]
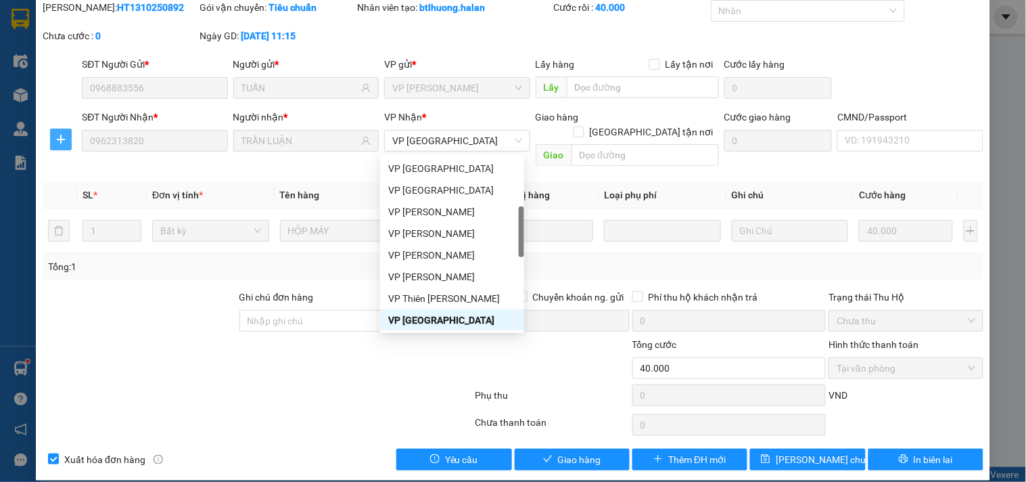
drag, startPoint x: 62, startPoint y: 129, endPoint x: 65, endPoint y: 139, distance: 10.7
click at [62, 131] on button "button" at bounding box center [61, 140] width 22 height 22
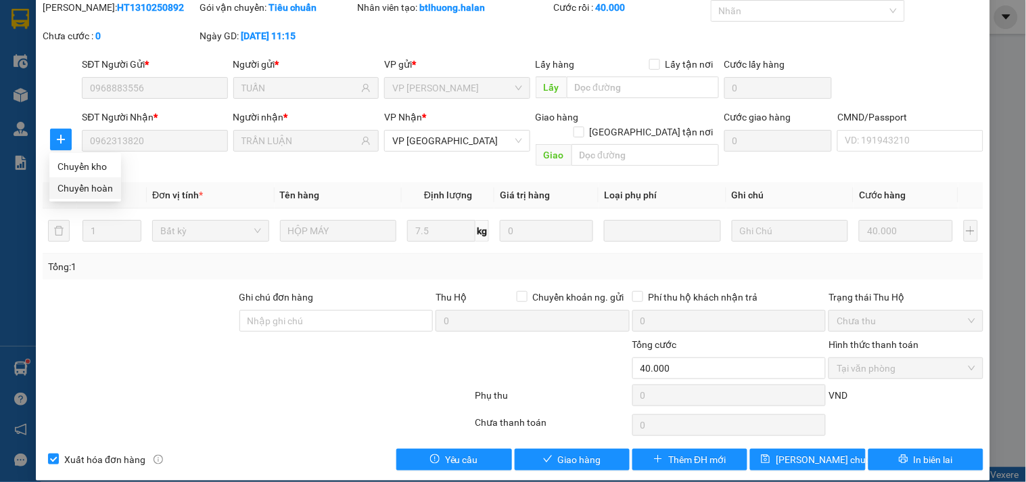
click at [97, 181] on span "Chuyển hoàn" at bounding box center [84, 188] width 55 height 15
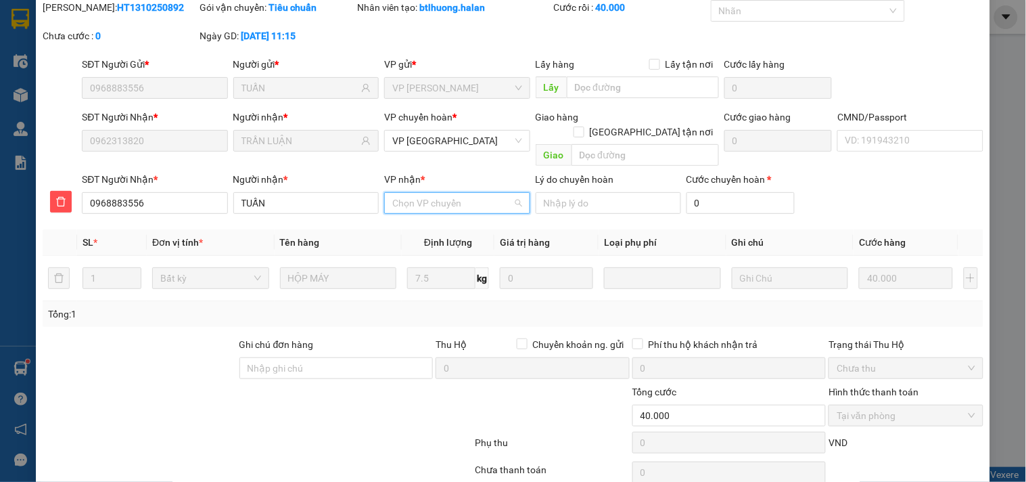
click at [417, 193] on input "VP nhận *" at bounding box center [452, 203] width 120 height 20
type input "HVT"
drag, startPoint x: 406, startPoint y: 206, endPoint x: 402, endPoint y: 216, distance: 10.7
click at [406, 207] on div "VP [PERSON_NAME]" at bounding box center [452, 215] width 144 height 22
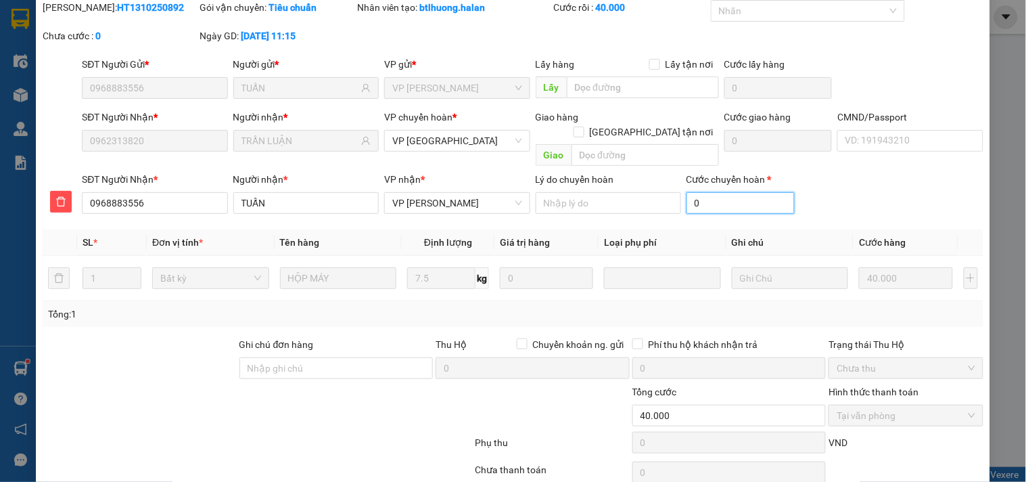
click at [714, 192] on input "0" at bounding box center [740, 203] width 108 height 22
type input "2"
type input "40.002"
type input "2"
type input "40.020"
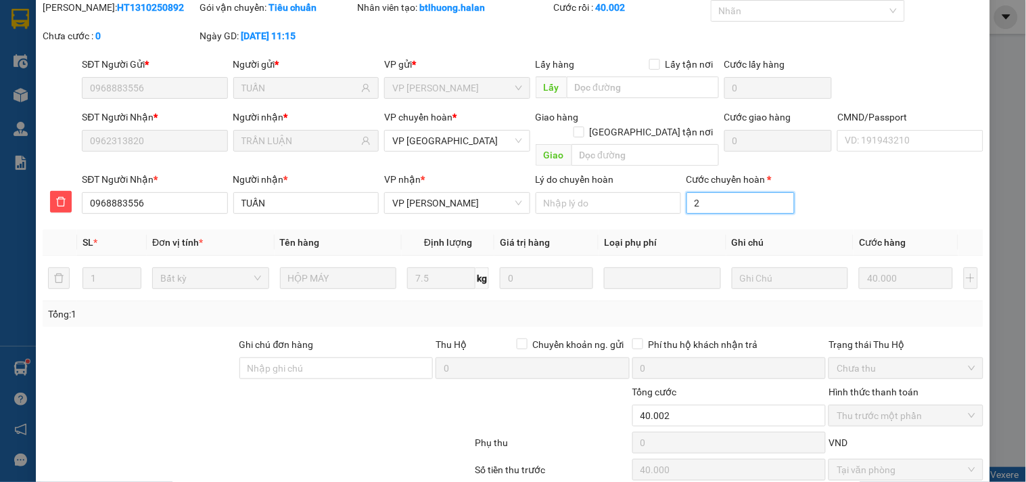
type input "20"
type input "20.000"
type input "60.000"
type input "20.000"
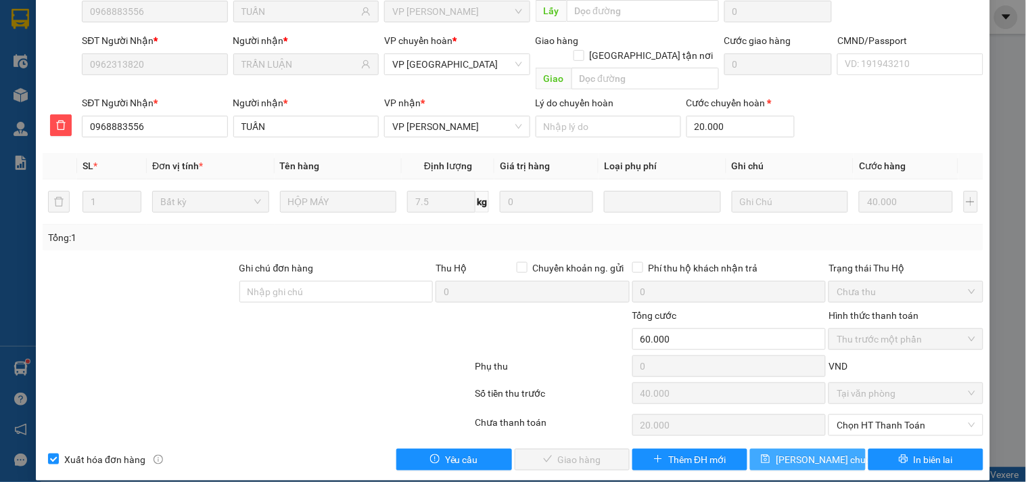
click at [780, 452] on span "[PERSON_NAME] chuyển hoàn" at bounding box center [840, 459] width 129 height 15
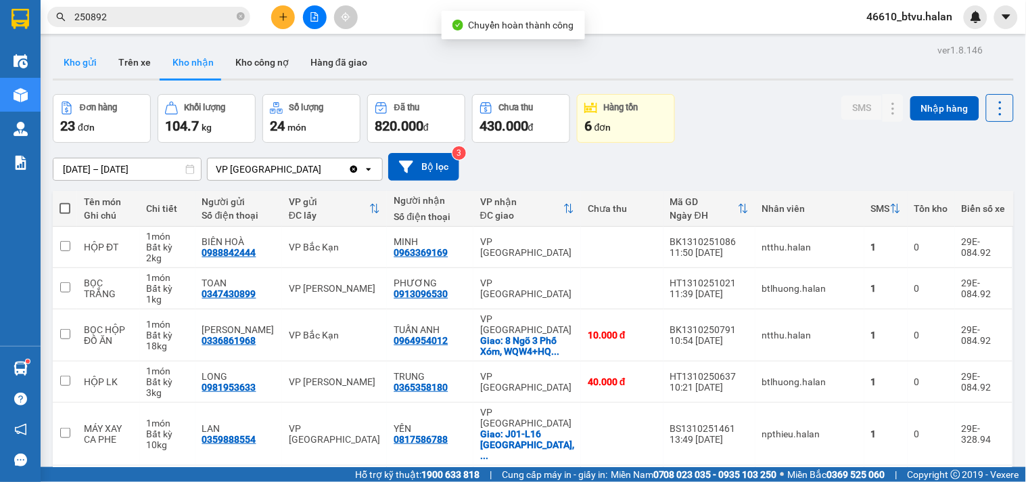
click at [89, 57] on button "Kho gửi" at bounding box center [80, 62] width 55 height 32
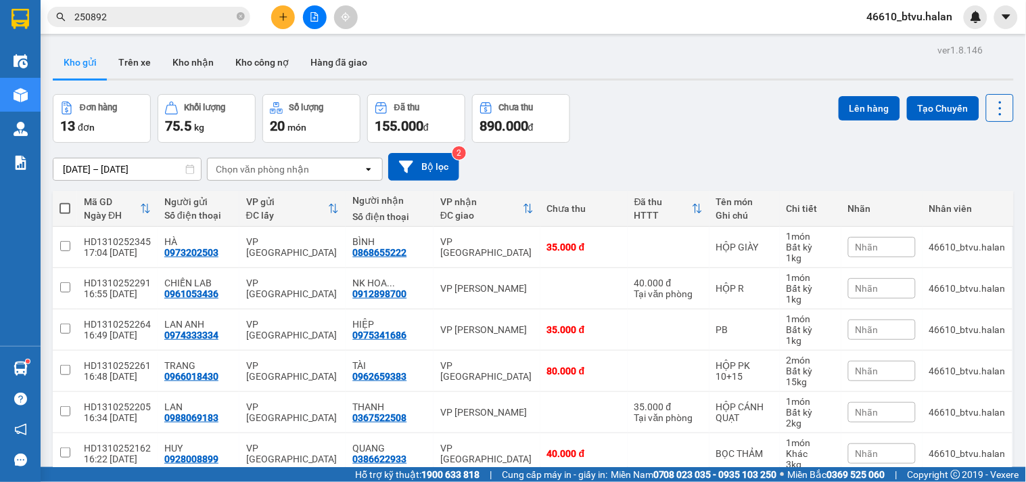
click at [996, 107] on icon at bounding box center [1000, 108] width 19 height 19
click at [929, 196] on icon "Menu" at bounding box center [934, 193] width 11 height 11
click at [169, 68] on button "Kho nhận" at bounding box center [193, 62] width 63 height 32
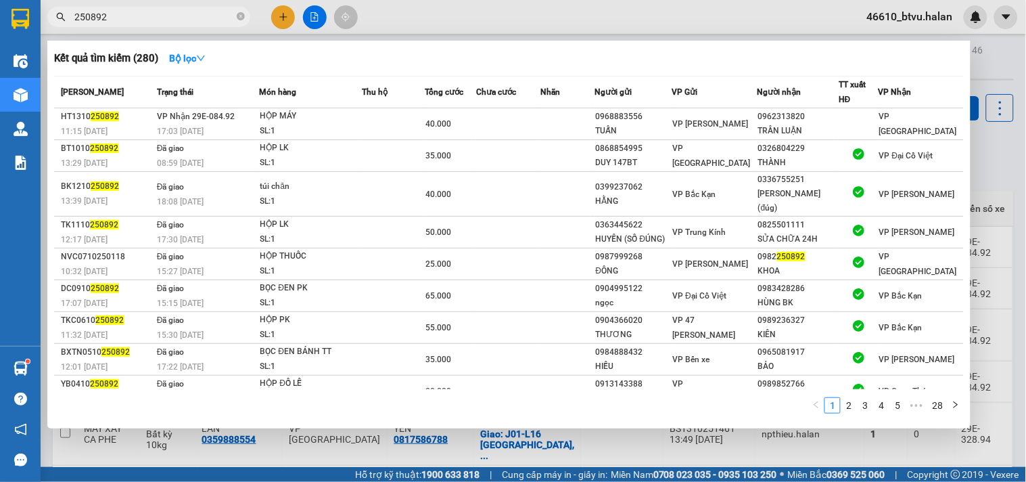
click at [158, 16] on input "250892" at bounding box center [154, 16] width 160 height 15
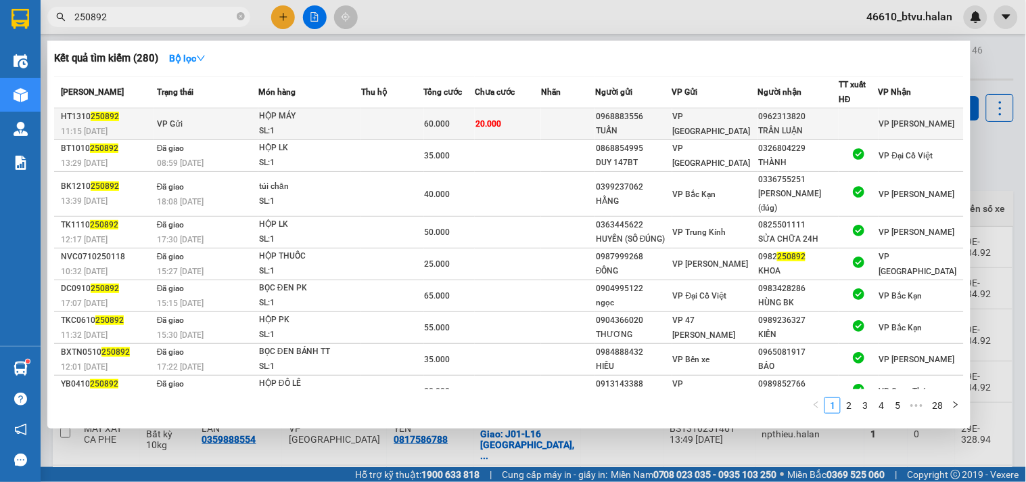
click at [450, 119] on span "60.000" at bounding box center [438, 123] width 26 height 9
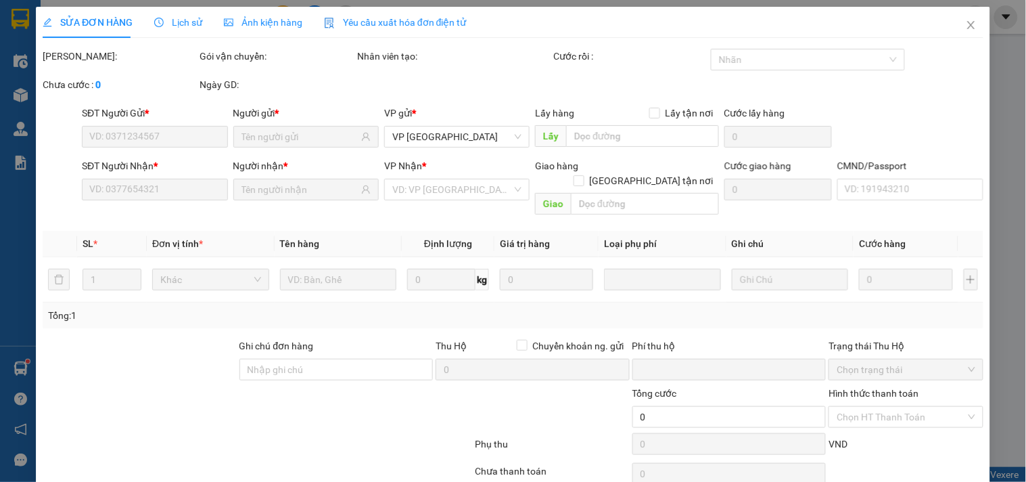
type input "0968883556"
type input "TUẤN"
type input "0962313820"
type input "TRẦN LUẬN"
type input "0"
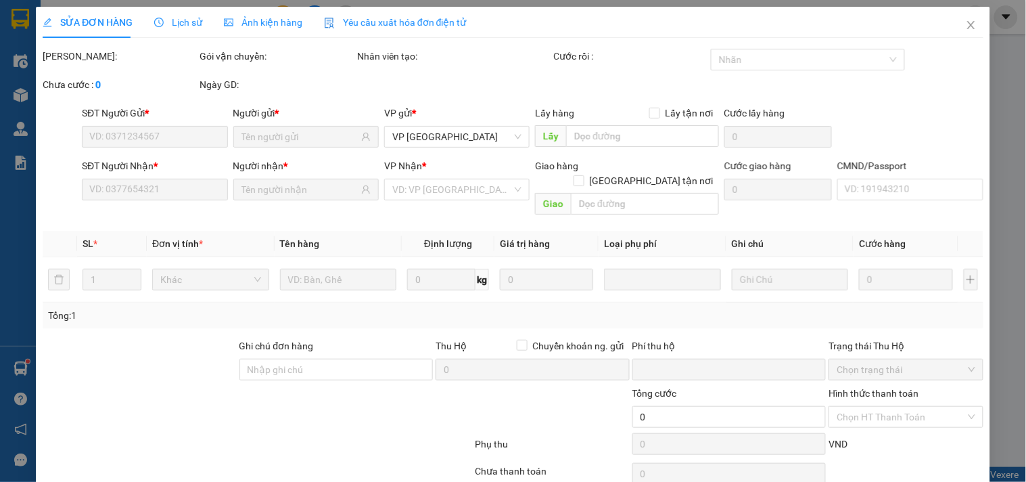
type input "60.000"
type input "40.000"
type input "20.000"
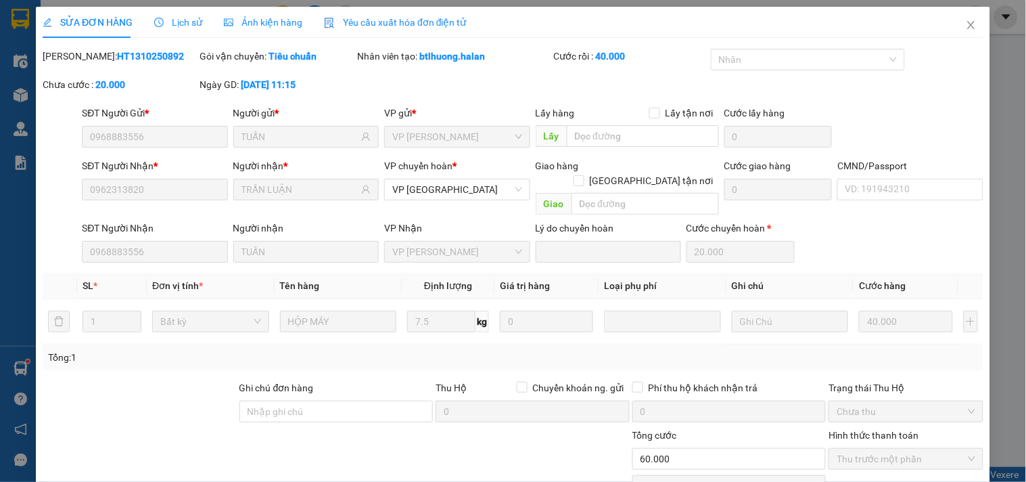
scroll to position [119, 0]
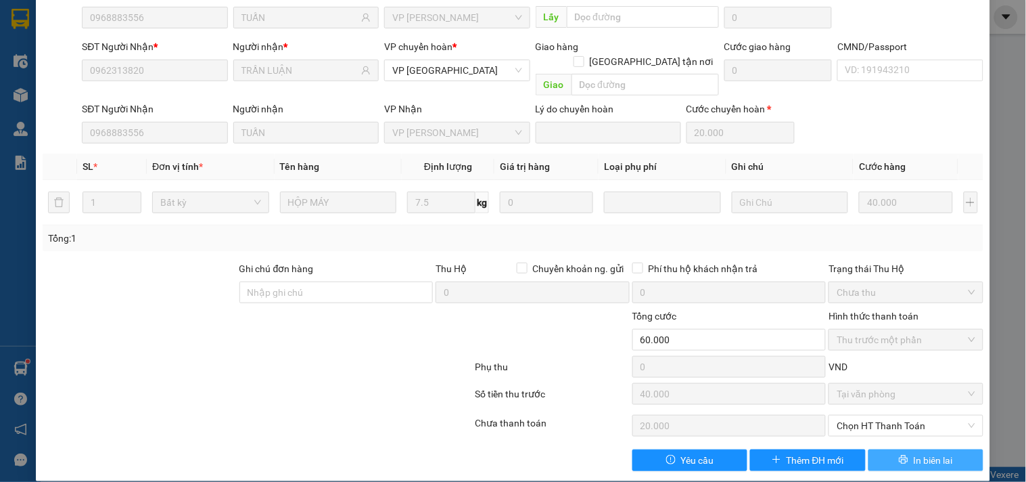
click at [902, 449] on button "In biên lai" at bounding box center [925, 460] width 115 height 22
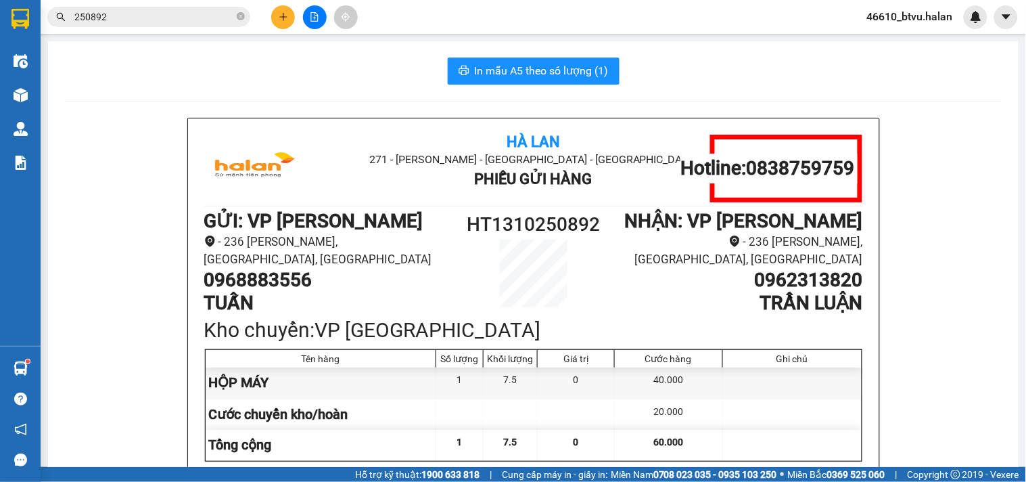
click at [571, 80] on button "In mẫu A5 theo số lượng (1)" at bounding box center [534, 70] width 172 height 27
click at [523, 73] on span "In mẫu A5 theo số lượng (1)" at bounding box center [542, 70] width 134 height 17
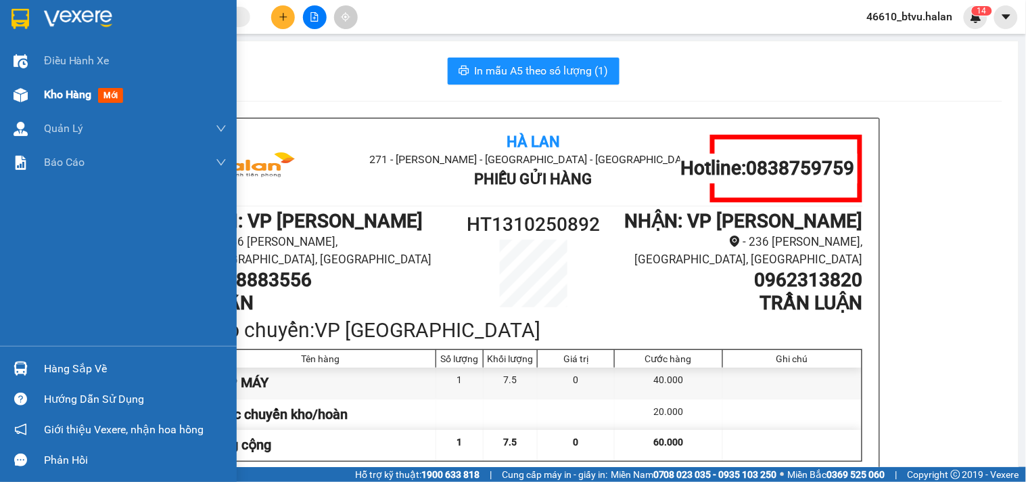
click at [64, 80] on div "Kho hàng mới" at bounding box center [135, 95] width 183 height 34
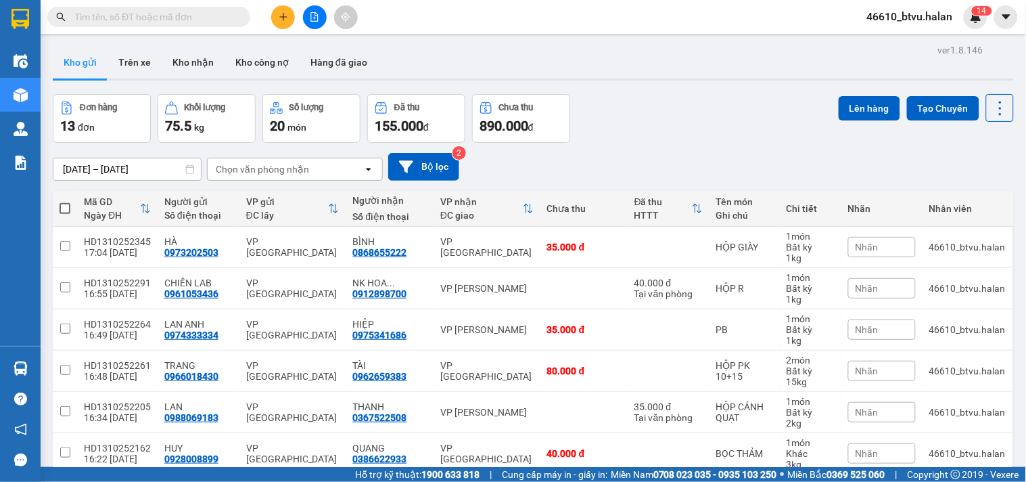
click at [117, 5] on div "Kết quả tìm kiếm ( 0 ) Bộ lọc No Data" at bounding box center [132, 17] width 264 height 24
click at [120, 14] on input "text" at bounding box center [154, 16] width 160 height 15
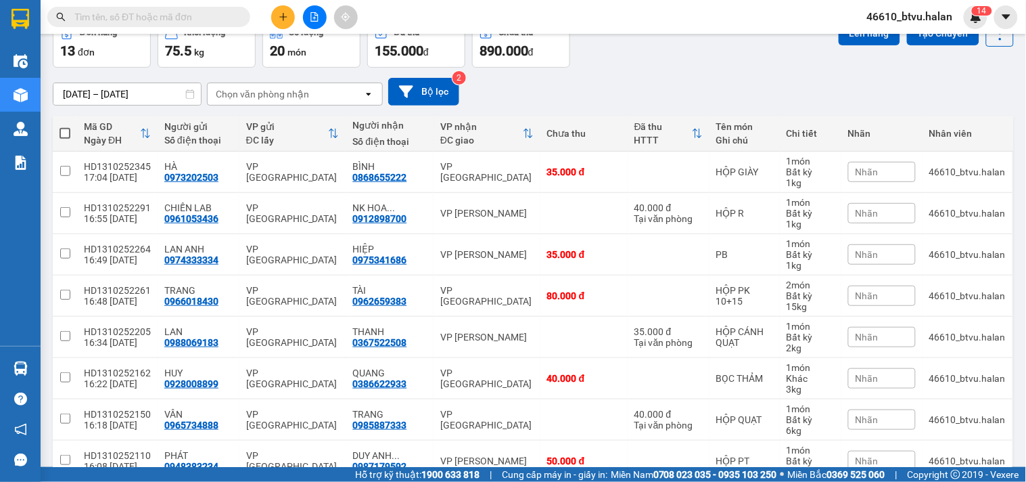
click at [115, 12] on input "text" at bounding box center [154, 16] width 160 height 15
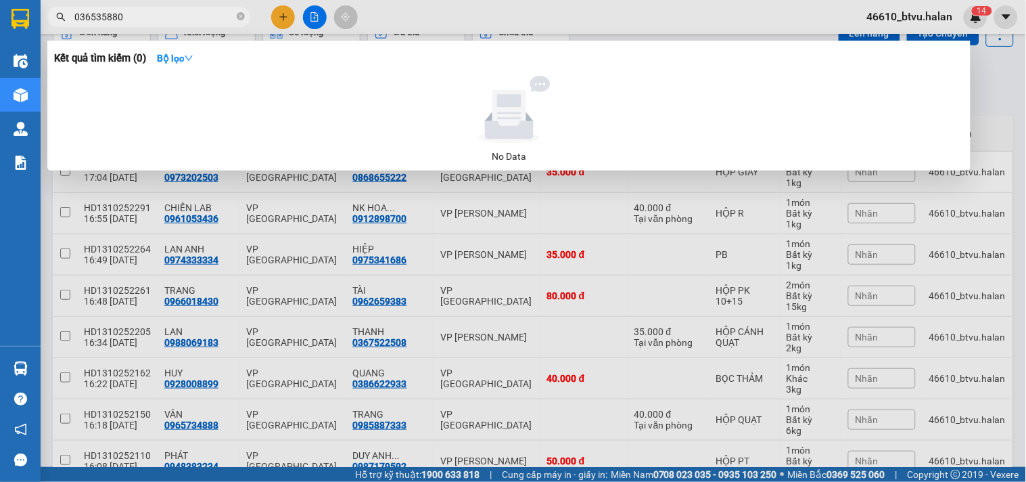
click at [106, 16] on input "036535880" at bounding box center [154, 16] width 160 height 15
drag, startPoint x: 93, startPoint y: 20, endPoint x: 100, endPoint y: 18, distance: 7.7
click at [100, 18] on input "0365351880" at bounding box center [154, 16] width 160 height 15
click at [104, 17] on input "0365351880" at bounding box center [154, 16] width 160 height 15
click at [108, 17] on input "0365351880" at bounding box center [154, 16] width 160 height 15
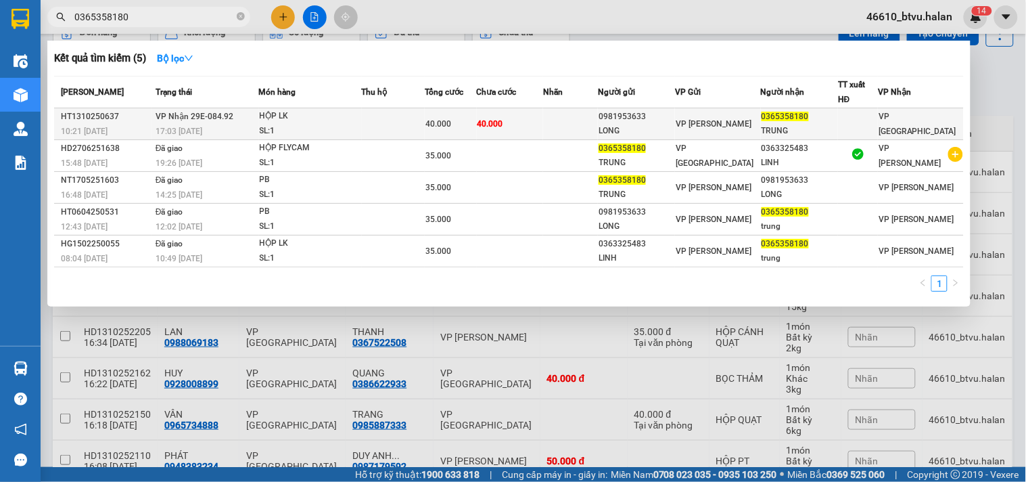
type input "0365358180"
click at [246, 127] on div "17:03 - 13/10" at bounding box center [207, 131] width 103 height 15
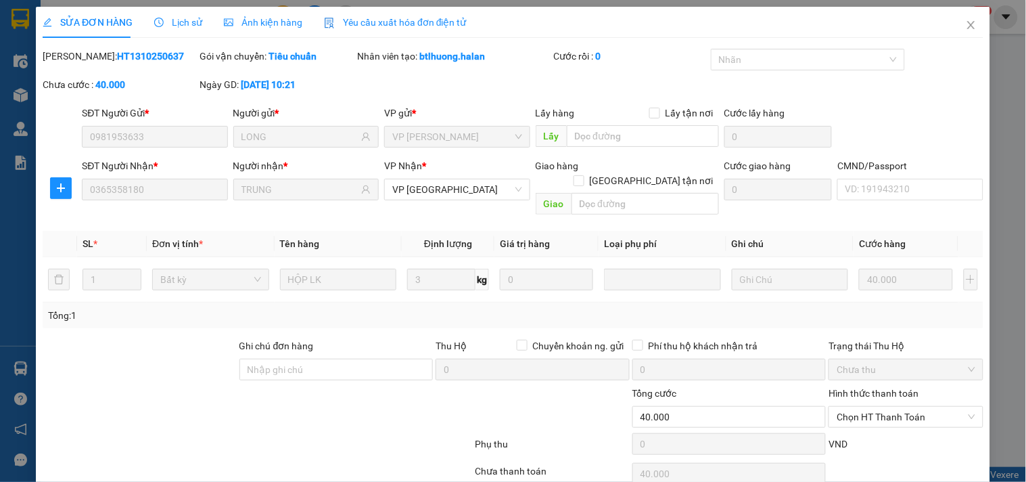
type input "0981953633"
type input "LONG"
type input "0365358180"
type input "TRUNG"
type input "0"
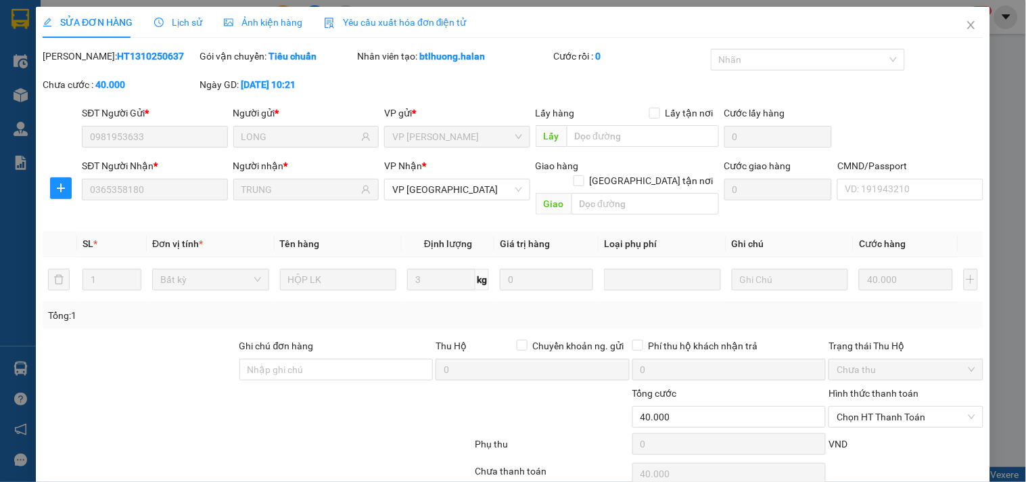
type input "40.000"
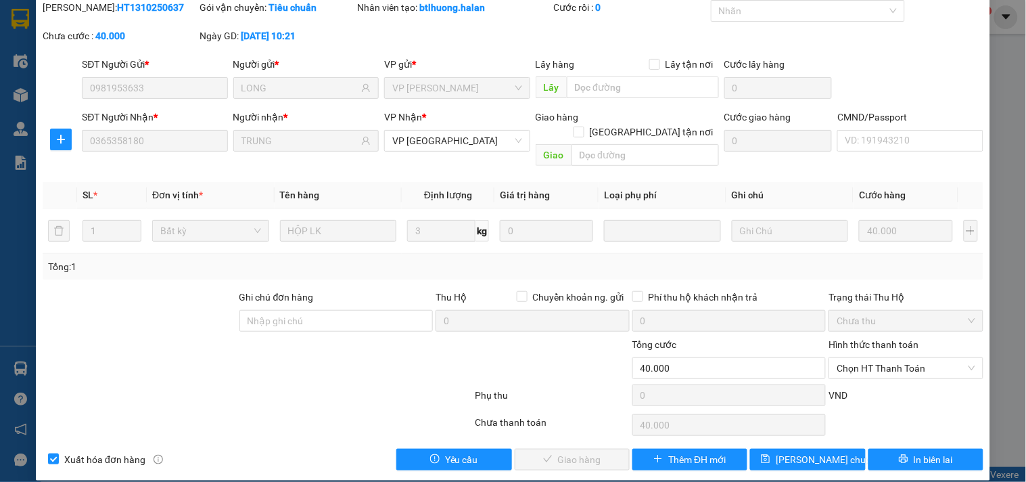
click at [874, 365] on div "Hình thức thanh toán Chọn HT Thanh Toán" at bounding box center [905, 360] width 154 height 47
click at [872, 358] on span "Chọn HT Thanh Toán" at bounding box center [906, 368] width 138 height 20
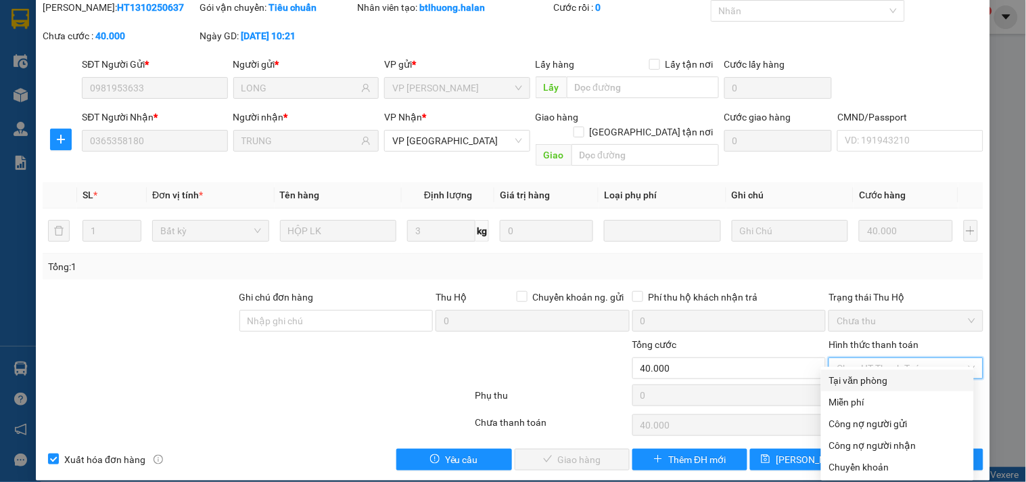
click at [869, 373] on div "Tại văn phòng" at bounding box center [897, 380] width 137 height 15
type input "0"
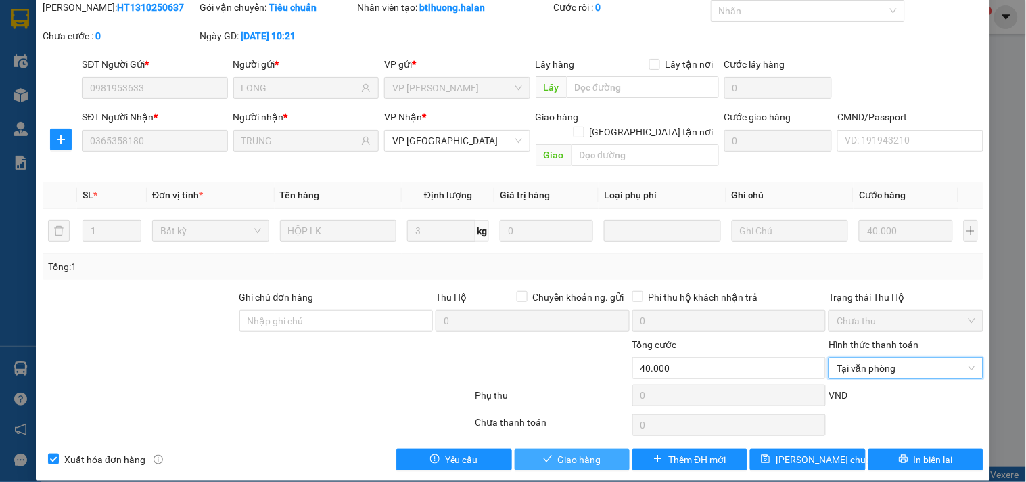
click at [609, 448] on button "Giao hàng" at bounding box center [572, 459] width 115 height 22
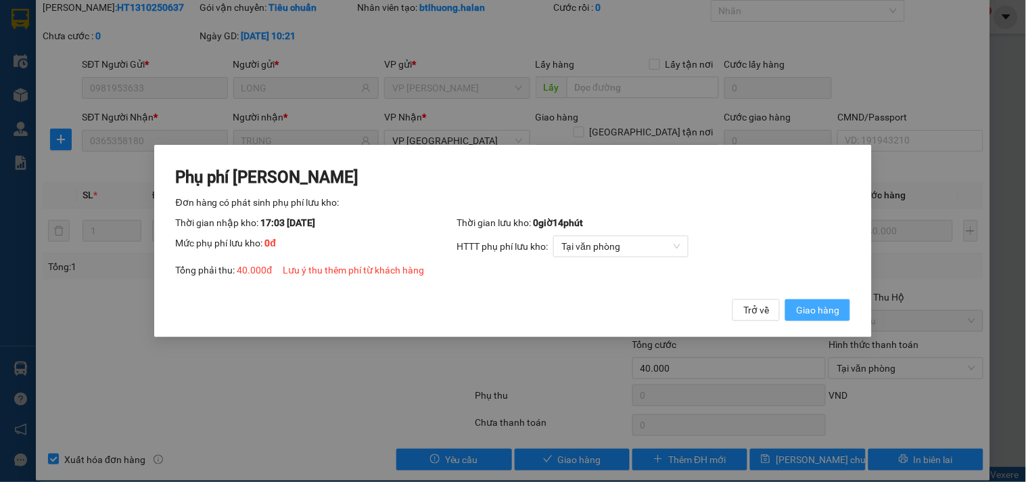
click at [814, 314] on span "Giao hàng" at bounding box center [817, 309] width 43 height 15
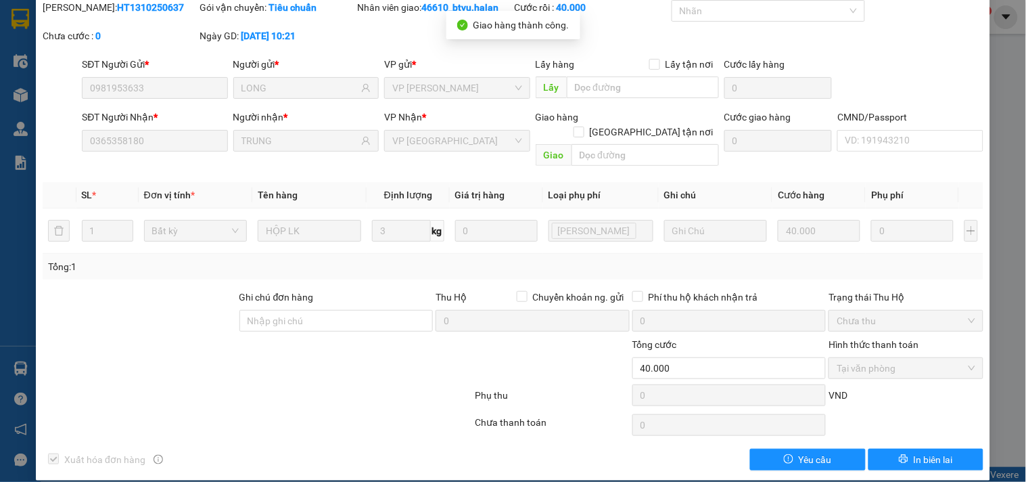
scroll to position [0, 0]
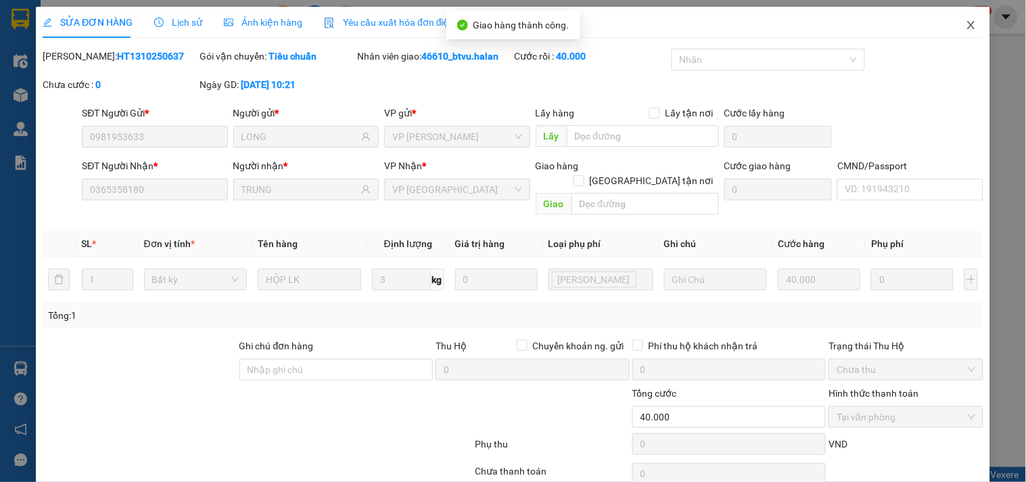
click at [966, 28] on icon "close" at bounding box center [971, 25] width 11 height 11
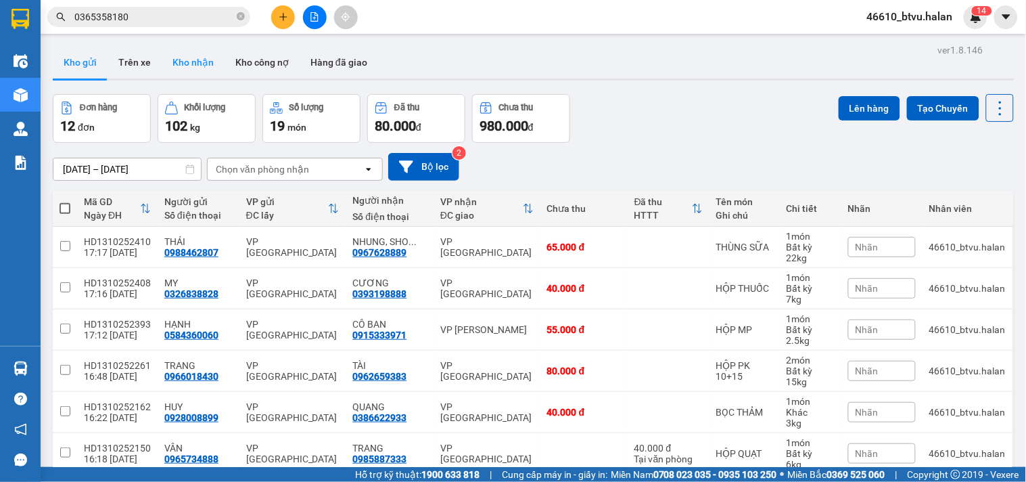
click at [193, 52] on button "Kho nhận" at bounding box center [193, 62] width 63 height 32
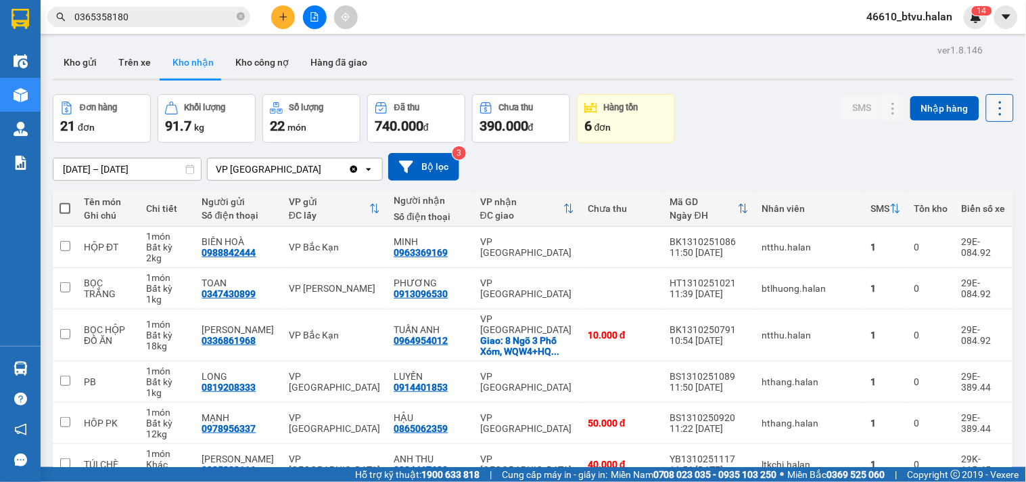
click at [991, 113] on icon at bounding box center [1000, 108] width 19 height 19
click at [964, 174] on span "Làm mới" at bounding box center [969, 169] width 37 height 14
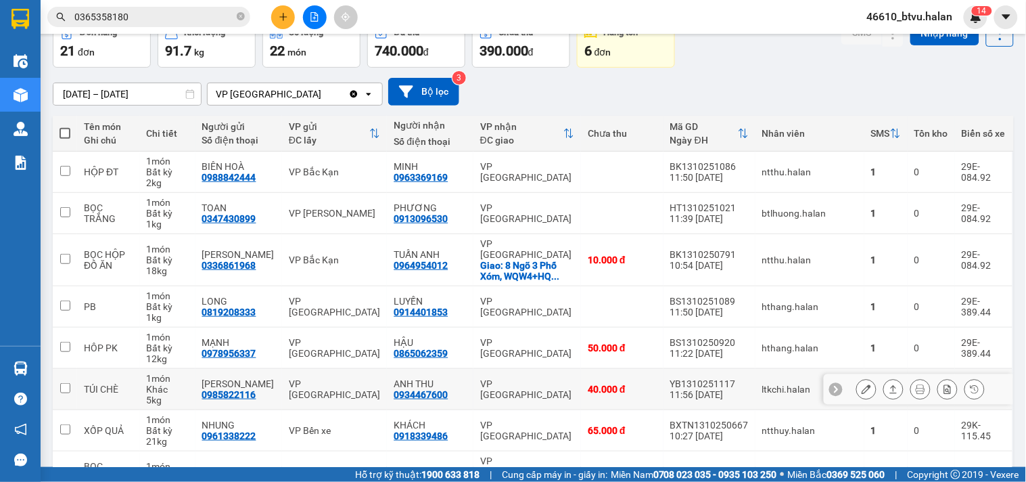
click at [515, 397] on td "VP [GEOGRAPHIC_DATA]" at bounding box center [527, 389] width 108 height 41
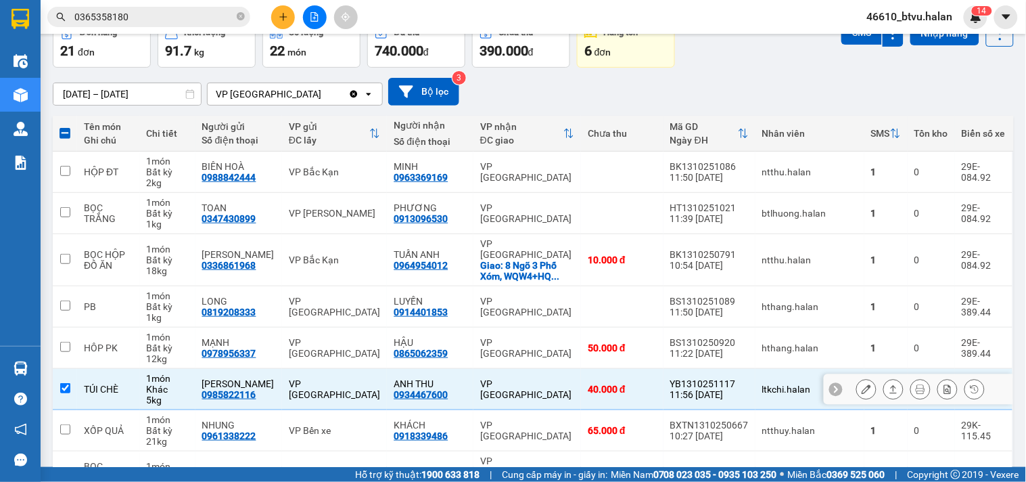
click at [515, 396] on td "VP [GEOGRAPHIC_DATA]" at bounding box center [527, 389] width 108 height 41
checkbox input "false"
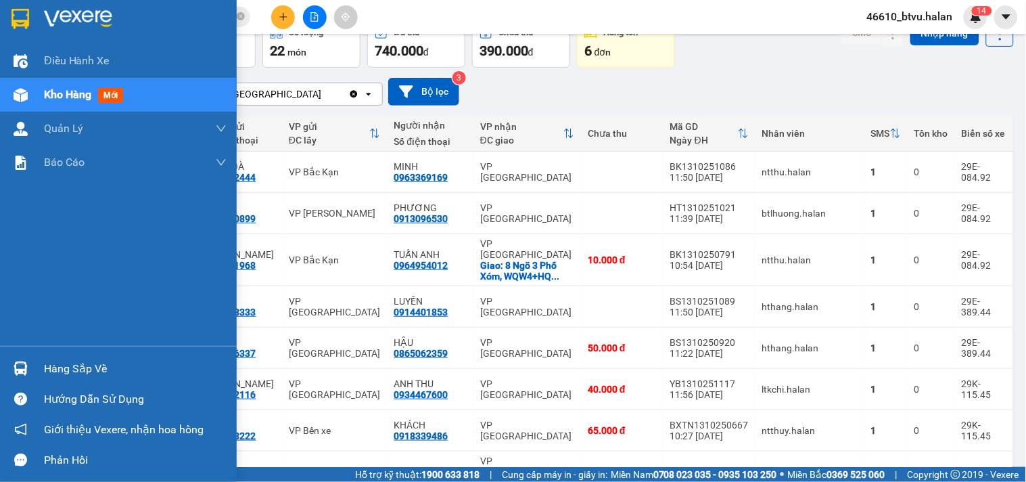
click at [23, 368] on img at bounding box center [21, 368] width 14 height 14
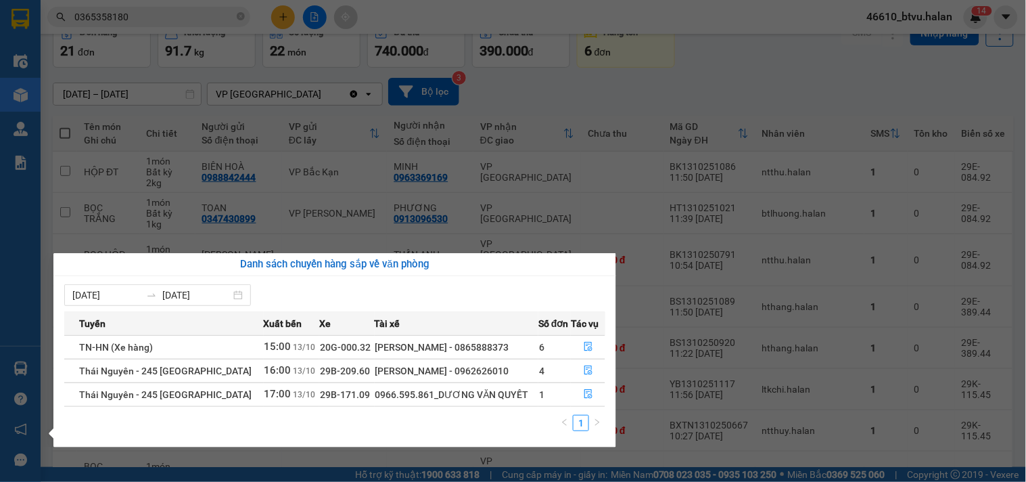
click at [189, 57] on section "Kết quả tìm kiếm ( 5 ) Bộ lọc Mã ĐH Trạng thái Món hàng Thu hộ Tổng cước Chưa c…" at bounding box center [513, 241] width 1026 height 482
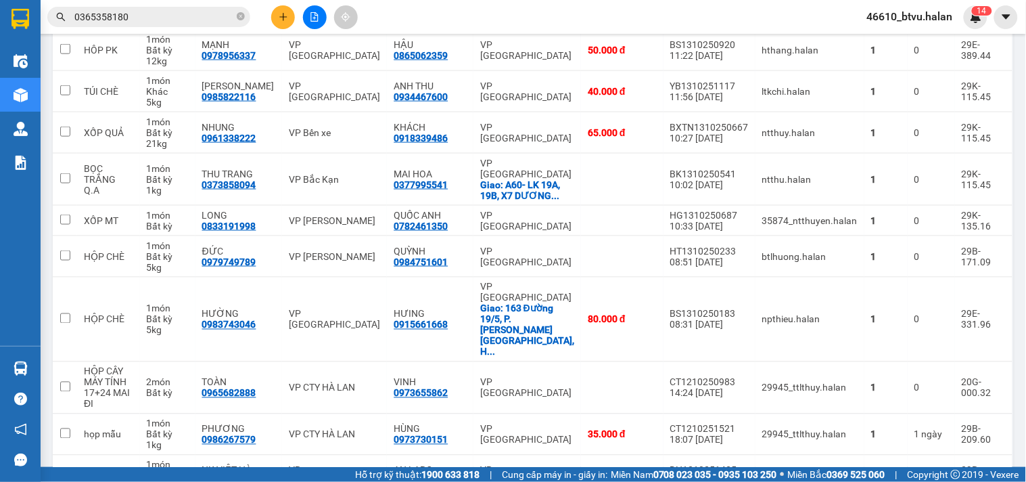
scroll to position [673, 0]
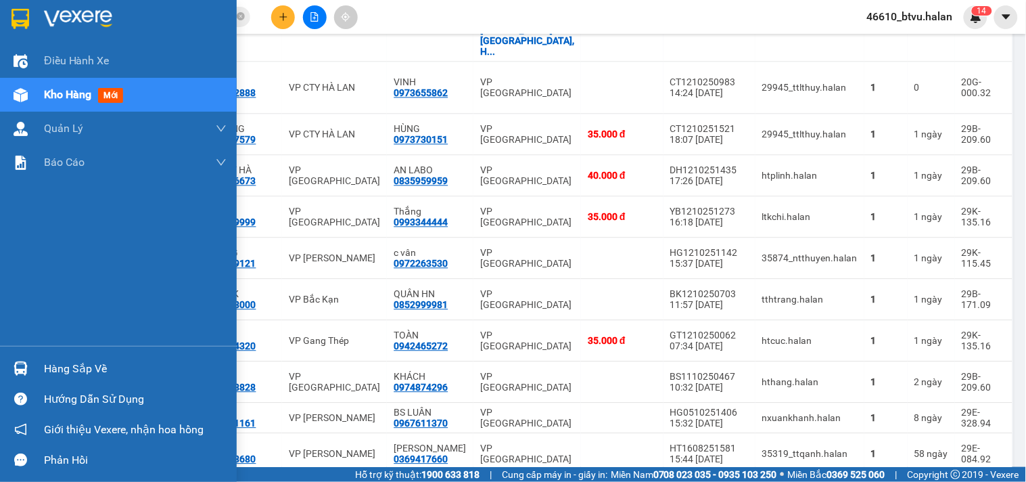
click at [30, 356] on div at bounding box center [21, 368] width 24 height 24
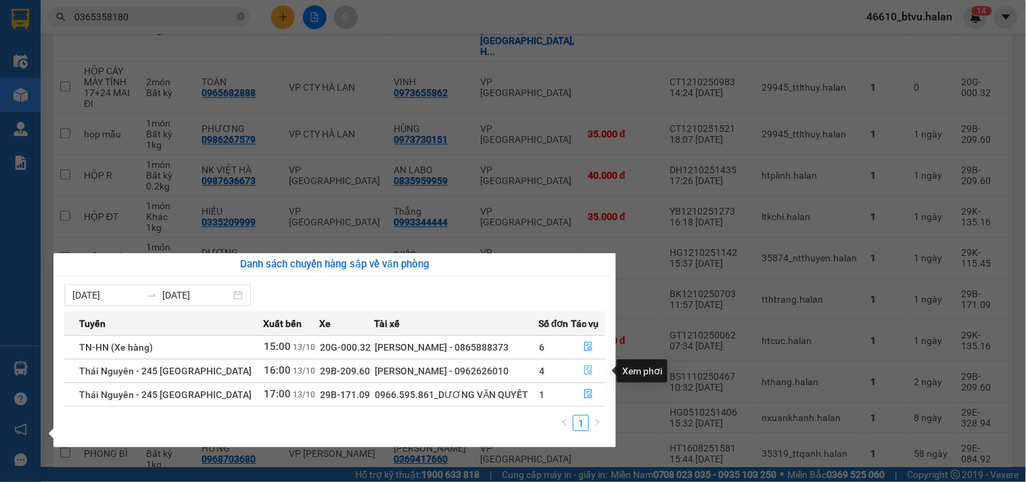
click at [599, 377] on button "button" at bounding box center [587, 371] width 33 height 22
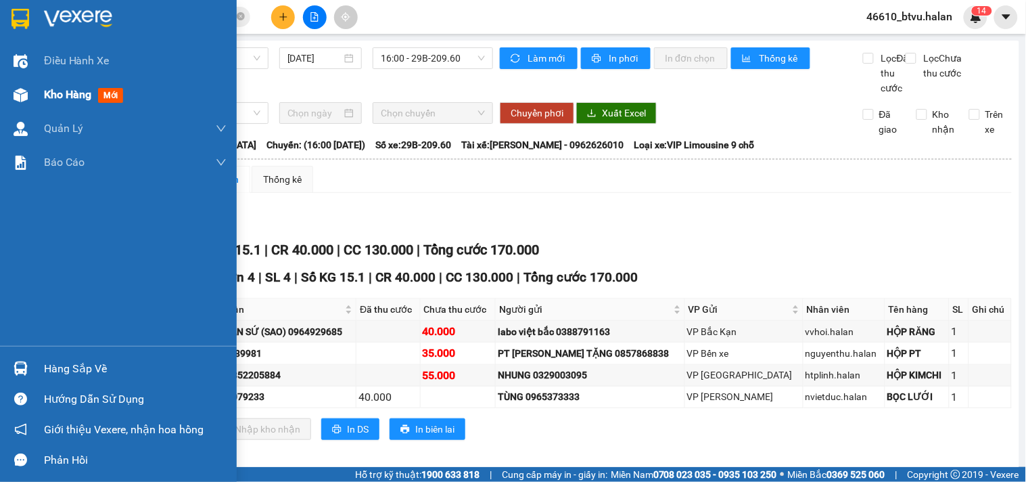
click at [45, 84] on div "Kho hàng mới" at bounding box center [135, 95] width 183 height 34
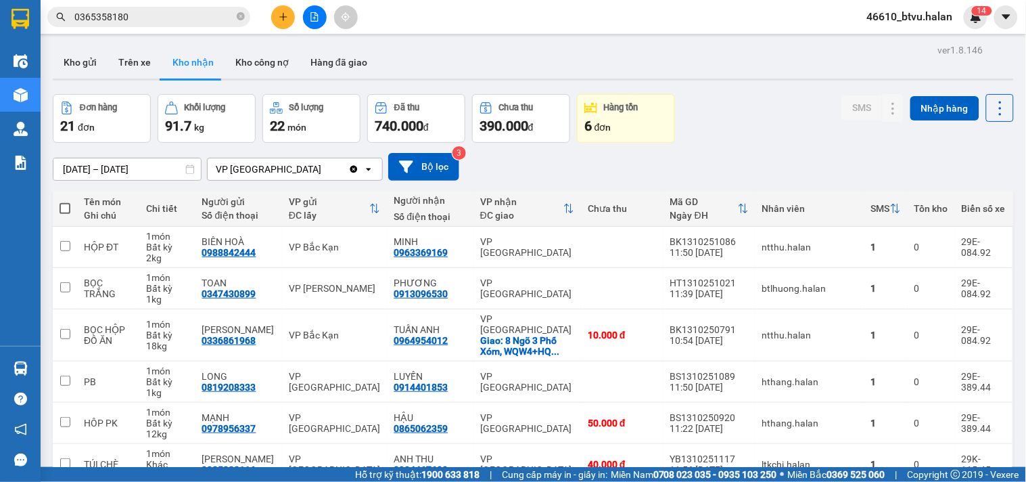
click at [675, 162] on div "15/08/2025 – 13/10/2025 Press the down arrow key to interact with the calendar …" at bounding box center [533, 167] width 961 height 28
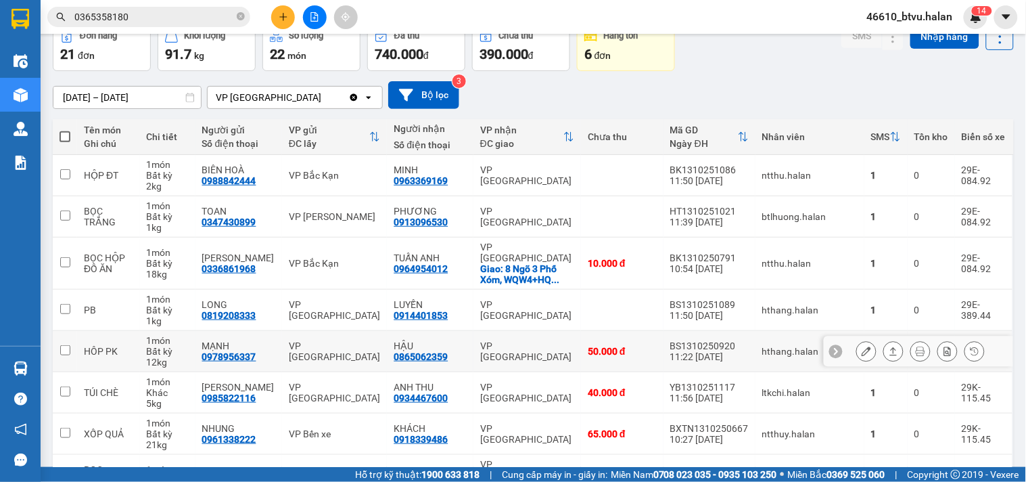
scroll to position [373, 0]
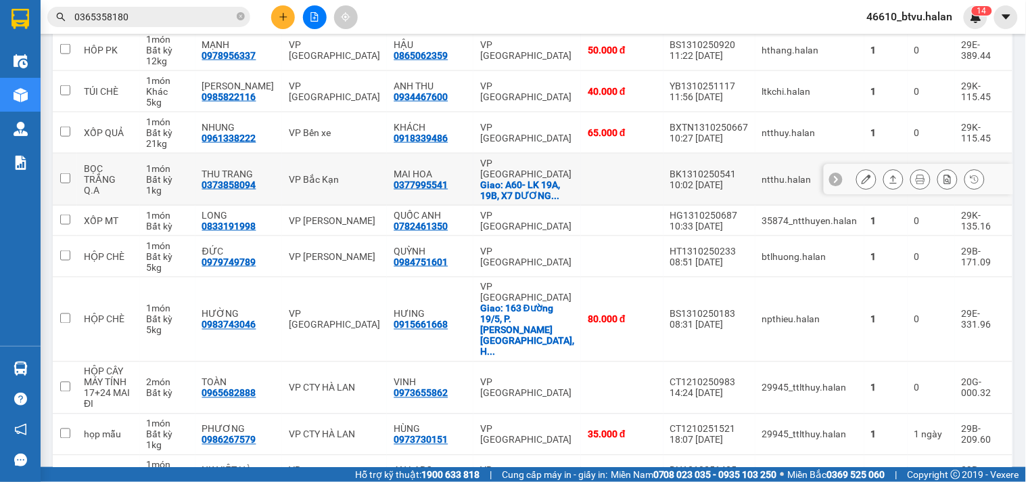
click at [640, 206] on td at bounding box center [622, 221] width 83 height 30
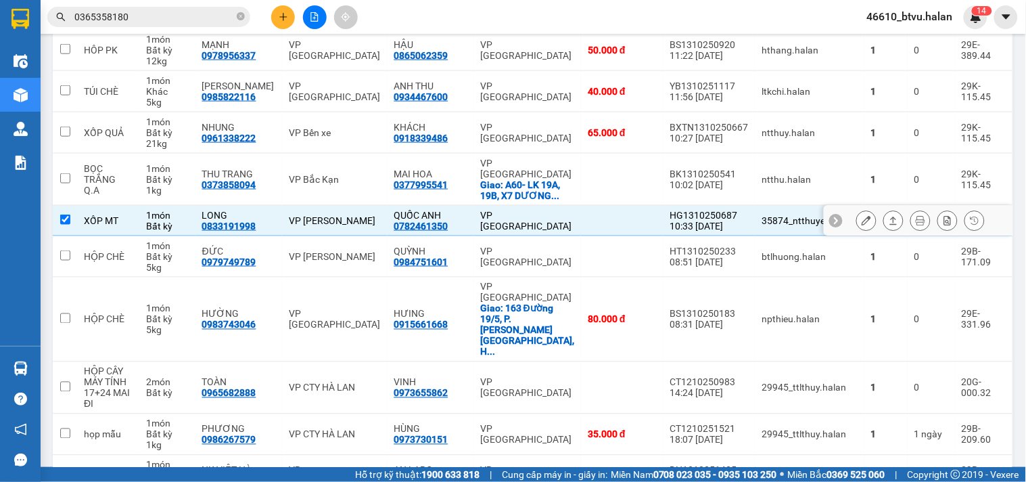
click at [640, 206] on td at bounding box center [622, 221] width 83 height 30
checkbox input "false"
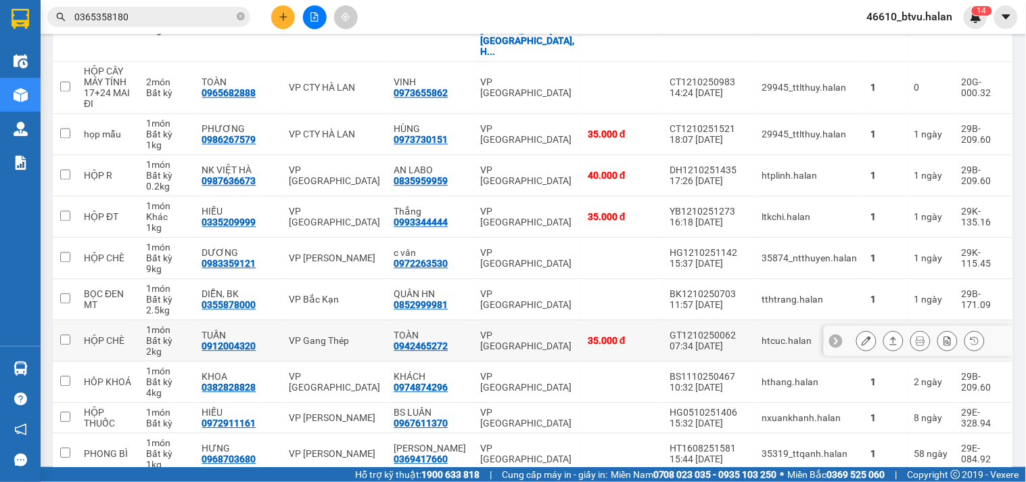
scroll to position [222, 0]
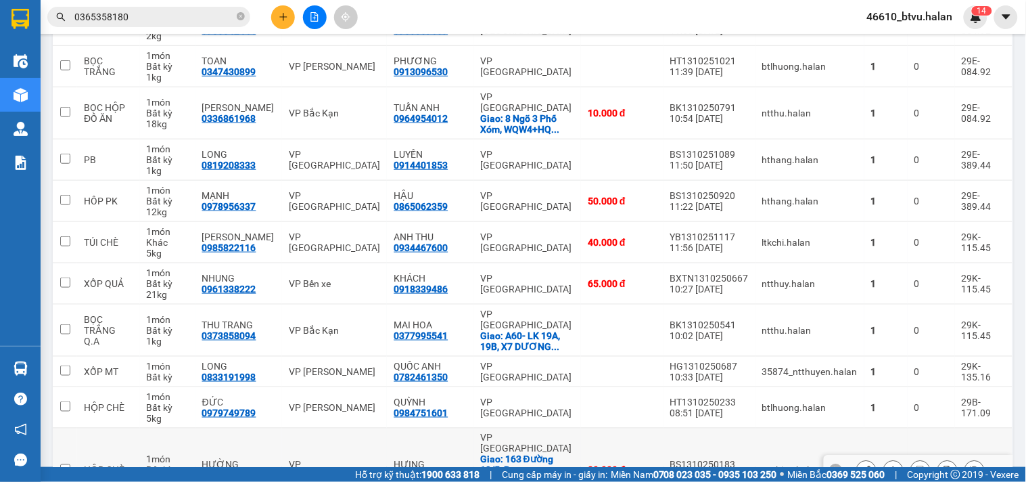
click at [567, 428] on td "VP Hà Đông Giao: 163 Đường 19/5, P. Phúc La, H ..." at bounding box center [527, 470] width 108 height 85
checkbox input "true"
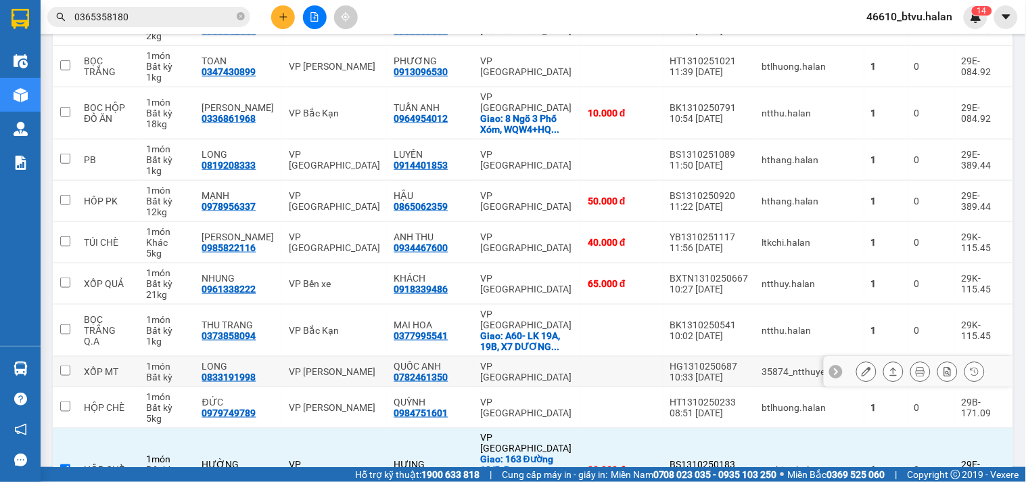
click at [591, 323] on td at bounding box center [622, 330] width 83 height 52
checkbox input "true"
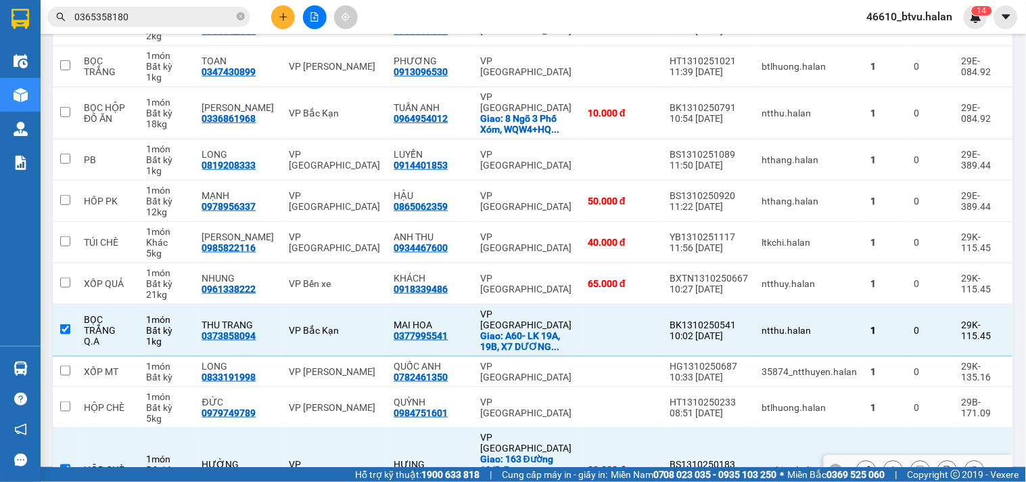
click at [602, 428] on td "80.000 đ" at bounding box center [622, 470] width 83 height 85
checkbox input "false"
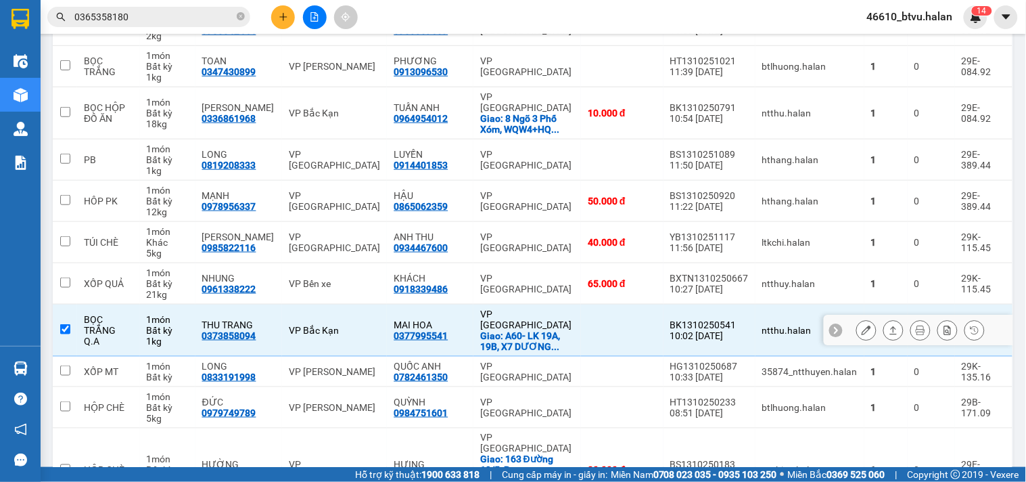
click at [603, 333] on td at bounding box center [622, 330] width 83 height 52
checkbox input "false"
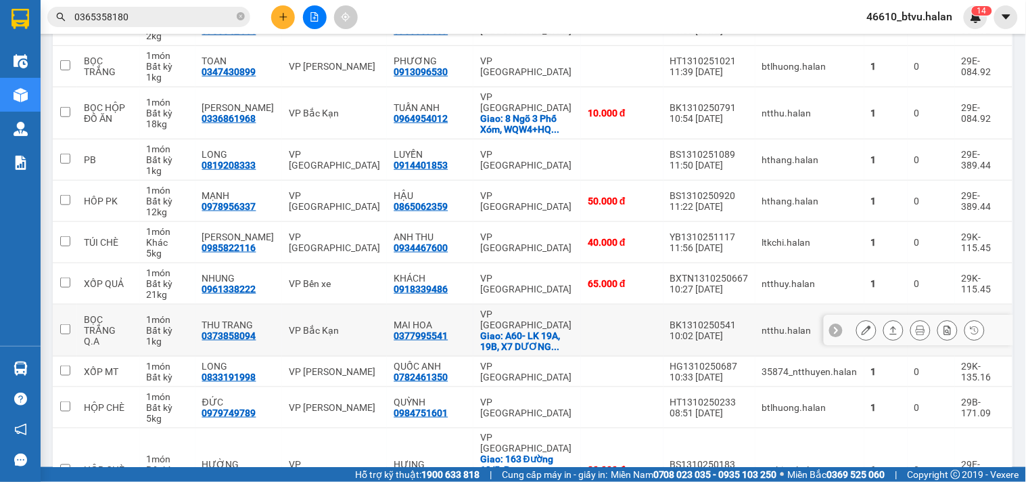
scroll to position [298, 0]
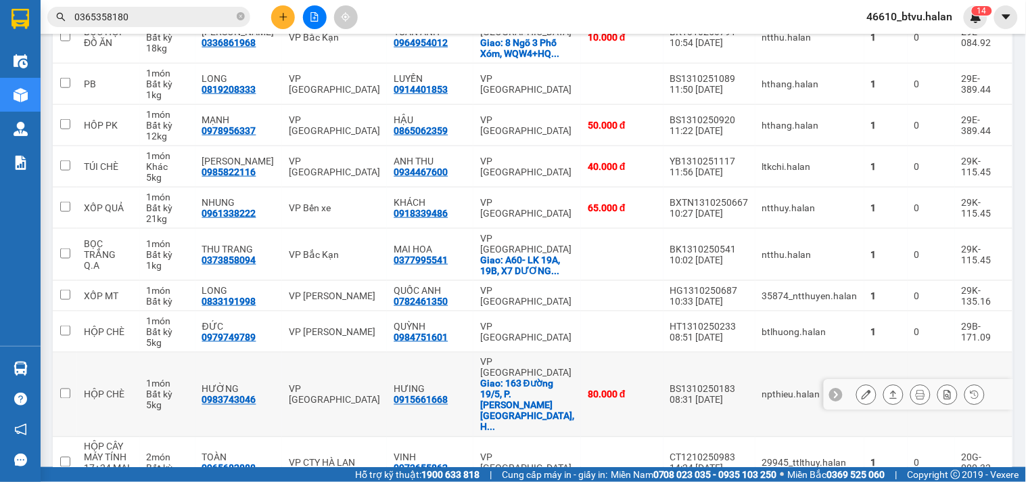
click at [603, 352] on td "80.000 đ" at bounding box center [622, 394] width 83 height 85
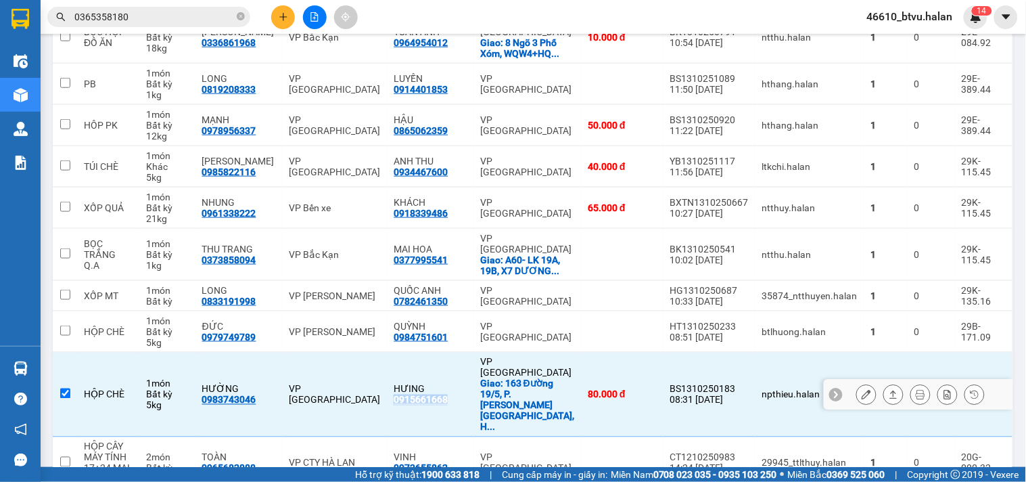
drag, startPoint x: 454, startPoint y: 356, endPoint x: 395, endPoint y: 359, distance: 58.9
click at [395, 359] on td "HƯING 0915661668" at bounding box center [430, 394] width 86 height 85
checkbox input "false"
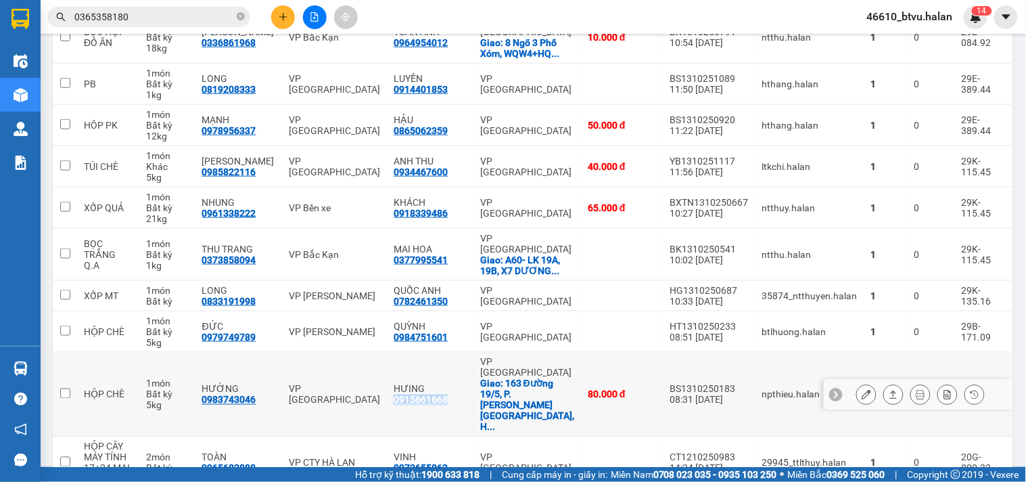
click at [862, 390] on icon at bounding box center [866, 394] width 9 height 9
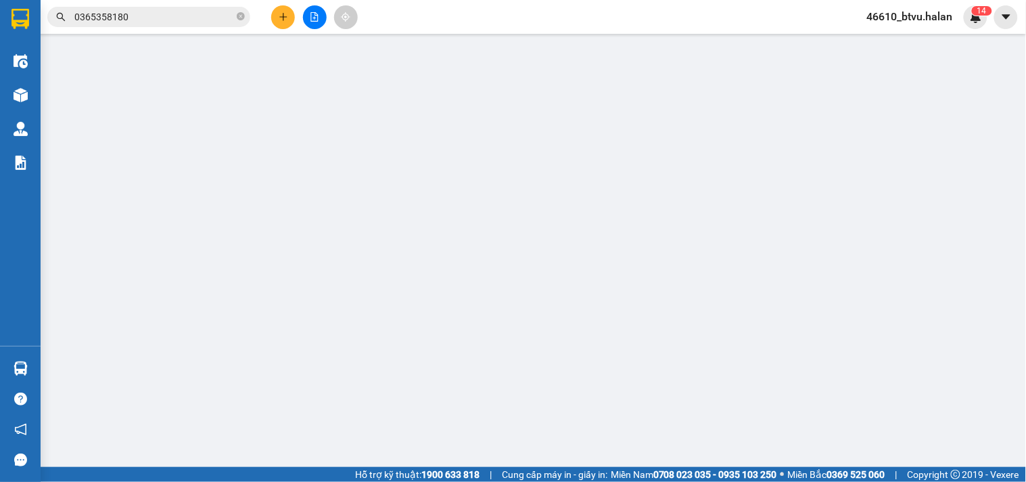
type input "0983743046"
type input "HƯỜNG"
type input "0915661668"
type input "HƯING"
checkbox input "true"
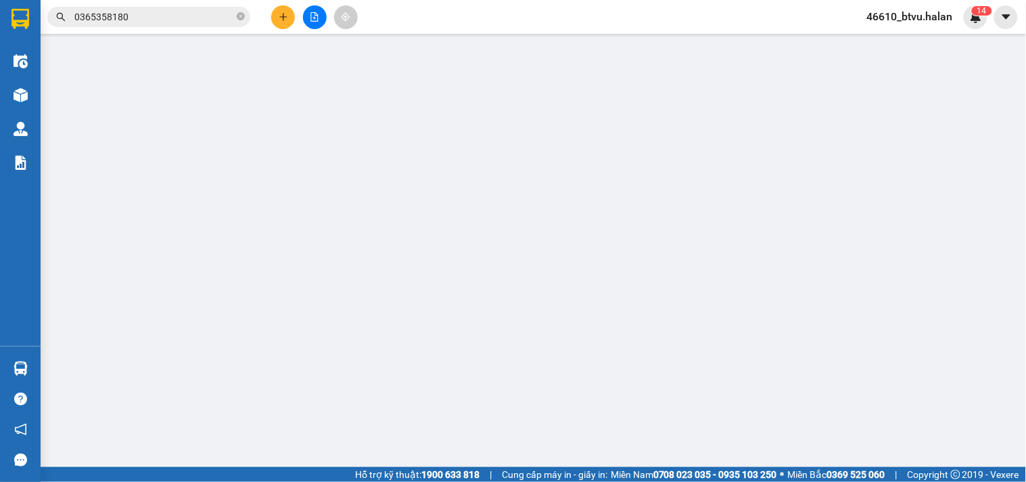
type input "163 Đường 19/5, P. [GEOGRAPHIC_DATA], [GEOGRAPHIC_DATA], [GEOGRAPHIC_DATA], [GE…"
type input "40.000"
type input "0"
type input "80.000"
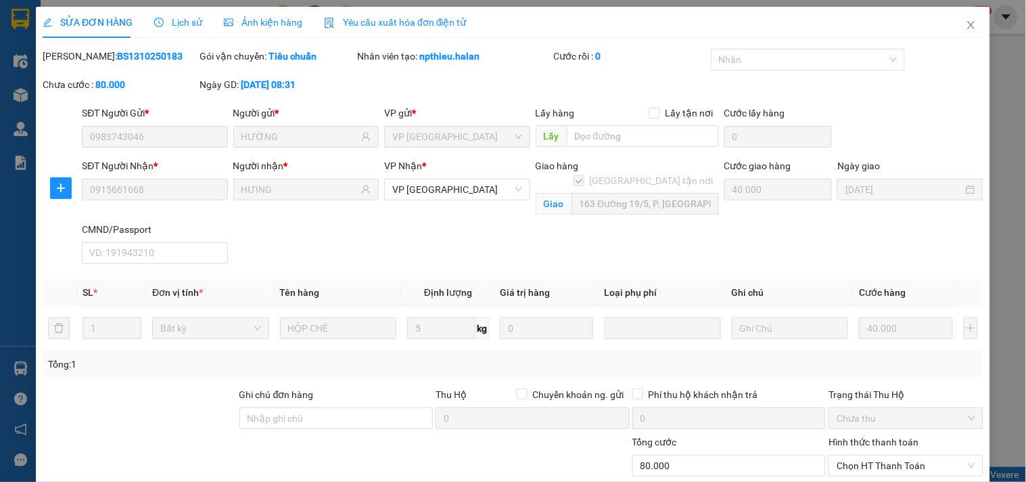
click at [457, 223] on div "SĐT Người Nhận * 0915661668 Người nhận * HƯING VP Nhận * VP Hà Đông Giao hàng G…" at bounding box center [532, 213] width 907 height 111
click at [958, 49] on div "Mã ĐH: BS1310250183 Gói vận chuyển: Tiêu chuẩn Nhân viên tạo: npthieu.halan Cướ…" at bounding box center [512, 77] width 943 height 57
click at [959, 41] on span "Close" at bounding box center [971, 26] width 38 height 38
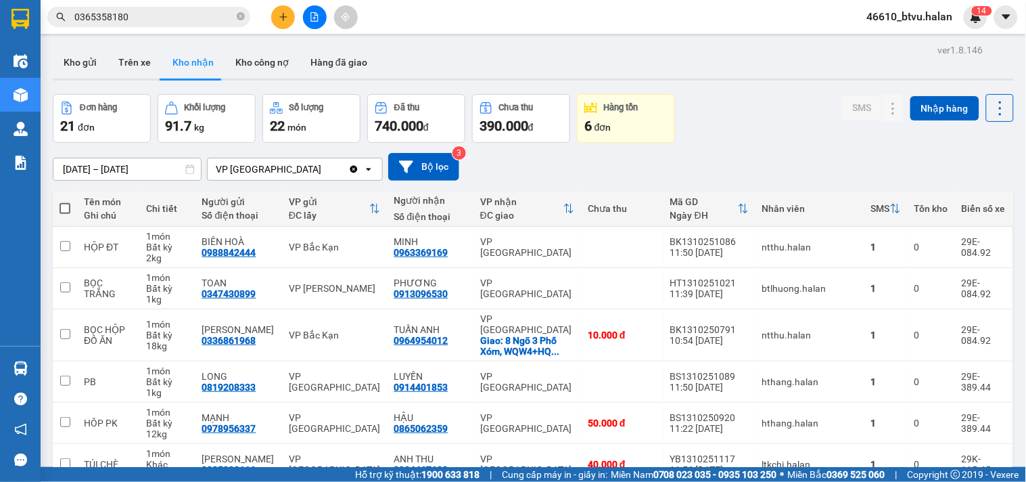
click at [120, 23] on input "0365358180" at bounding box center [154, 16] width 160 height 15
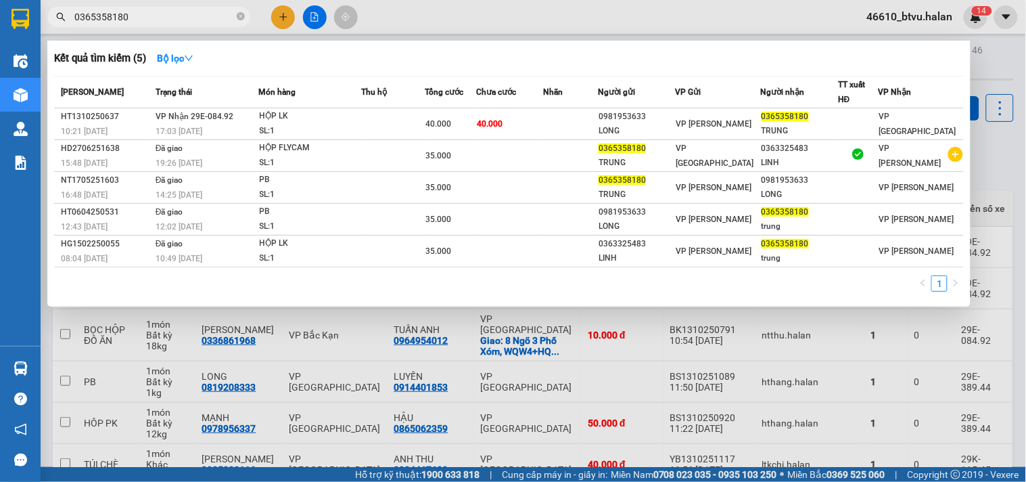
click at [131, 16] on input "0365358180" at bounding box center [154, 16] width 160 height 15
